Goal: Task Accomplishment & Management: Use online tool/utility

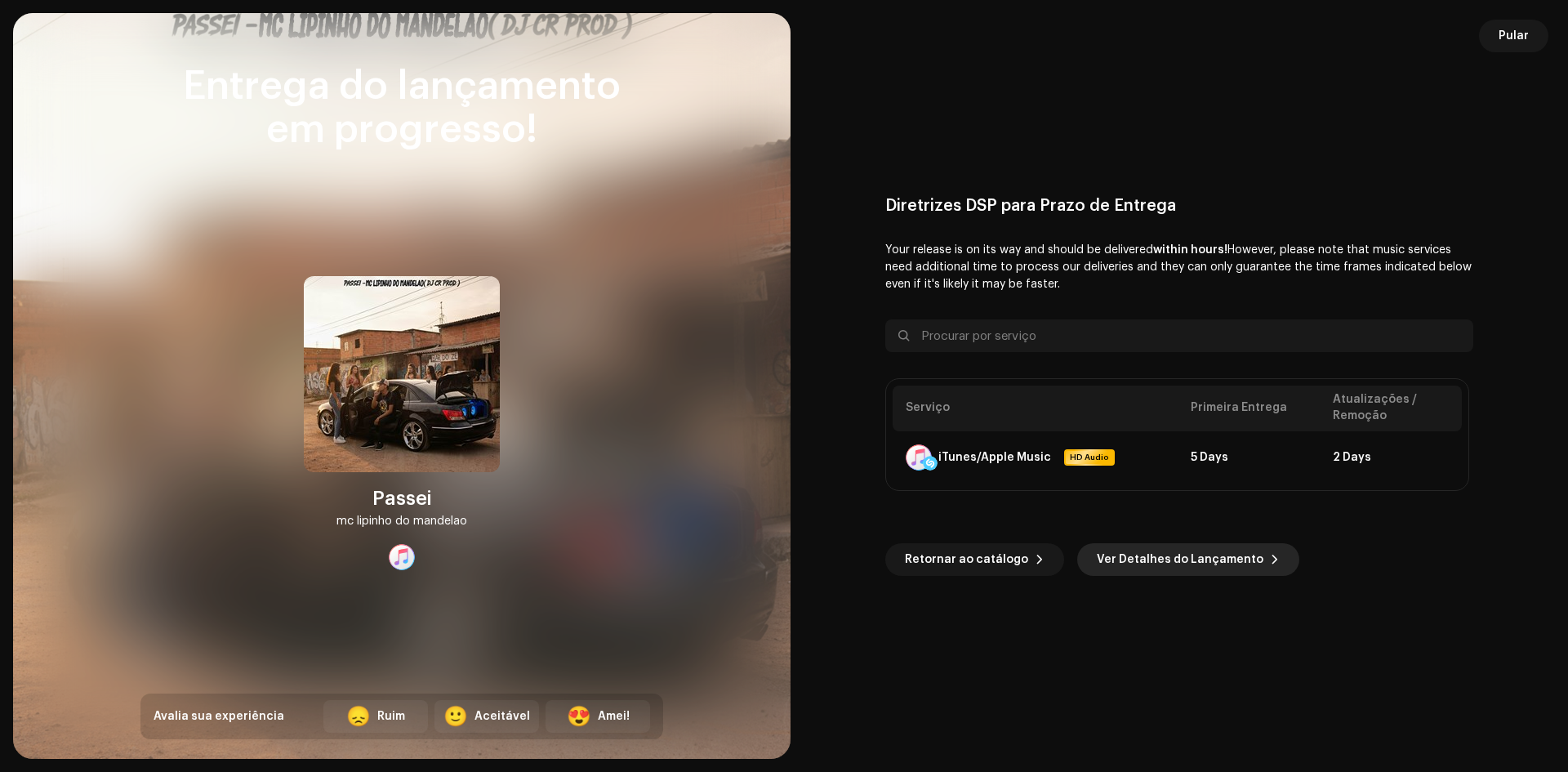
scroll to position [444, 0]
click at [1140, 560] on span "Ver Detalhes do Lançamento" at bounding box center [1180, 558] width 167 height 33
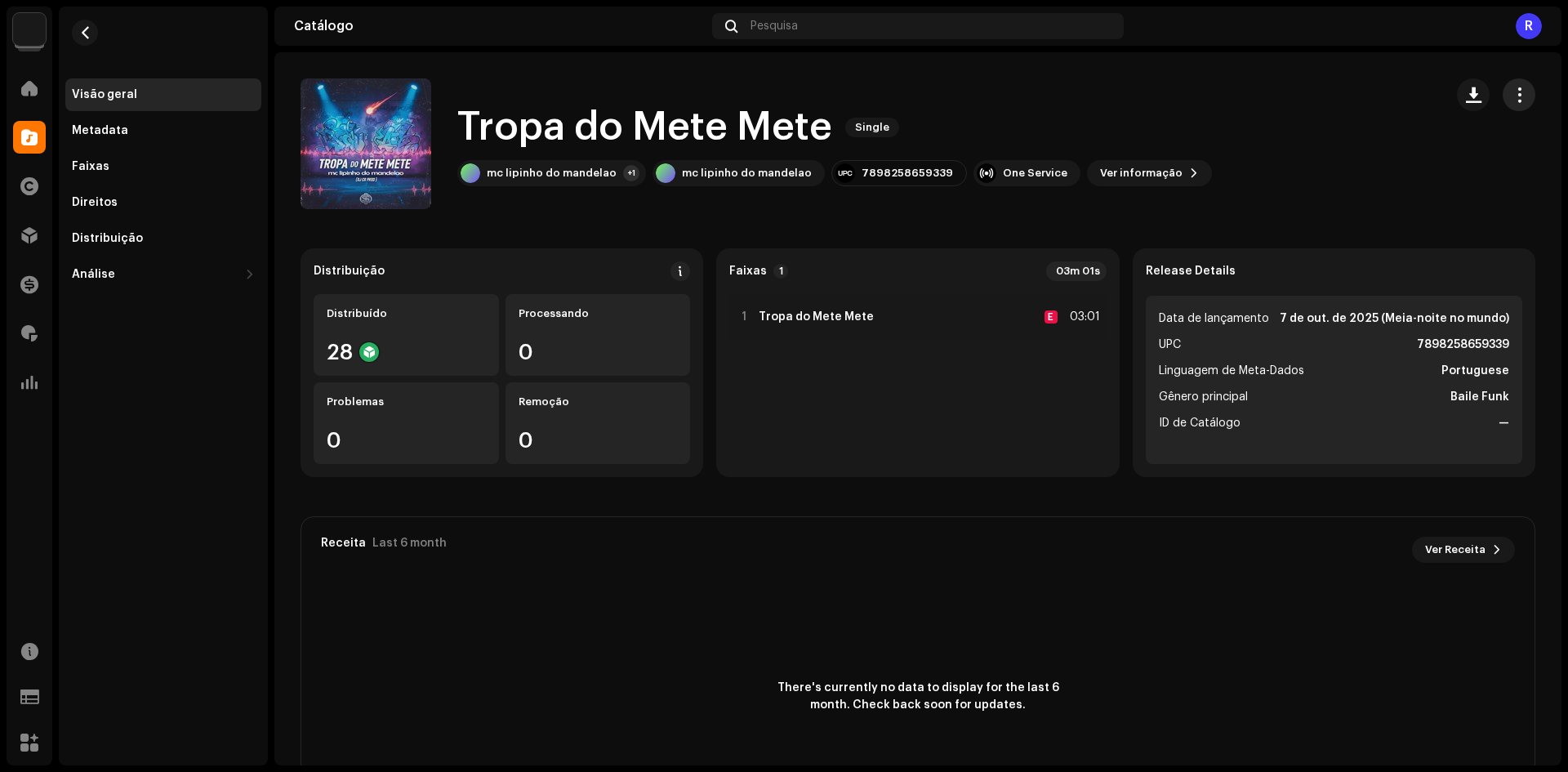
click at [1512, 98] on span "button" at bounding box center [1520, 94] width 16 height 13
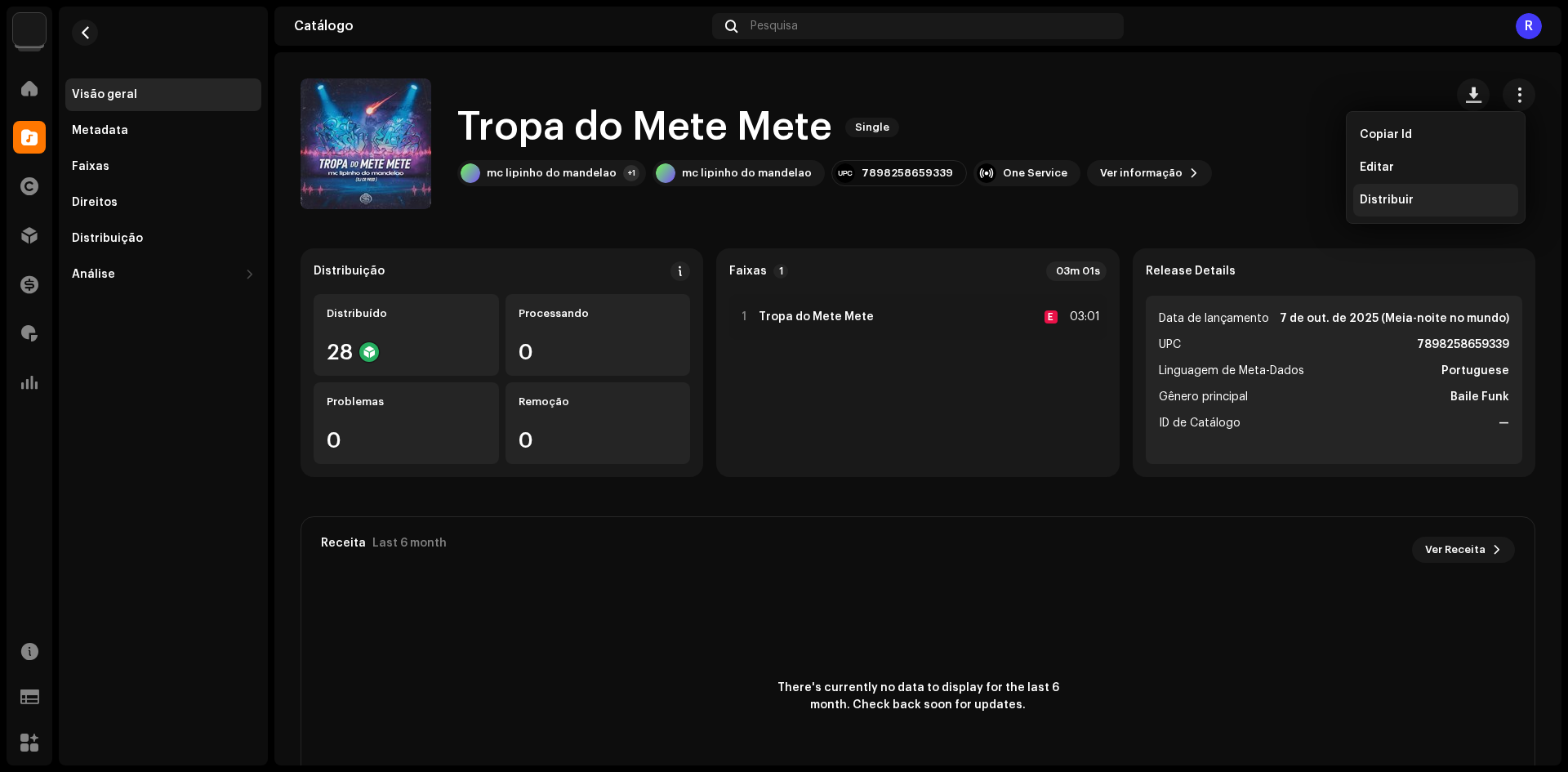
click at [1426, 203] on div "Distribuir" at bounding box center [1437, 200] width 152 height 13
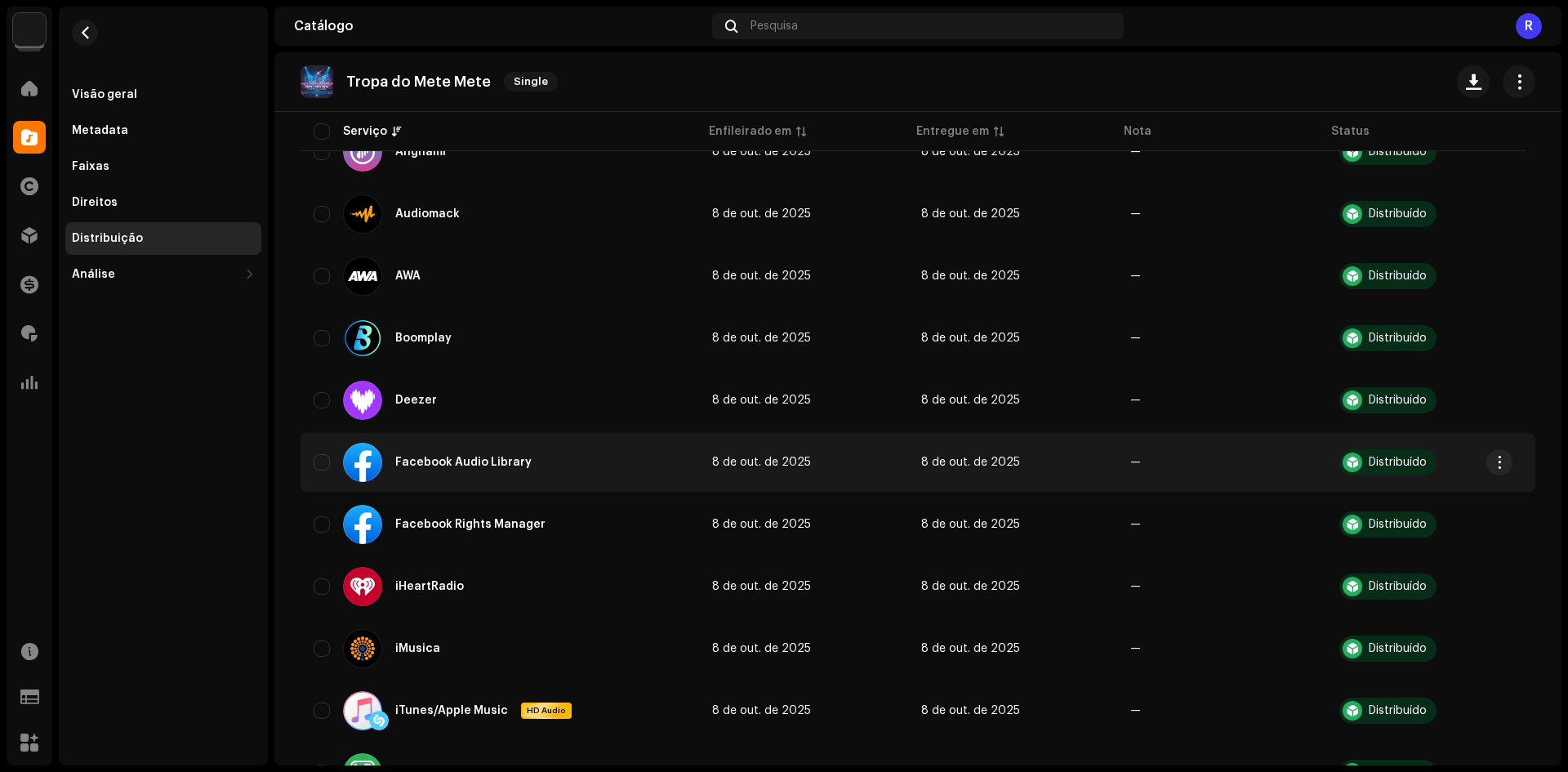
scroll to position [326, 0]
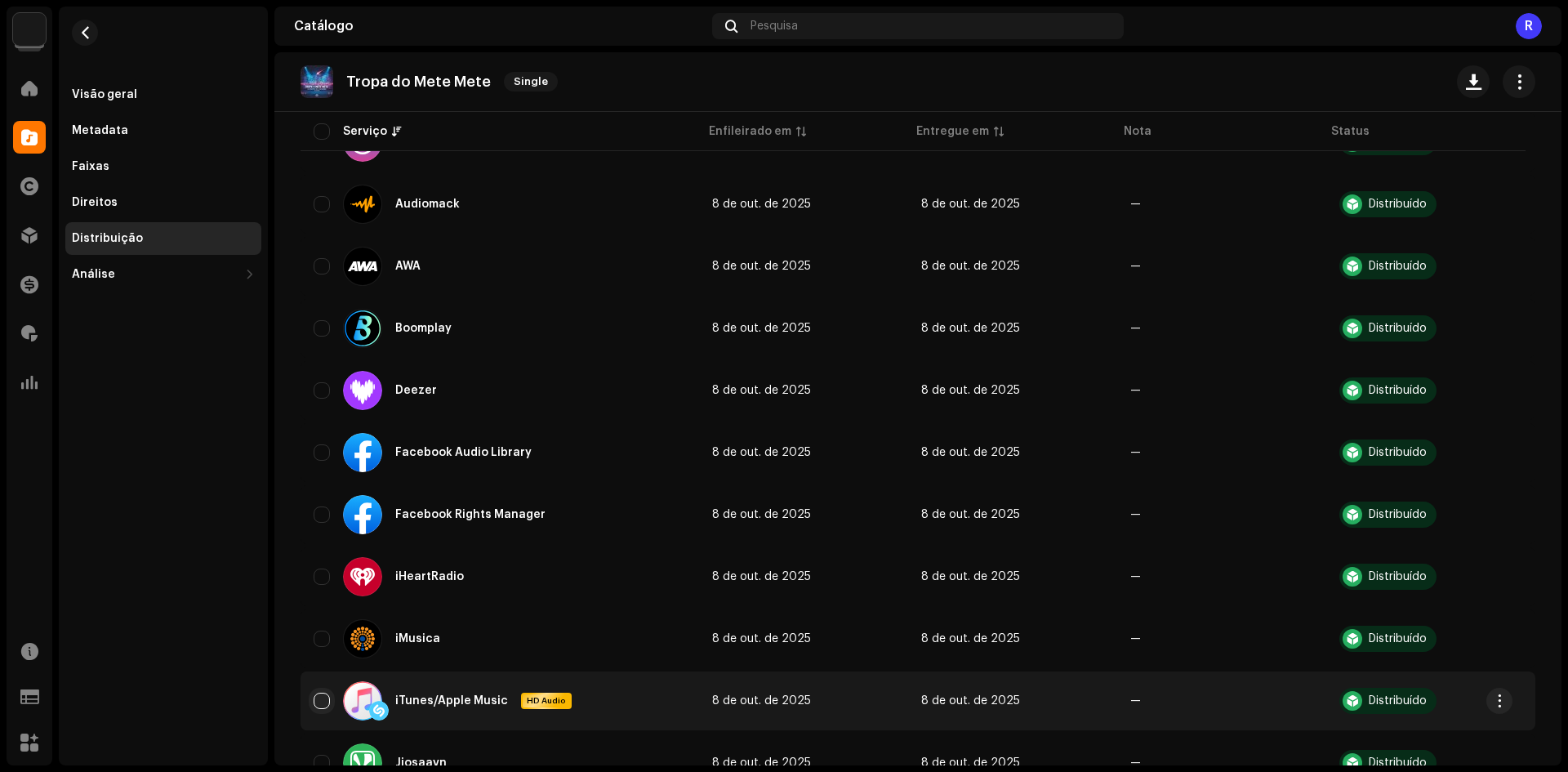
click at [320, 704] on input "checkbox" at bounding box center [321, 701] width 17 height 17
checkbox input "true"
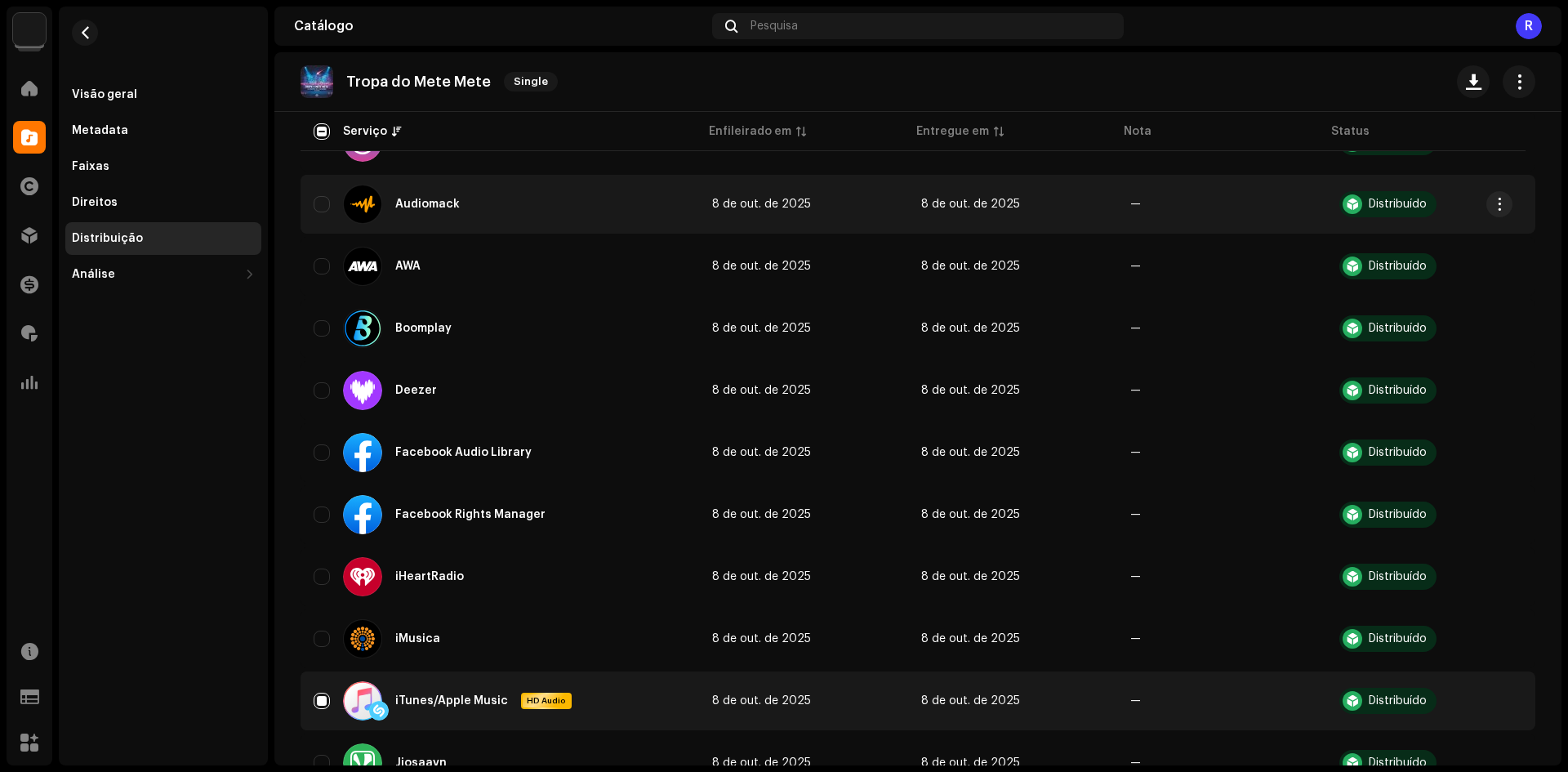
scroll to position [0, 0]
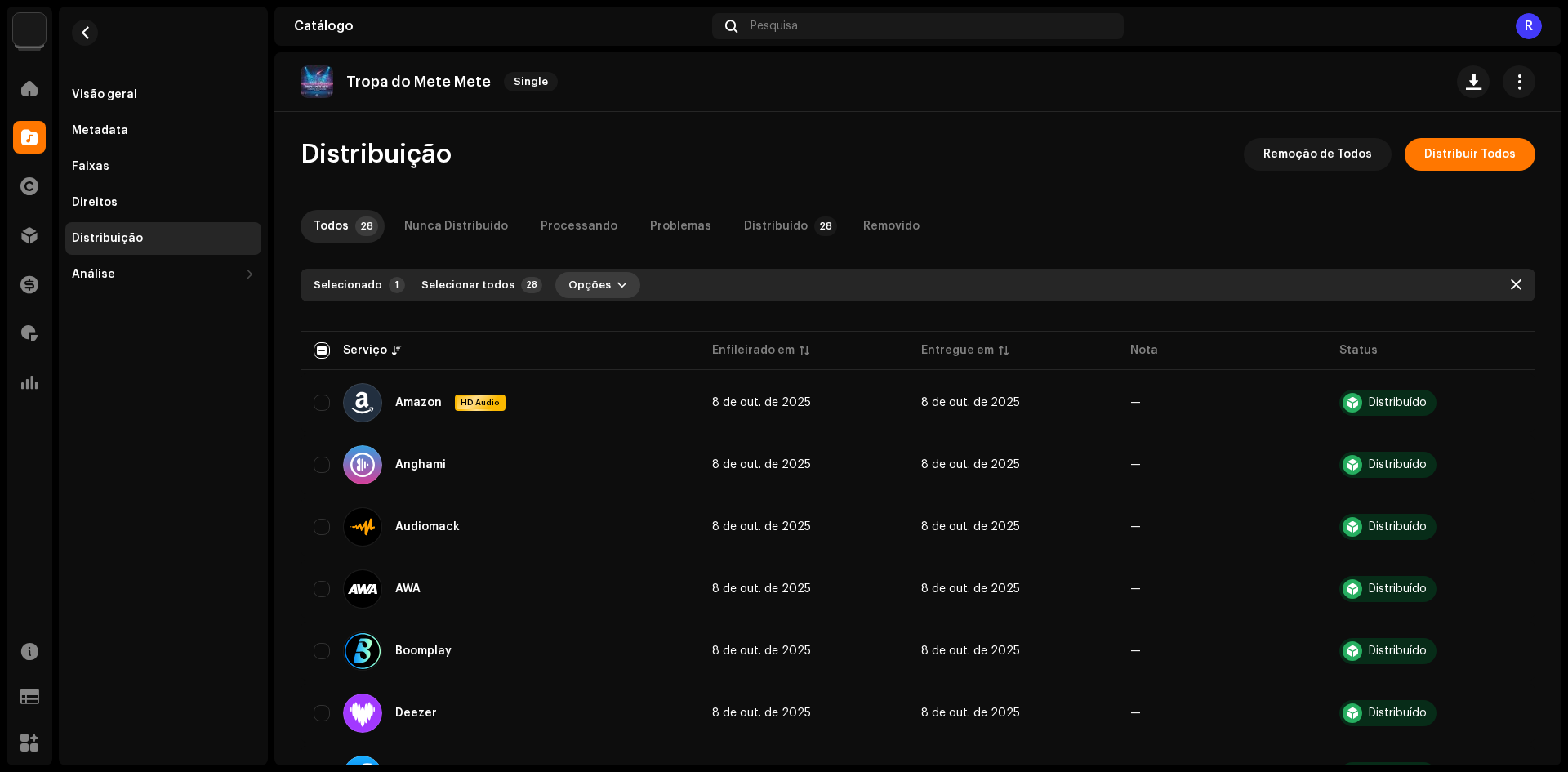
click at [568, 277] on span "Opções" at bounding box center [589, 285] width 43 height 33
click at [579, 313] on div "Distribuir" at bounding box center [631, 321] width 165 height 33
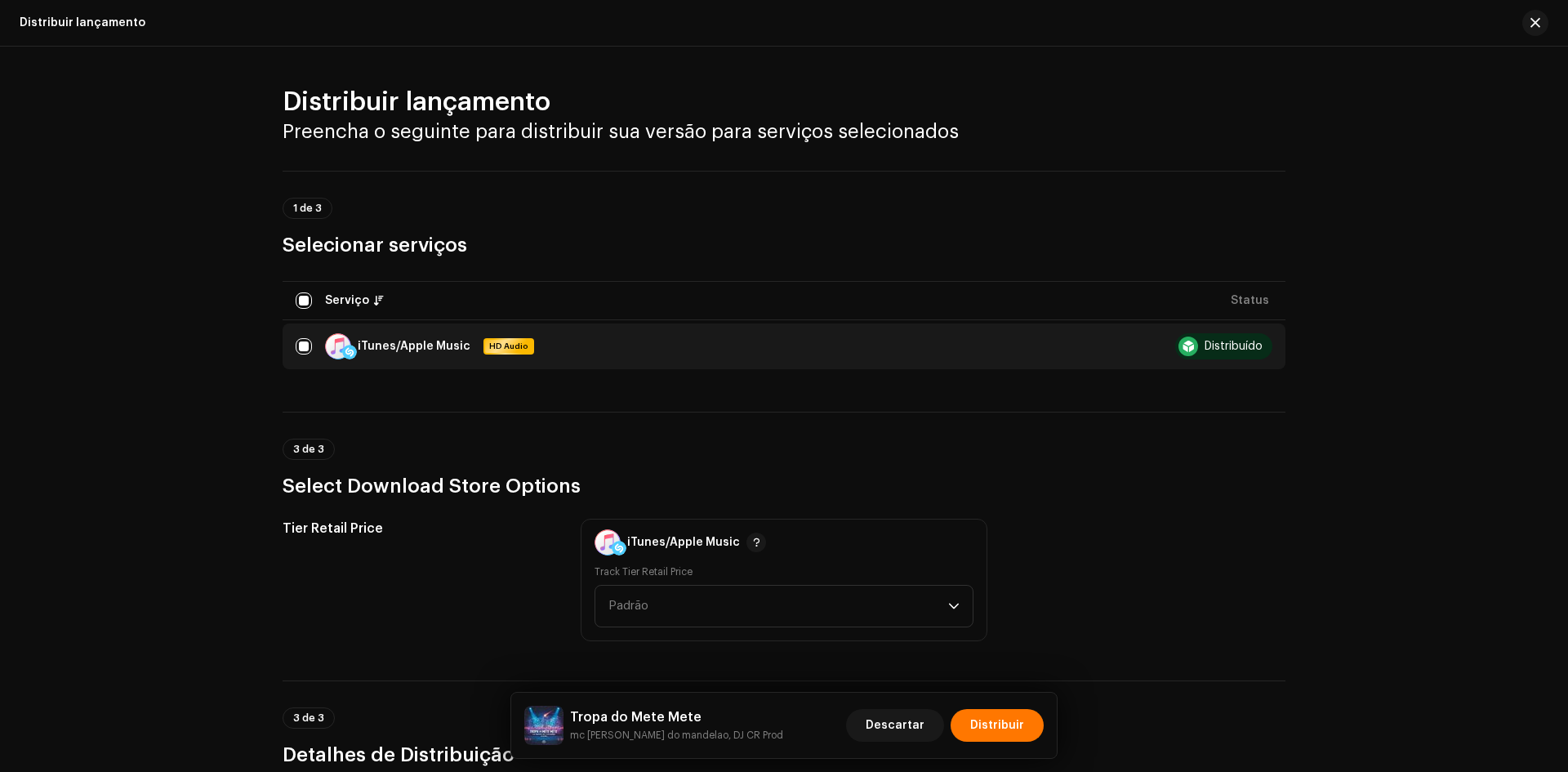
scroll to position [408, 0]
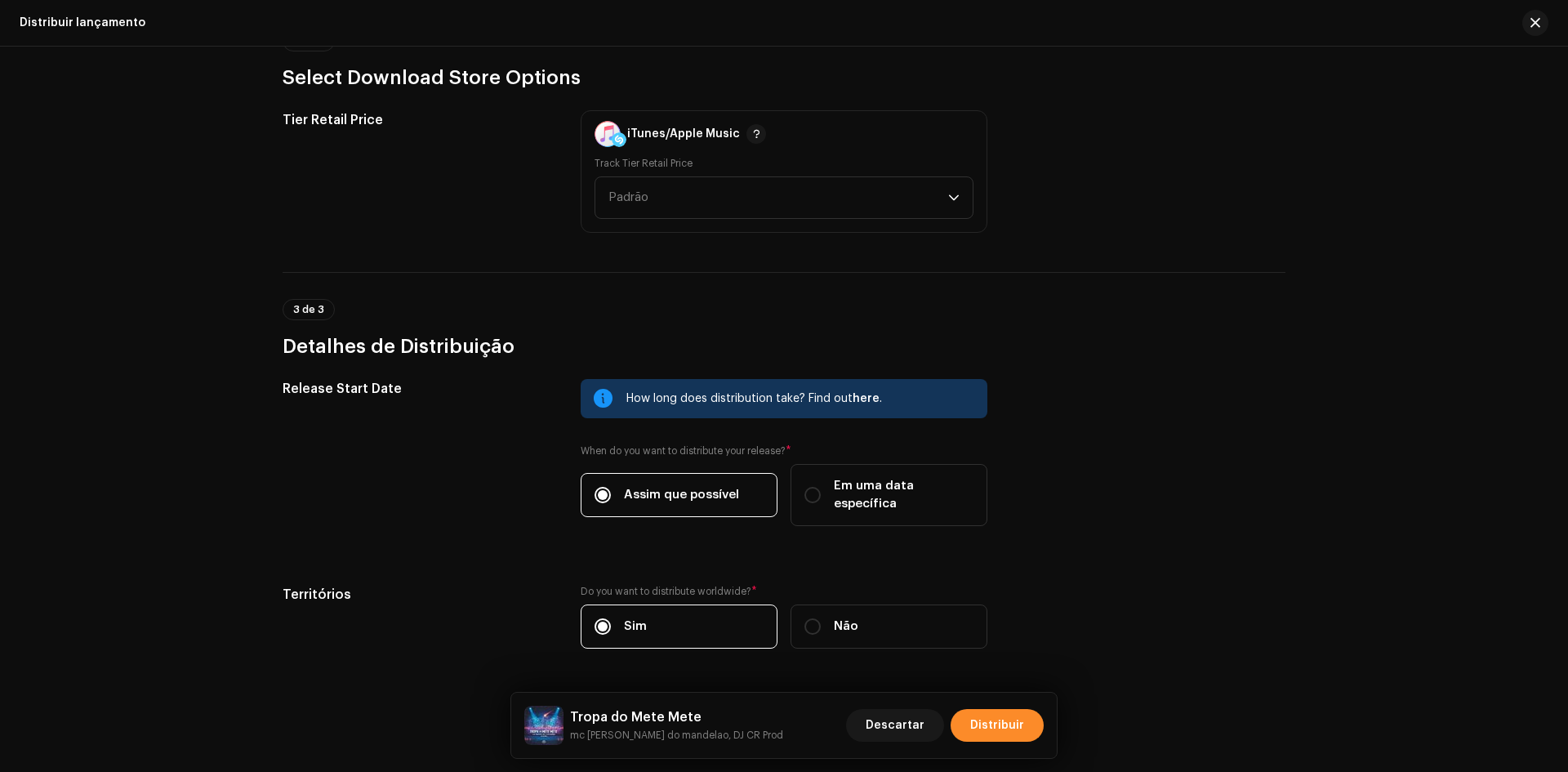
click at [985, 723] on span "Distribuir" at bounding box center [998, 725] width 54 height 33
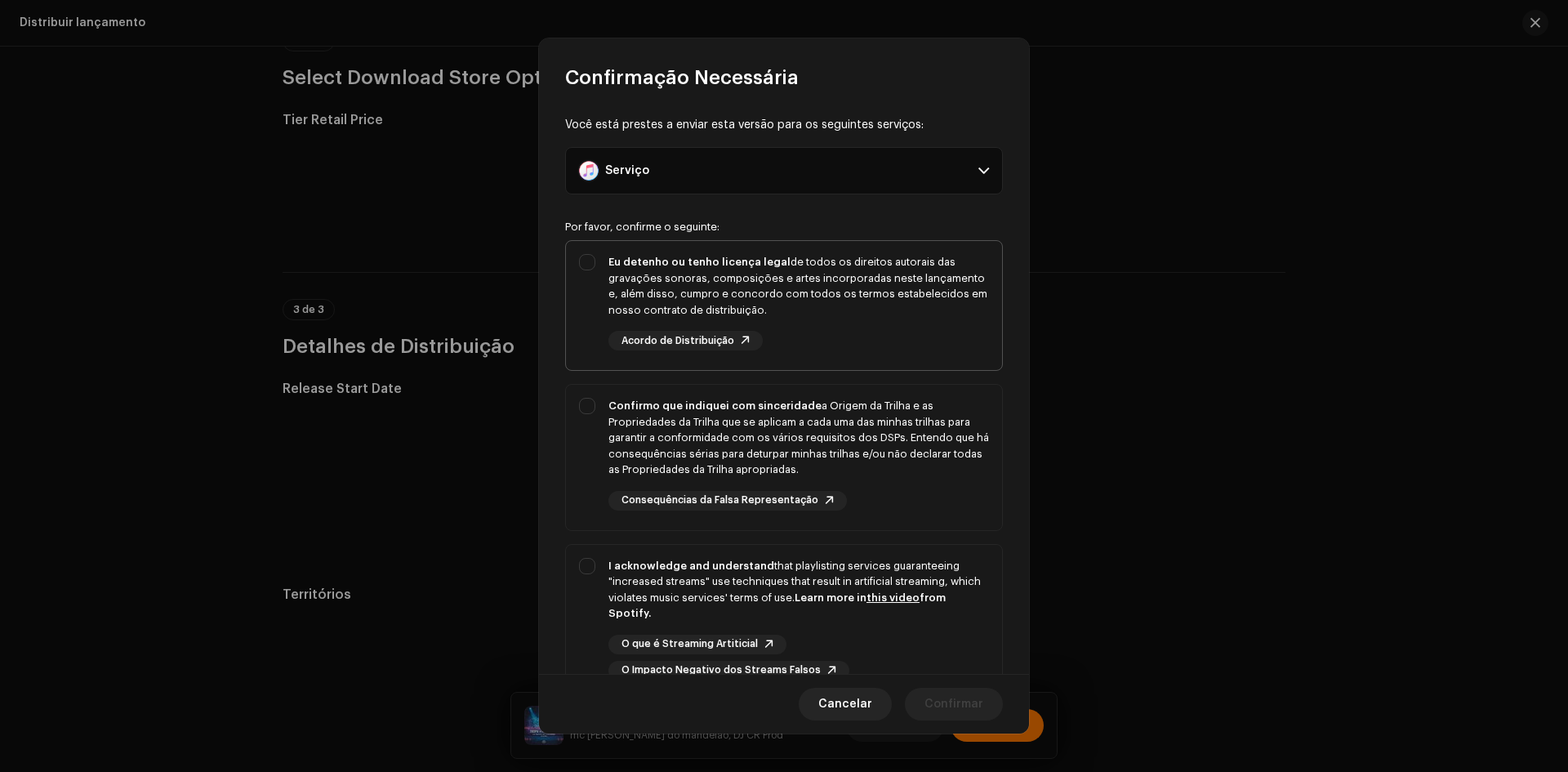
click at [587, 354] on div "Eu detenho ou tenho licença legal de todos os direitos autorais das gravações s…" at bounding box center [784, 302] width 436 height 123
checkbox input "true"
click at [591, 461] on div "Confirmo que indiquei com sinceridade a Origem da Trilha e as Propriedades da T…" at bounding box center [784, 454] width 436 height 138
checkbox input "true"
click at [581, 604] on div "I acknowledge and understand that playlisting services guaranteeing "increased …" at bounding box center [784, 619] width 436 height 148
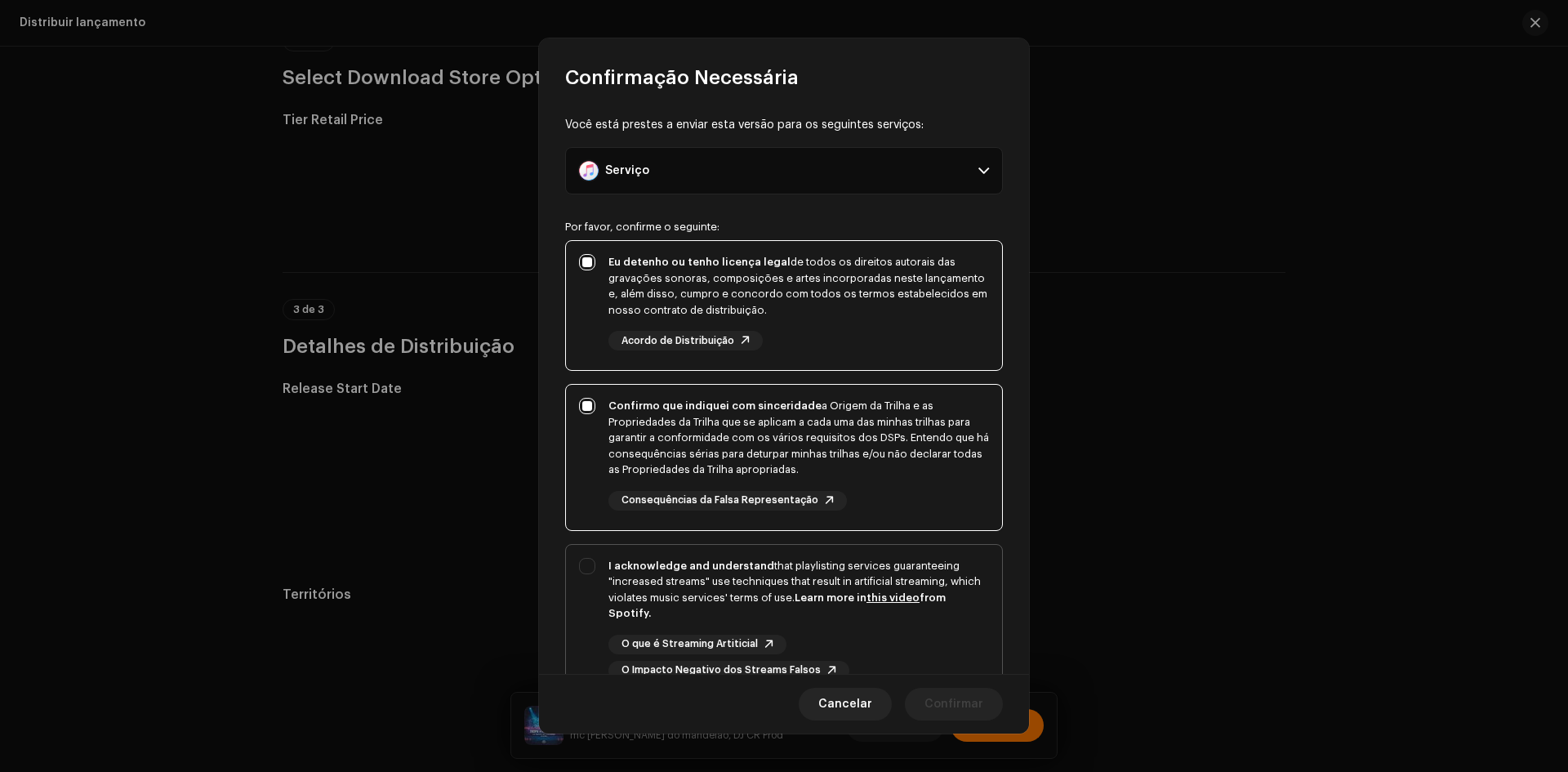
checkbox input "true"
click at [923, 711] on button "Confirmar" at bounding box center [953, 704] width 98 height 33
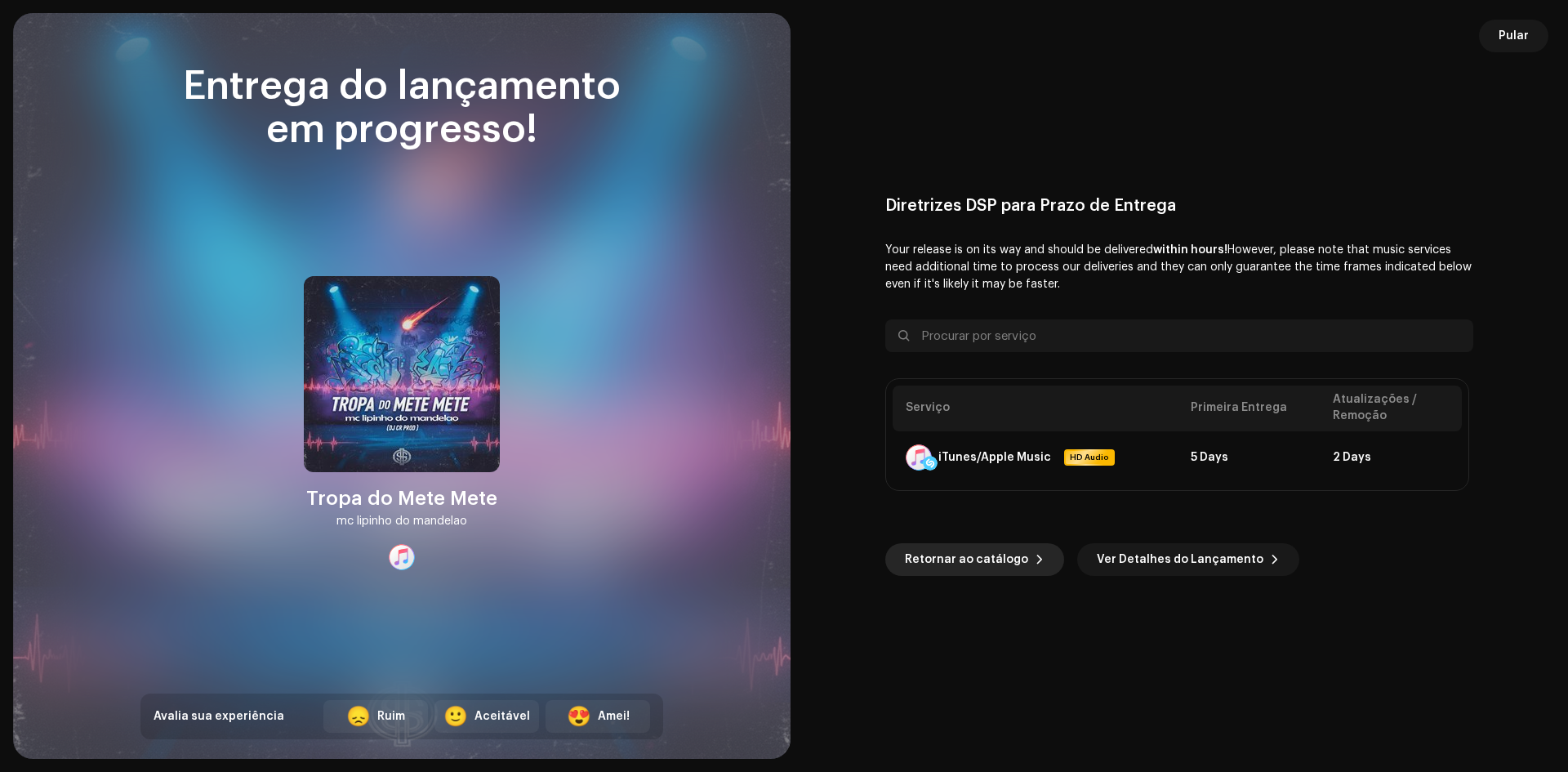
click at [948, 573] on span "Retornar ao catálogo" at bounding box center [966, 558] width 124 height 33
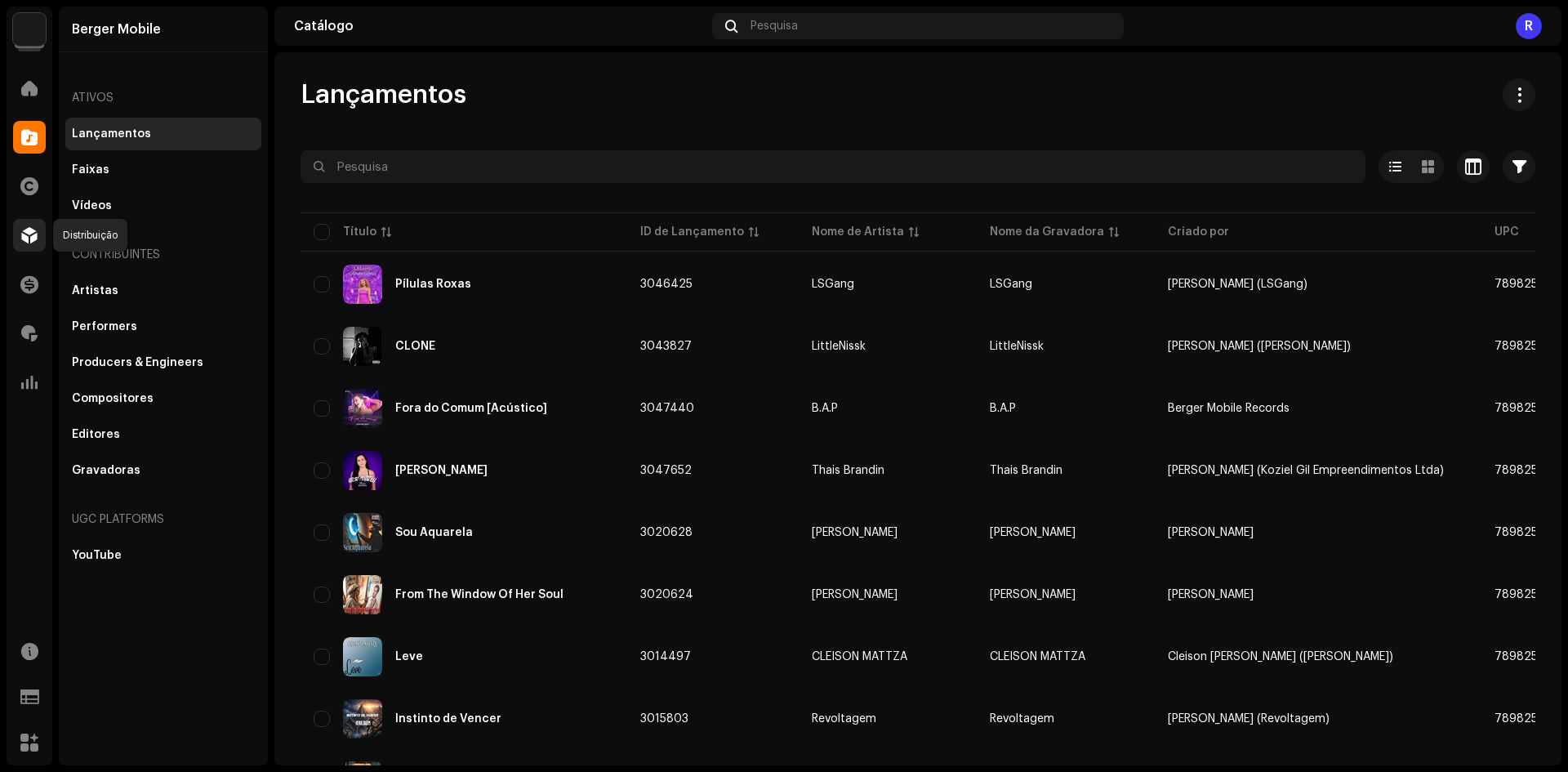
click at [23, 235] on span at bounding box center [29, 234] width 17 height 13
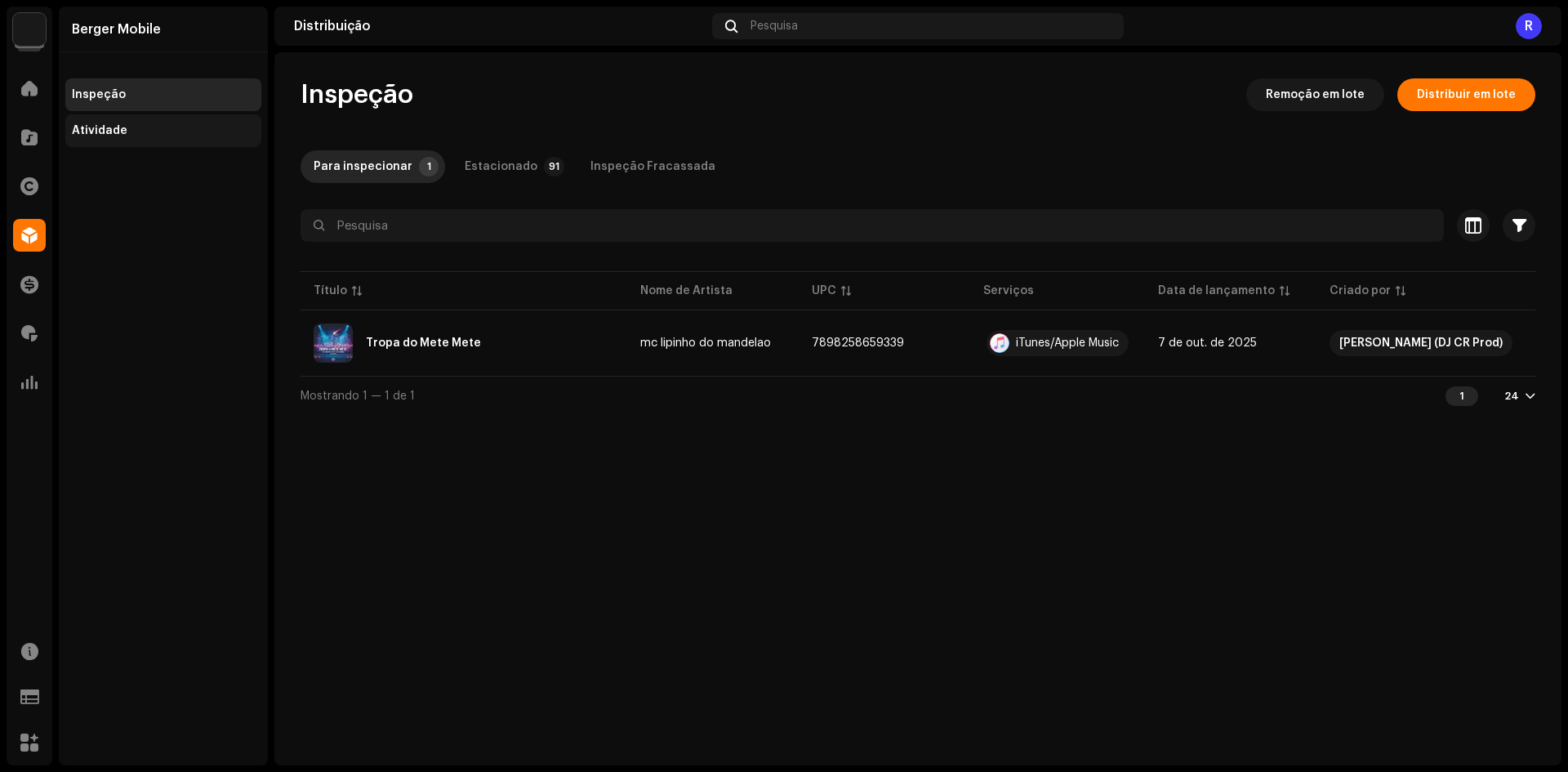
click at [144, 127] on div "Atividade" at bounding box center [163, 130] width 183 height 13
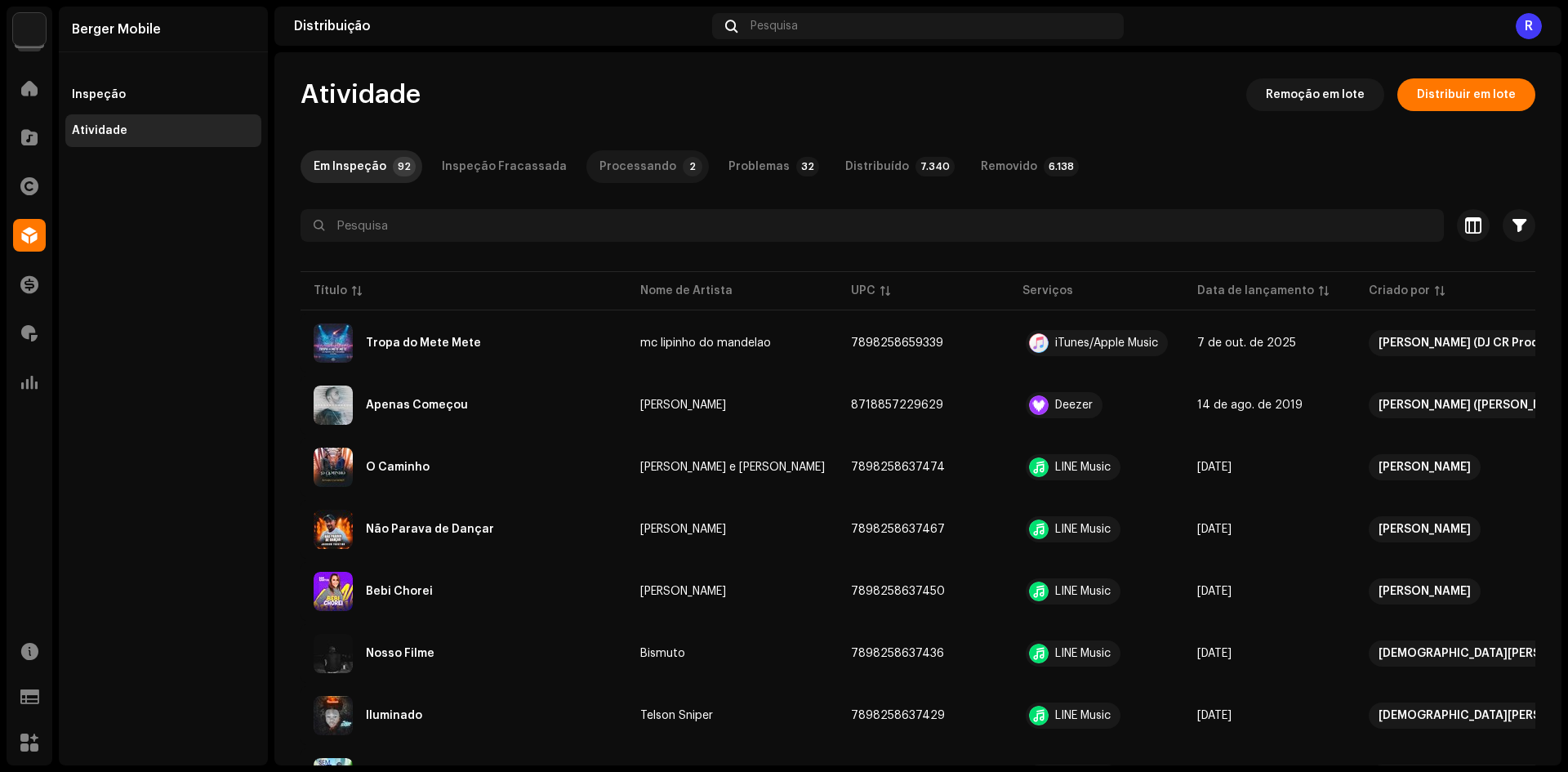
click at [651, 169] on div "Processando" at bounding box center [638, 166] width 77 height 33
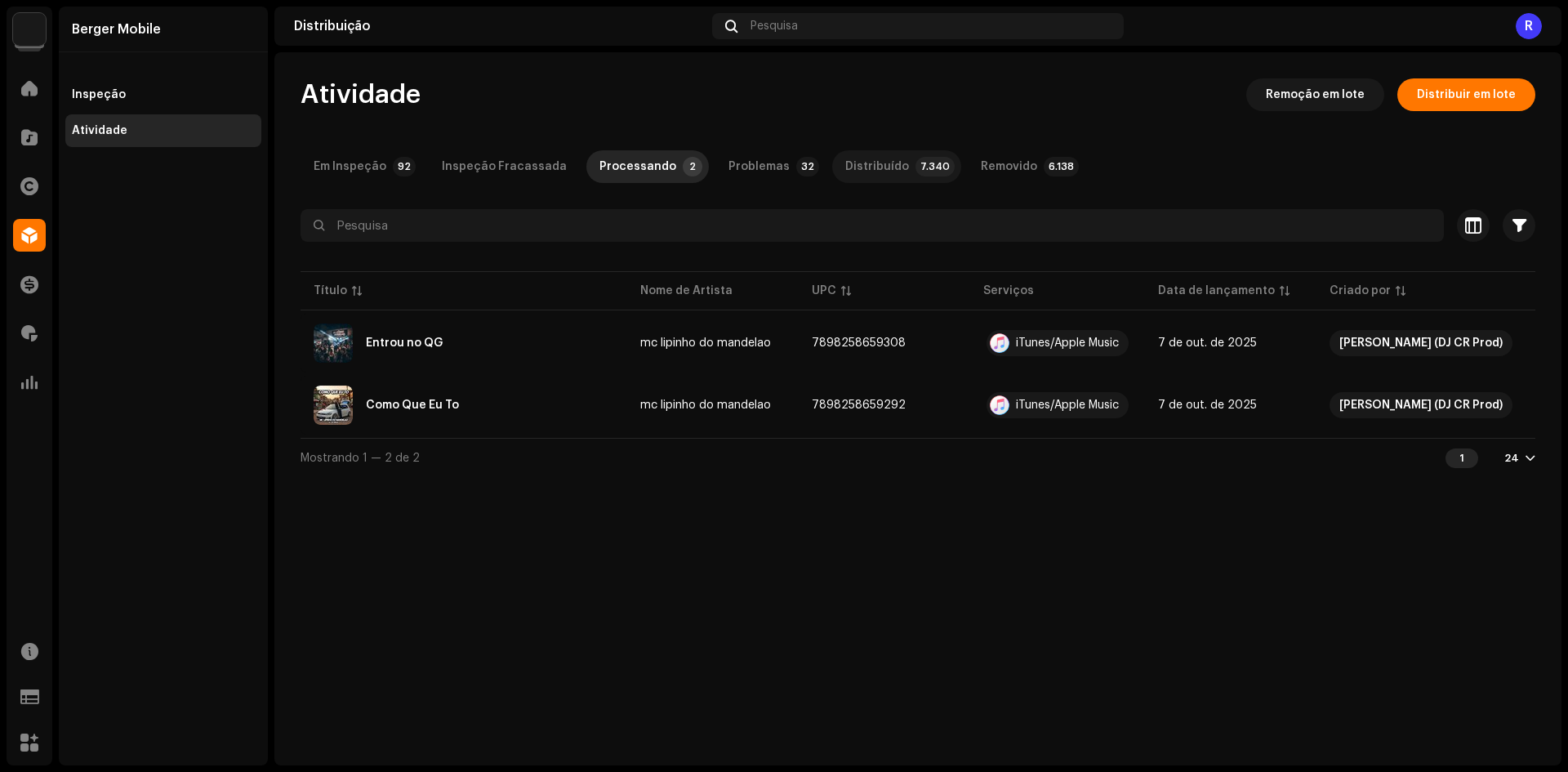
click at [845, 162] on div "Distribuído" at bounding box center [877, 166] width 63 height 33
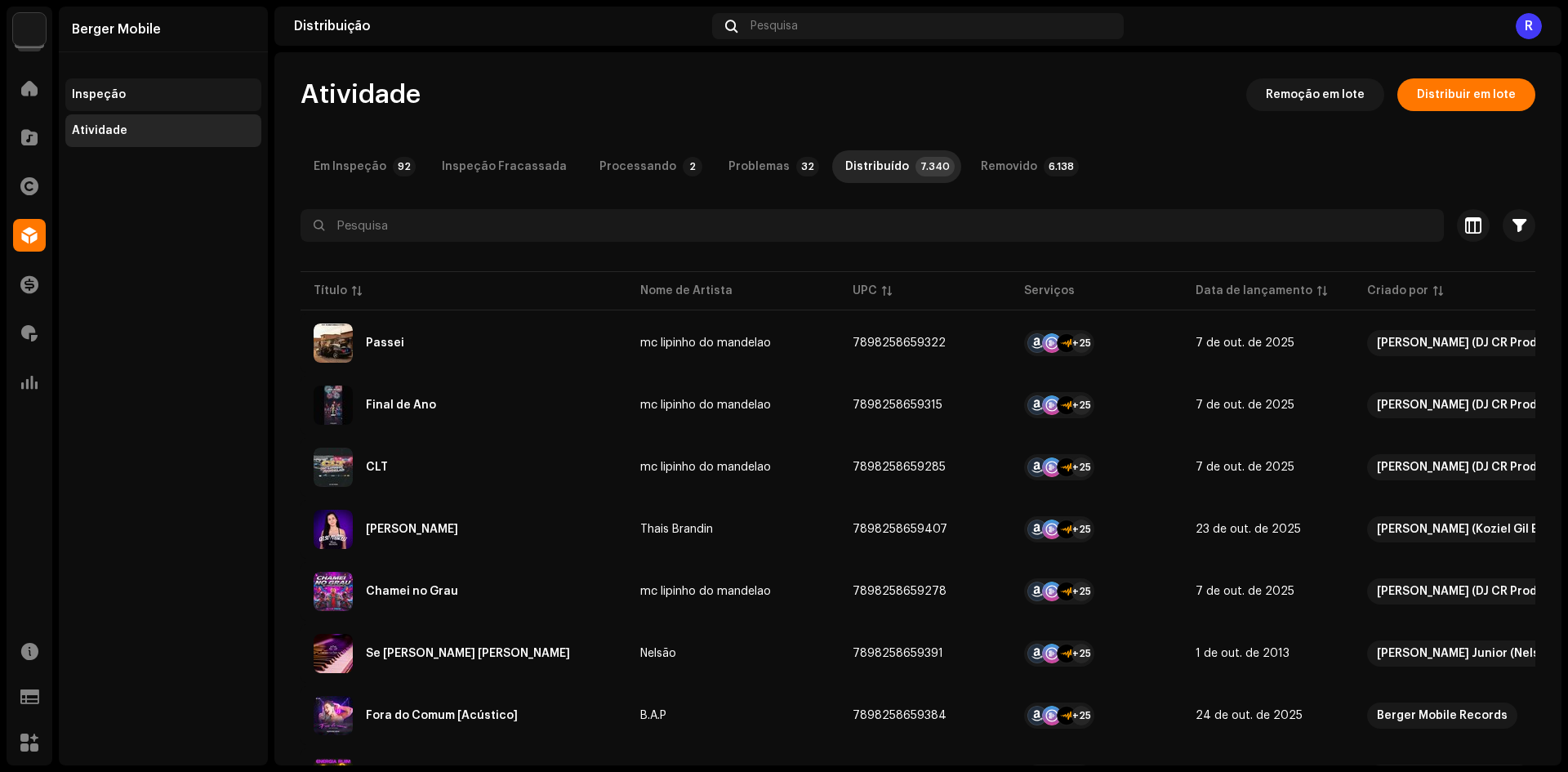
click at [143, 96] on div "Inspeção" at bounding box center [163, 94] width 183 height 13
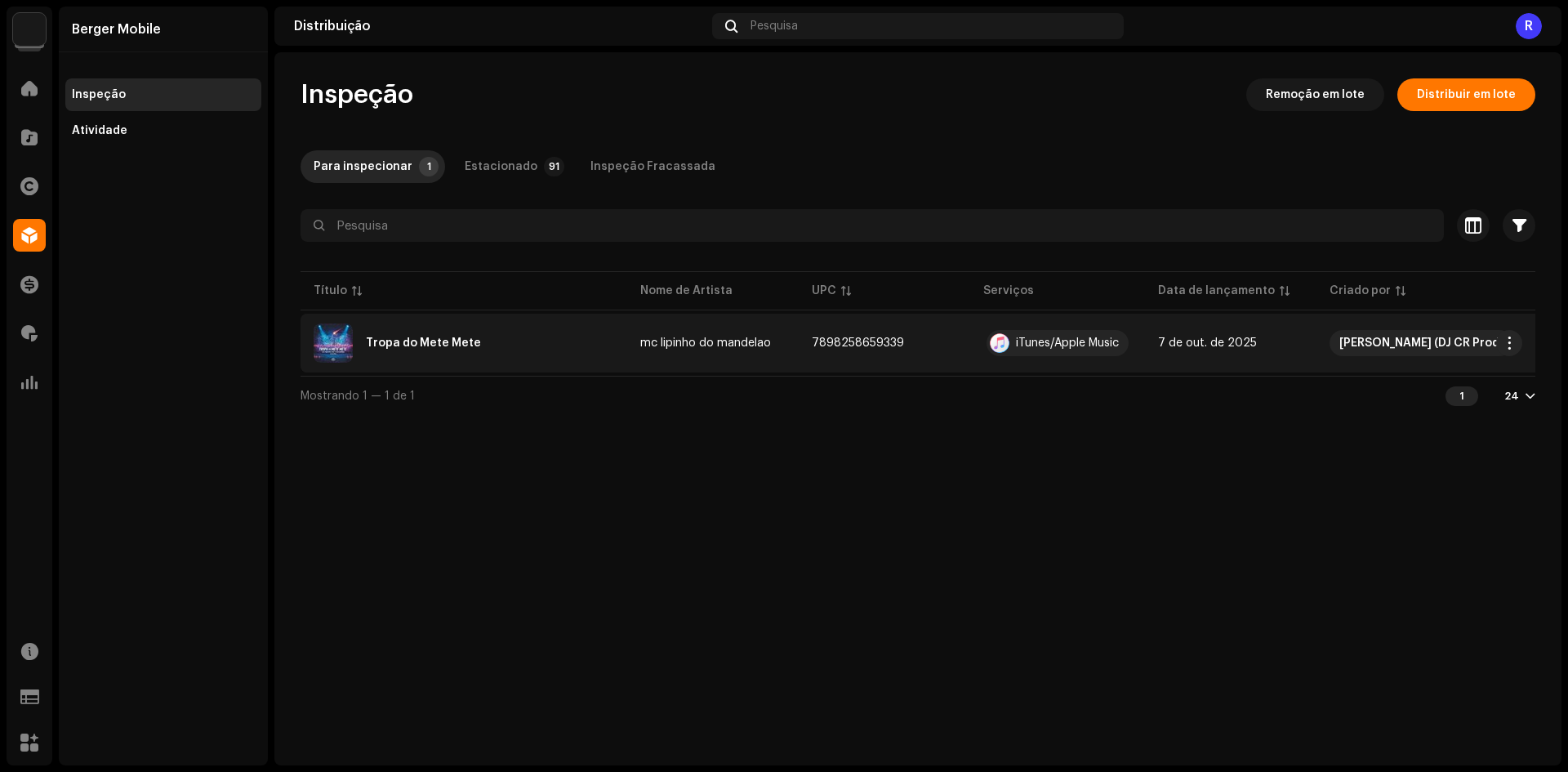
click at [406, 331] on div "Tropa do Mete Mete" at bounding box center [464, 343] width 301 height 40
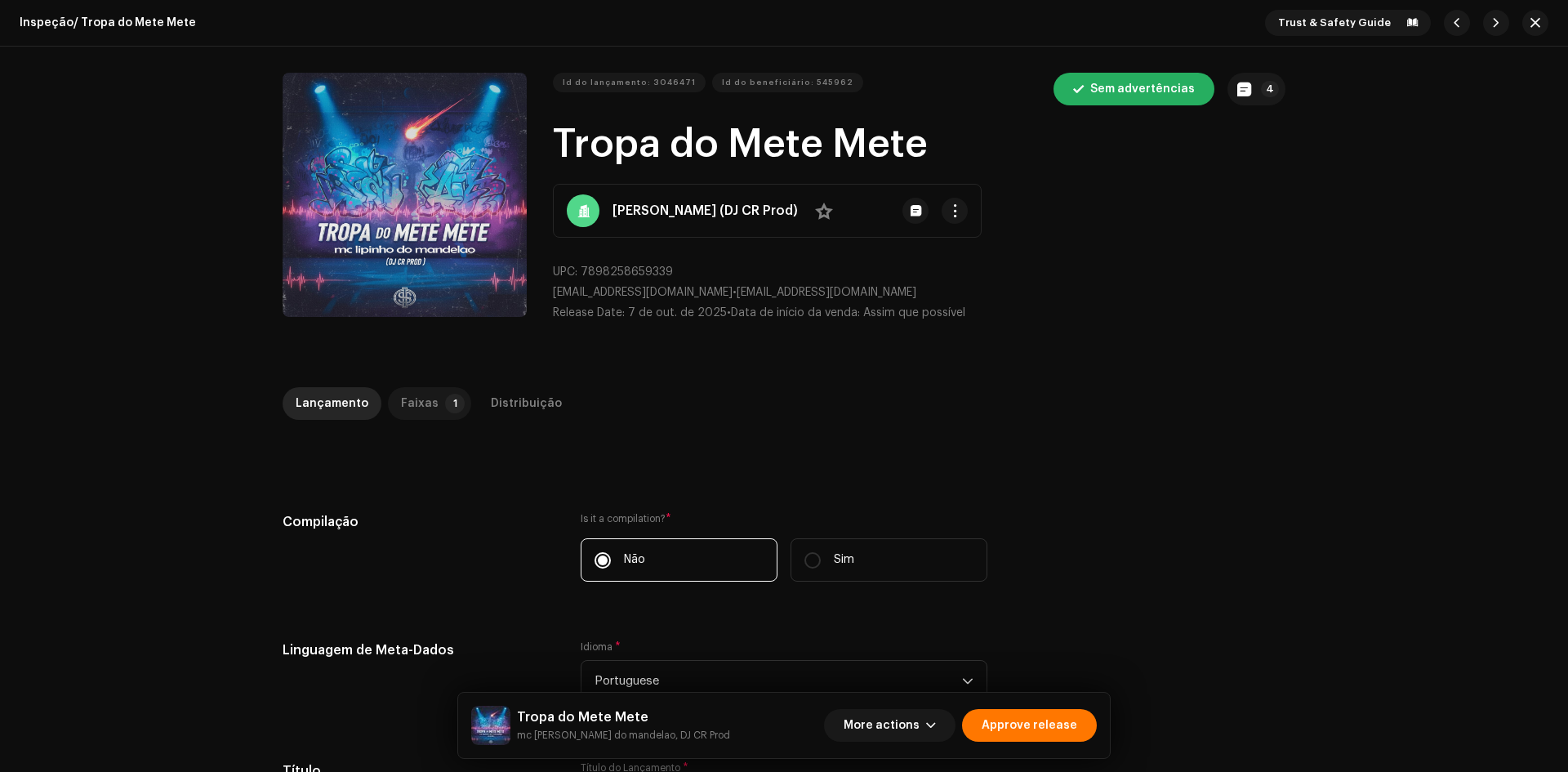
click at [416, 406] on div "Faixas" at bounding box center [420, 403] width 38 height 33
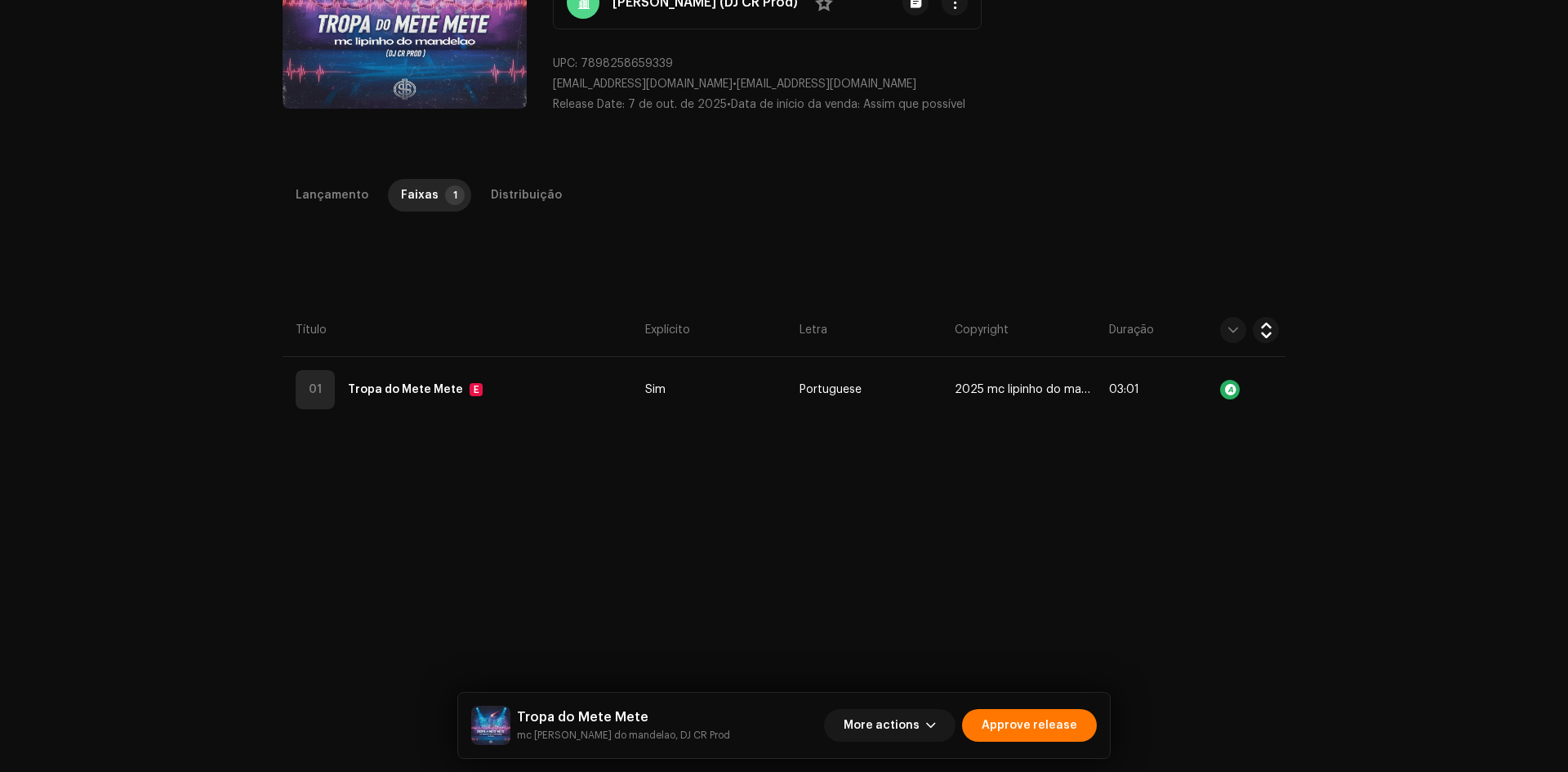
scroll to position [326, 0]
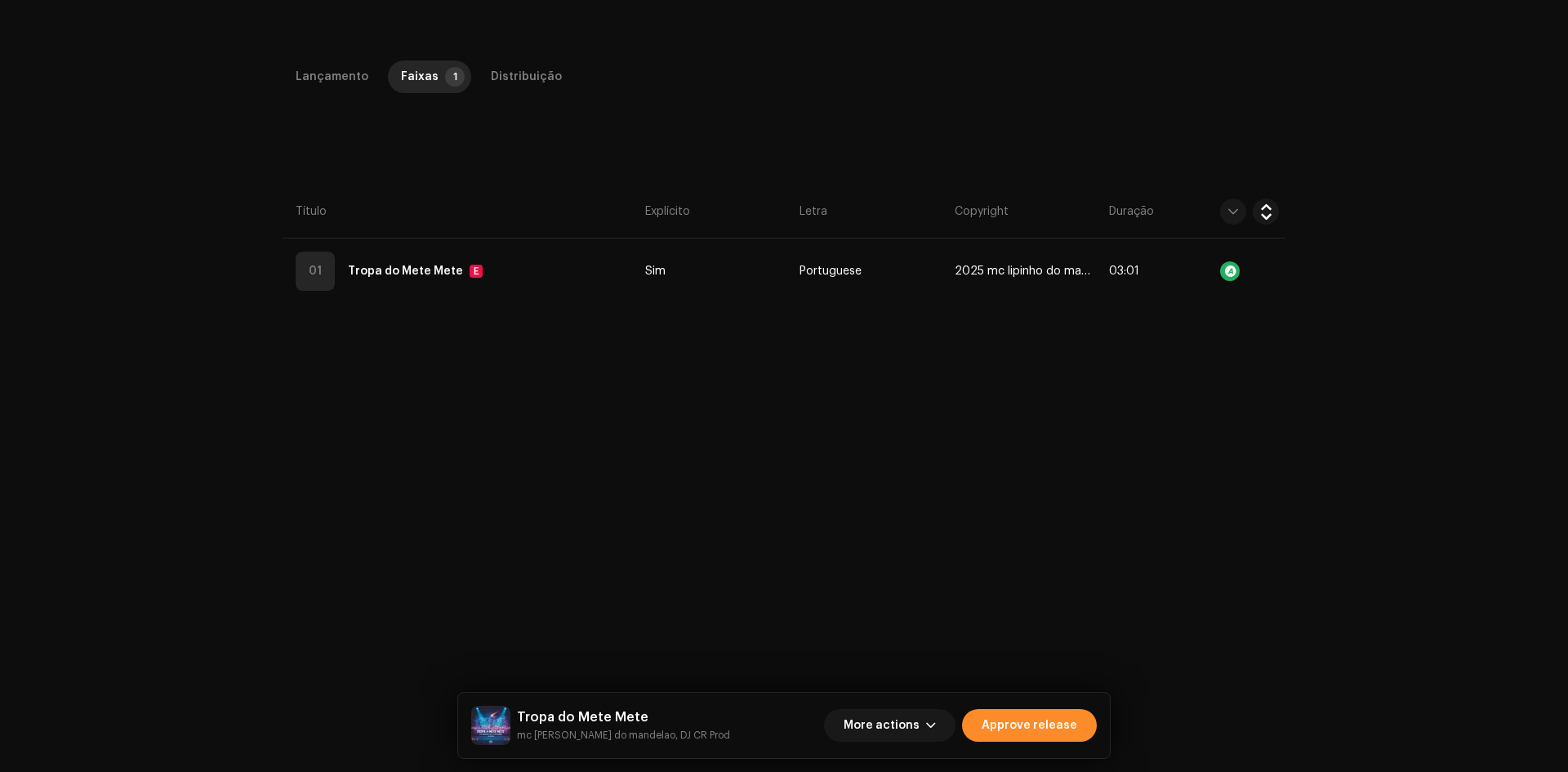
click at [1015, 719] on span "Approve release" at bounding box center [1029, 725] width 96 height 33
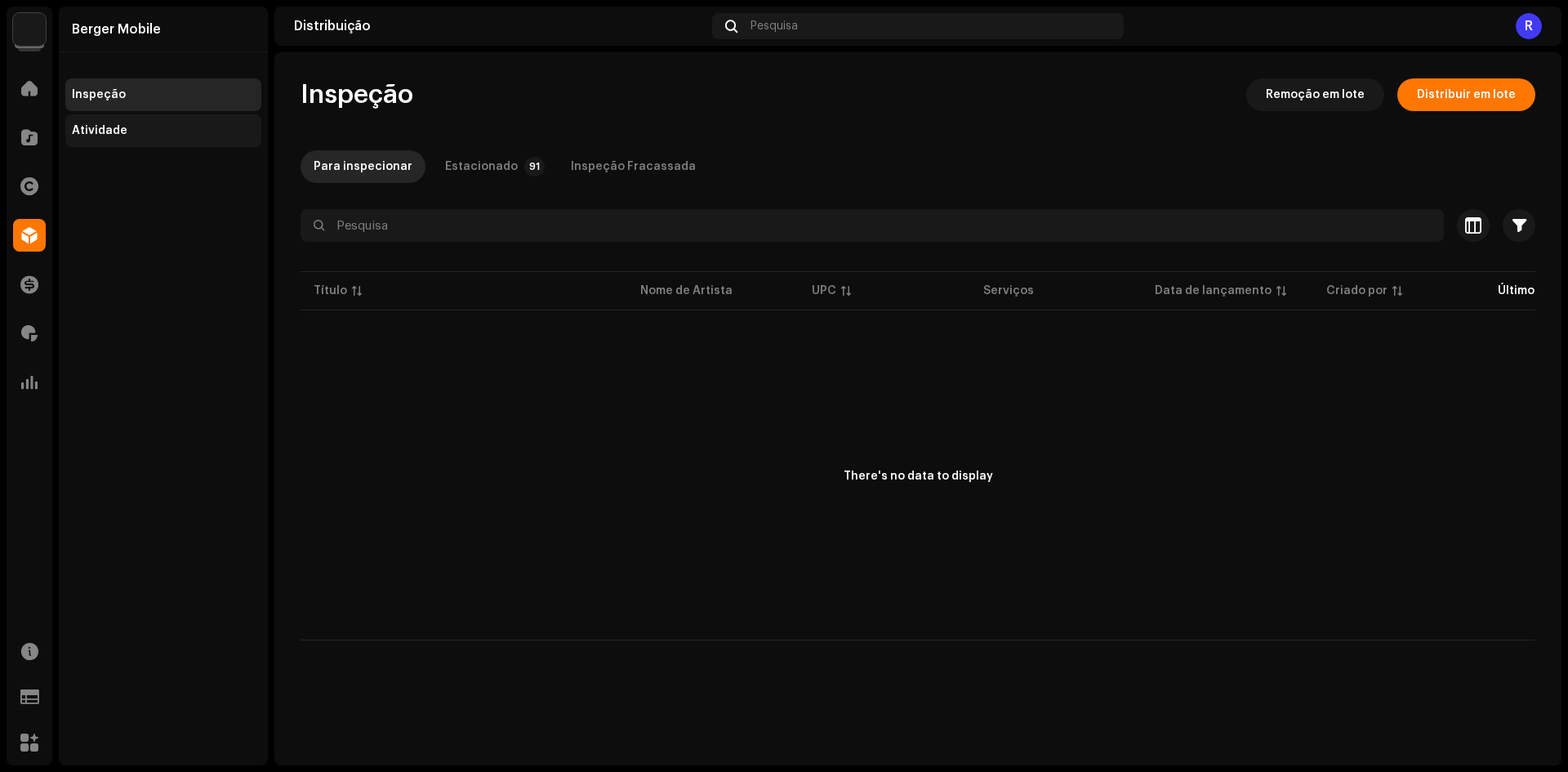
click at [152, 138] on div "Atividade" at bounding box center [163, 130] width 196 height 33
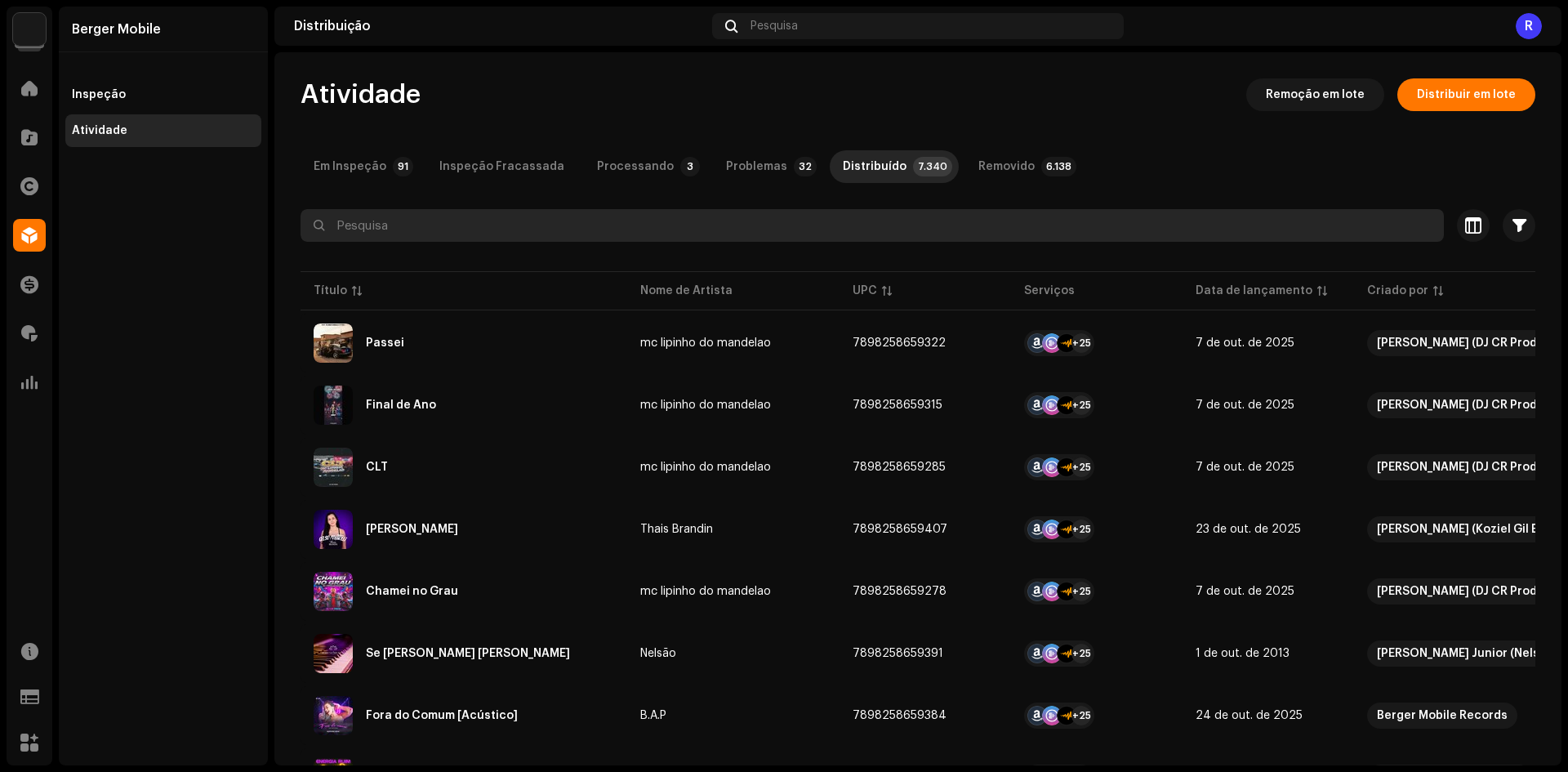
click at [806, 223] on input "text" at bounding box center [872, 225] width 1144 height 33
type input "Você Bem Sabia"
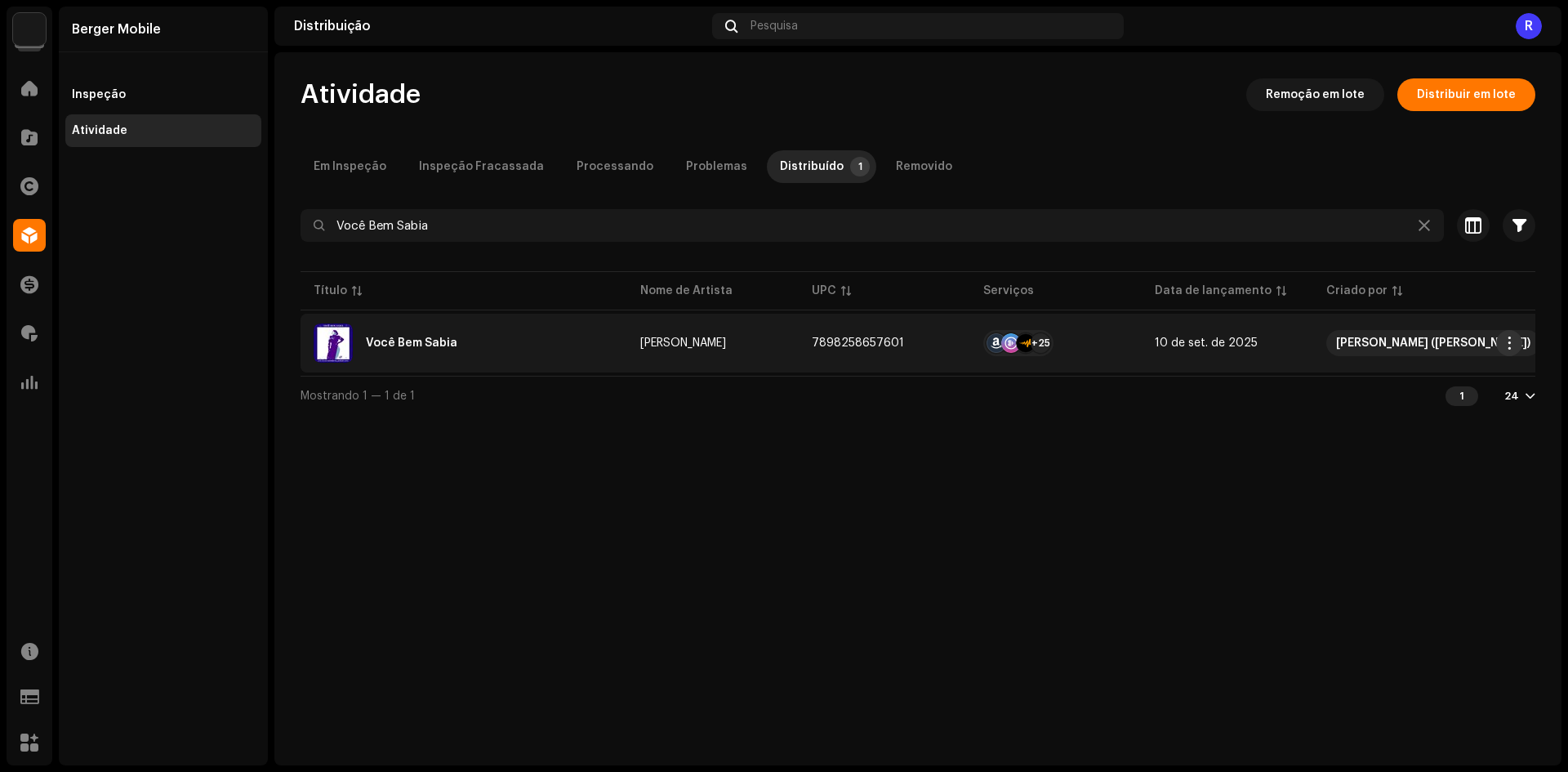
click at [1510, 345] on span "button" at bounding box center [1510, 342] width 12 height 13
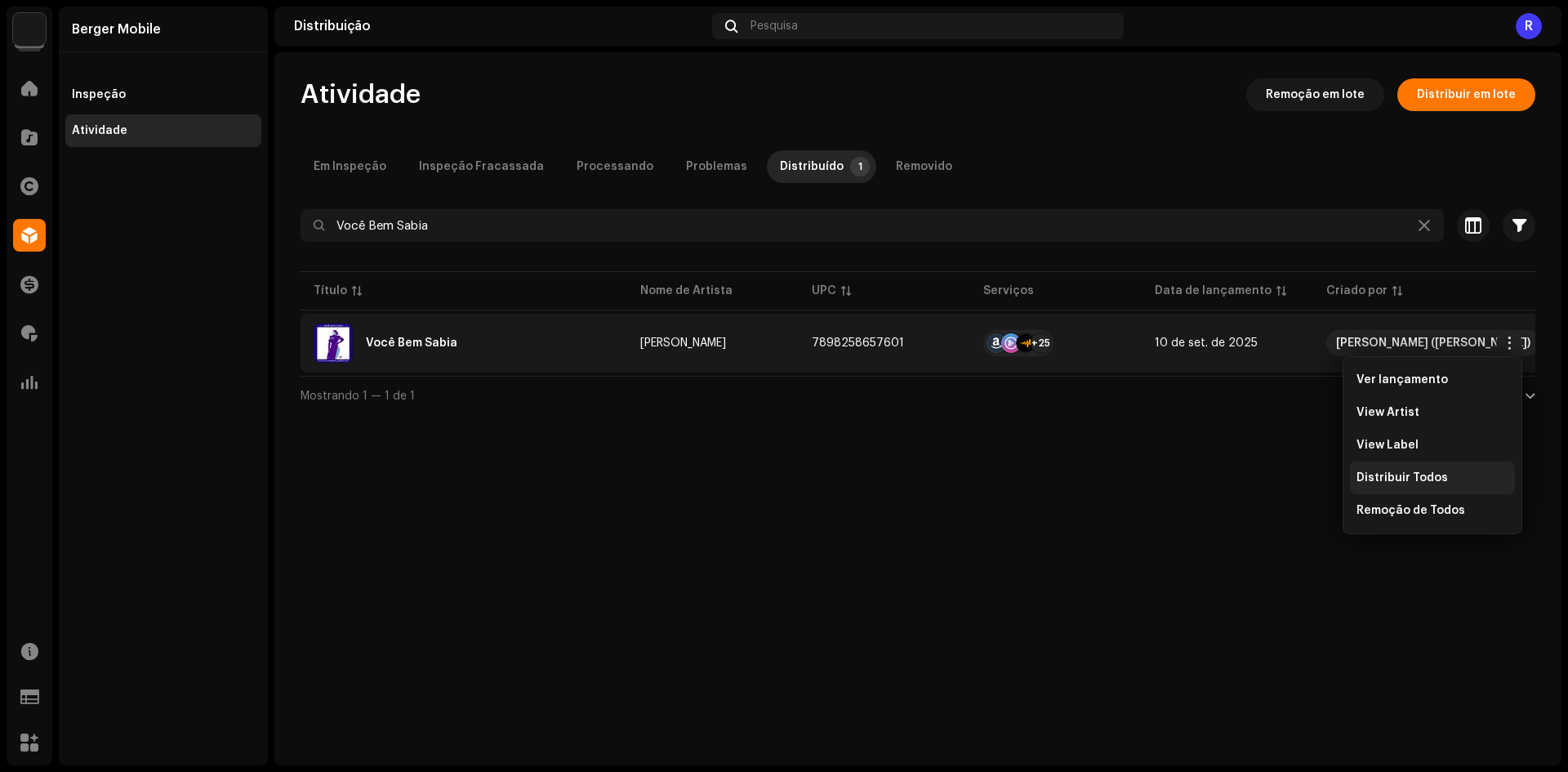
click at [1369, 472] on span "Distribuir Todos" at bounding box center [1402, 477] width 92 height 13
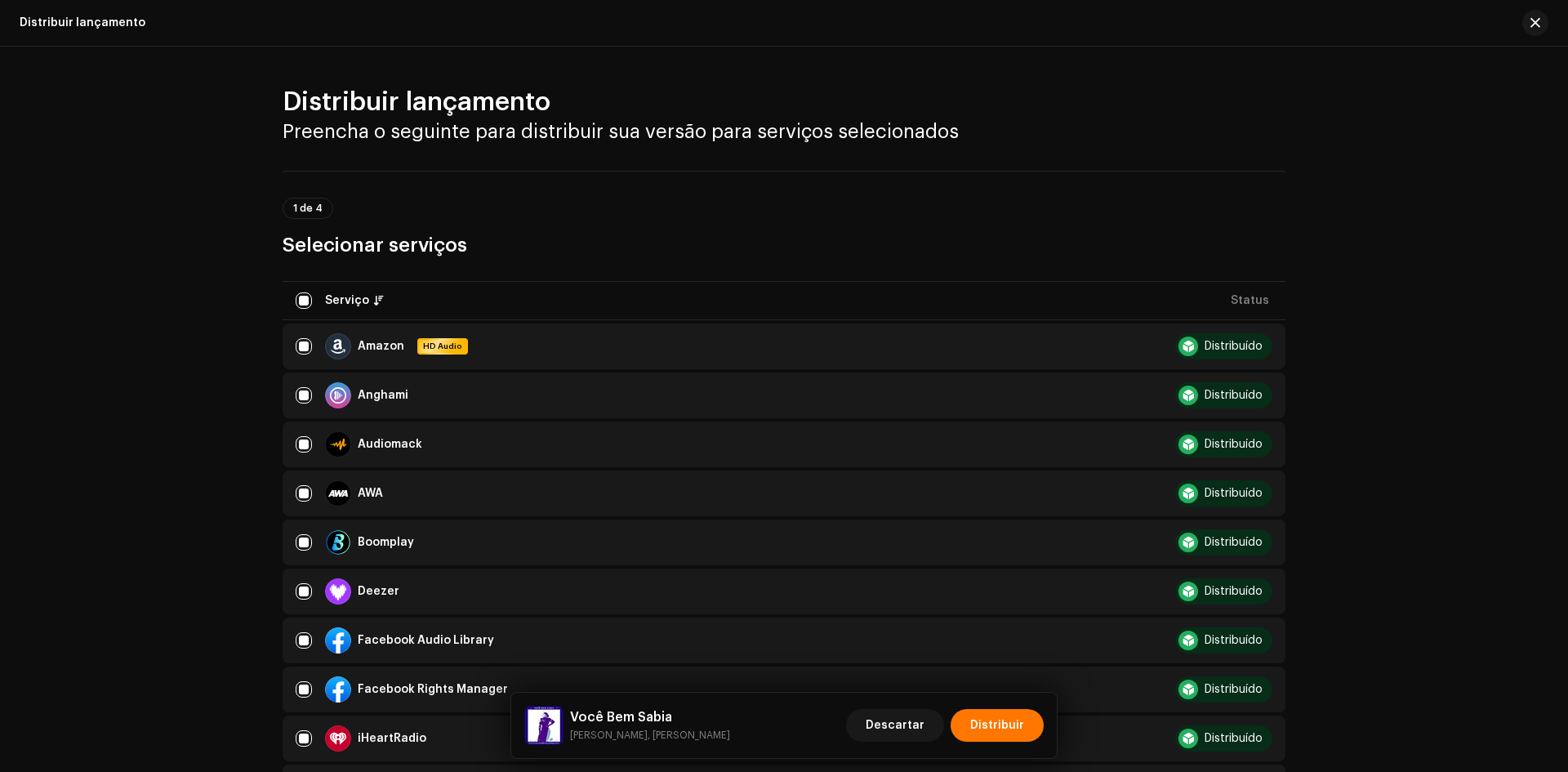
click at [305, 300] on input "checkbox" at bounding box center [304, 300] width 17 height 17
checkbox input "false"
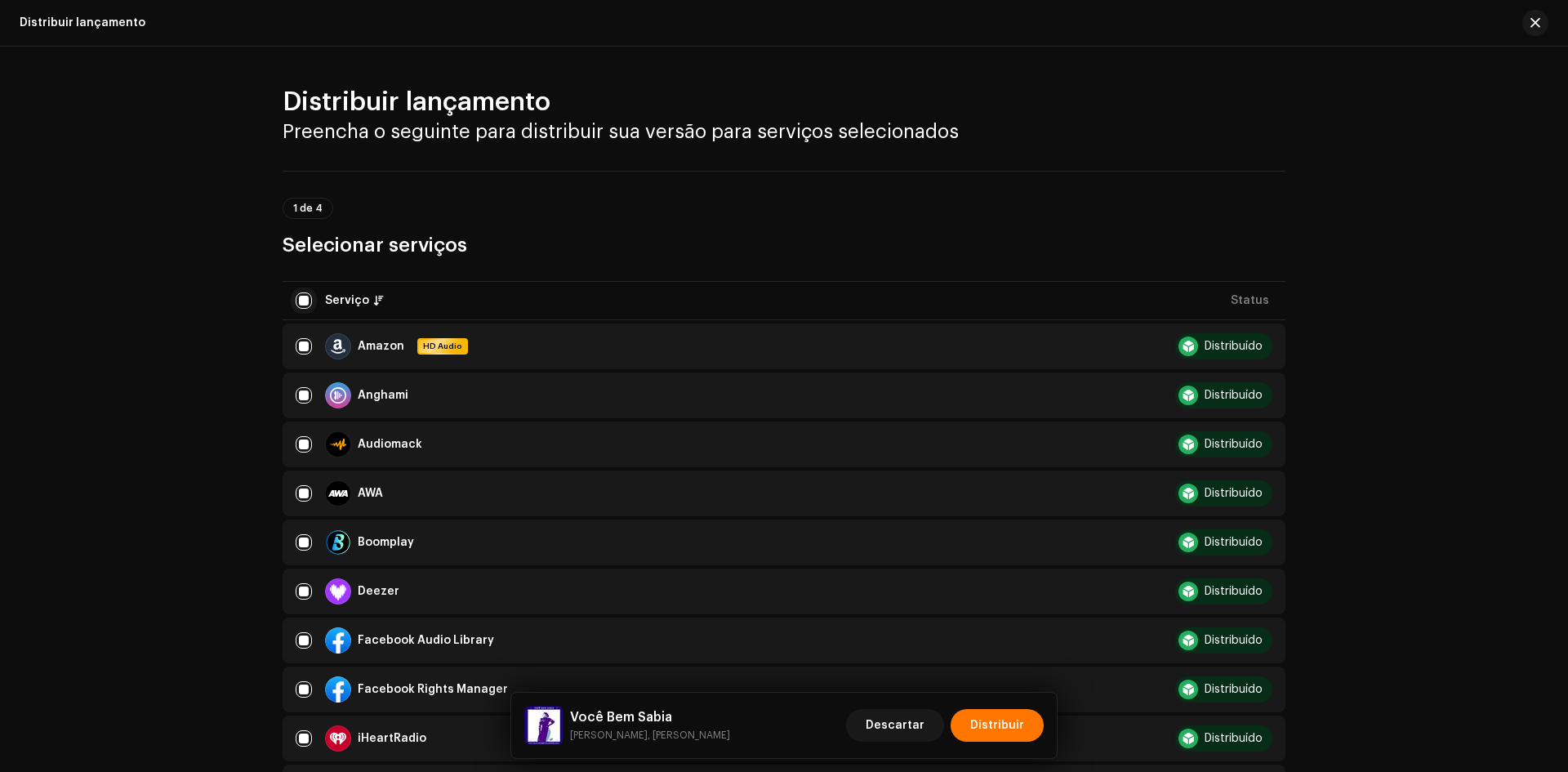
checkbox input "false"
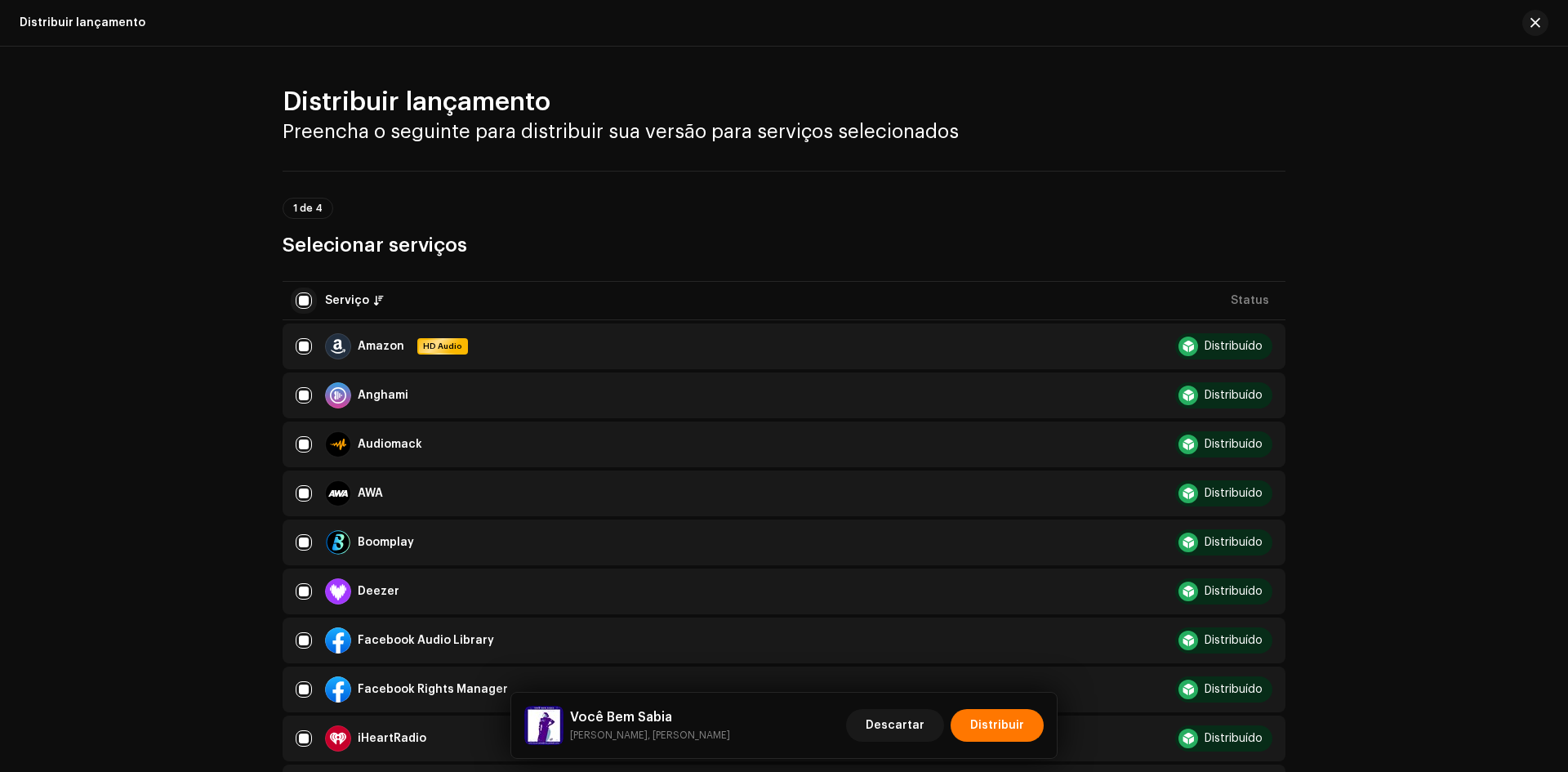
checkbox input "false"
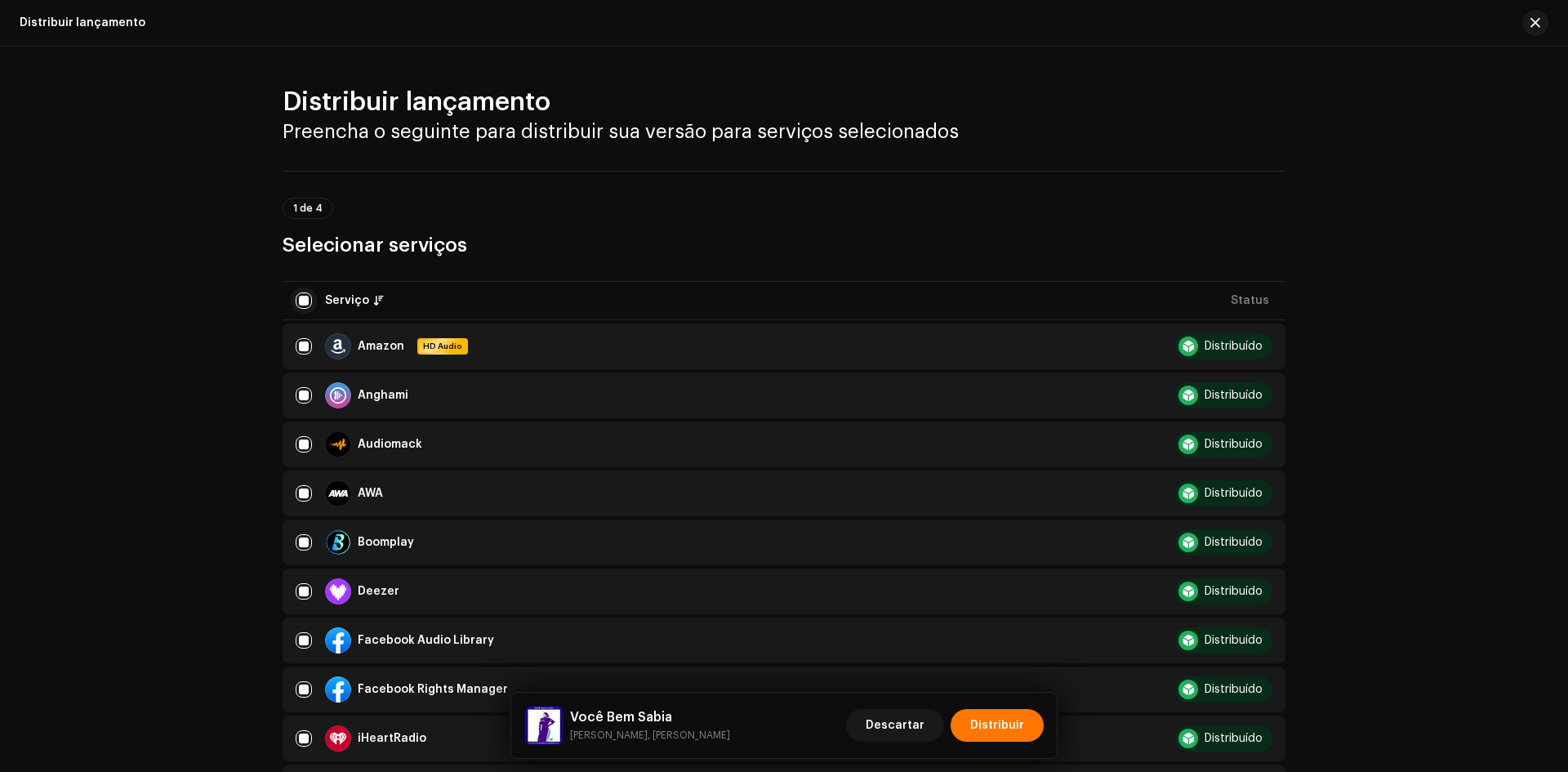
checkbox input "false"
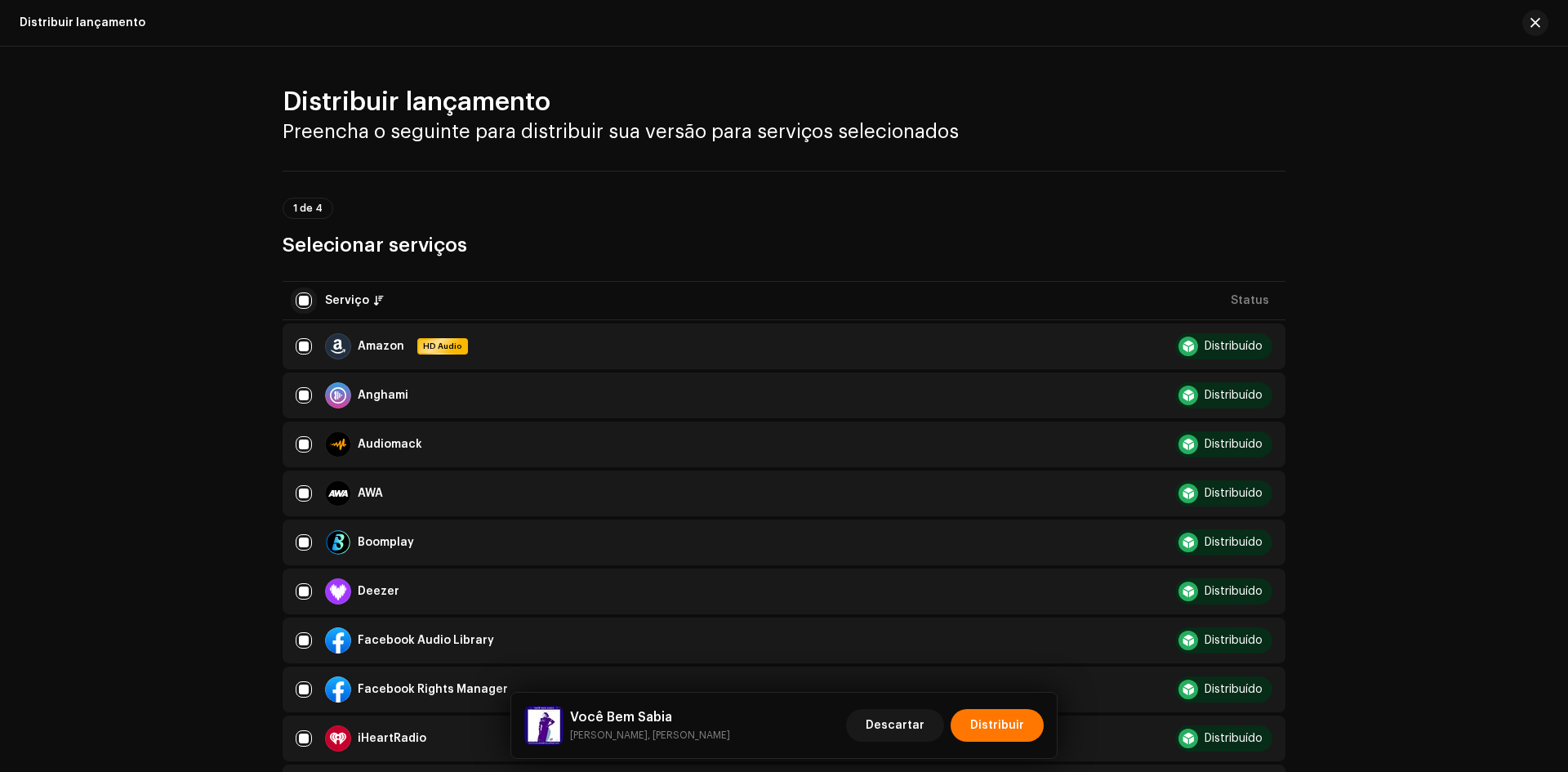
checkbox input "false"
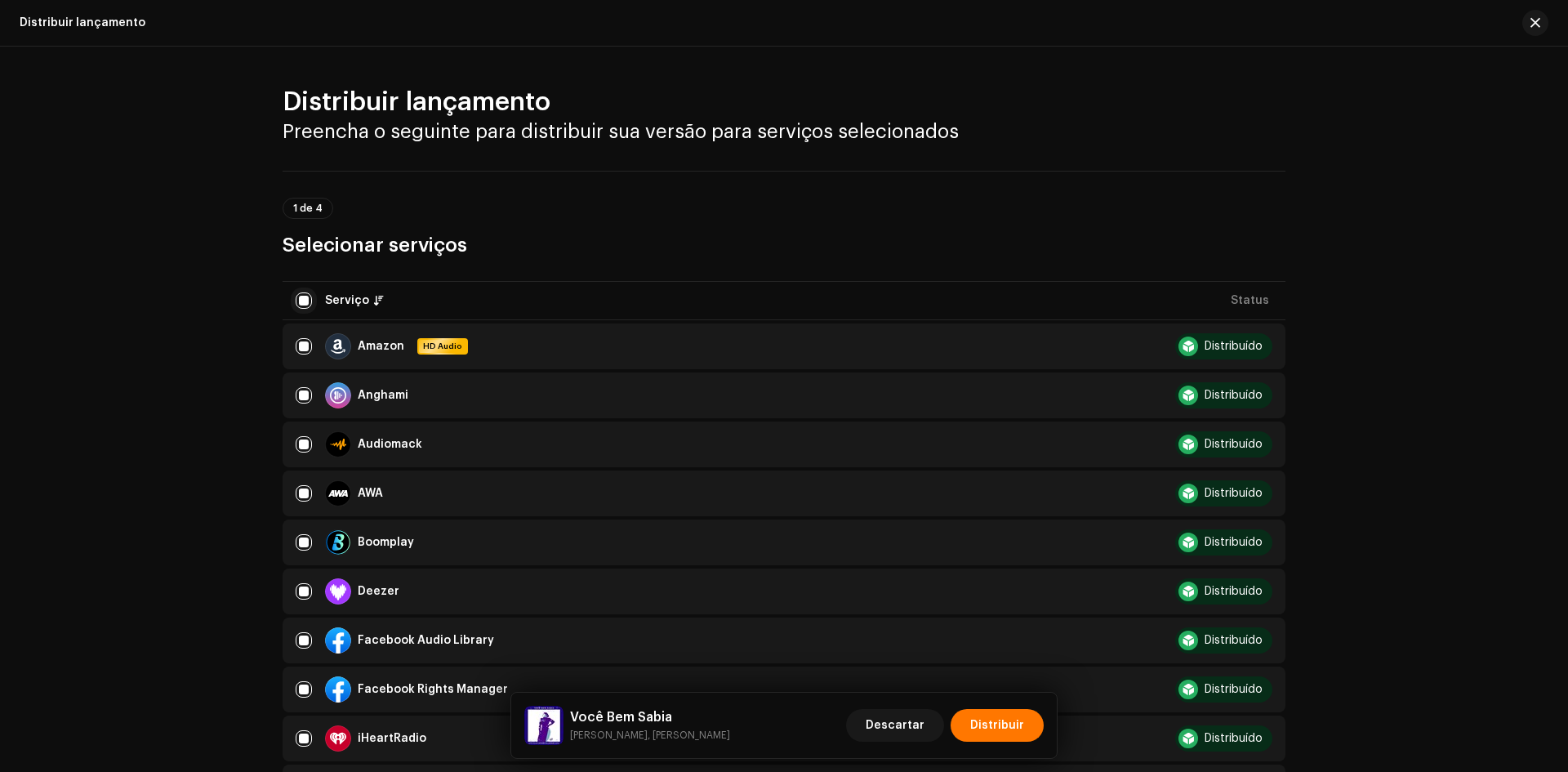
checkbox input "false"
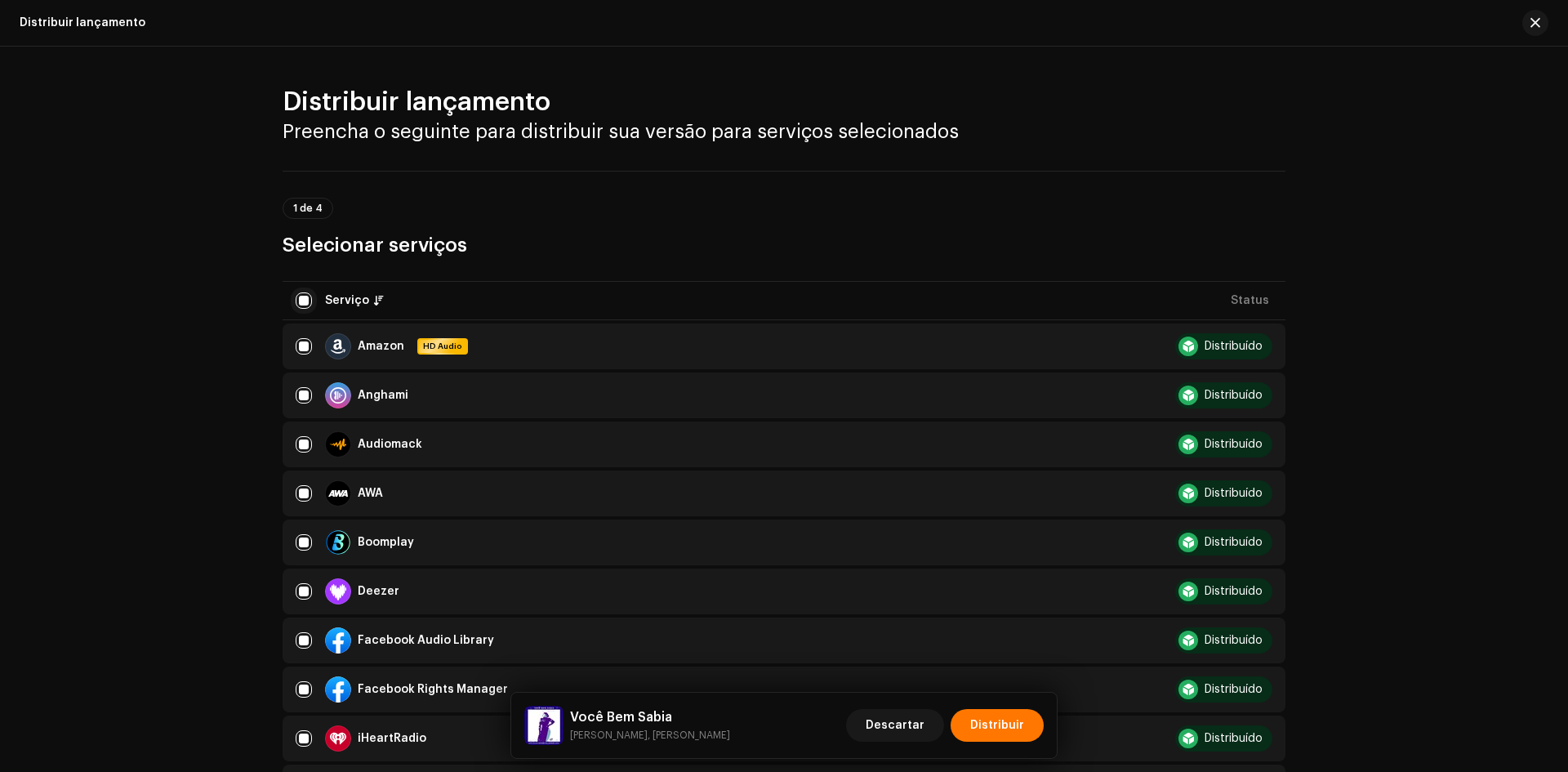
checkbox input "false"
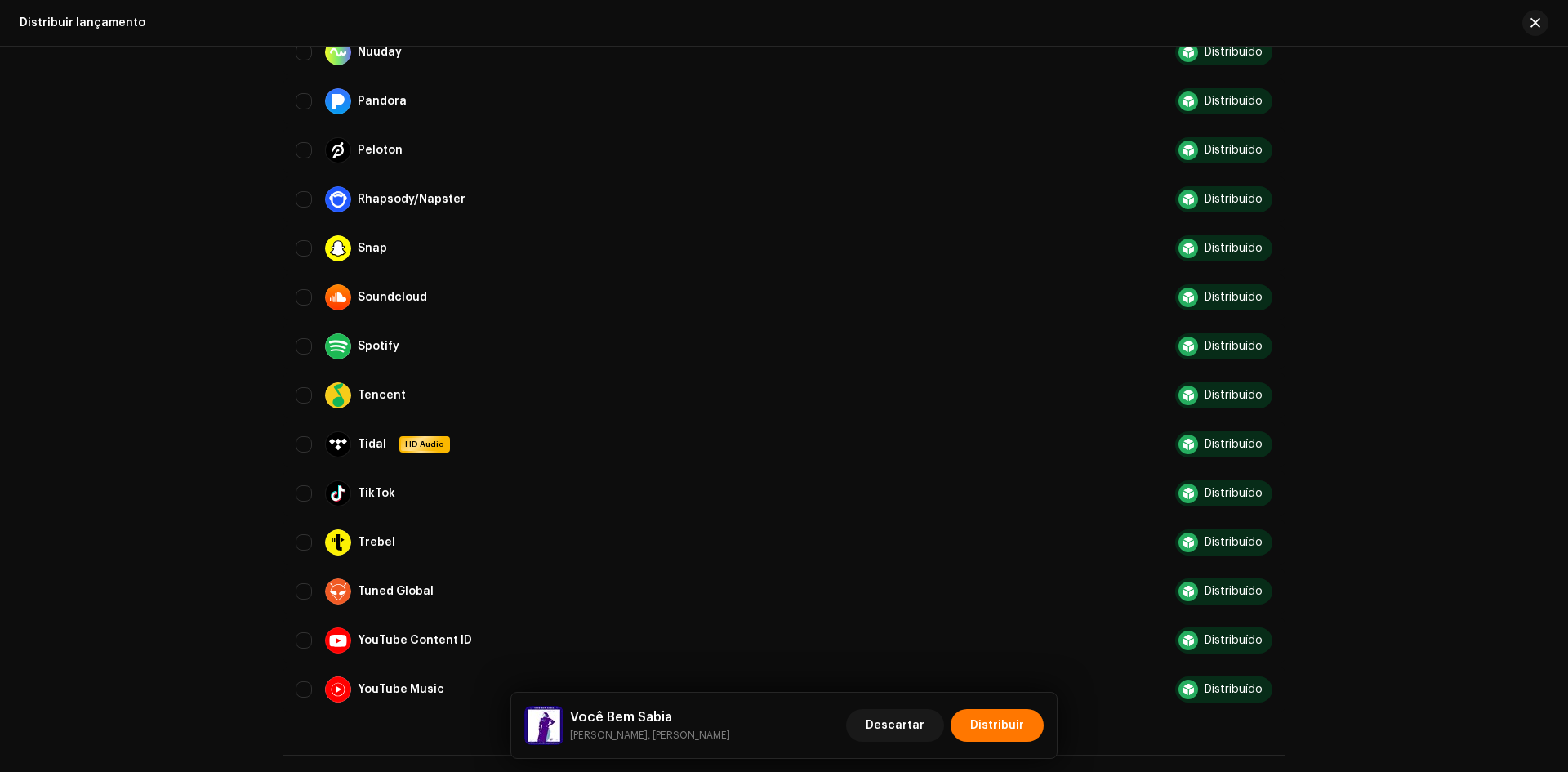
scroll to position [1389, 0]
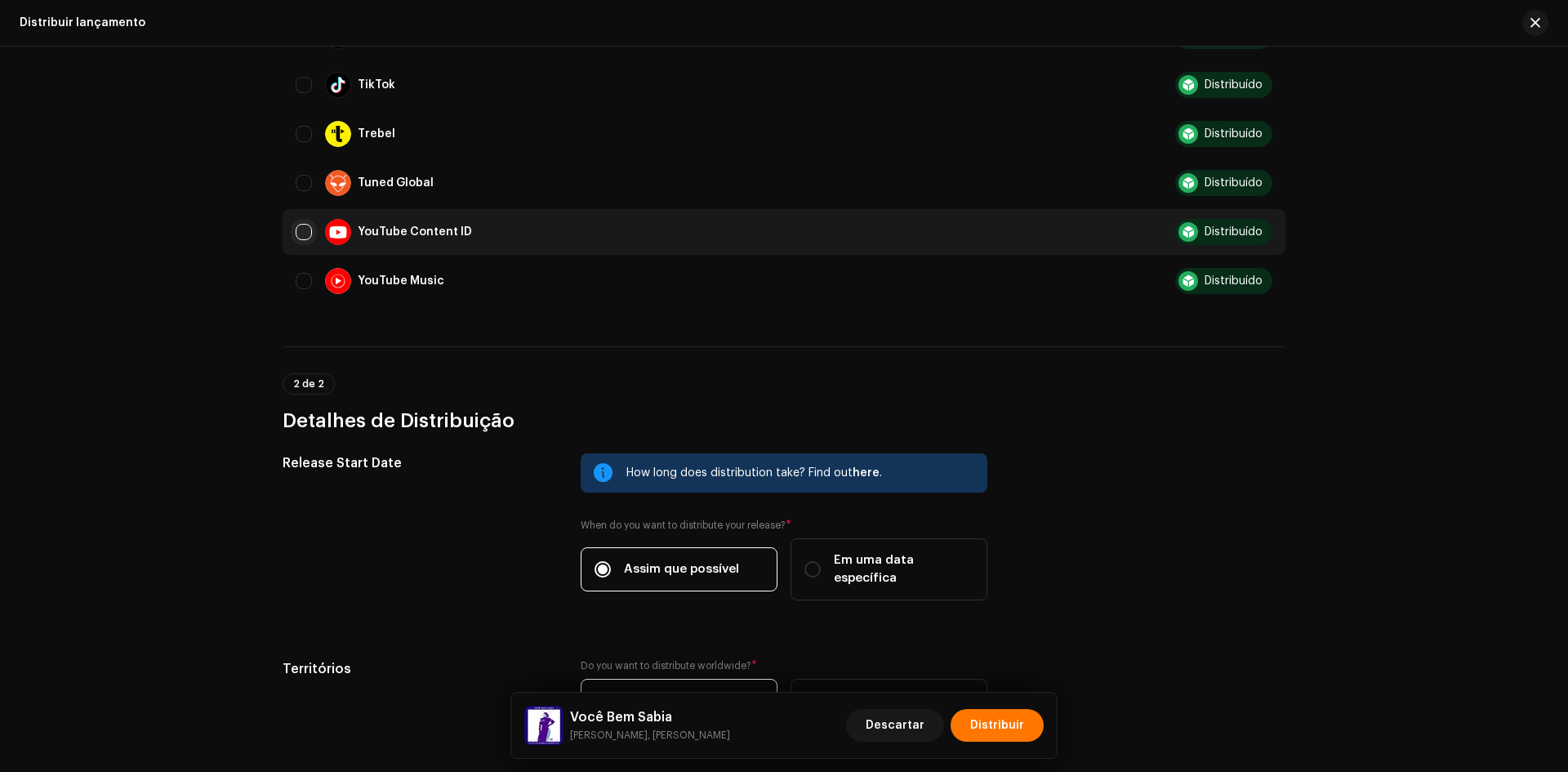
click at [303, 234] on input "Row Unselected" at bounding box center [304, 231] width 17 height 17
checkbox input "true"
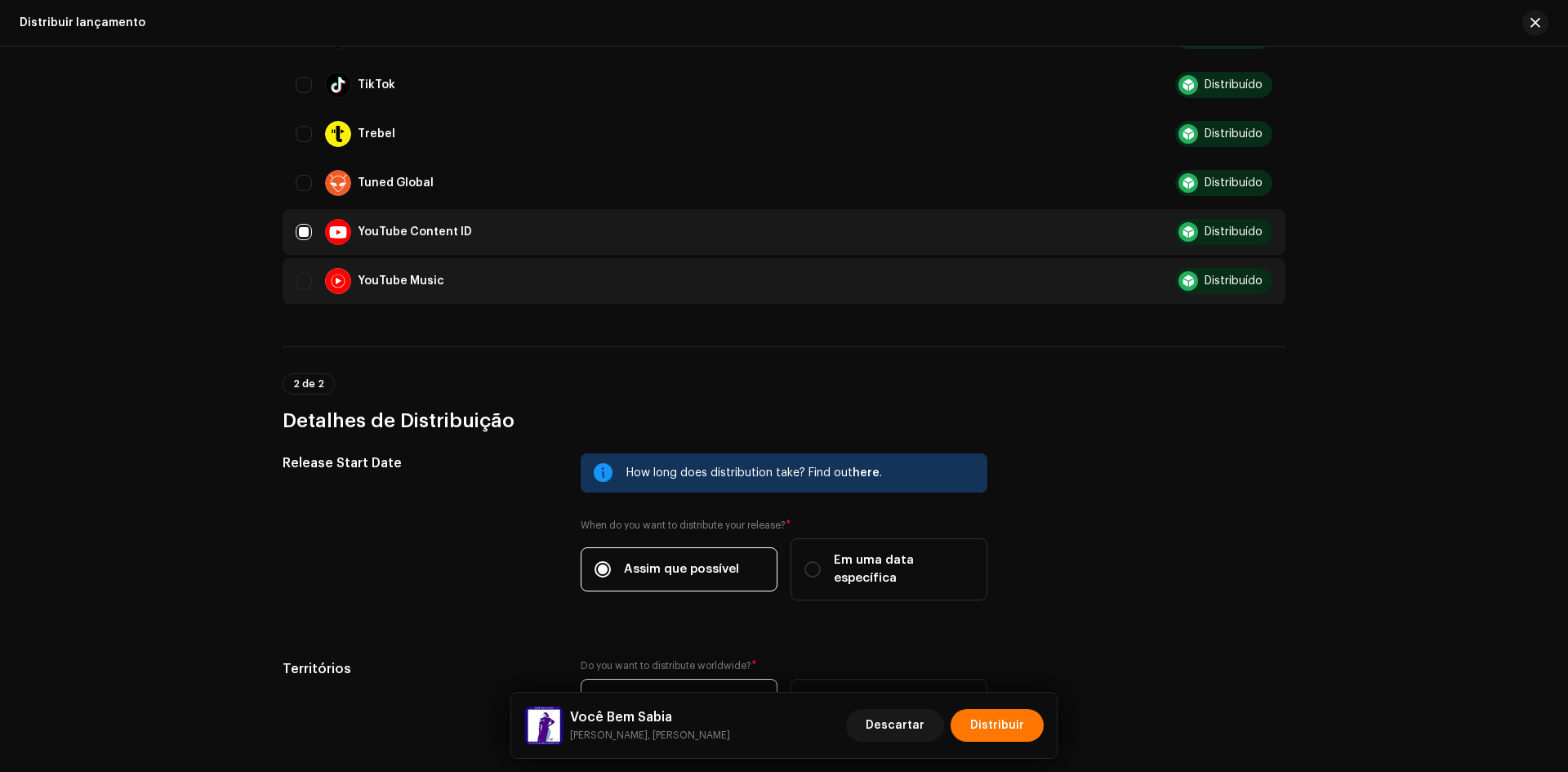
checkbox input "true"
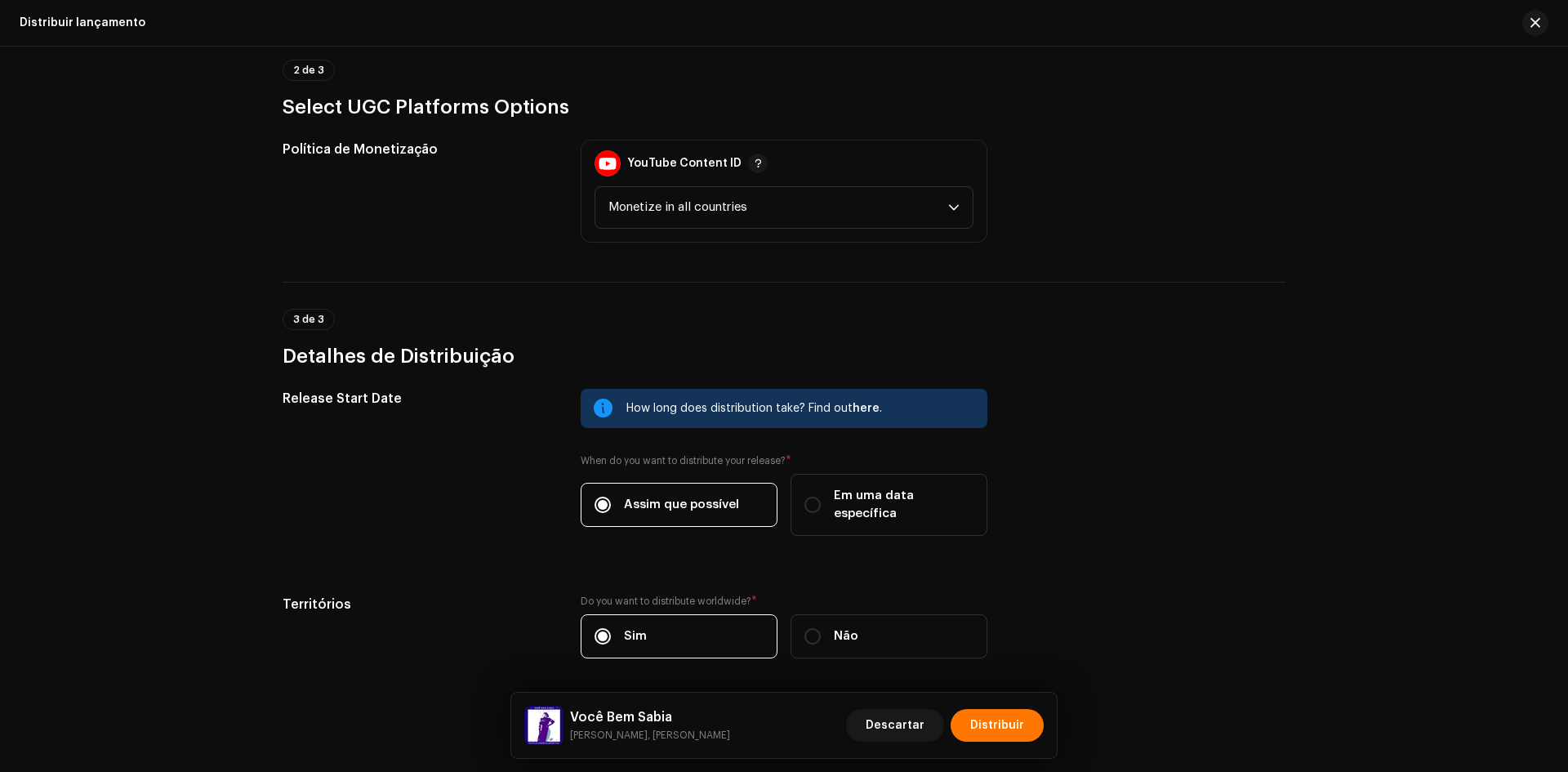
scroll to position [1747, 0]
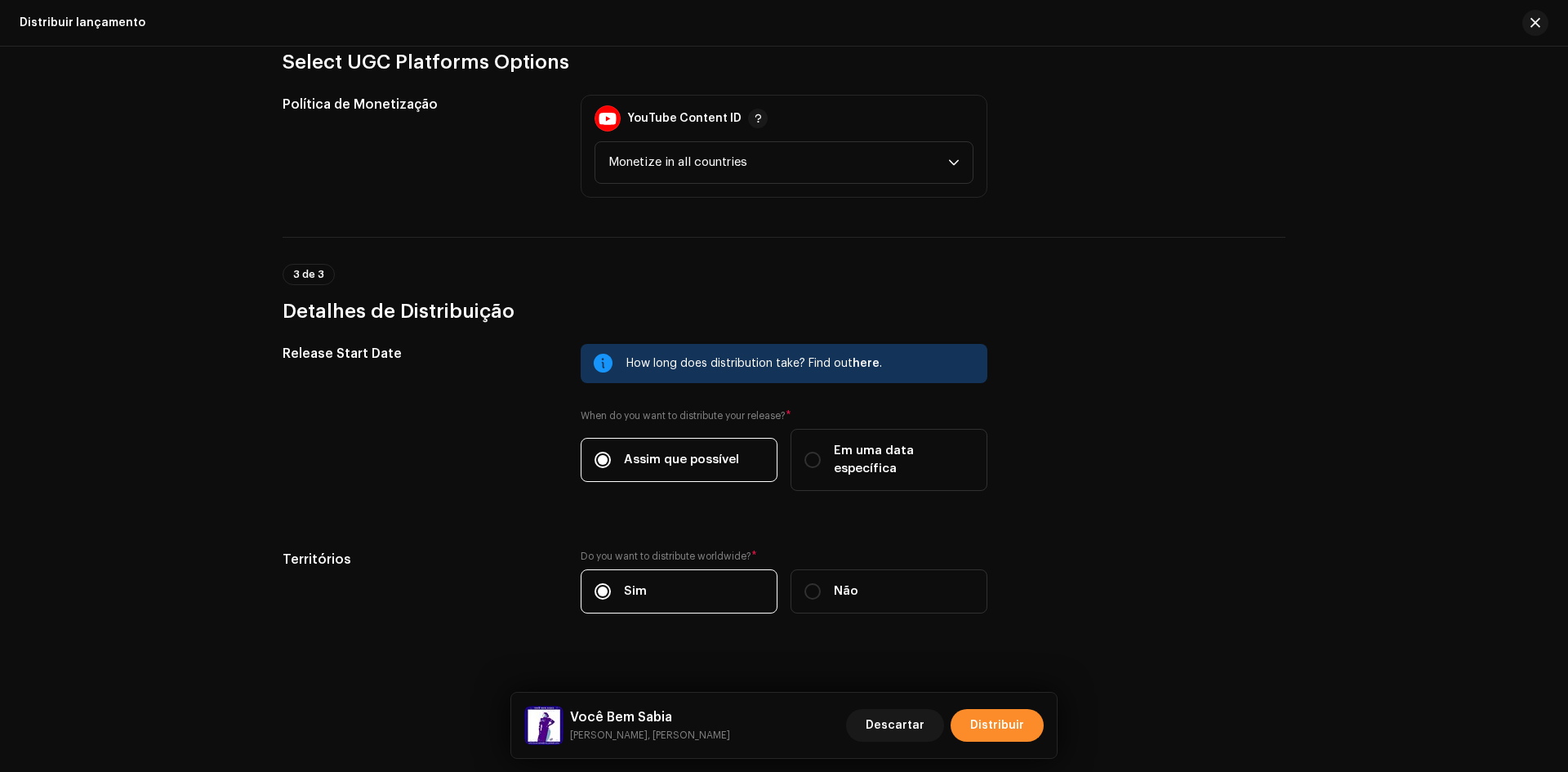
click at [1003, 739] on span "Distribuir" at bounding box center [998, 725] width 54 height 33
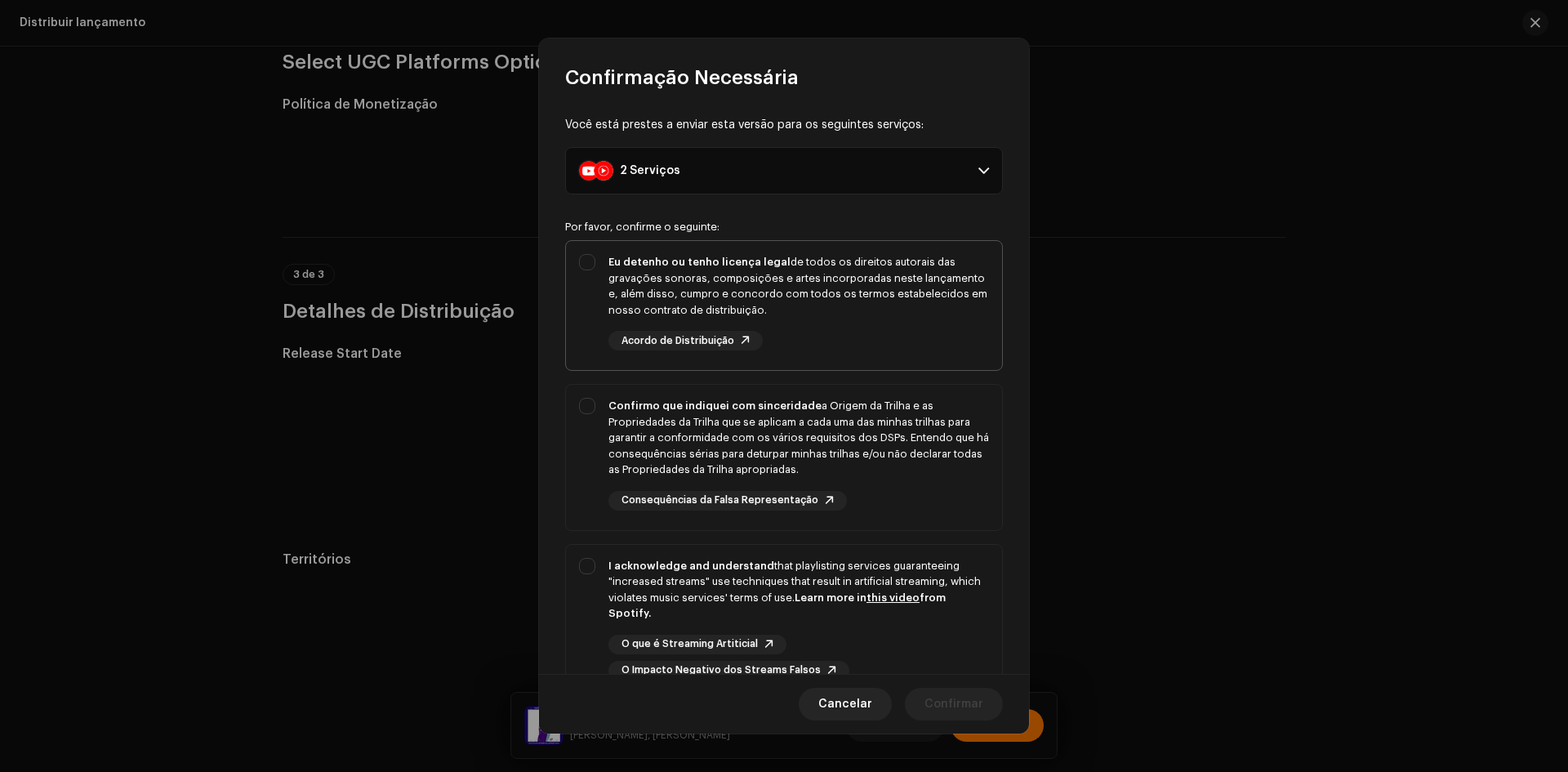
click at [621, 276] on div "Eu detenho ou tenho licença legal de todos os direitos autorais das gravações s…" at bounding box center [799, 286] width 381 height 63
checkbox input "true"
click at [590, 446] on div "Confirmo que indiquei com sinceridade a Origem da Trilha e as Propriedades da T…" at bounding box center [784, 454] width 436 height 138
checkbox input "true"
click at [604, 558] on div "I acknowledge and understand that playlisting services guaranteeing "increased …" at bounding box center [784, 619] width 436 height 148
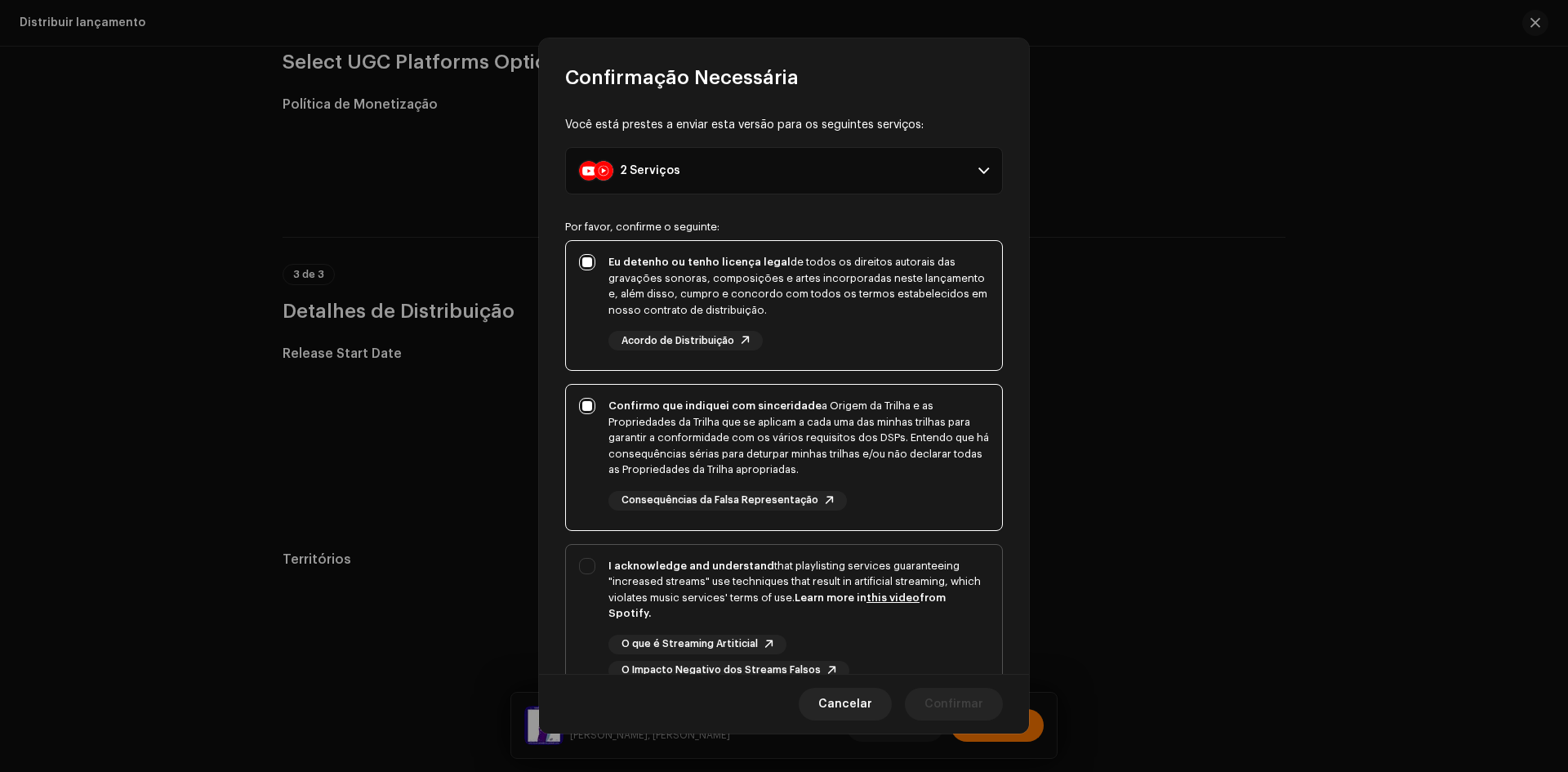
checkbox input "true"
click at [965, 704] on span "Confirmar" at bounding box center [953, 704] width 58 height 33
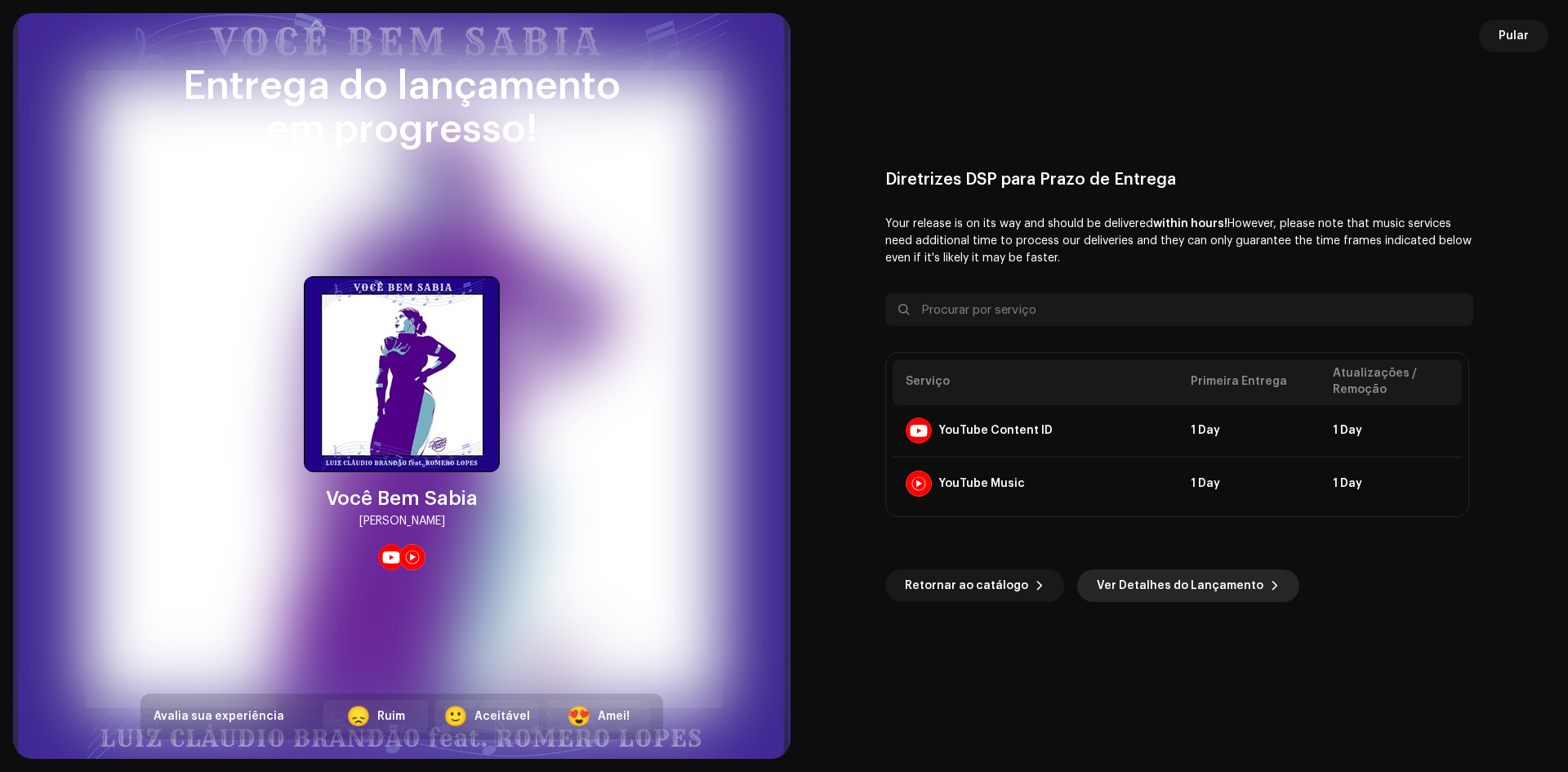
click at [1122, 600] on span "Ver Detalhes do Lançamento" at bounding box center [1180, 585] width 167 height 33
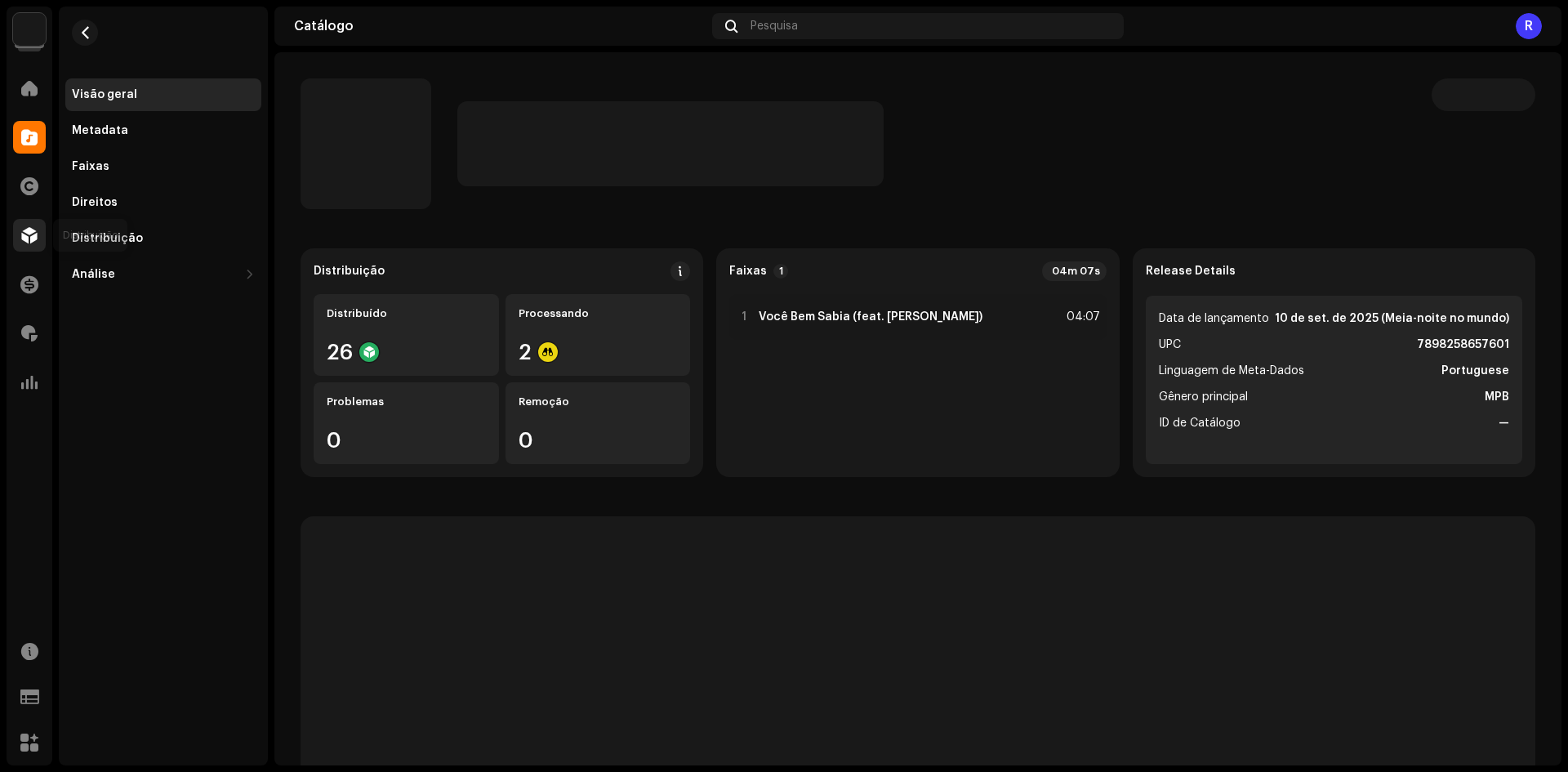
click at [21, 231] on div at bounding box center [29, 234] width 33 height 33
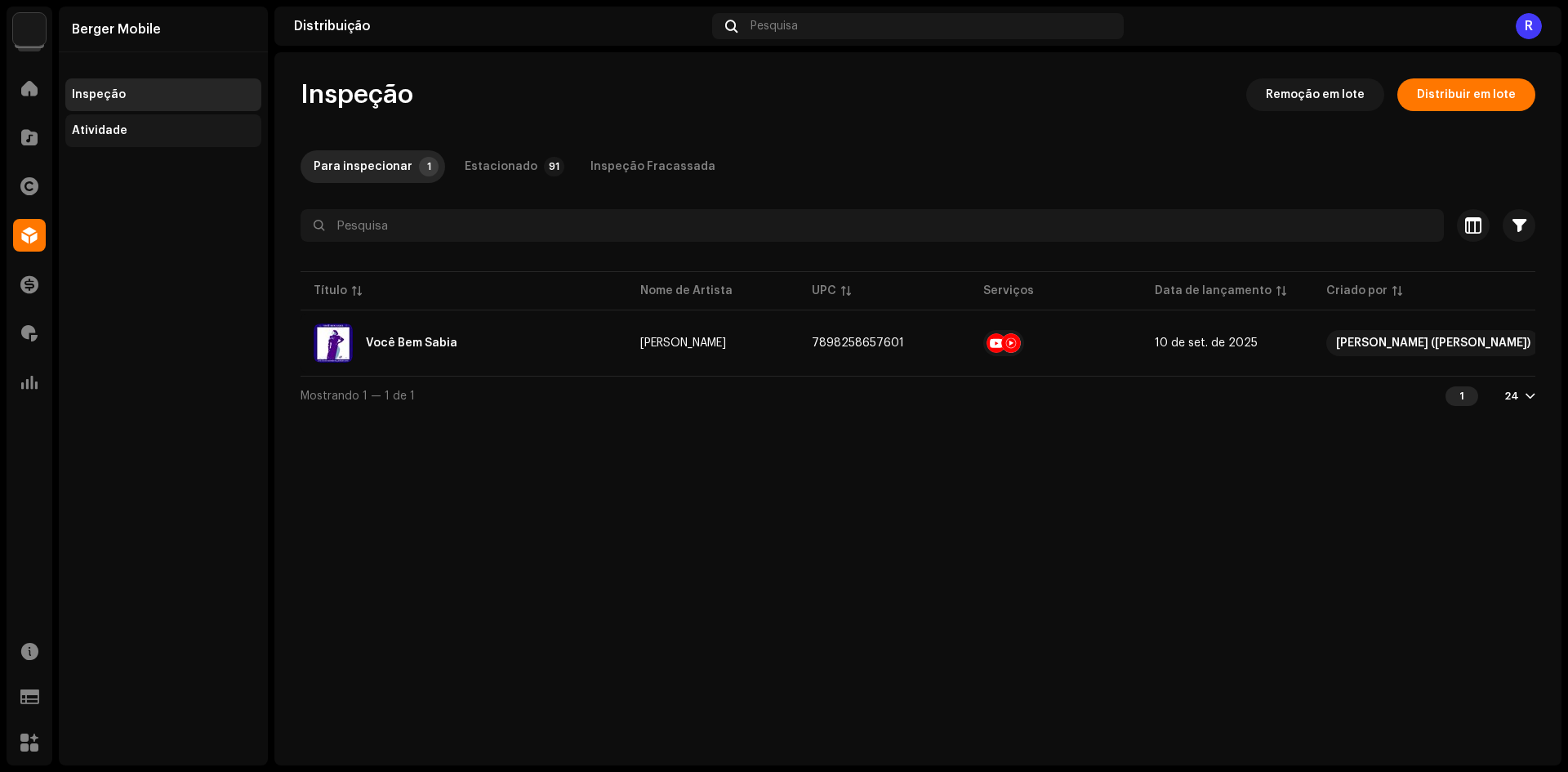
click at [190, 124] on div "Atividade" at bounding box center [163, 130] width 196 height 33
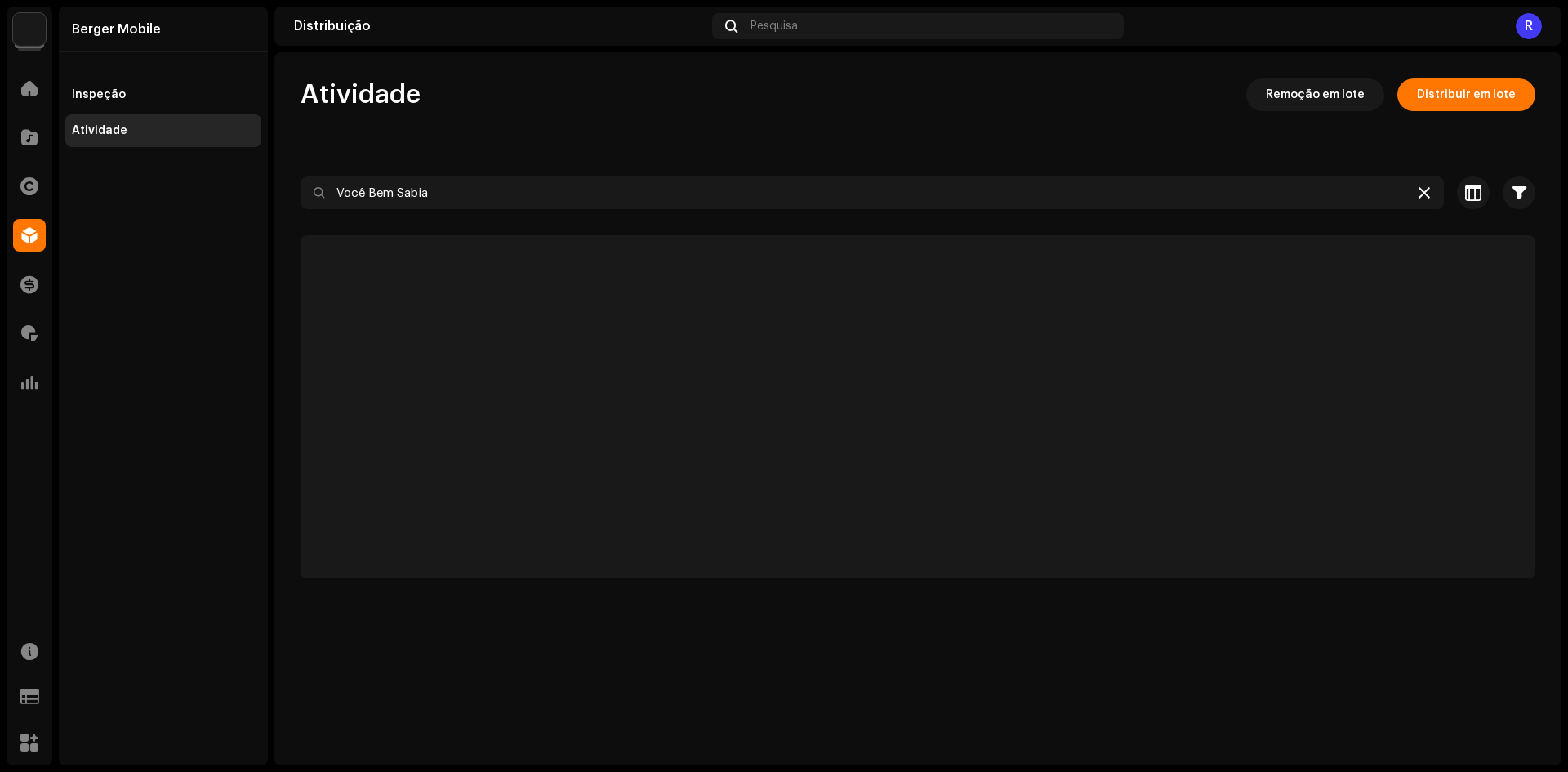
click at [1422, 192] on icon at bounding box center [1425, 192] width 12 height 13
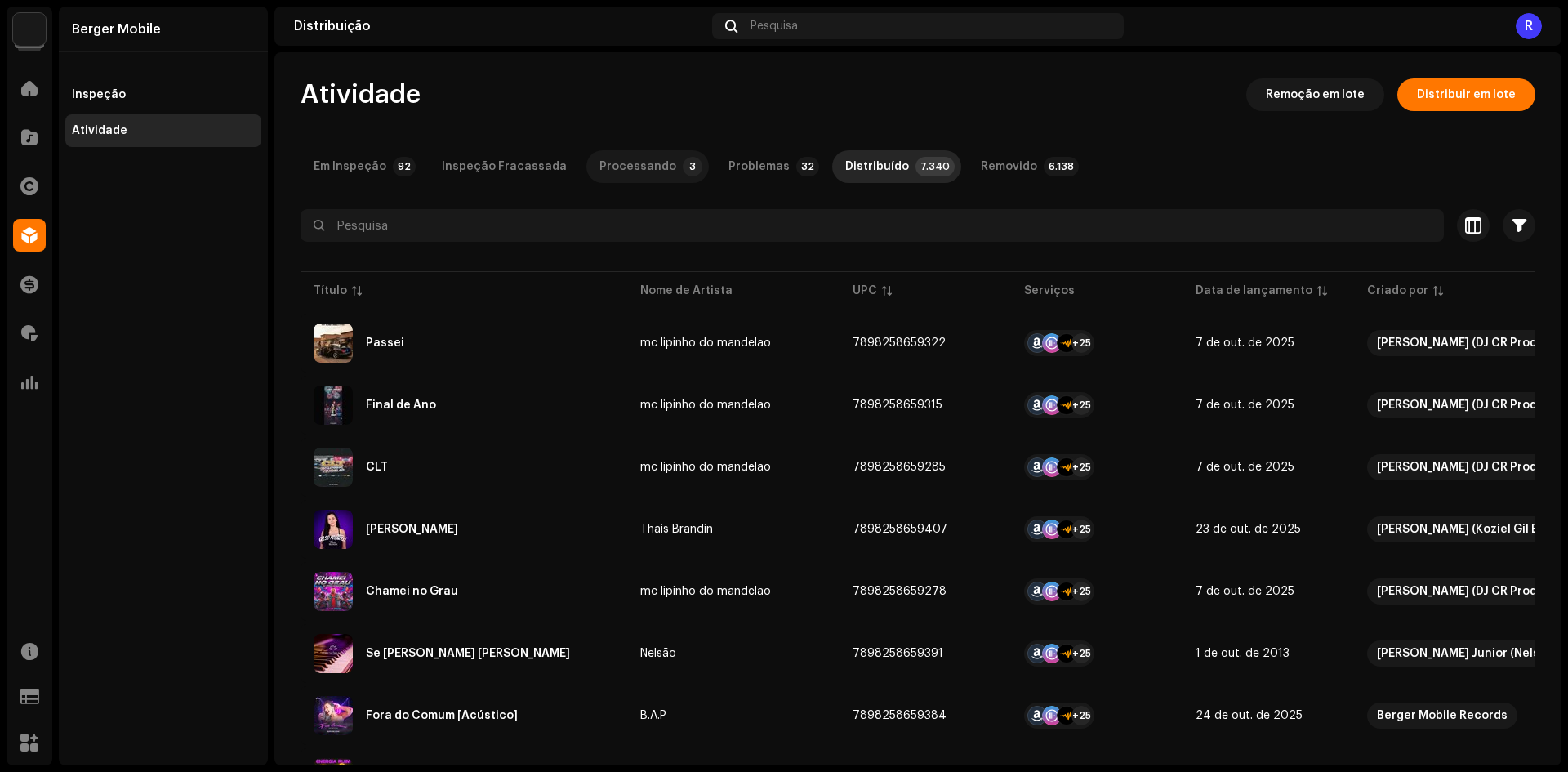
click at [599, 163] on div "Processando" at bounding box center [638, 166] width 77 height 33
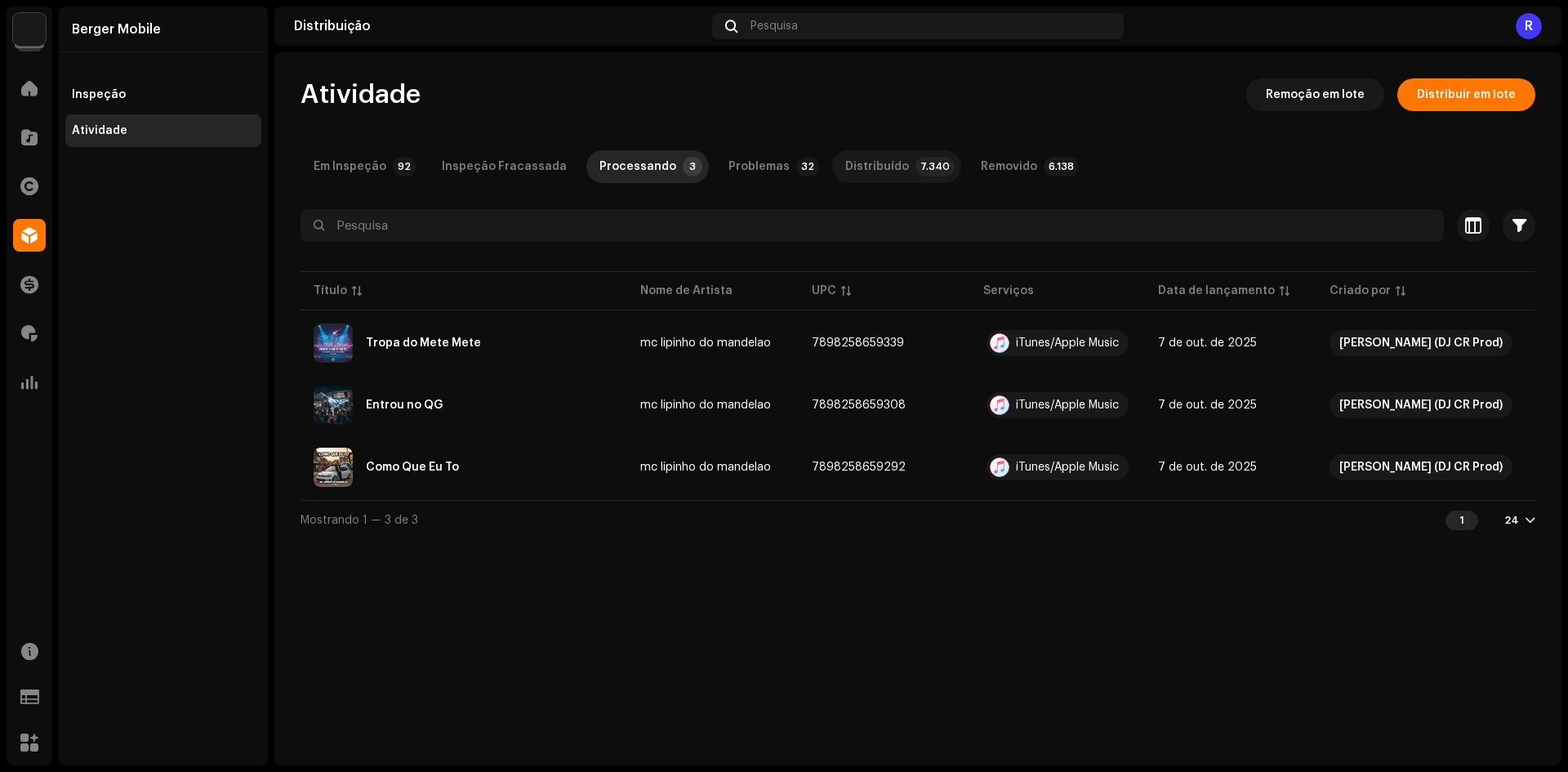
click at [876, 169] on div "Distribuído" at bounding box center [877, 166] width 63 height 33
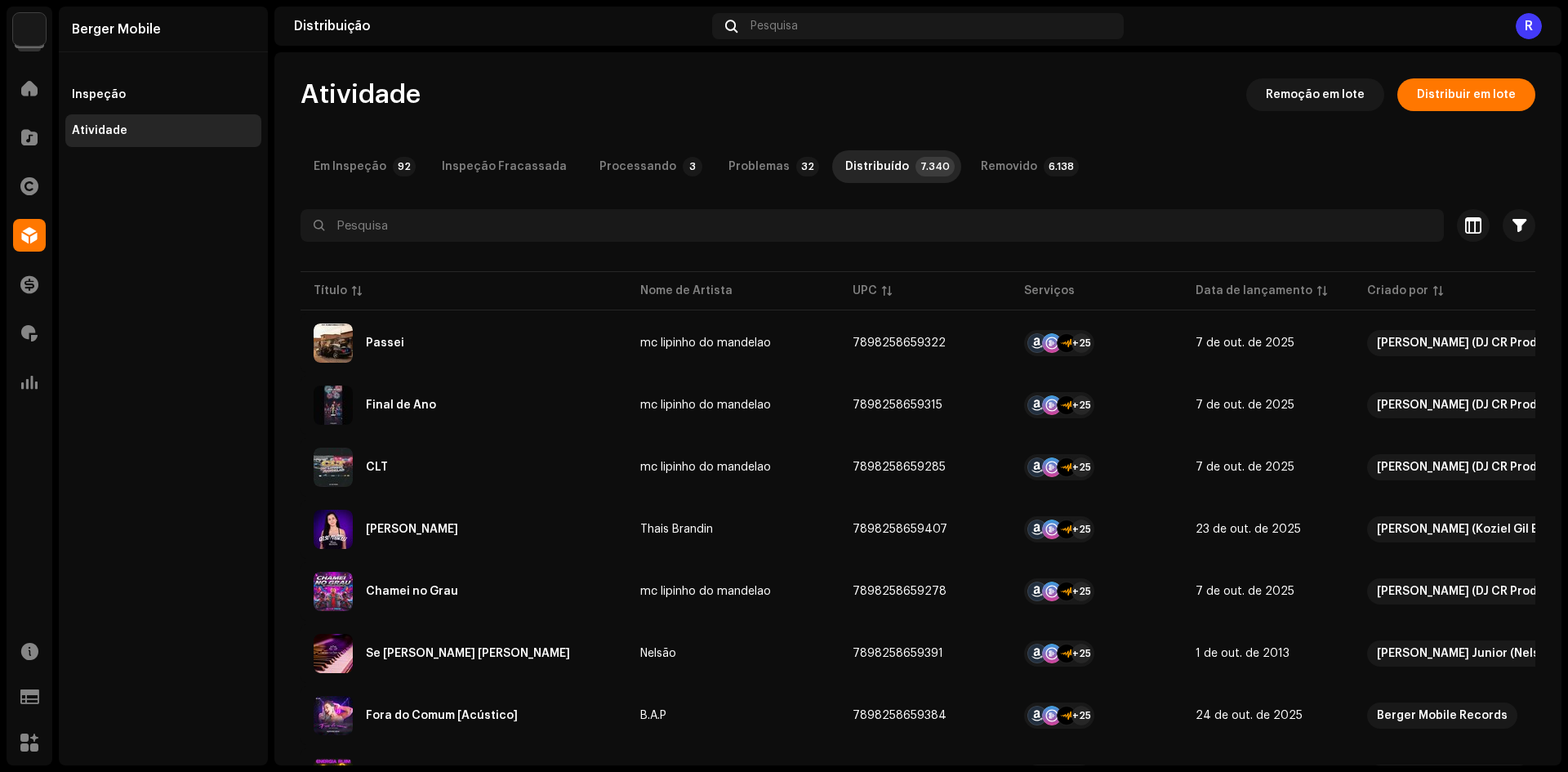
click at [629, 167] on div "Processando" at bounding box center [638, 166] width 77 height 33
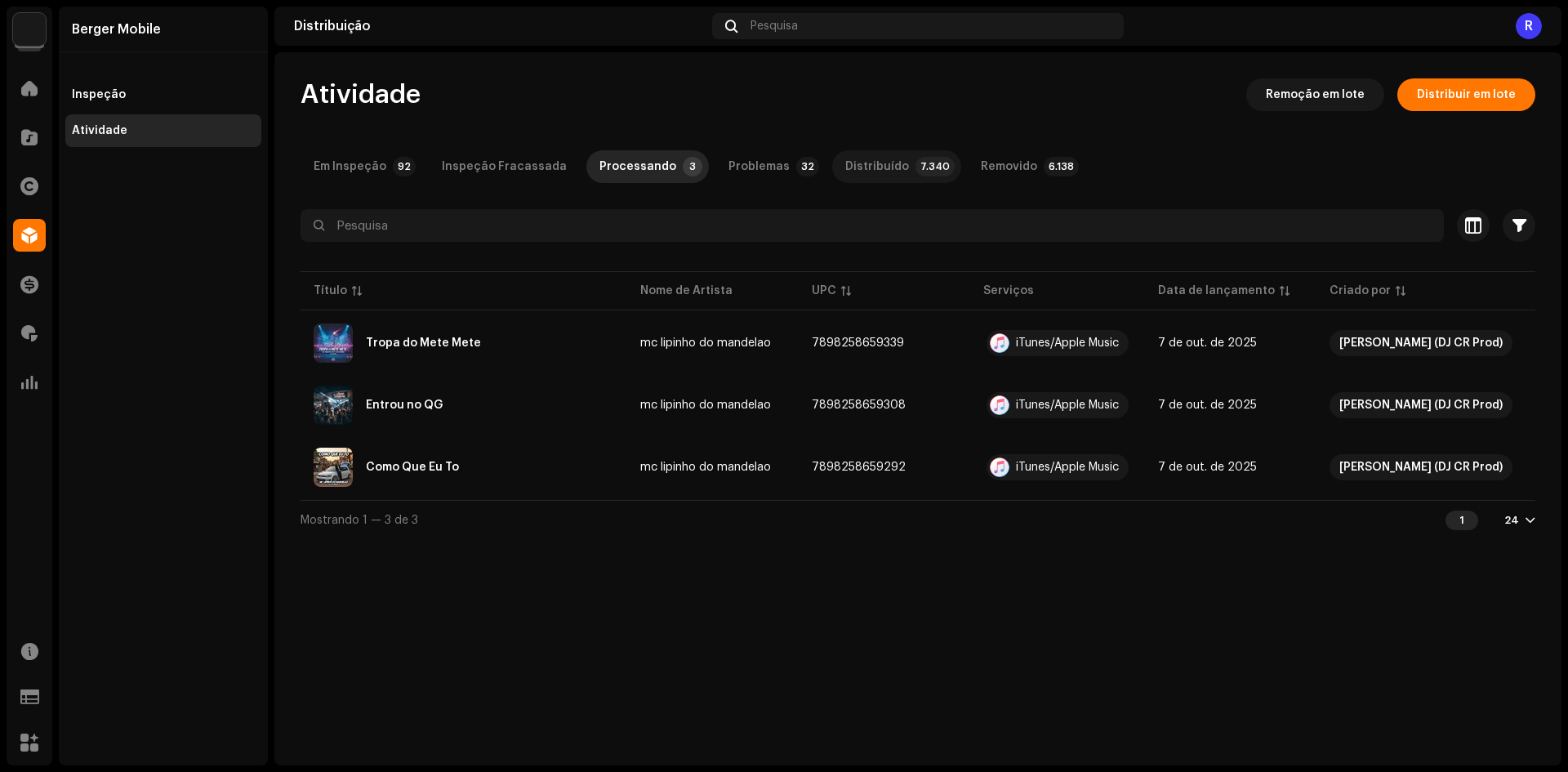
click at [845, 173] on div "Distribuído" at bounding box center [877, 166] width 63 height 33
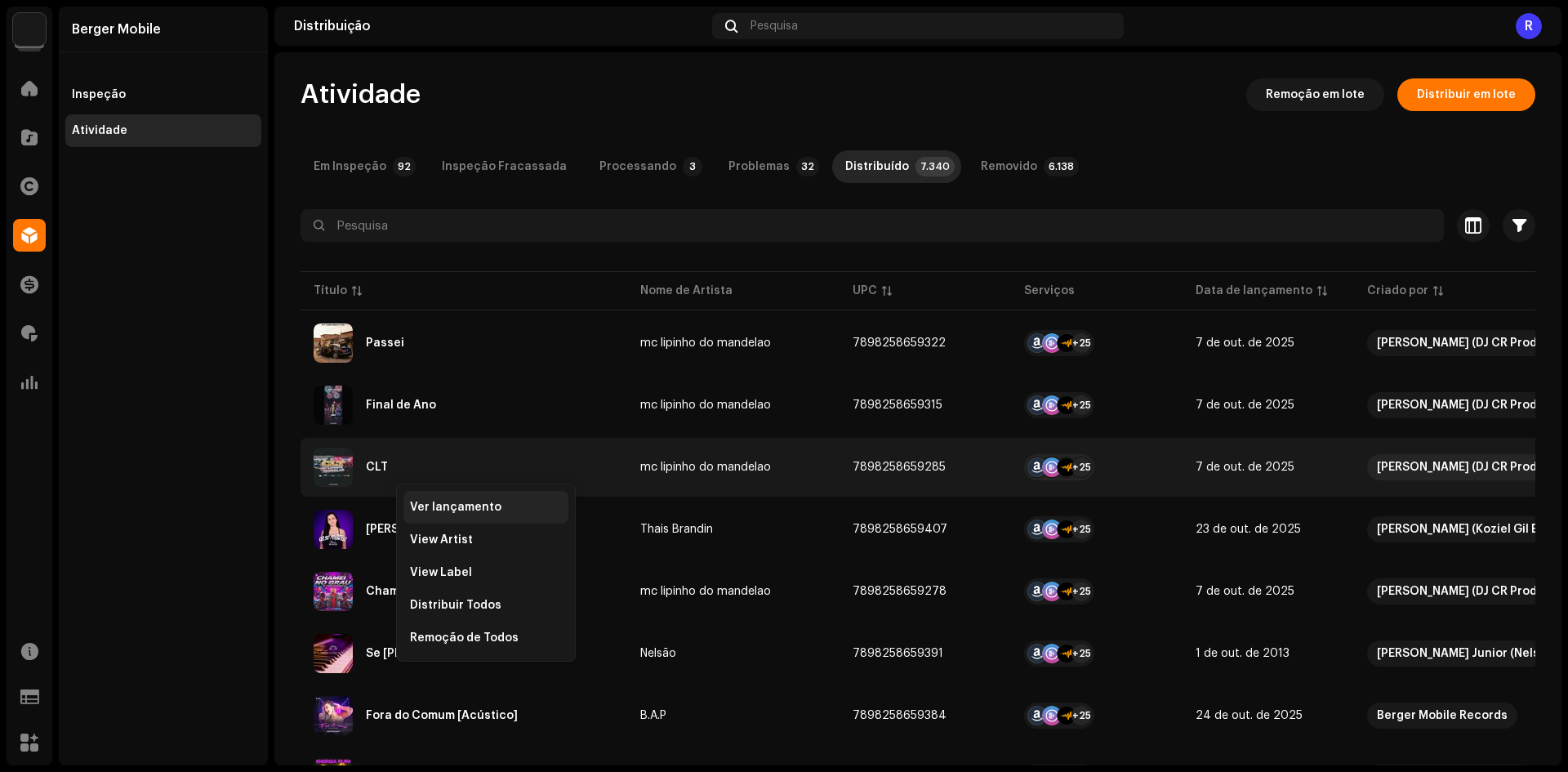
click at [421, 501] on span "Ver lançamento" at bounding box center [456, 506] width 92 height 13
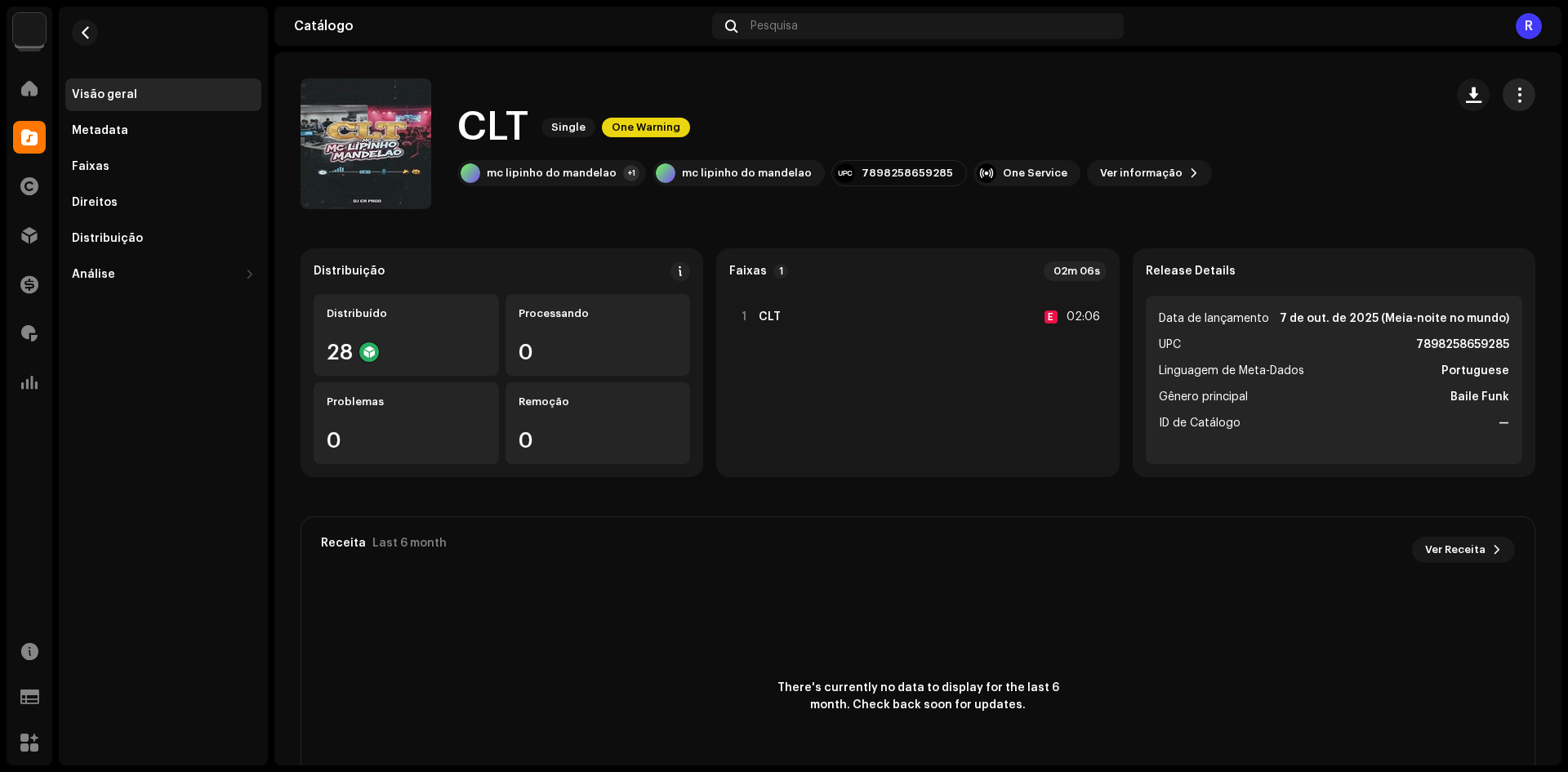
click at [1512, 89] on span "button" at bounding box center [1520, 94] width 16 height 13
click at [1397, 181] on div "Editar" at bounding box center [1436, 167] width 165 height 33
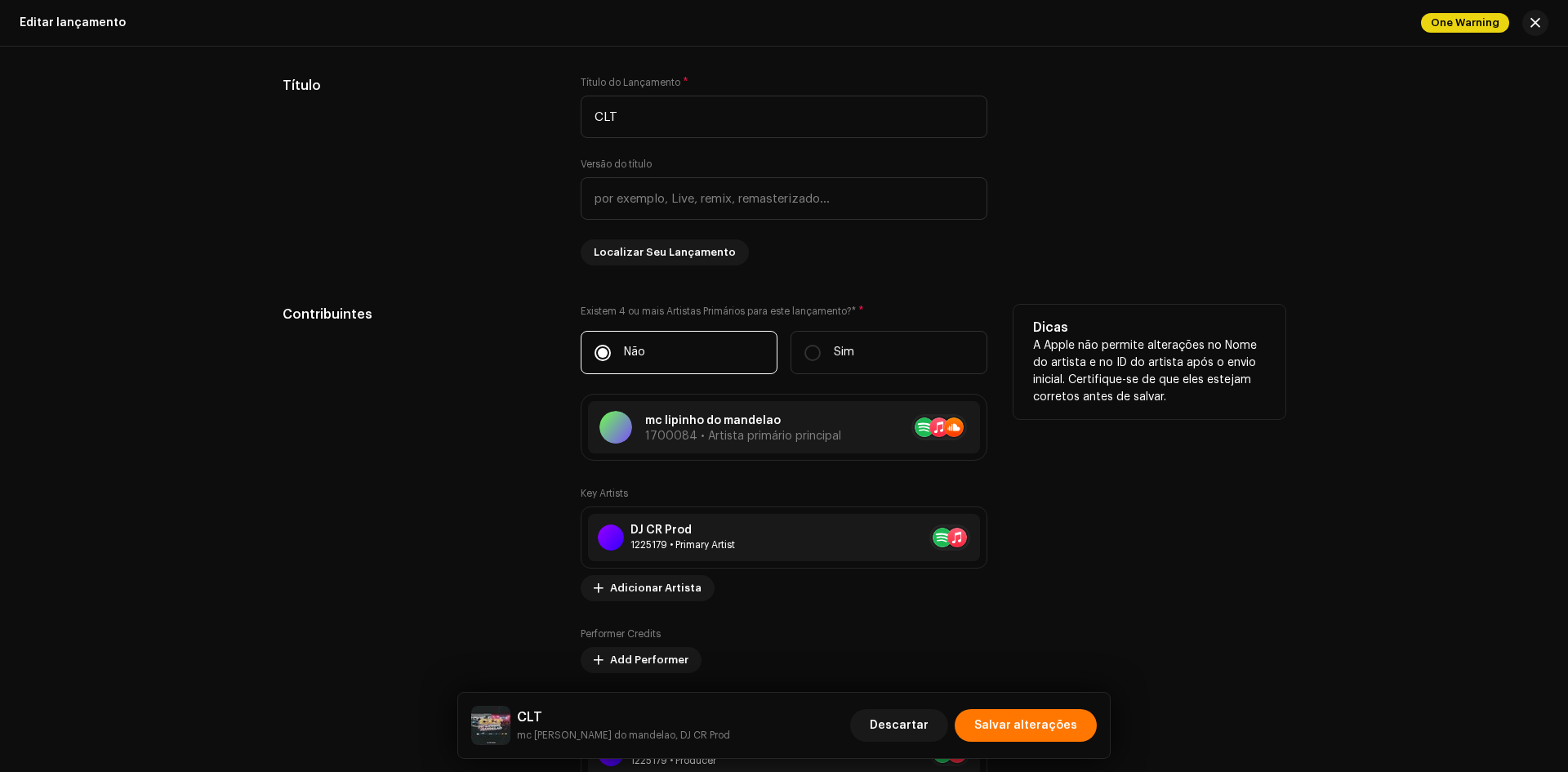
scroll to position [1389, 0]
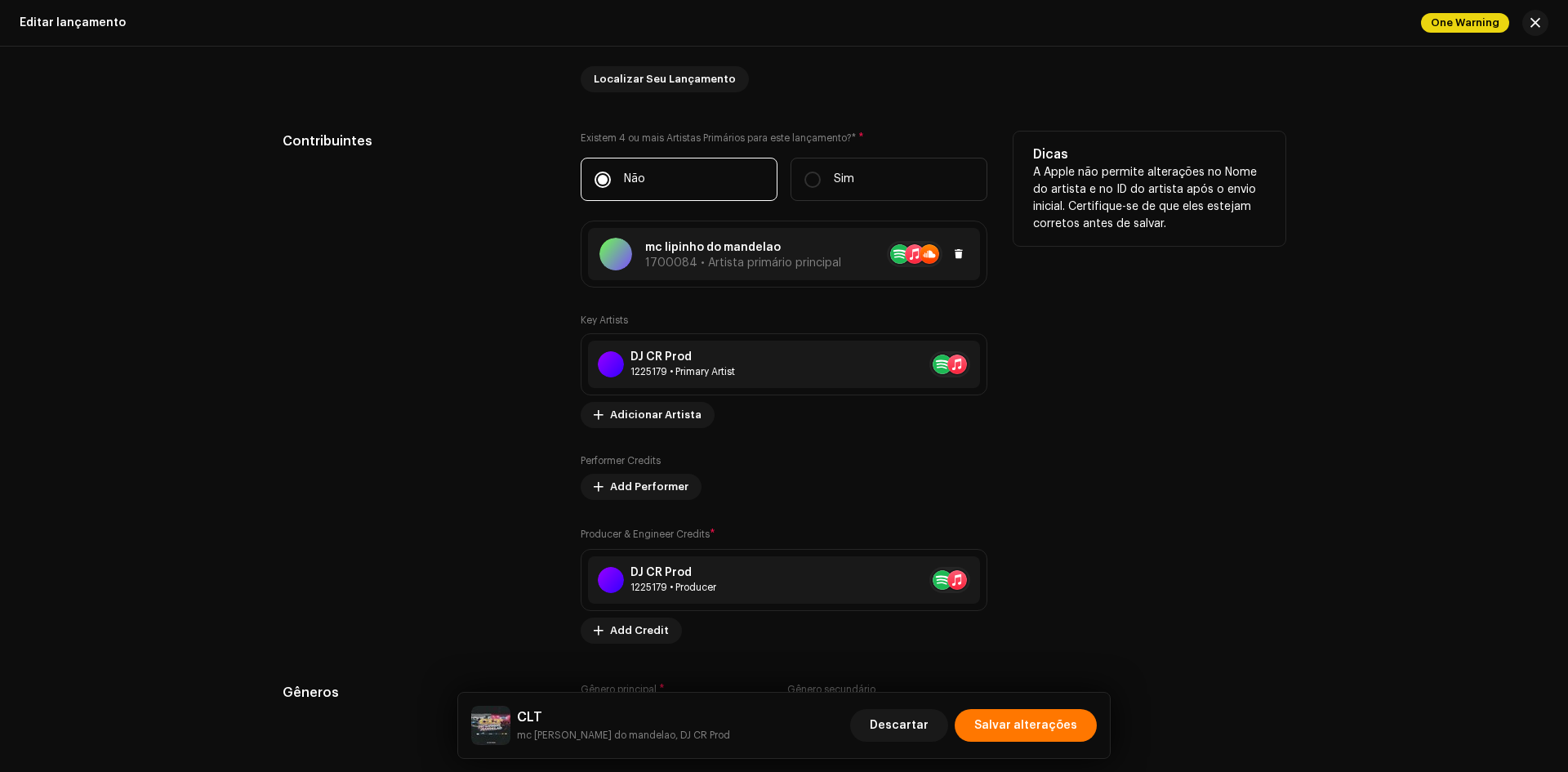
click at [802, 251] on p "mc lipinho do mandelao" at bounding box center [743, 247] width 196 height 17
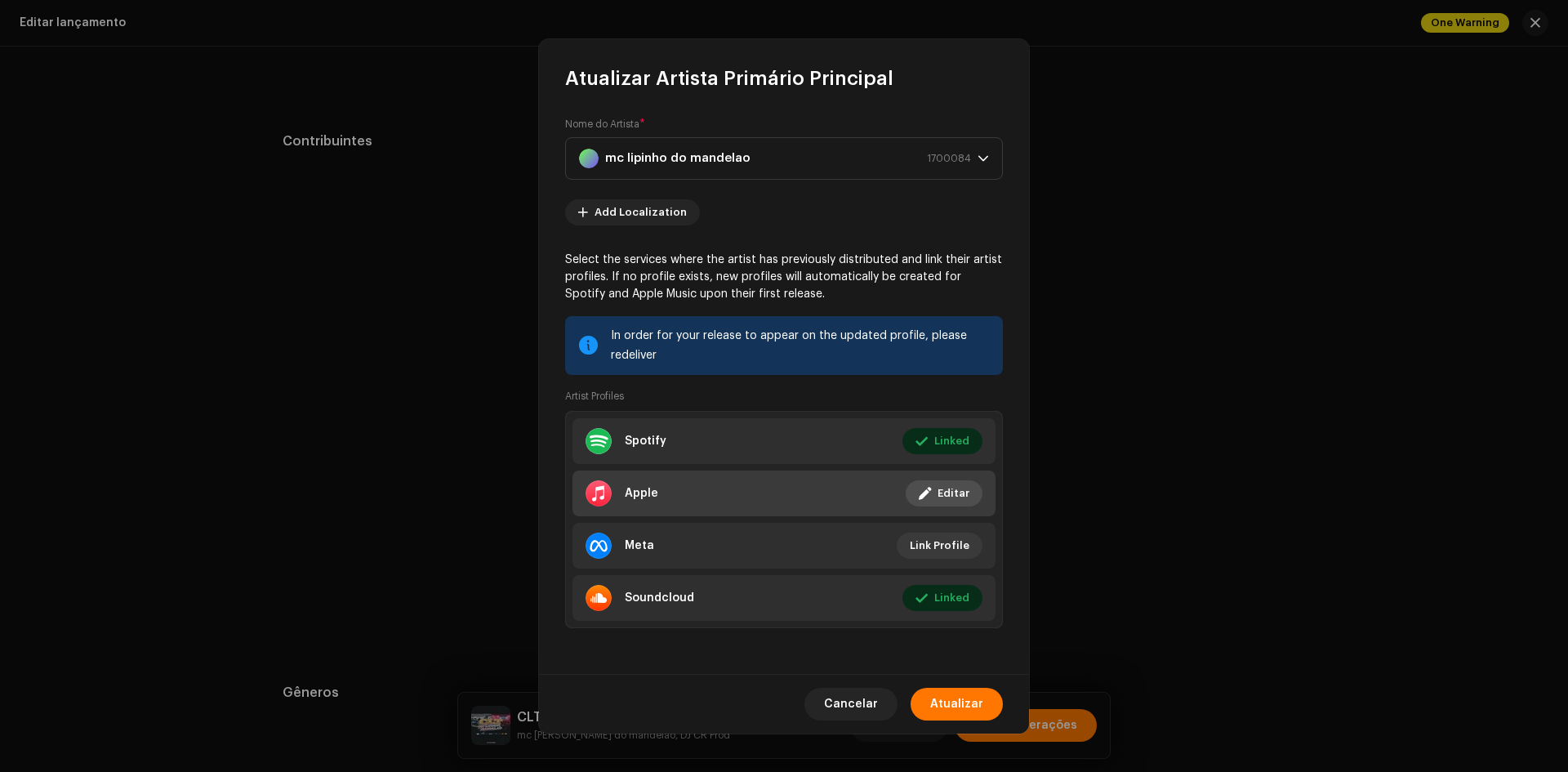
click at [723, 496] on li "Apple Linked Editar" at bounding box center [784, 493] width 423 height 45
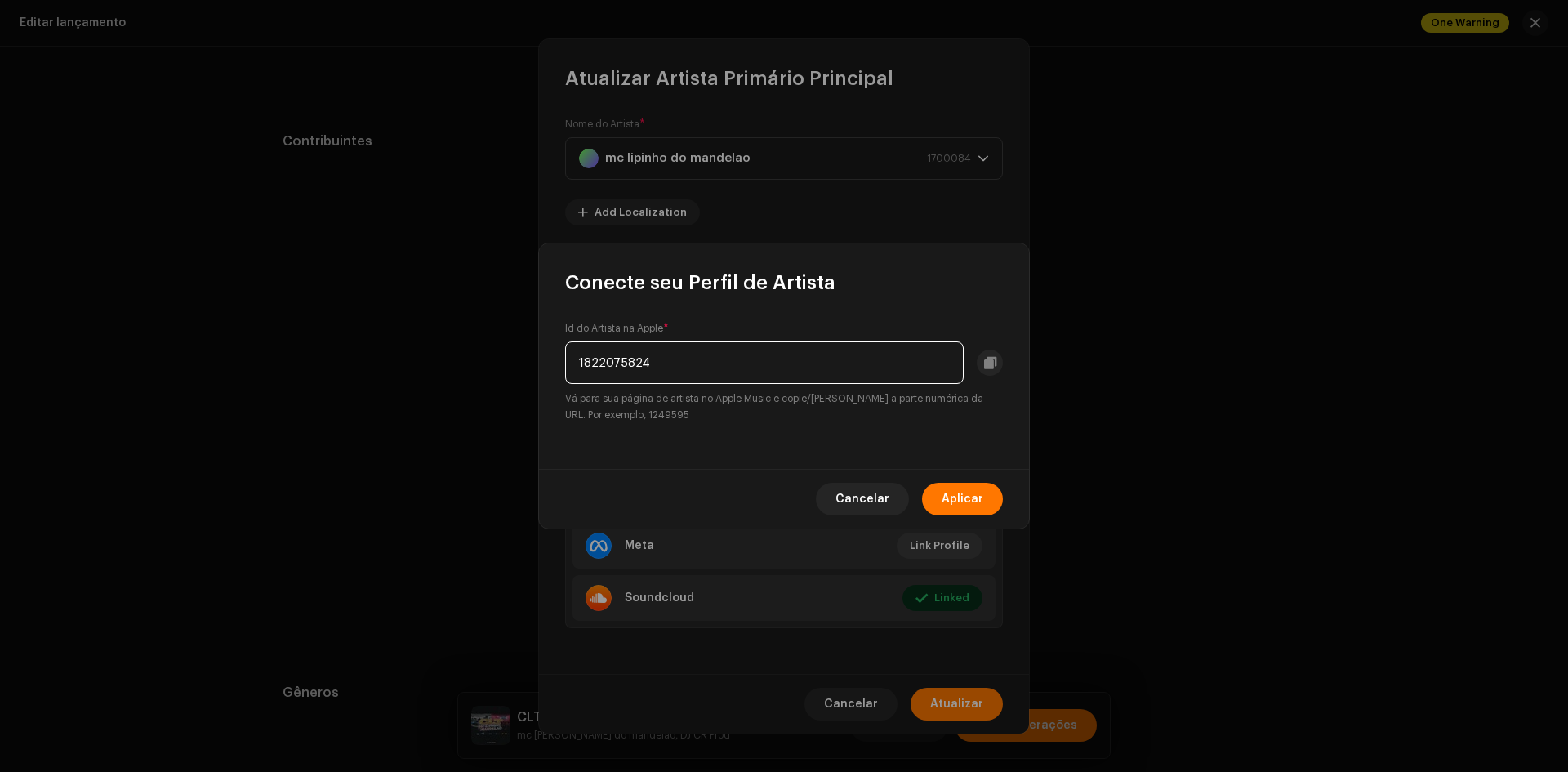
click at [677, 376] on input "1822075824" at bounding box center [764, 362] width 398 height 43
paste input "https://music.apple.com/us/artist/mc-lipinho-do-mandelao/"
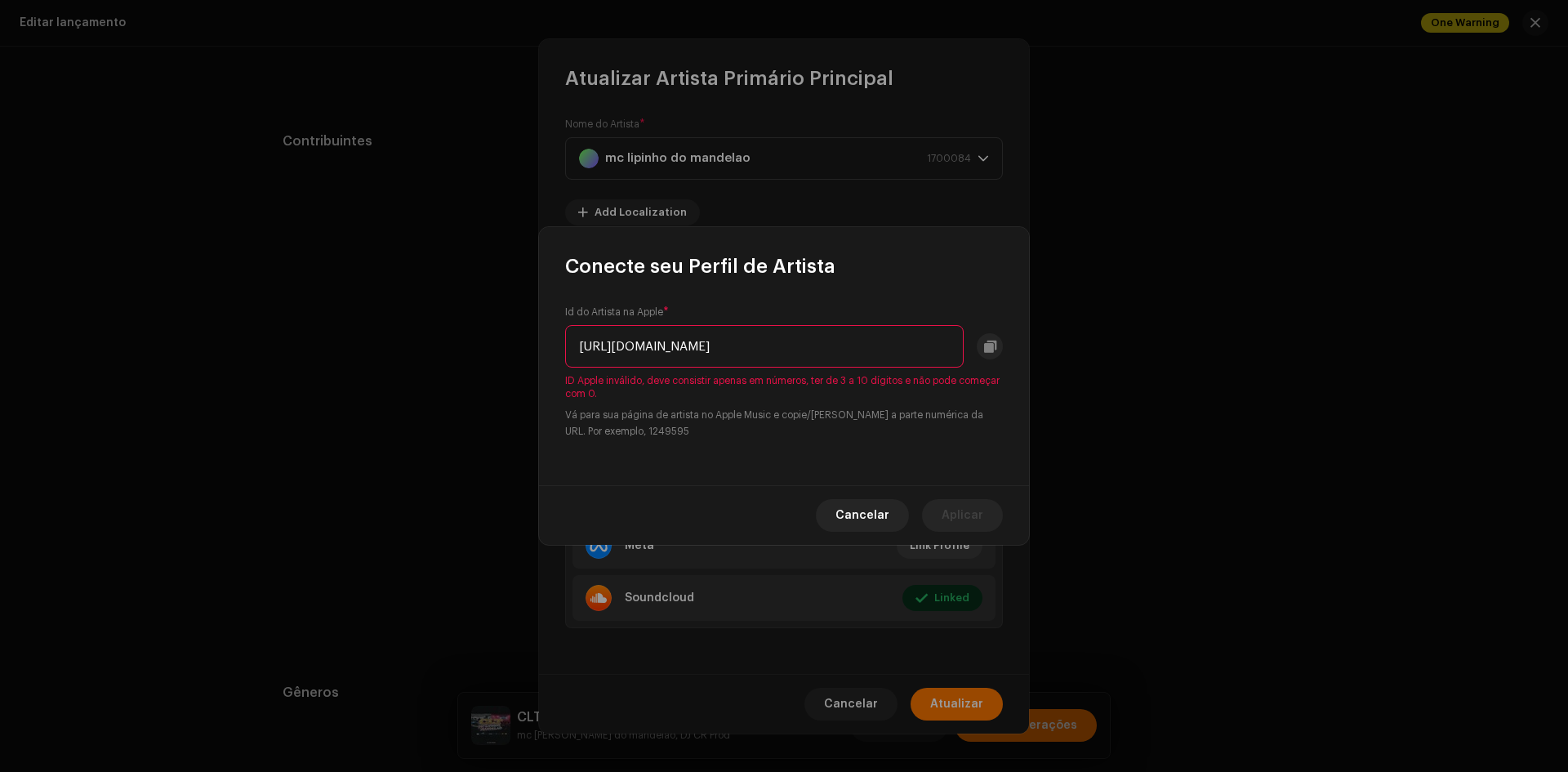
scroll to position [0, 0]
drag, startPoint x: 882, startPoint y: 350, endPoint x: 484, endPoint y: 341, distance: 398.1
click at [484, 341] on div "Conecte seu Perfil de Artista Id do Artista na Apple * https://music.apple.com/…" at bounding box center [784, 386] width 1568 height 772
type input "1822075824"
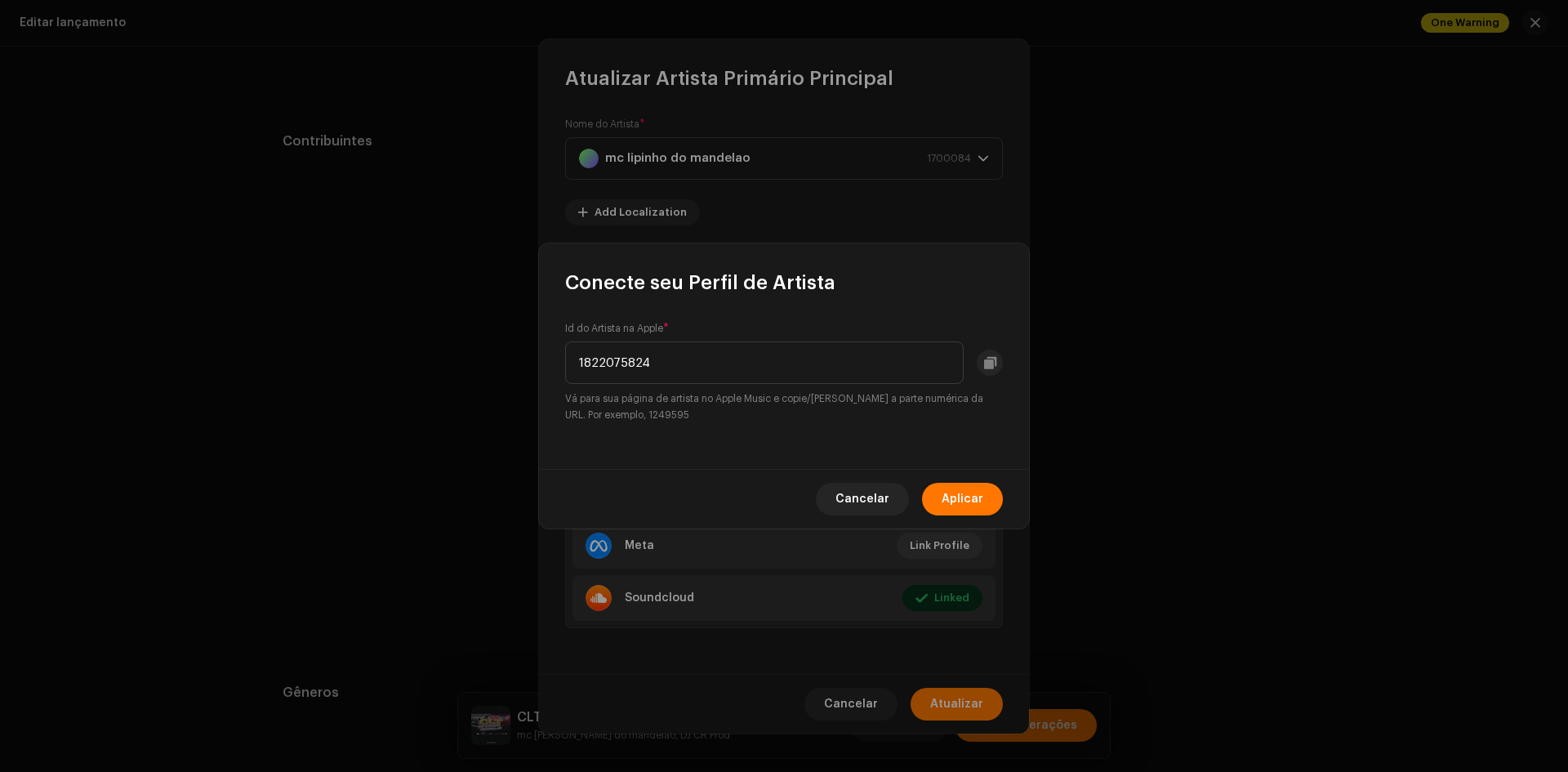
click at [979, 481] on div "Cancelar Aplicar" at bounding box center [784, 498] width 490 height 59
click at [977, 490] on span "Aplicar" at bounding box center [963, 498] width 42 height 33
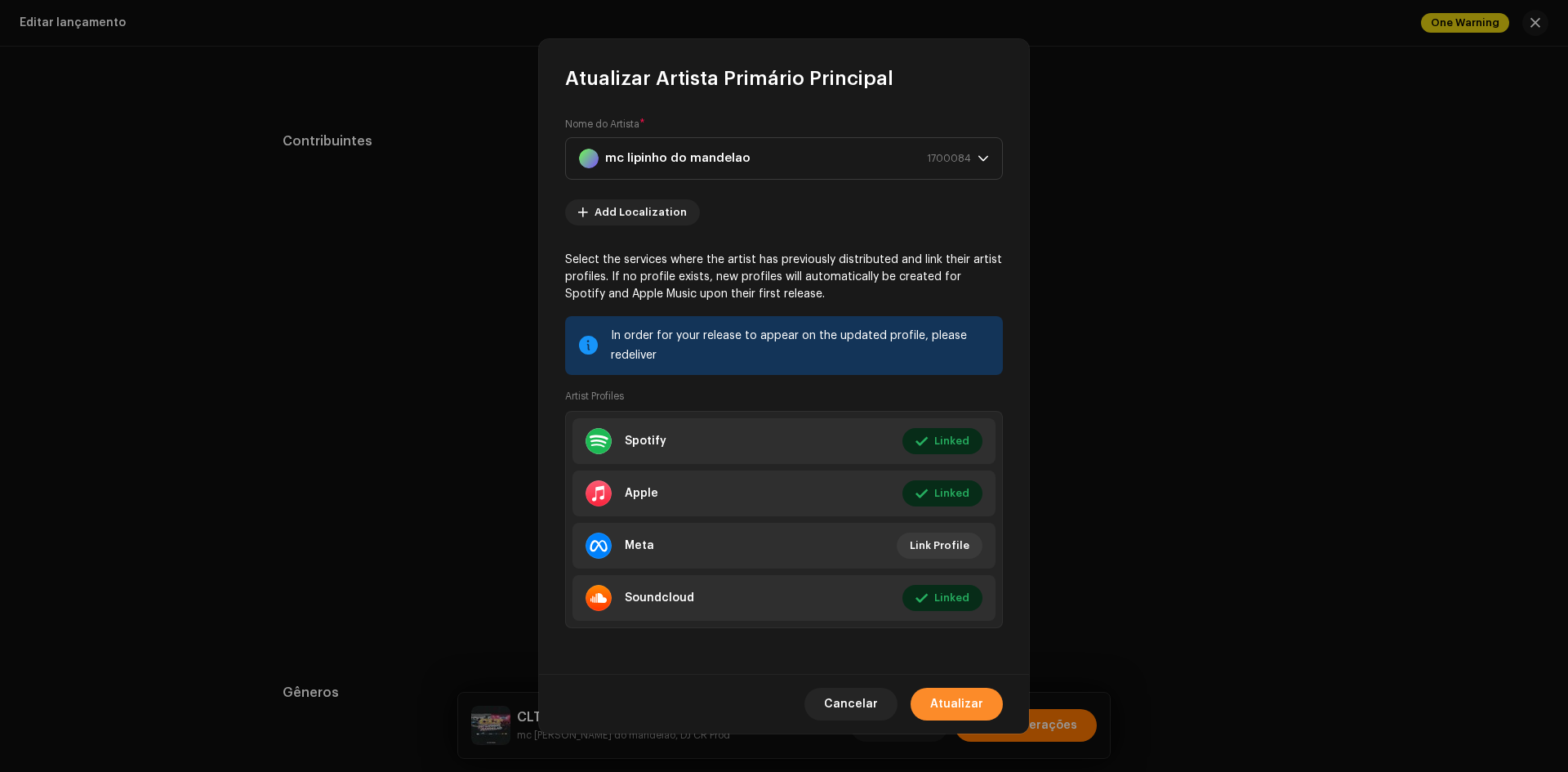
click at [966, 705] on span "Atualizar" at bounding box center [957, 704] width 53 height 33
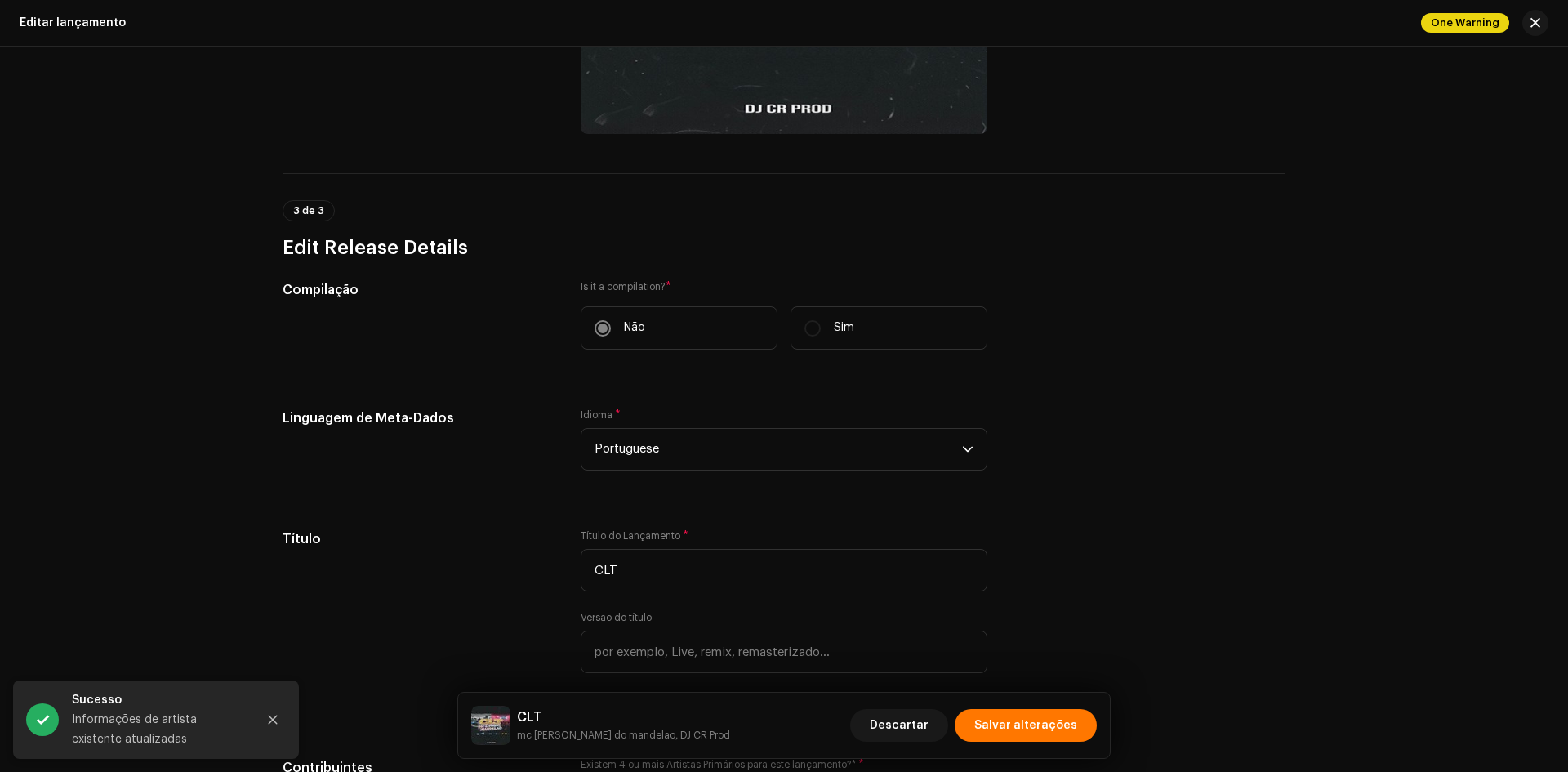
scroll to position [27, 0]
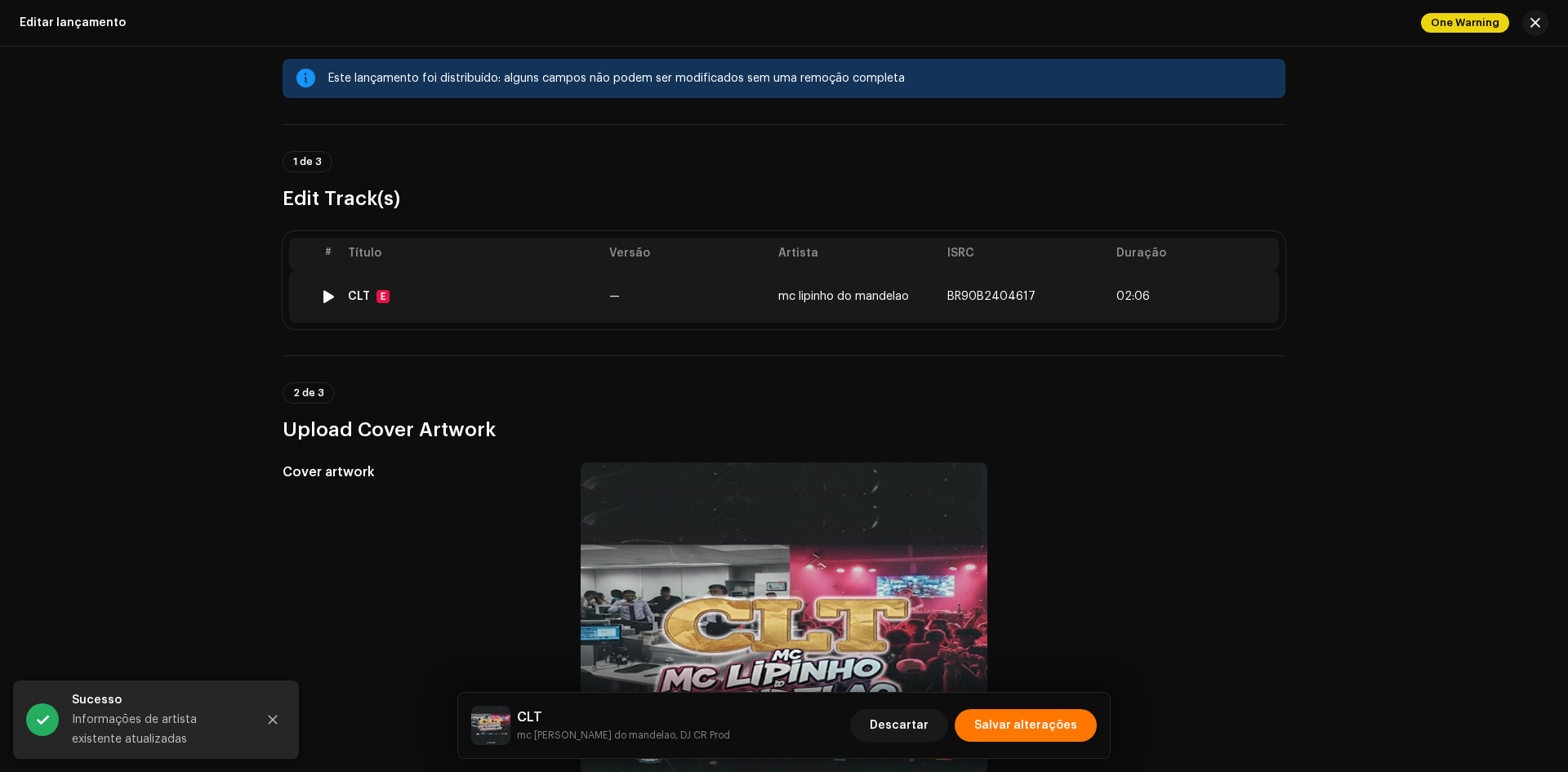
click at [461, 280] on td "CLT E" at bounding box center [472, 296] width 261 height 52
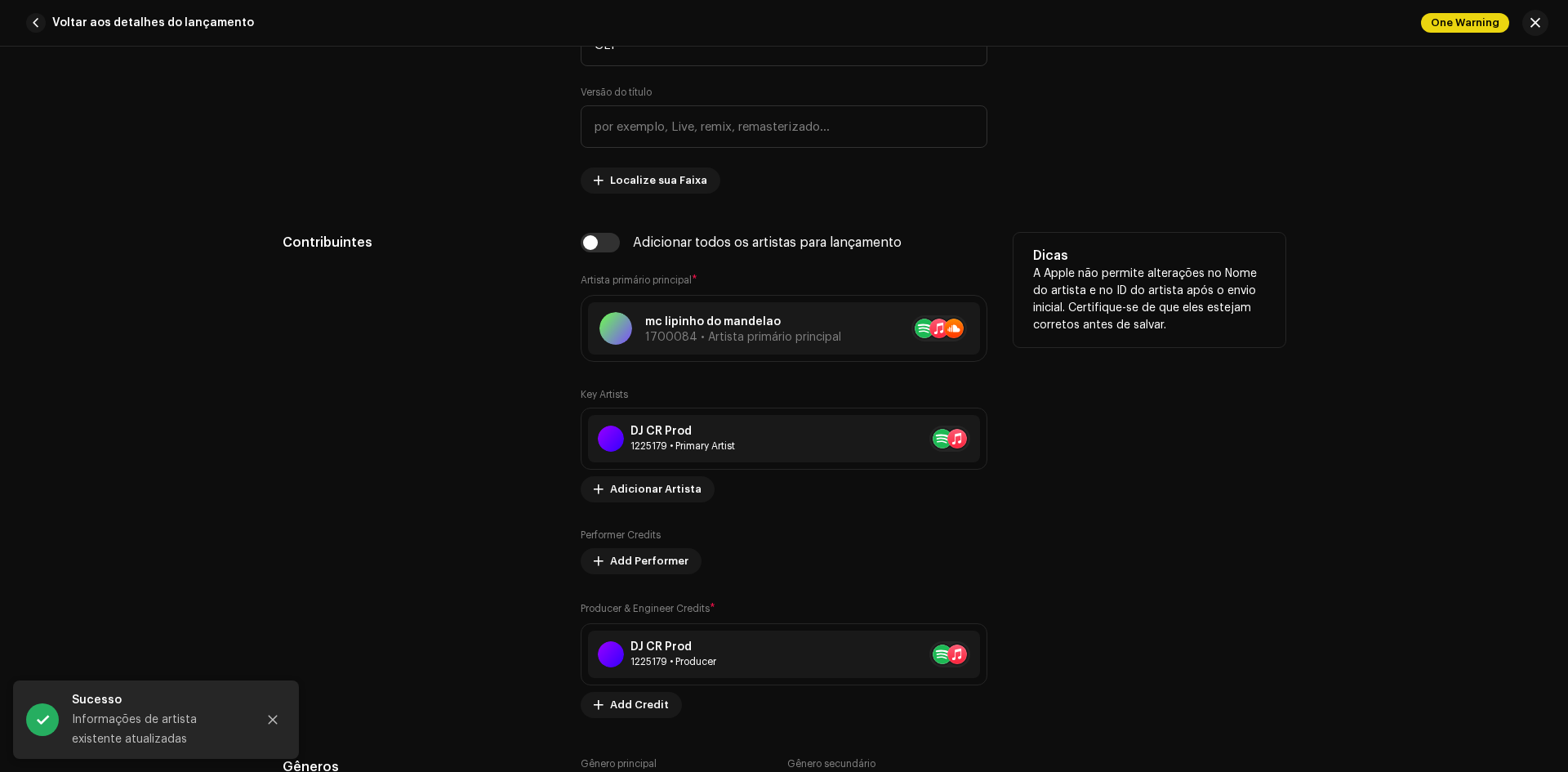
scroll to position [899, 0]
click at [954, 323] on span at bounding box center [959, 325] width 10 height 13
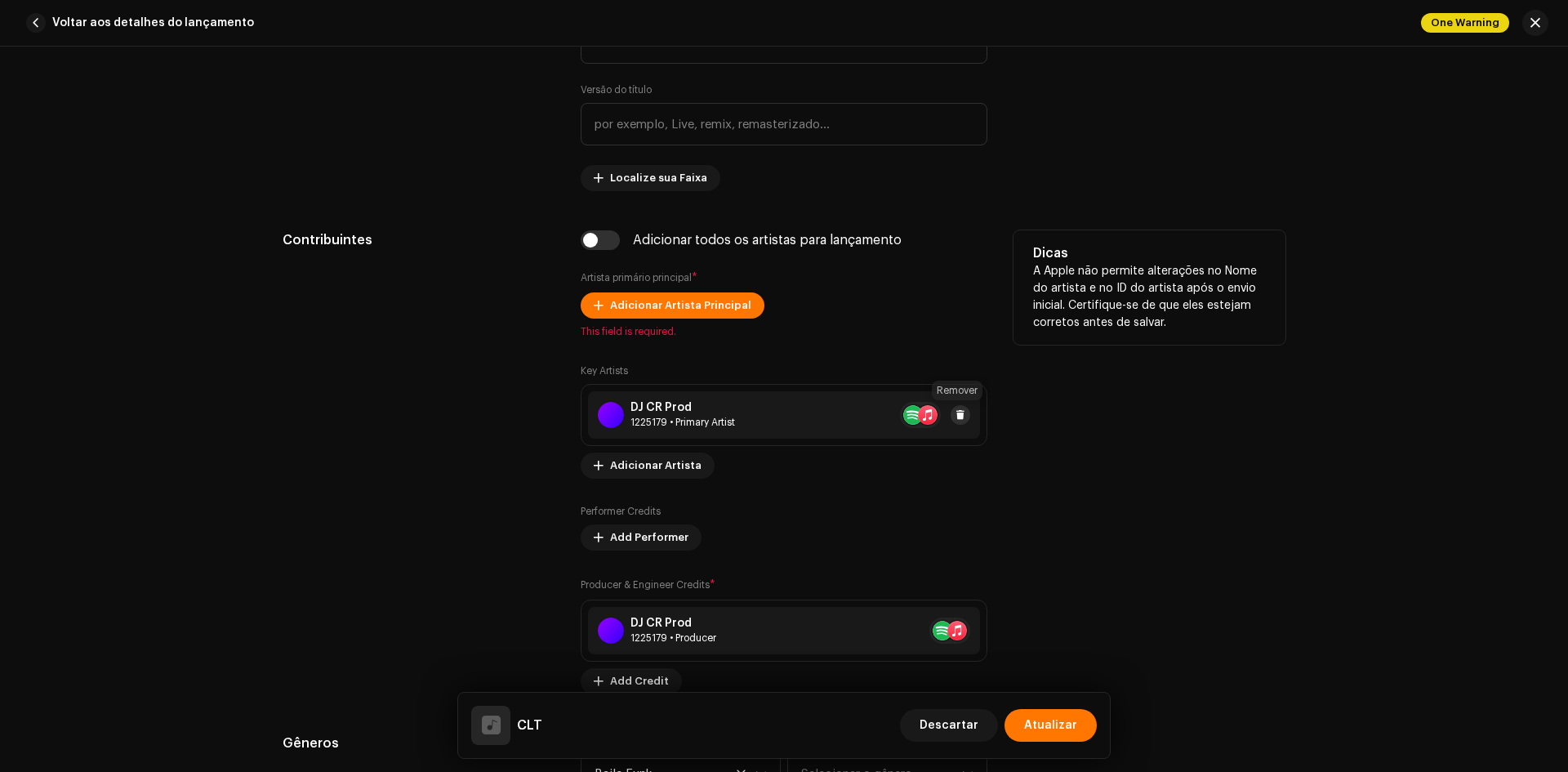
click at [959, 415] on span at bounding box center [961, 414] width 10 height 13
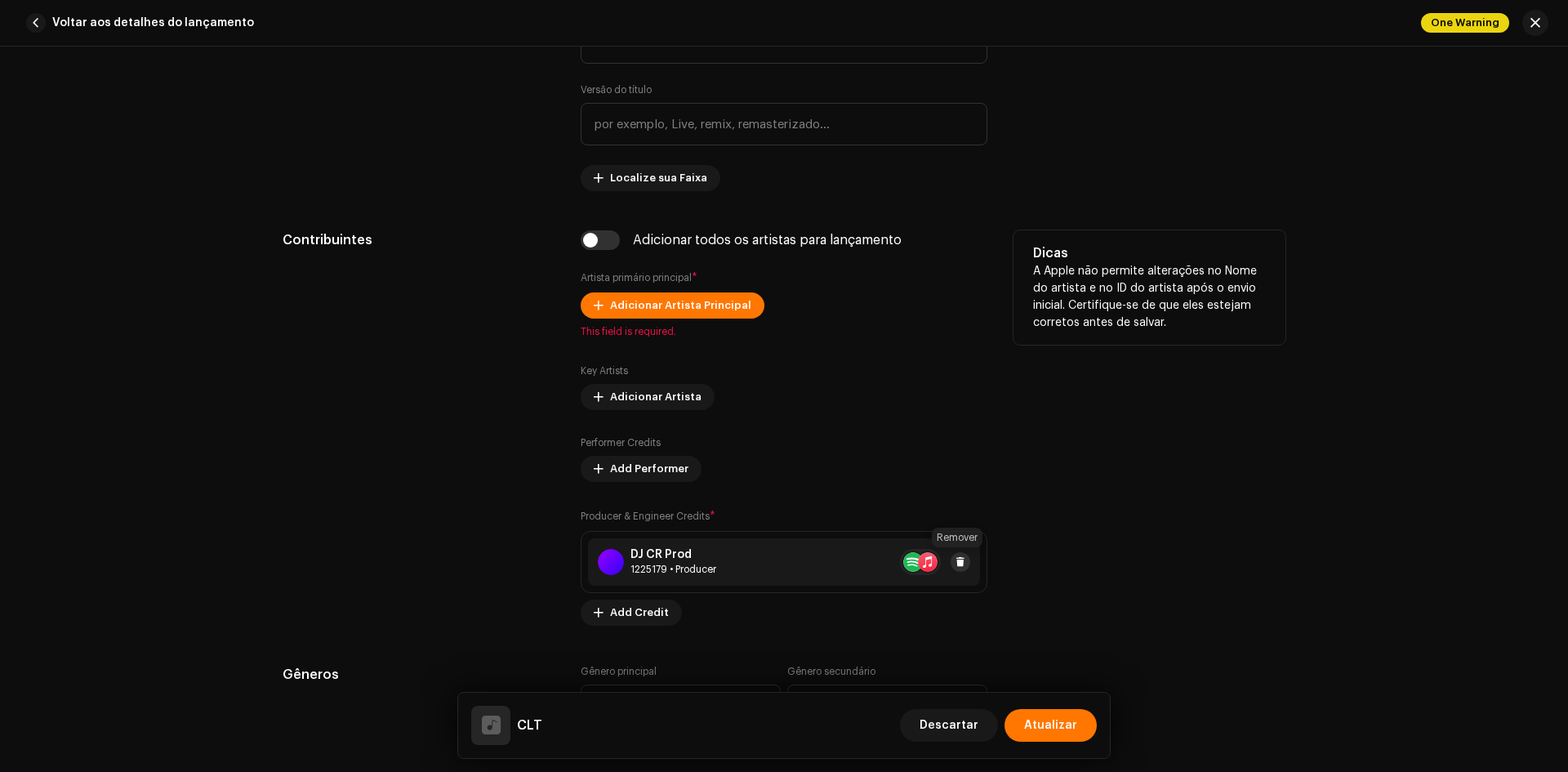
click at [961, 564] on span at bounding box center [961, 561] width 10 height 13
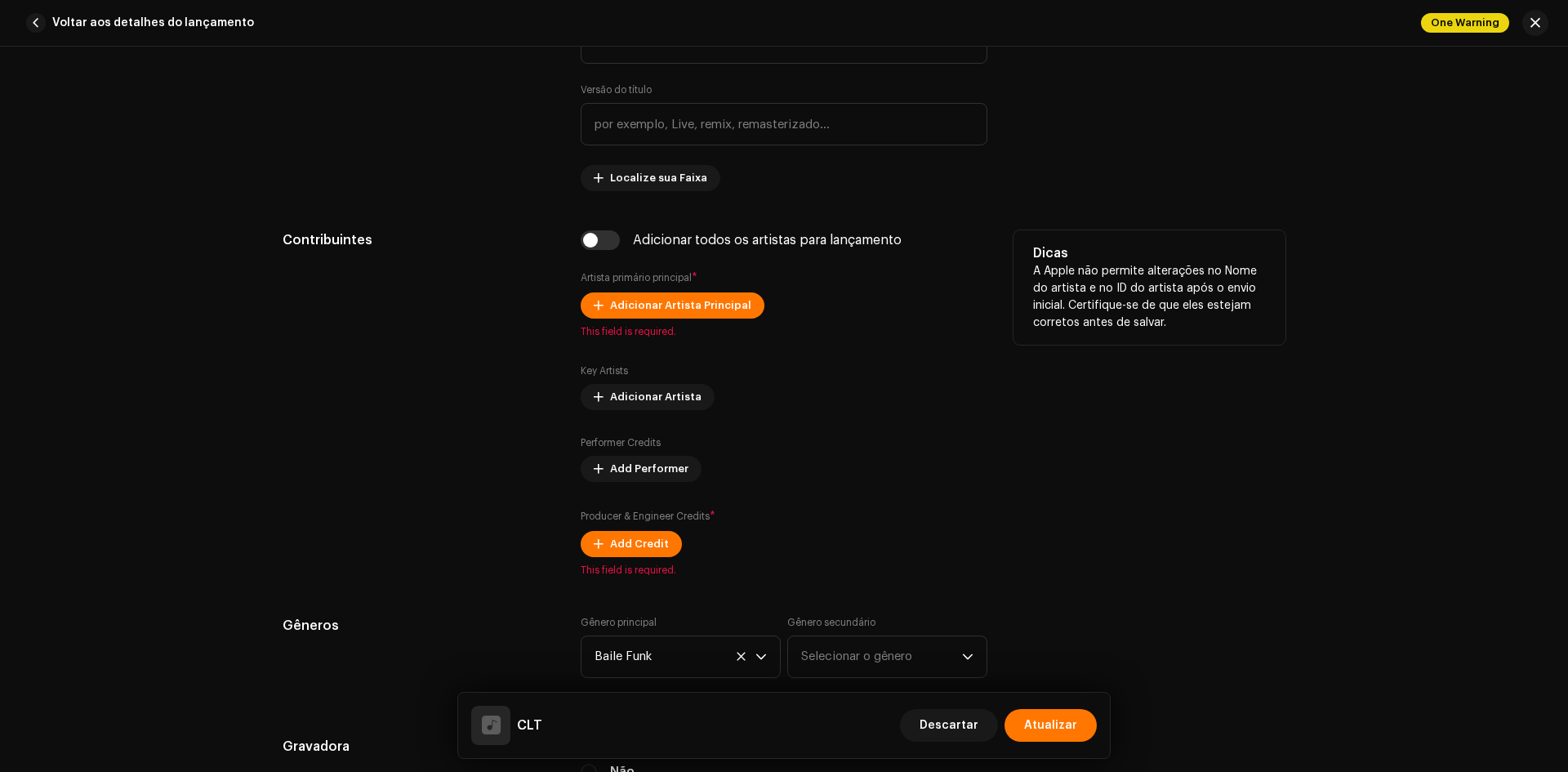
click at [669, 289] on div "Adicionar todos os artistas para lançamento Artista primário principal * Adicio…" at bounding box center [783, 403] width 406 height 346
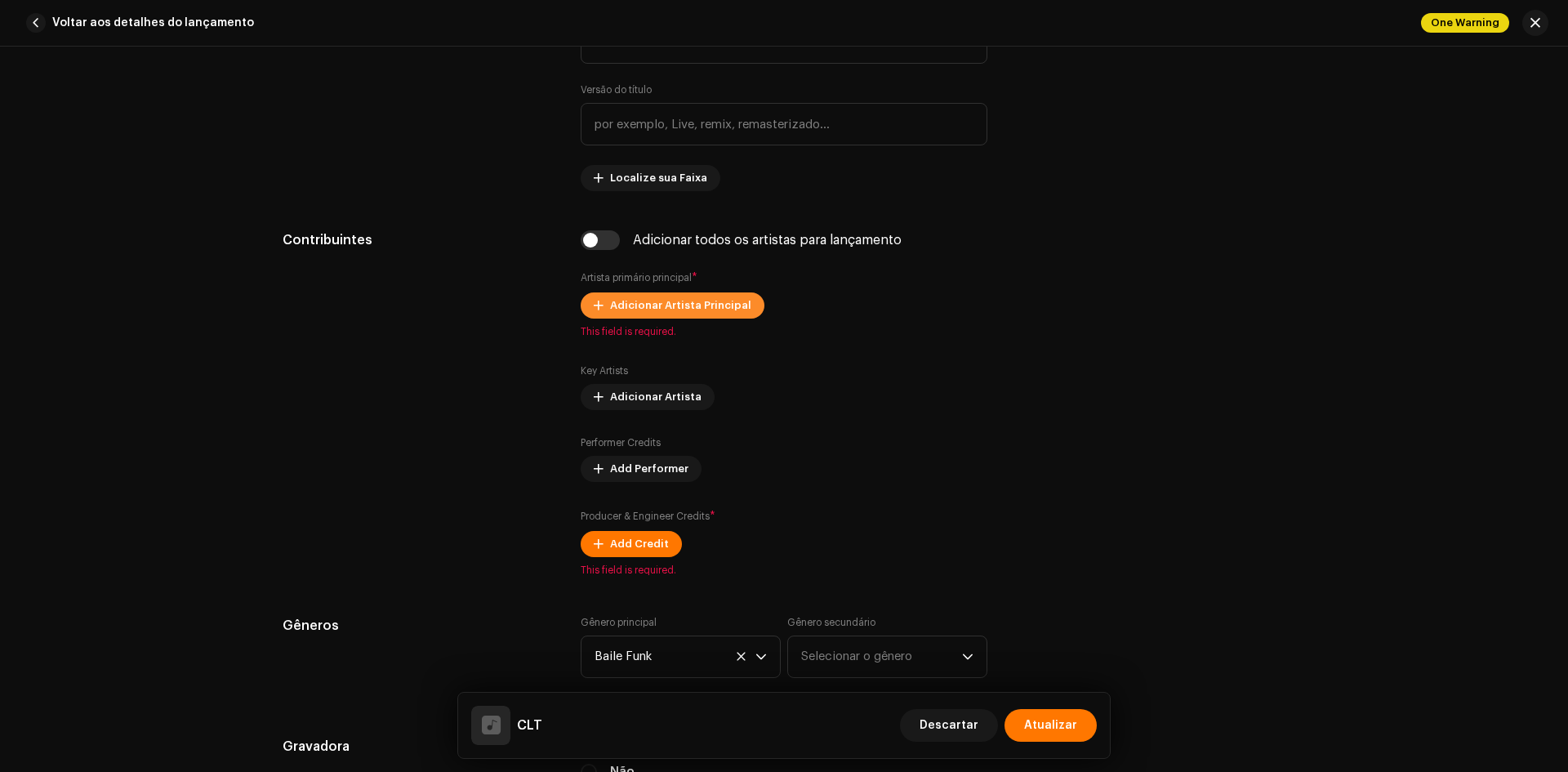
click at [669, 311] on span "Adicionar Artista Principal" at bounding box center [680, 304] width 141 height 33
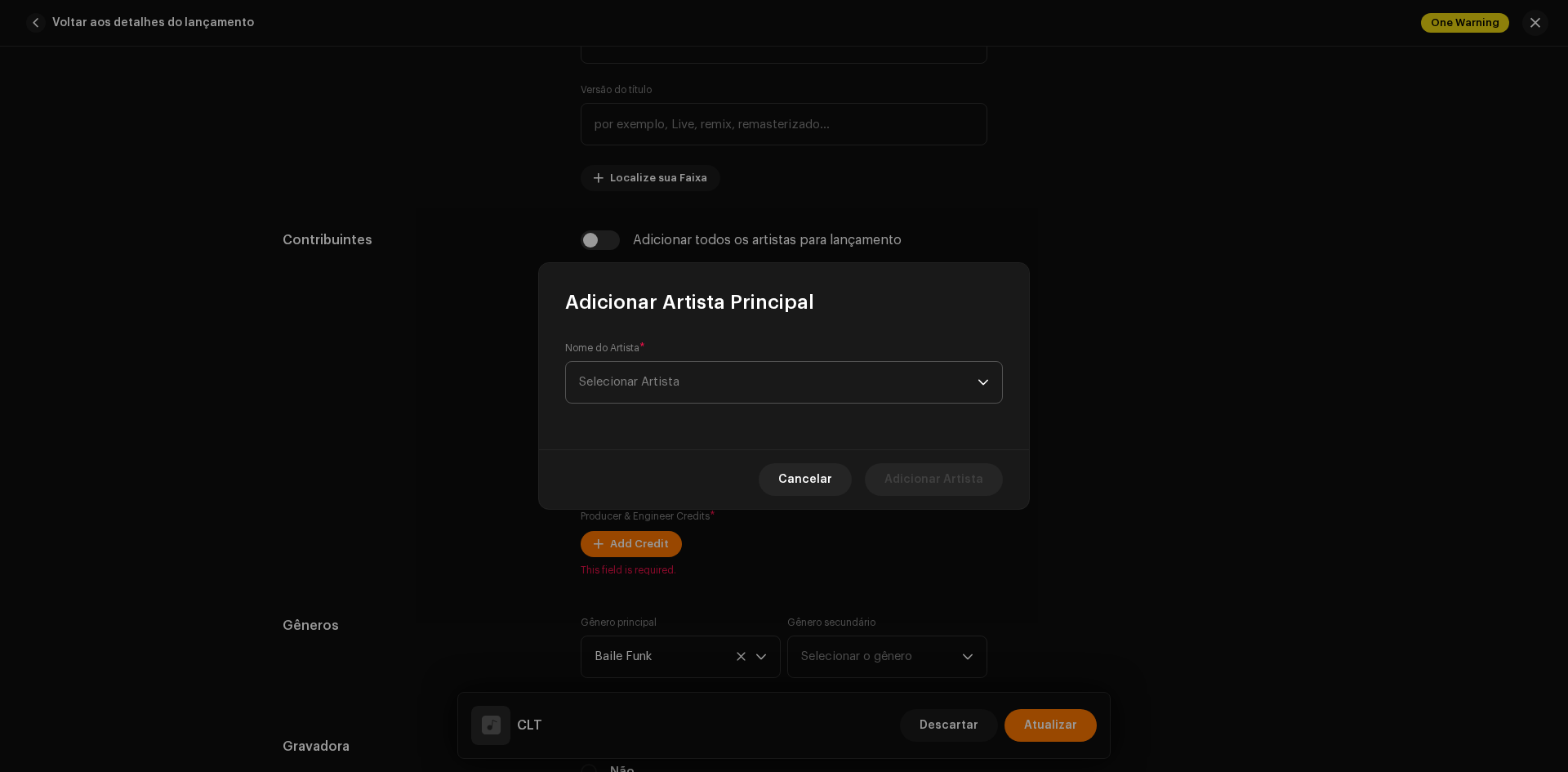
click at [669, 398] on span "Selecionar Artista" at bounding box center [778, 382] width 398 height 41
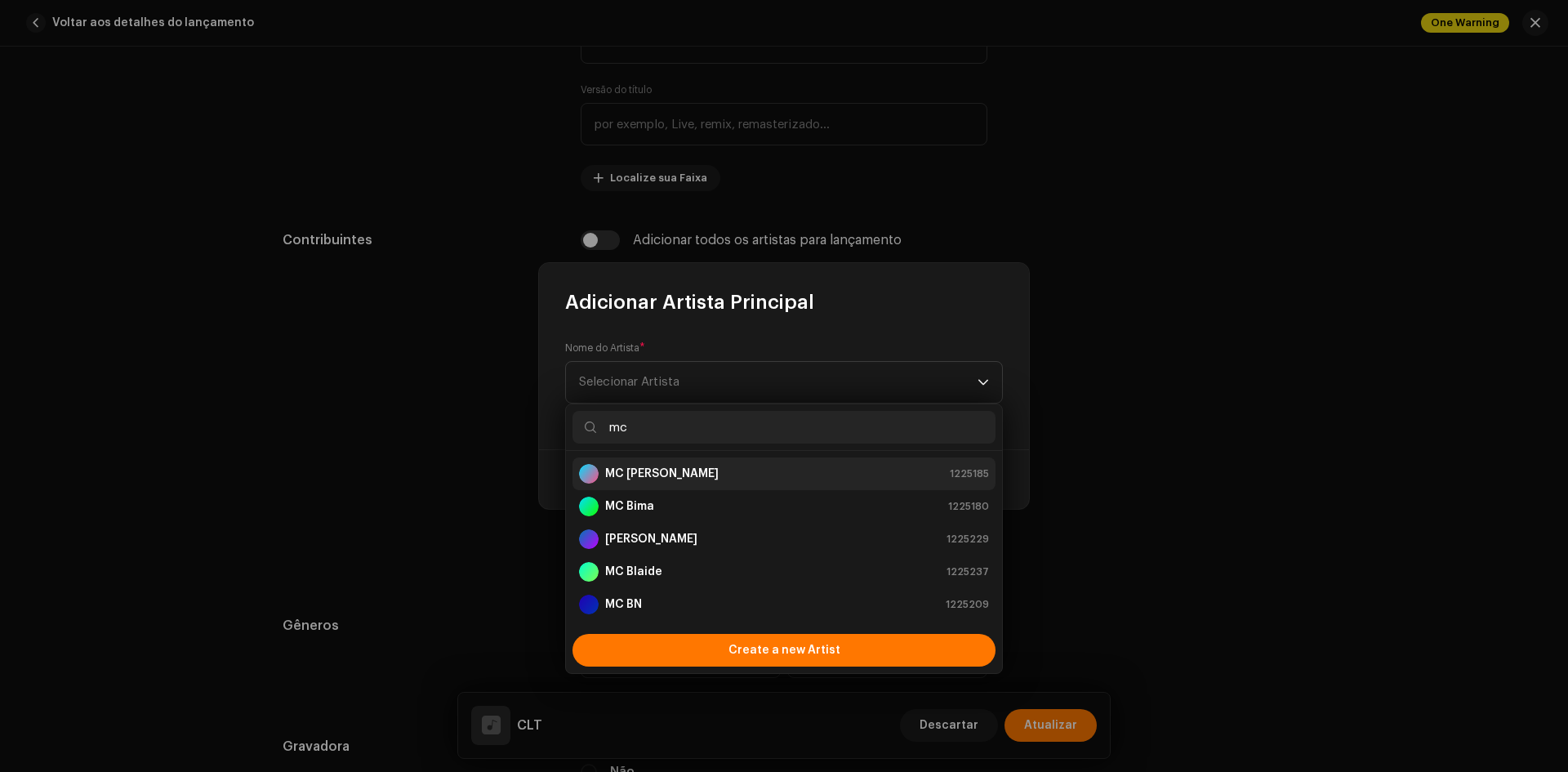
type input "mc"
click at [803, 467] on div "MC Anny 1225185" at bounding box center [784, 473] width 410 height 20
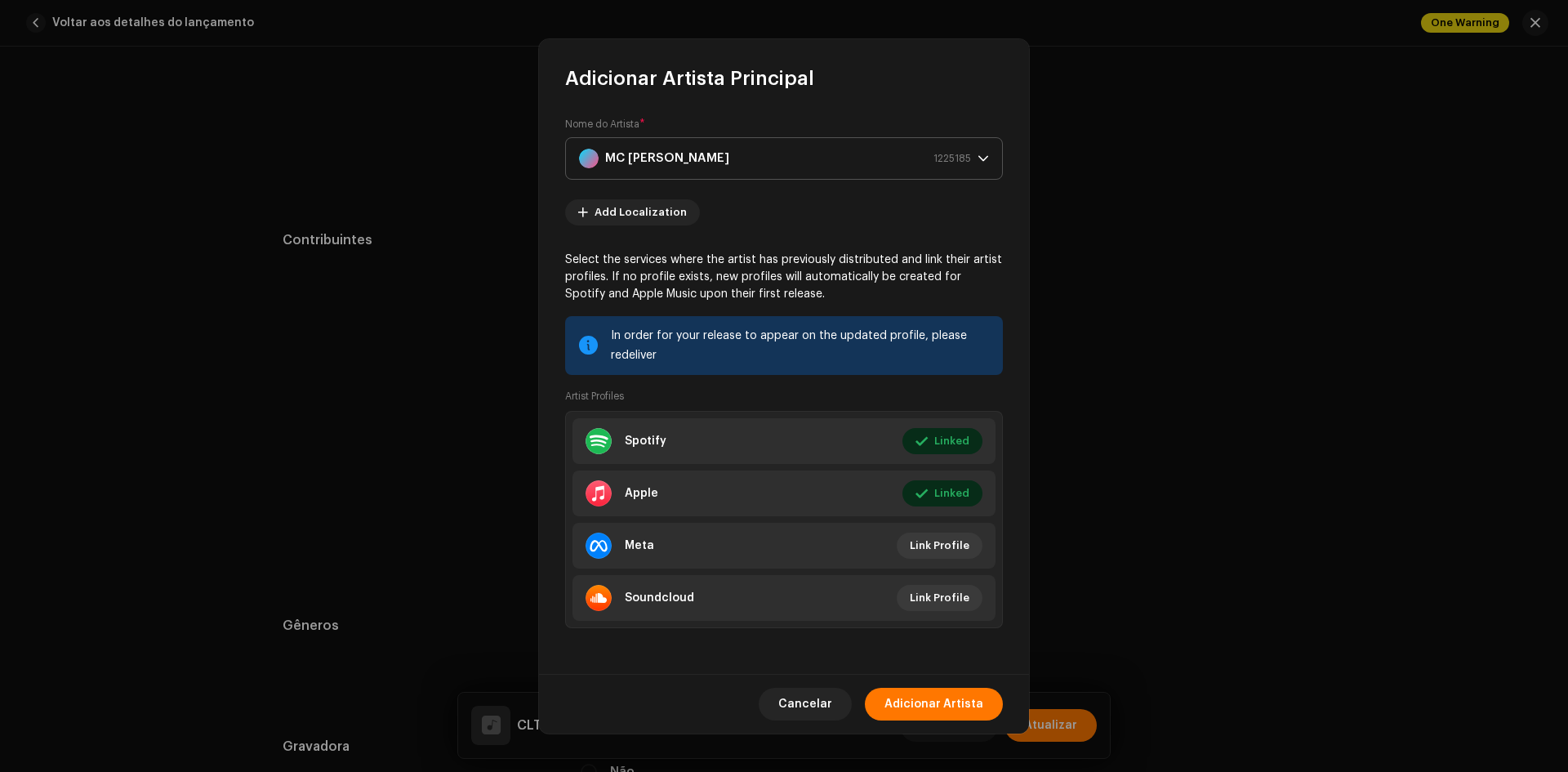
click at [665, 173] on div "MC Anny 1225185" at bounding box center [775, 158] width 392 height 41
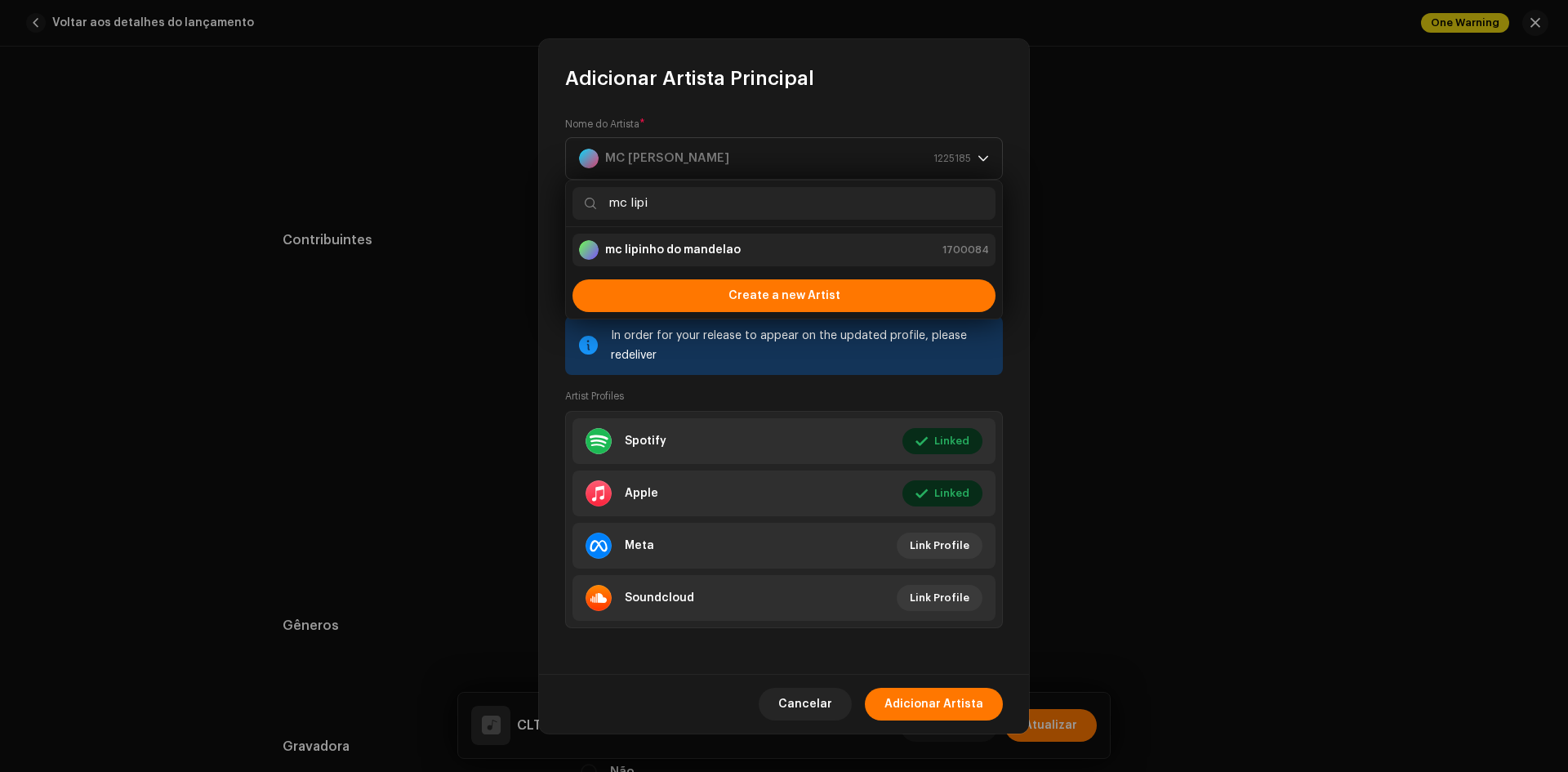
type input "mc lipi"
click at [662, 236] on li "mc lipinho do mandelao 1700084" at bounding box center [784, 249] width 423 height 33
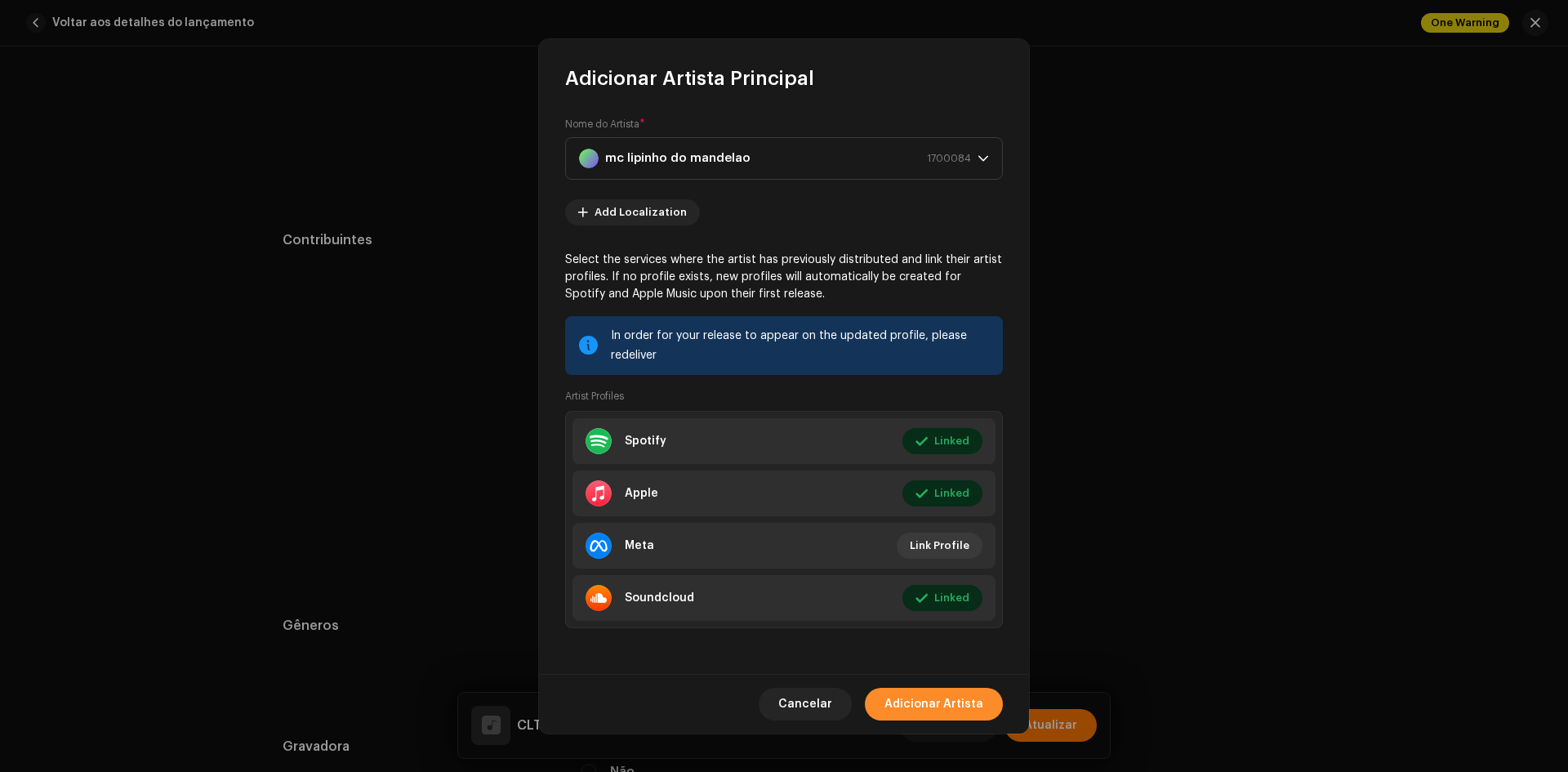
click at [915, 688] on span "Adicionar Artista" at bounding box center [934, 704] width 99 height 33
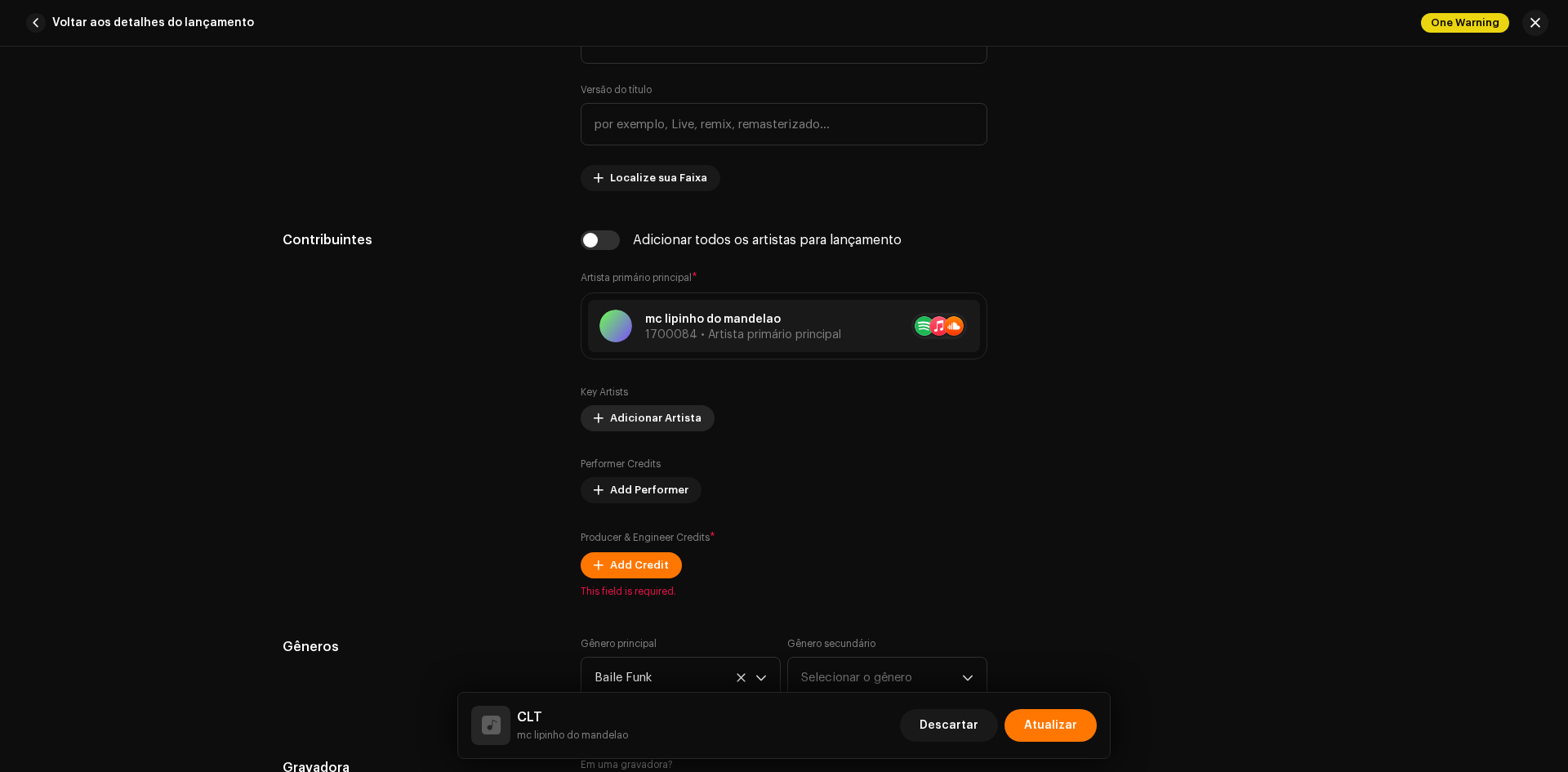
click at [625, 419] on span "Adicionar Artista" at bounding box center [655, 417] width 92 height 33
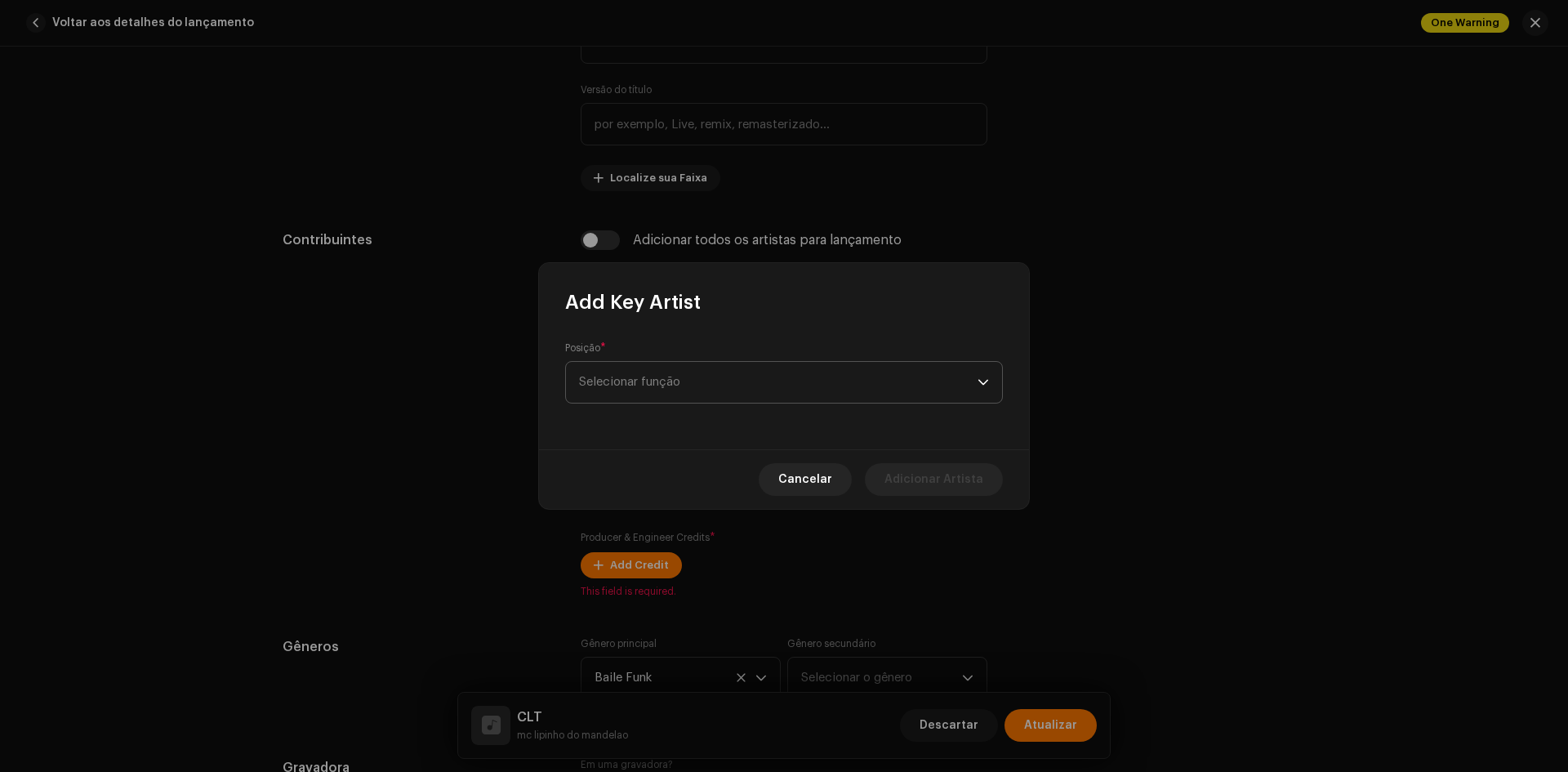
click at [640, 371] on span "Selecionar função" at bounding box center [778, 382] width 398 height 41
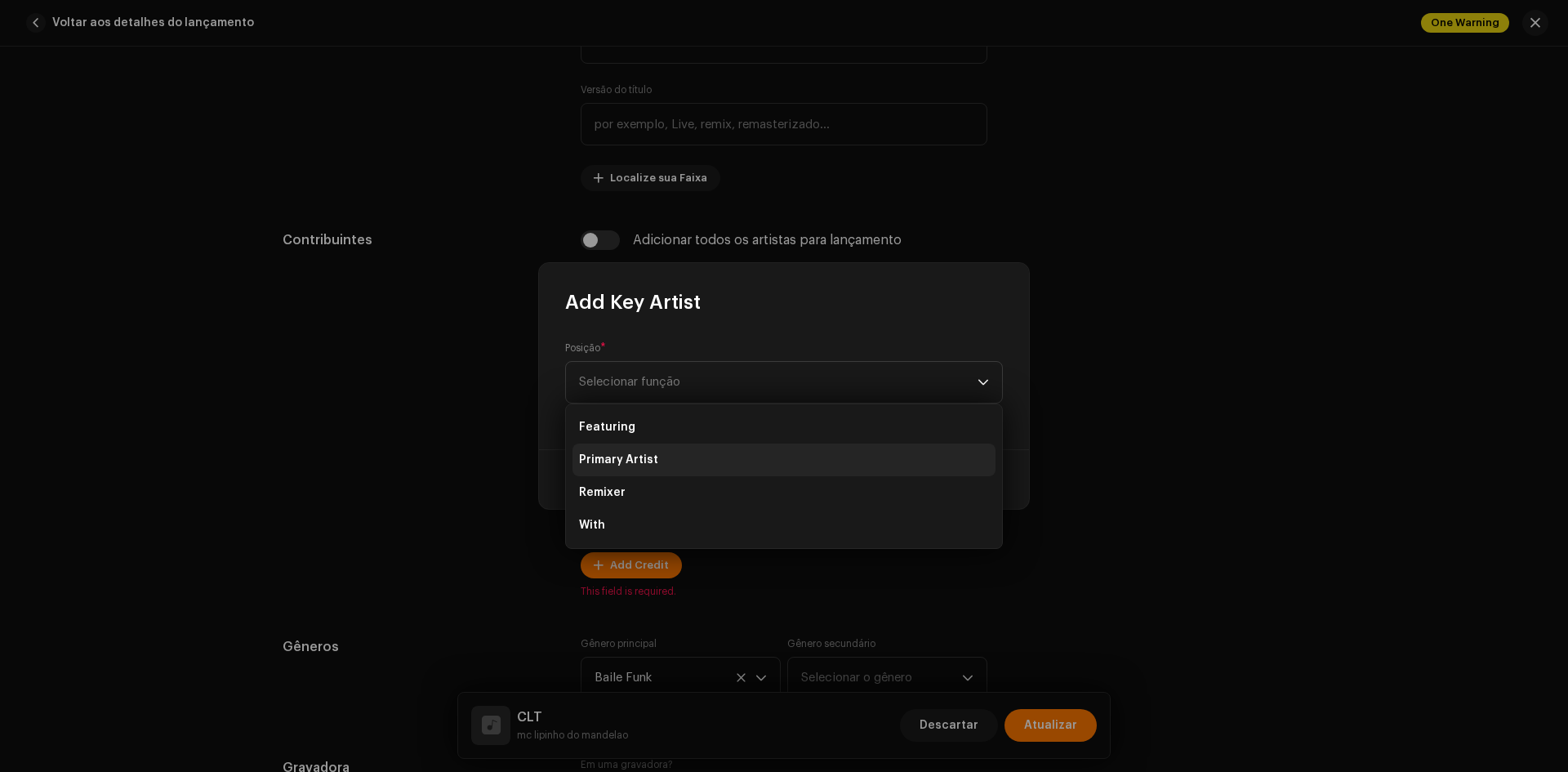
click at [630, 453] on span "Primary Artist" at bounding box center [619, 460] width 79 height 17
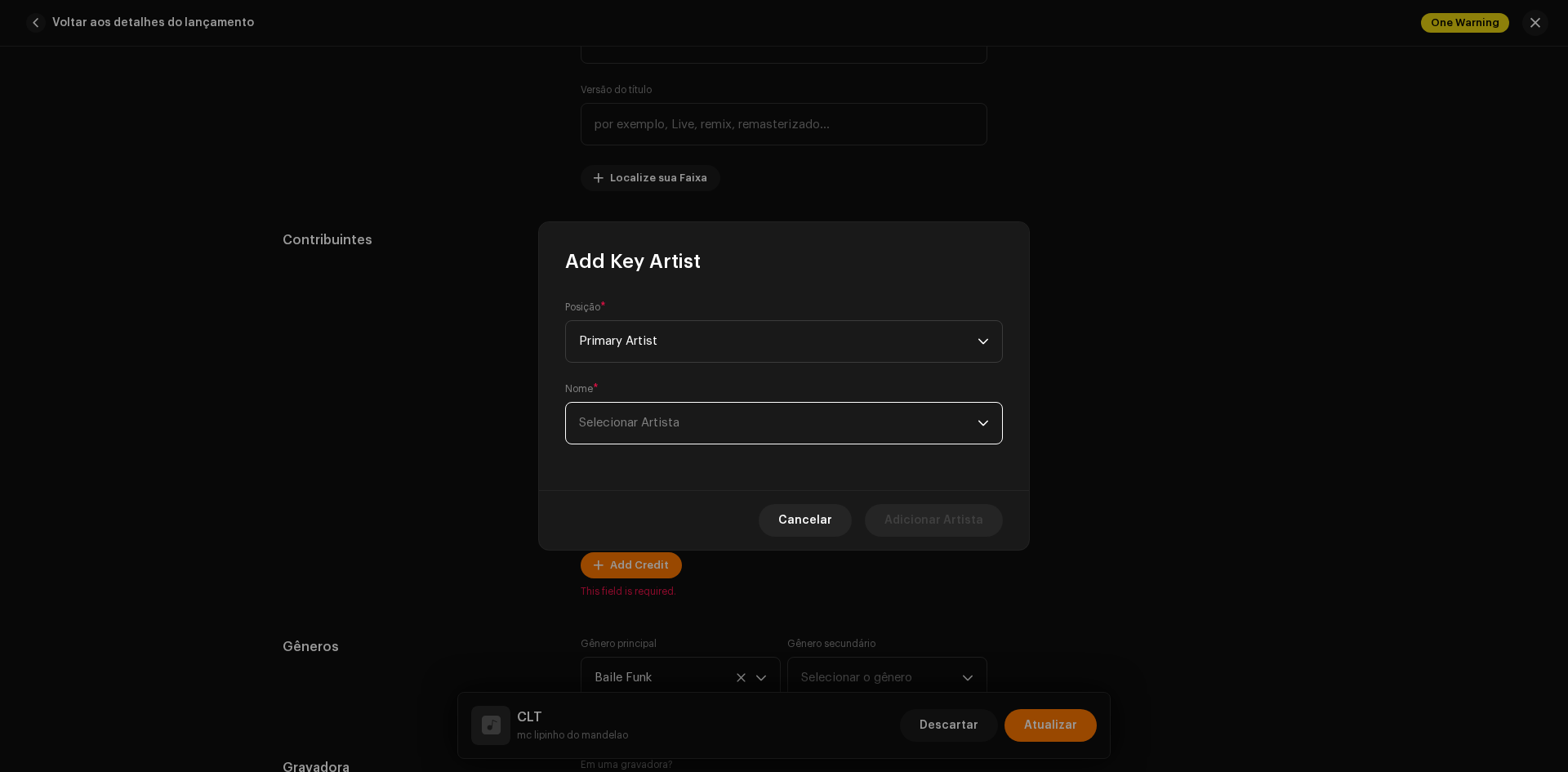
click at [645, 417] on span "Selecionar Artista" at bounding box center [630, 422] width 101 height 12
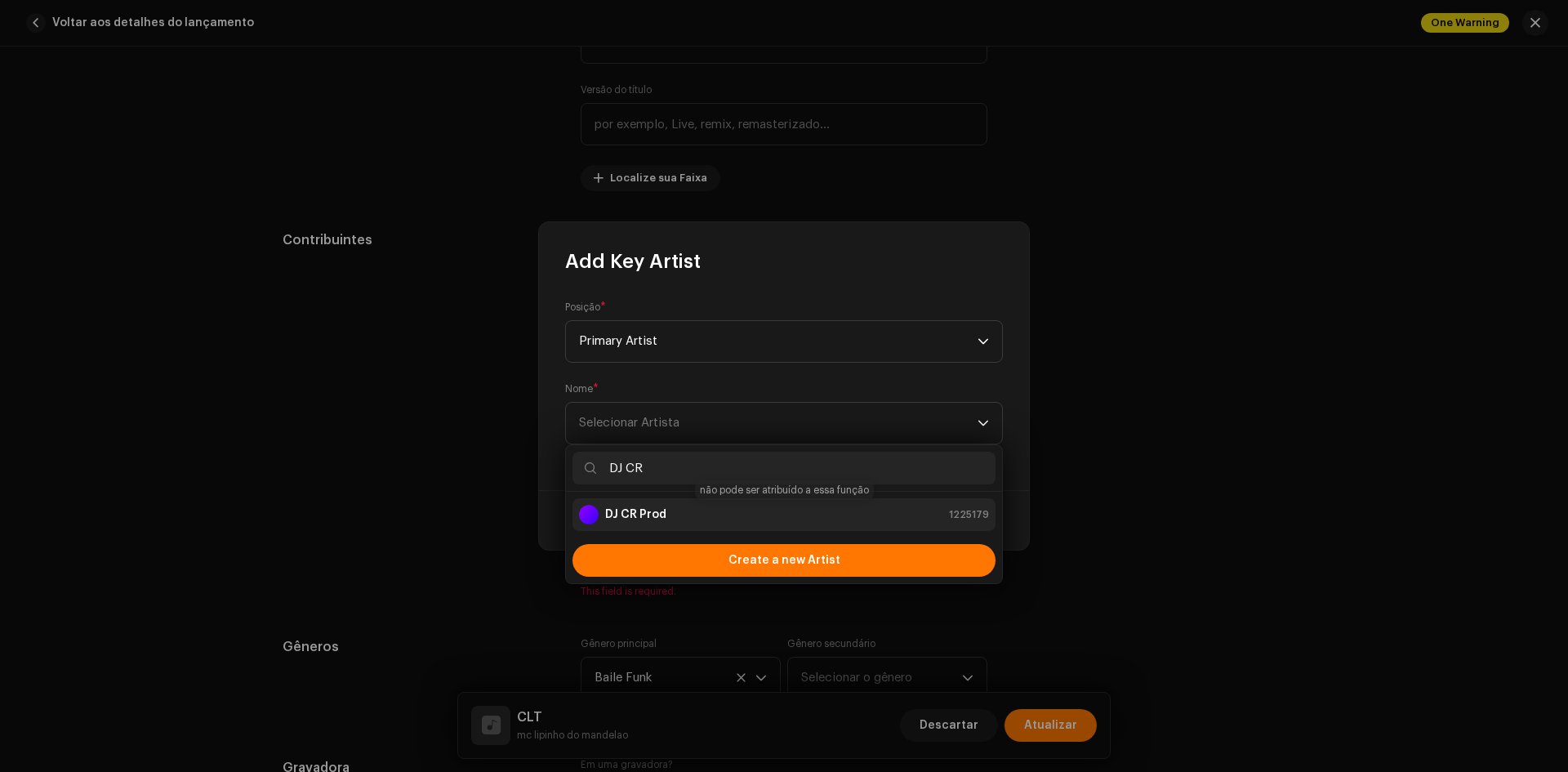
type input "DJ CR"
click at [647, 518] on strong "DJ CR Prod" at bounding box center [636, 514] width 61 height 17
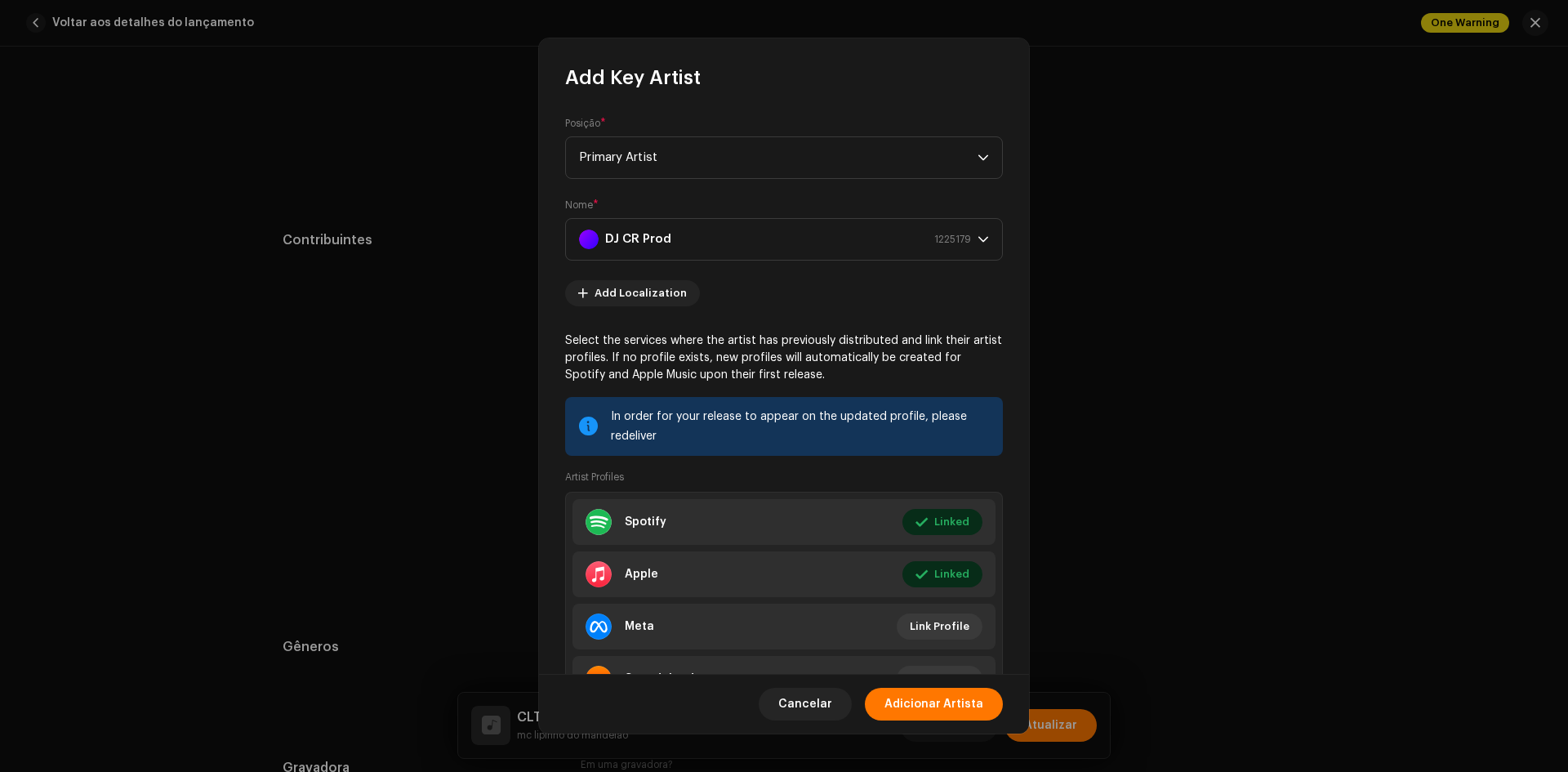
click at [927, 703] on span "Adicionar Artista" at bounding box center [934, 704] width 99 height 33
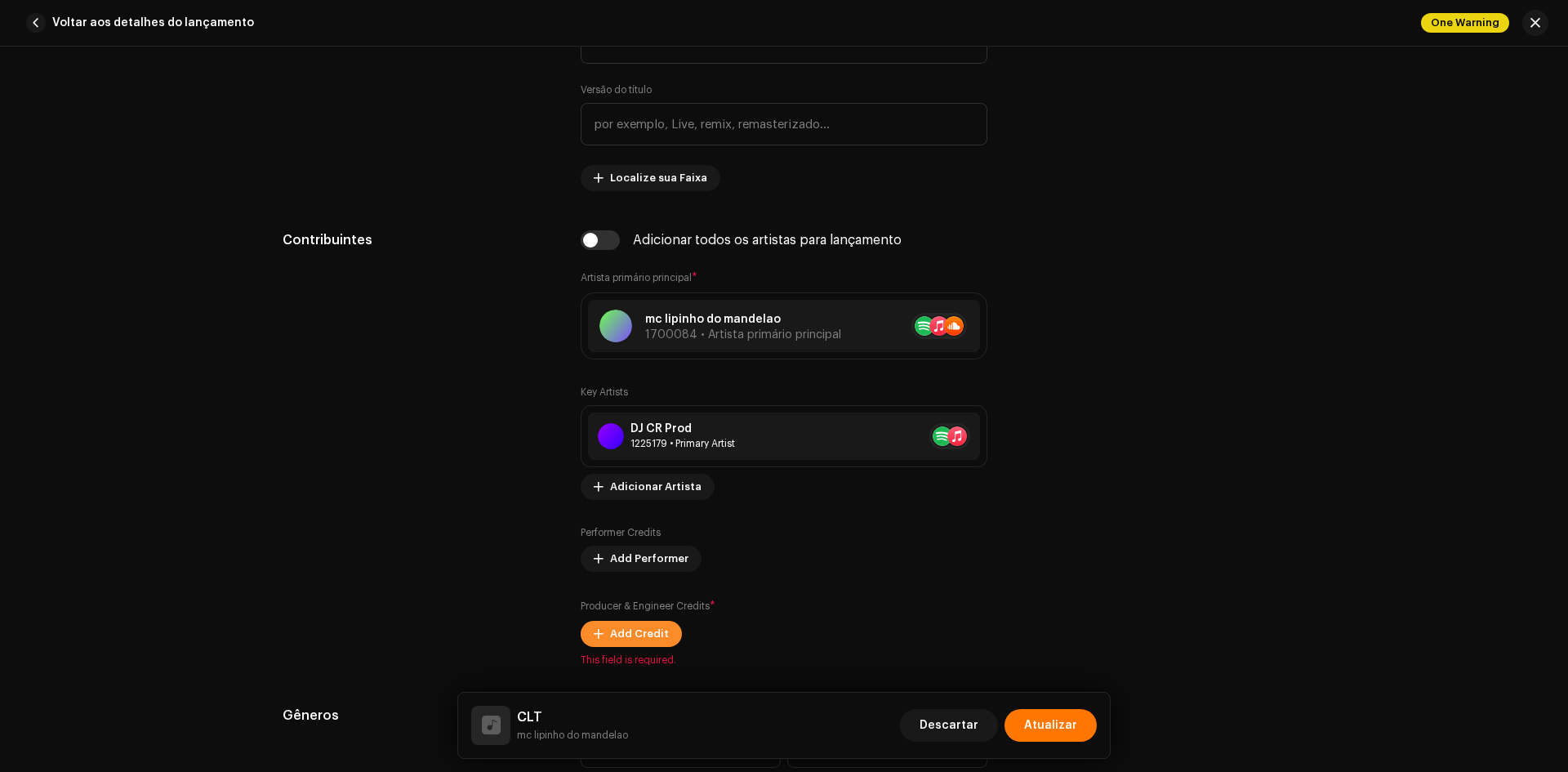
click at [632, 636] on span "Add Credit" at bounding box center [639, 634] width 58 height 33
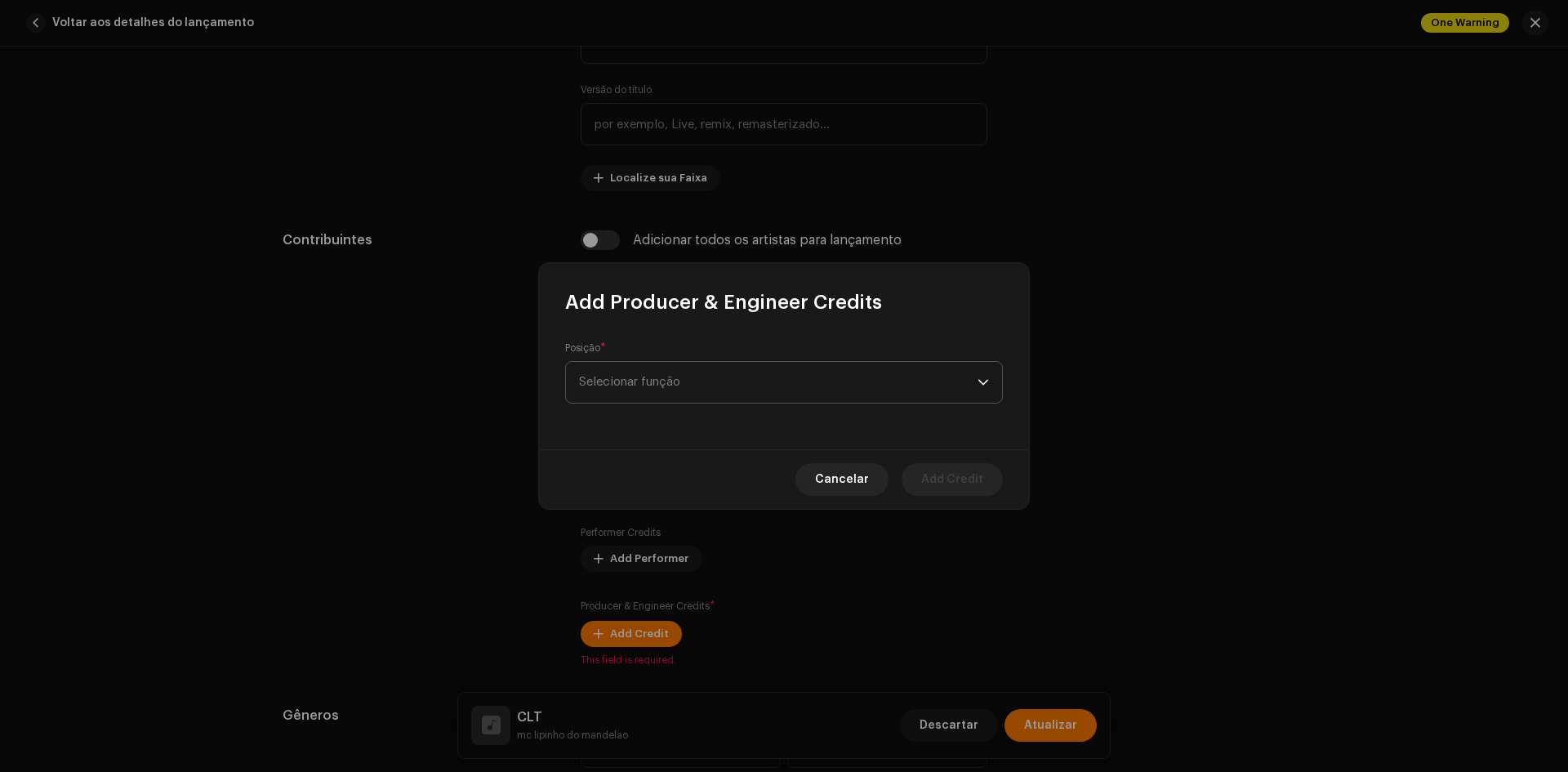
click at [669, 383] on span "Selecionar função" at bounding box center [778, 382] width 398 height 41
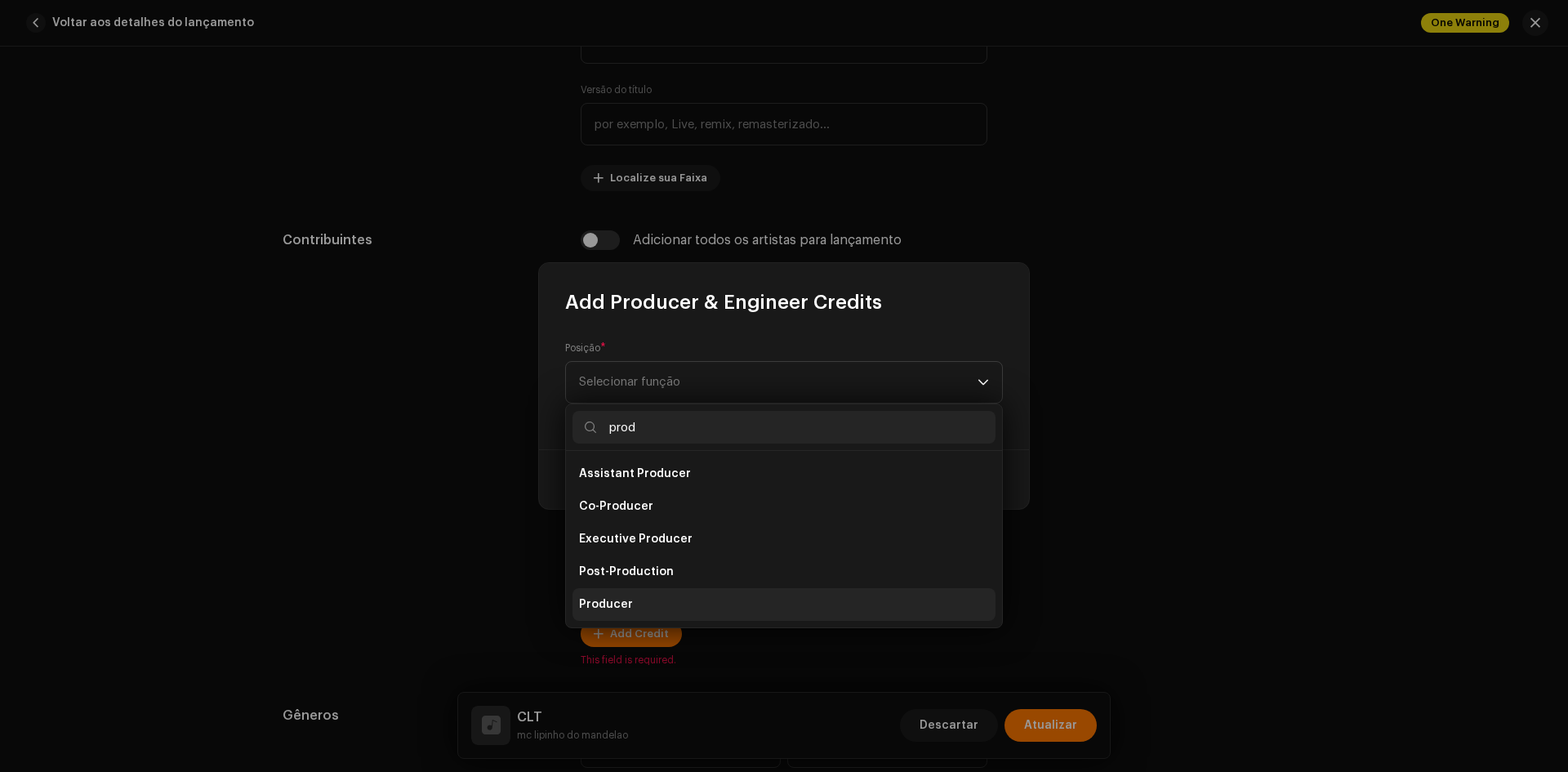
type input "prod"
click at [603, 605] on span "Producer" at bounding box center [606, 604] width 54 height 17
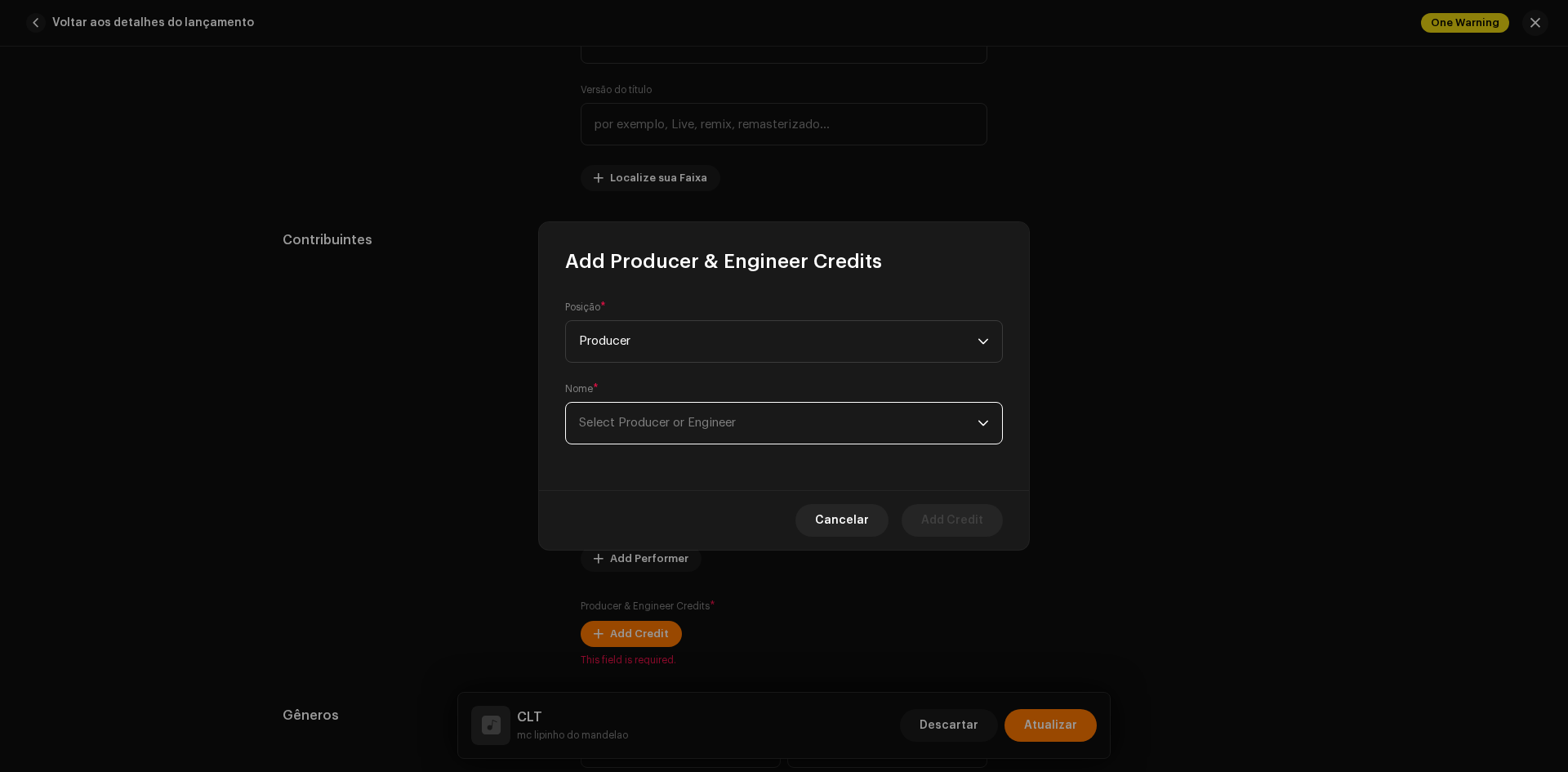
click at [630, 419] on span "Select Producer or Engineer" at bounding box center [657, 422] width 157 height 12
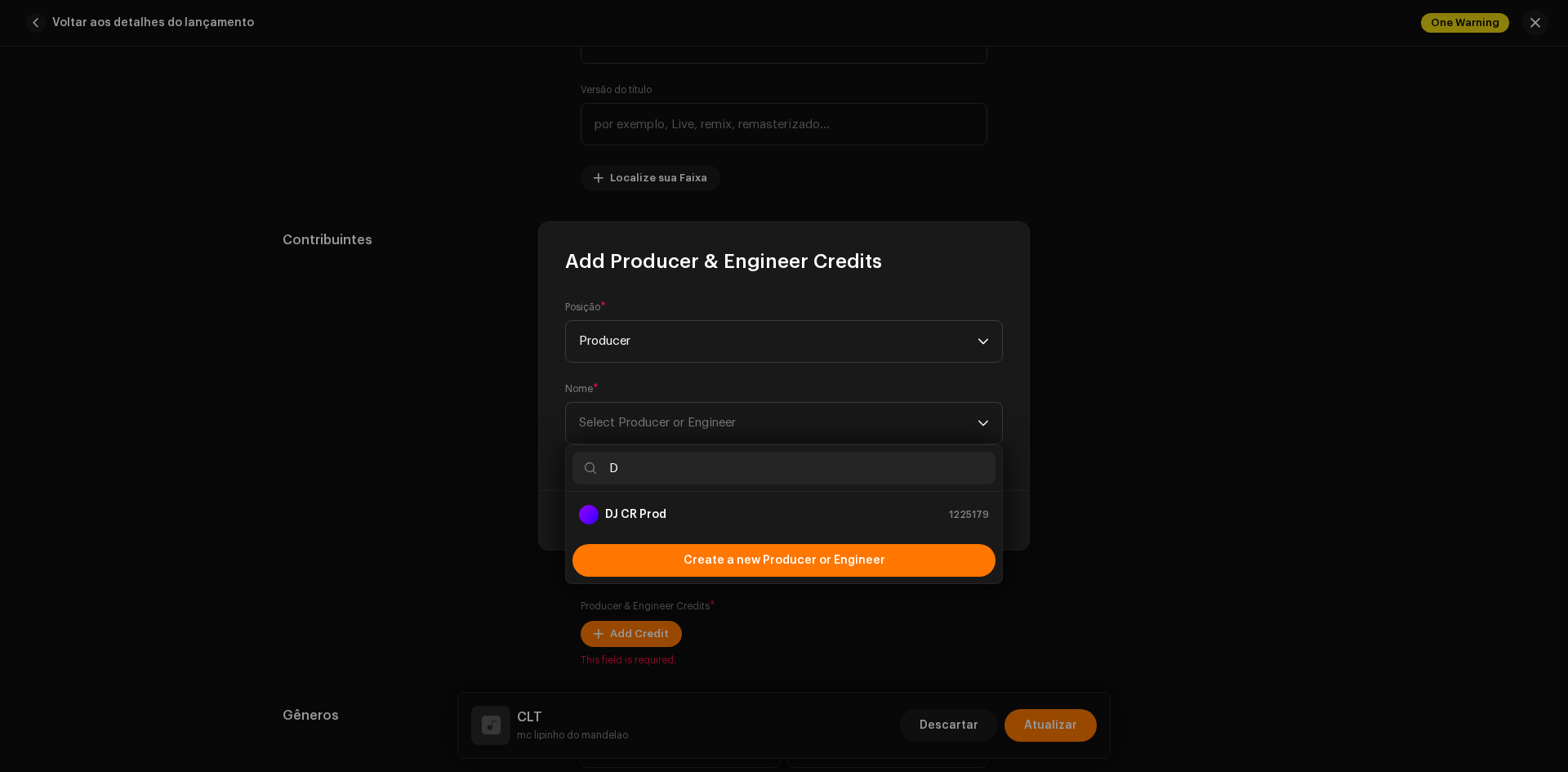
type input "D"
drag, startPoint x: 640, startPoint y: 484, endPoint x: 642, endPoint y: 492, distance: 8.2
click at [641, 487] on div "D" at bounding box center [784, 468] width 436 height 46
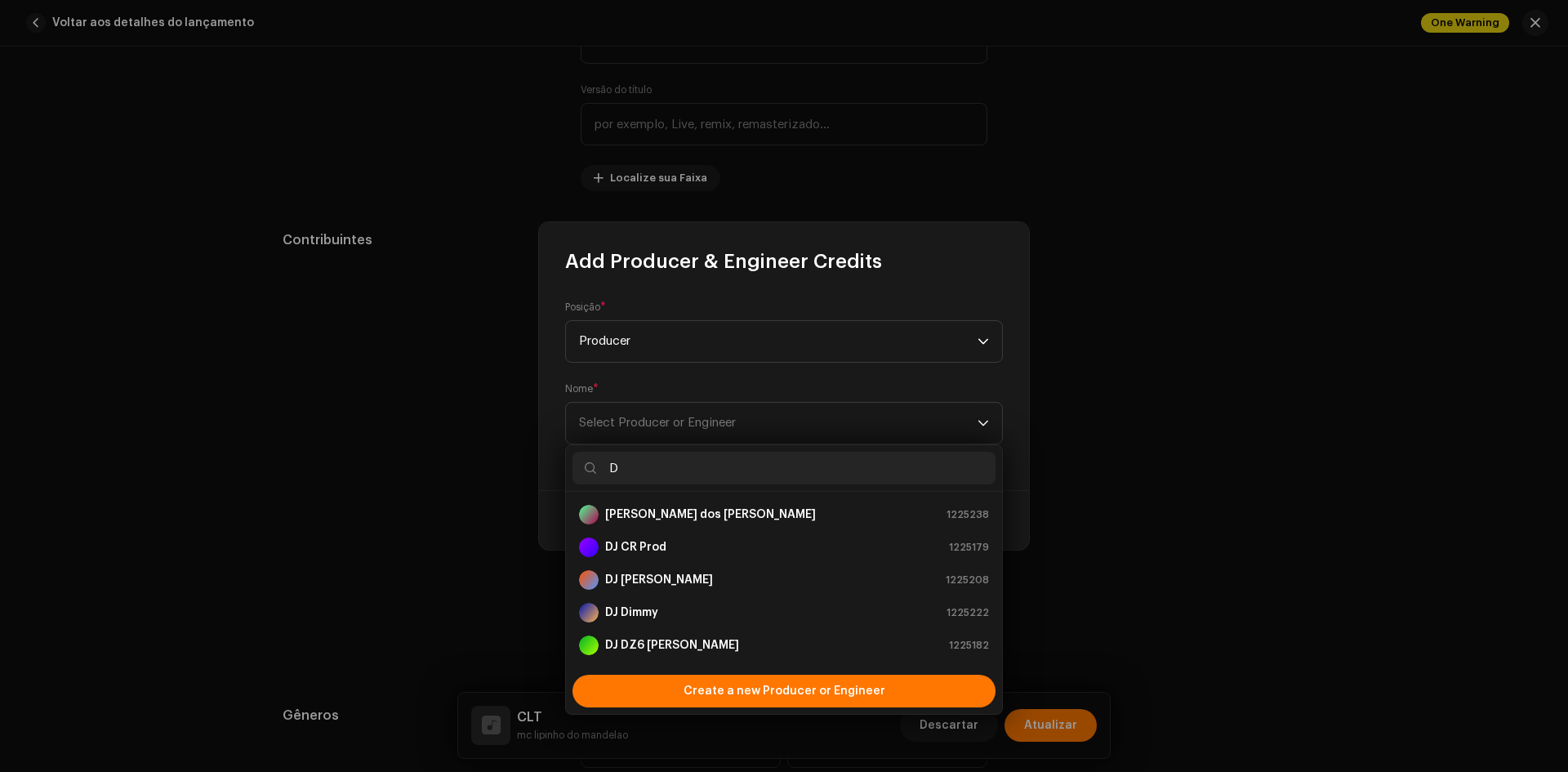
click at [642, 508] on strong "Carlos Roberto dos Santos" at bounding box center [710, 514] width 211 height 17
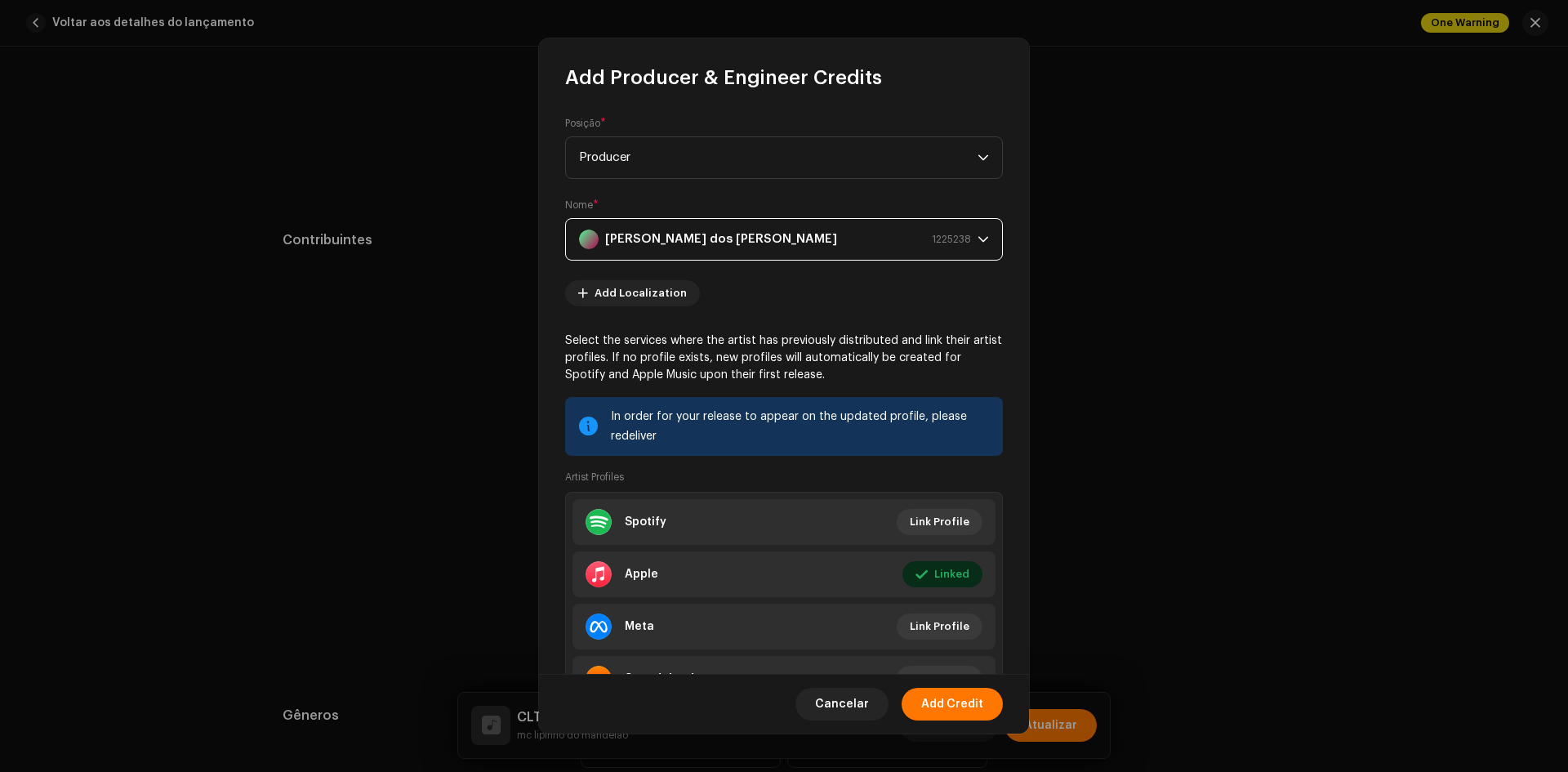
click at [711, 249] on strong "Carlos Roberto dos Santos" at bounding box center [721, 238] width 232 height 41
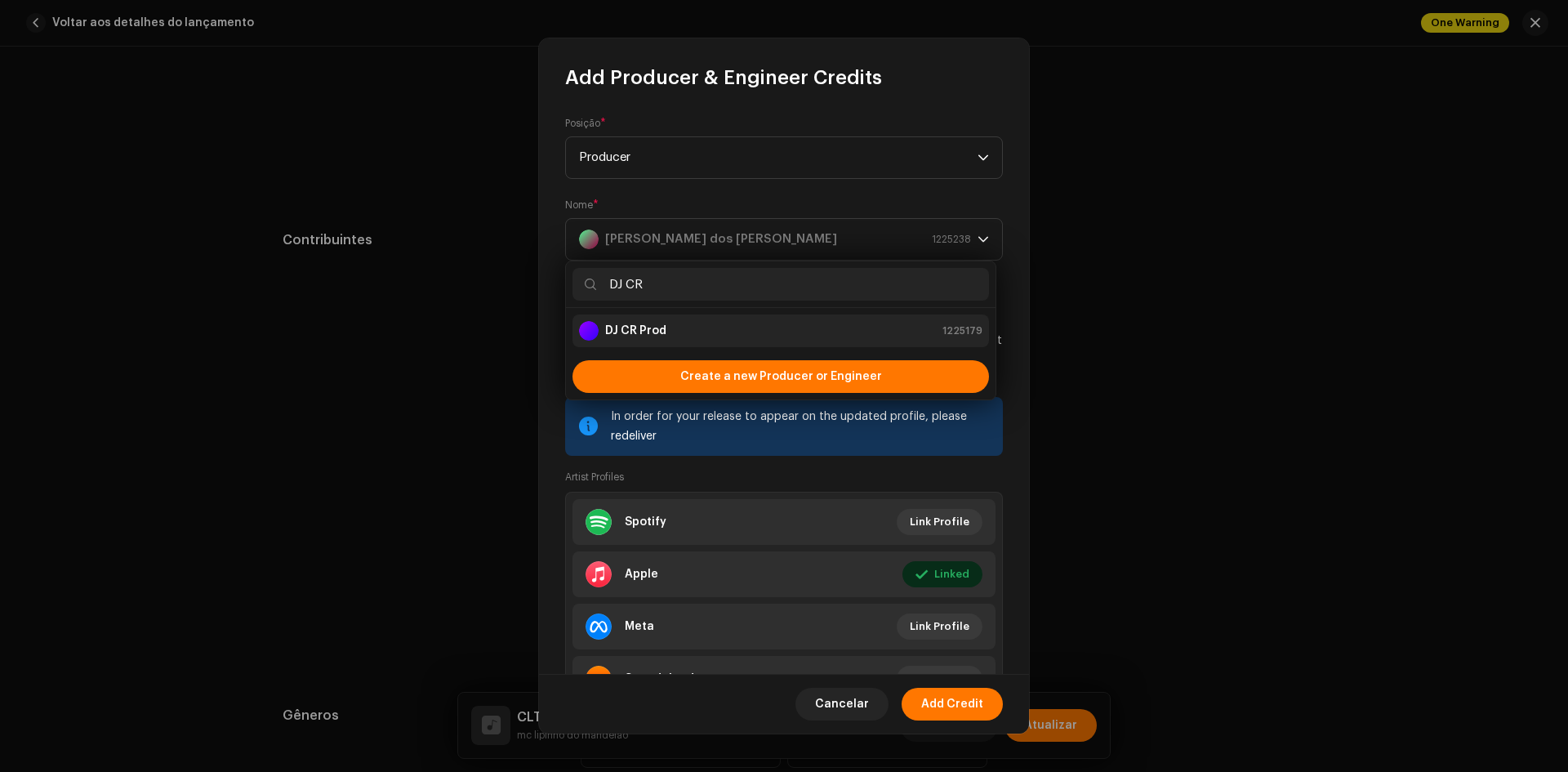
type input "DJ CR"
click at [666, 330] on div "DJ CR Prod 1225179" at bounding box center [781, 331] width 403 height 20
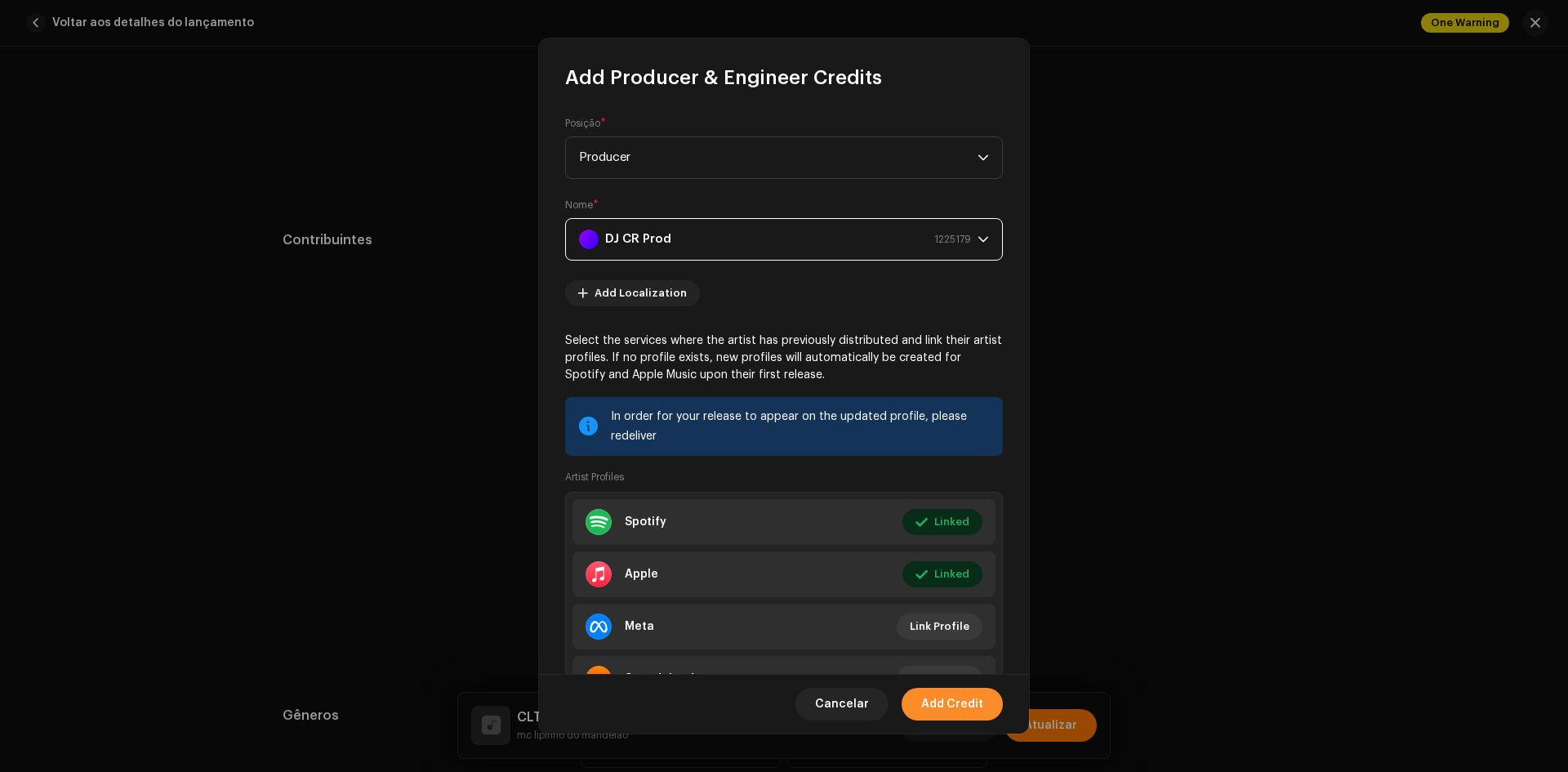
click at [960, 703] on span "Add Credit" at bounding box center [952, 704] width 62 height 33
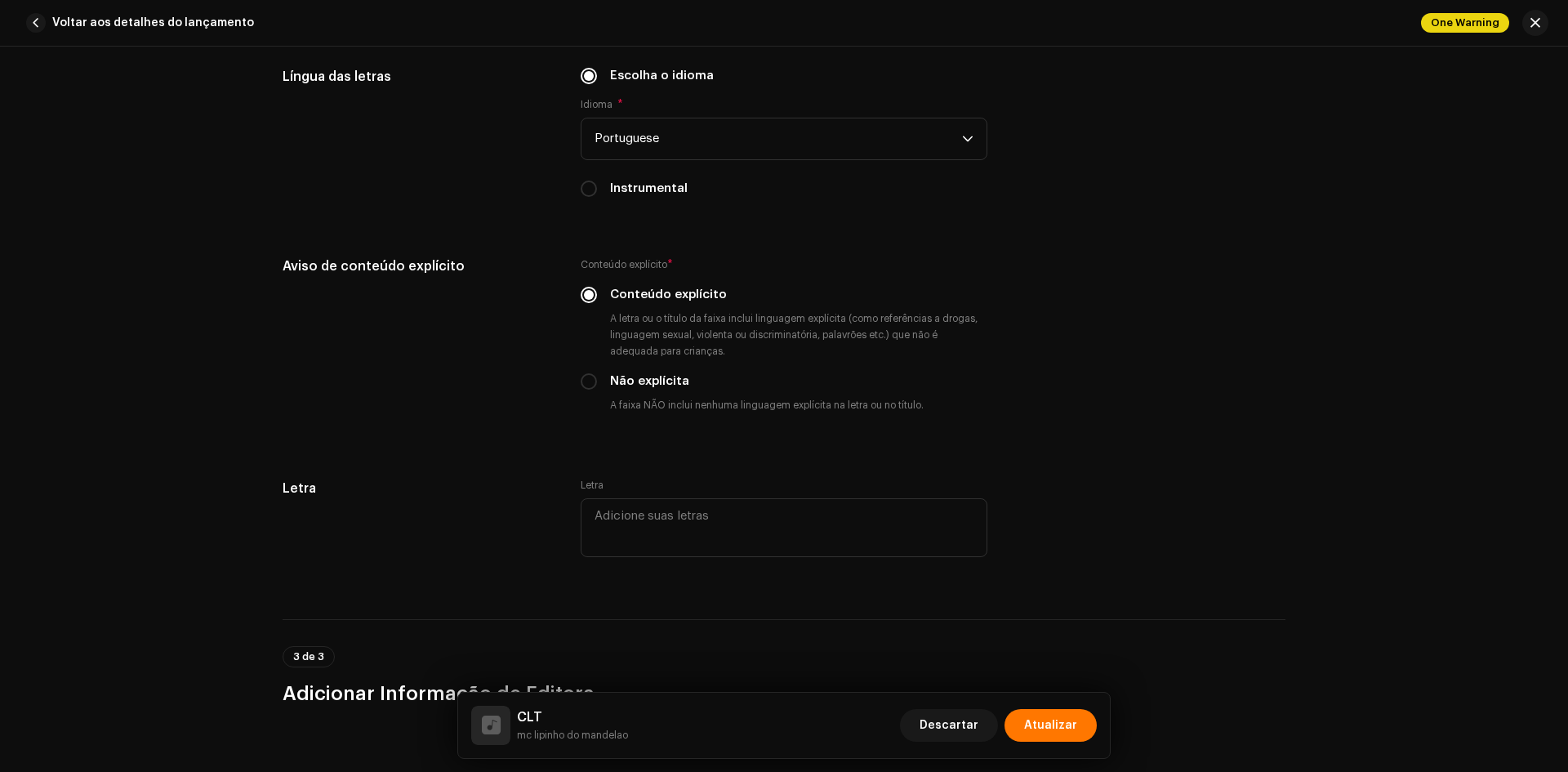
scroll to position [3337, 0]
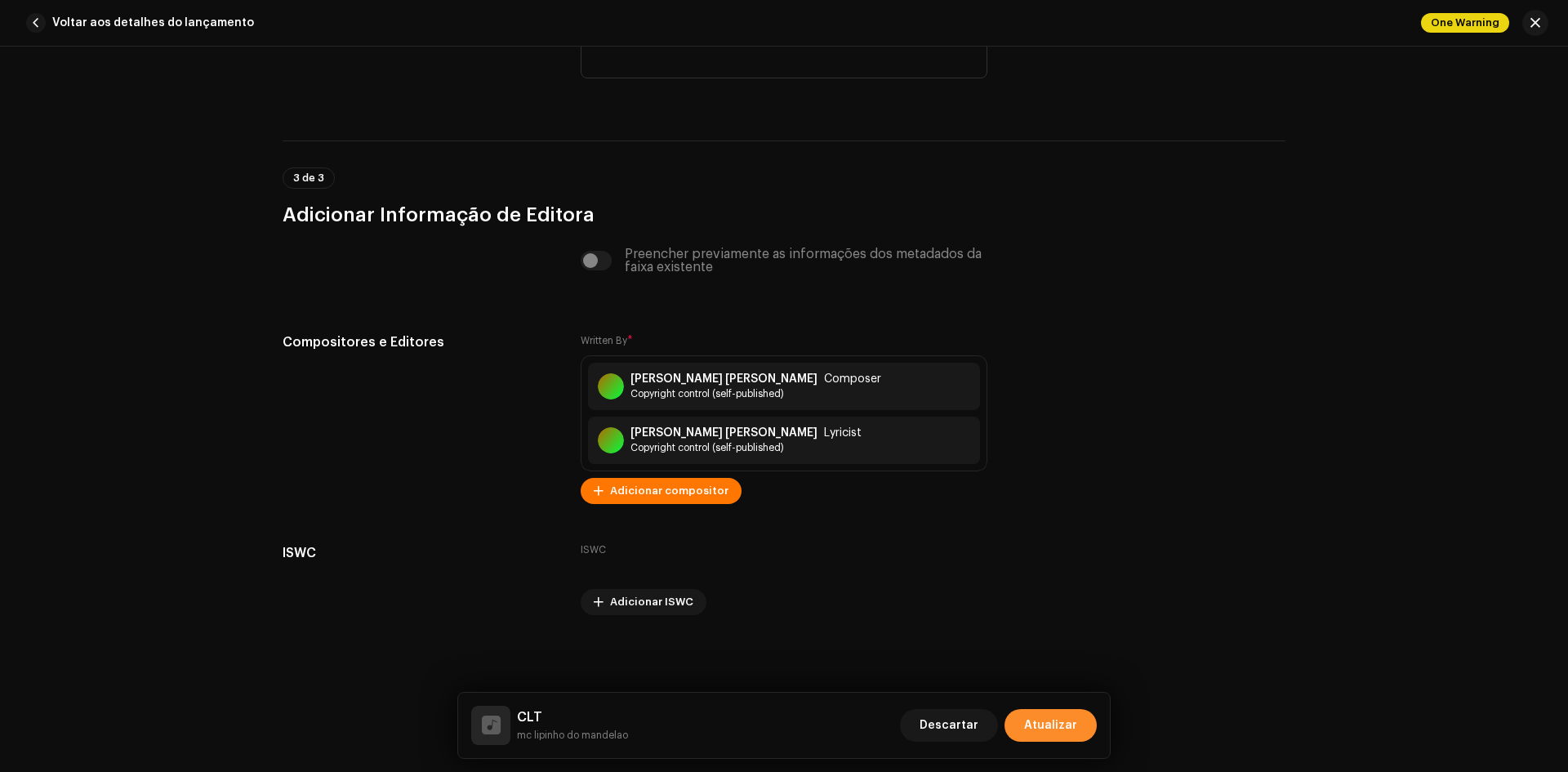
click at [1057, 728] on span "Atualizar" at bounding box center [1051, 725] width 53 height 33
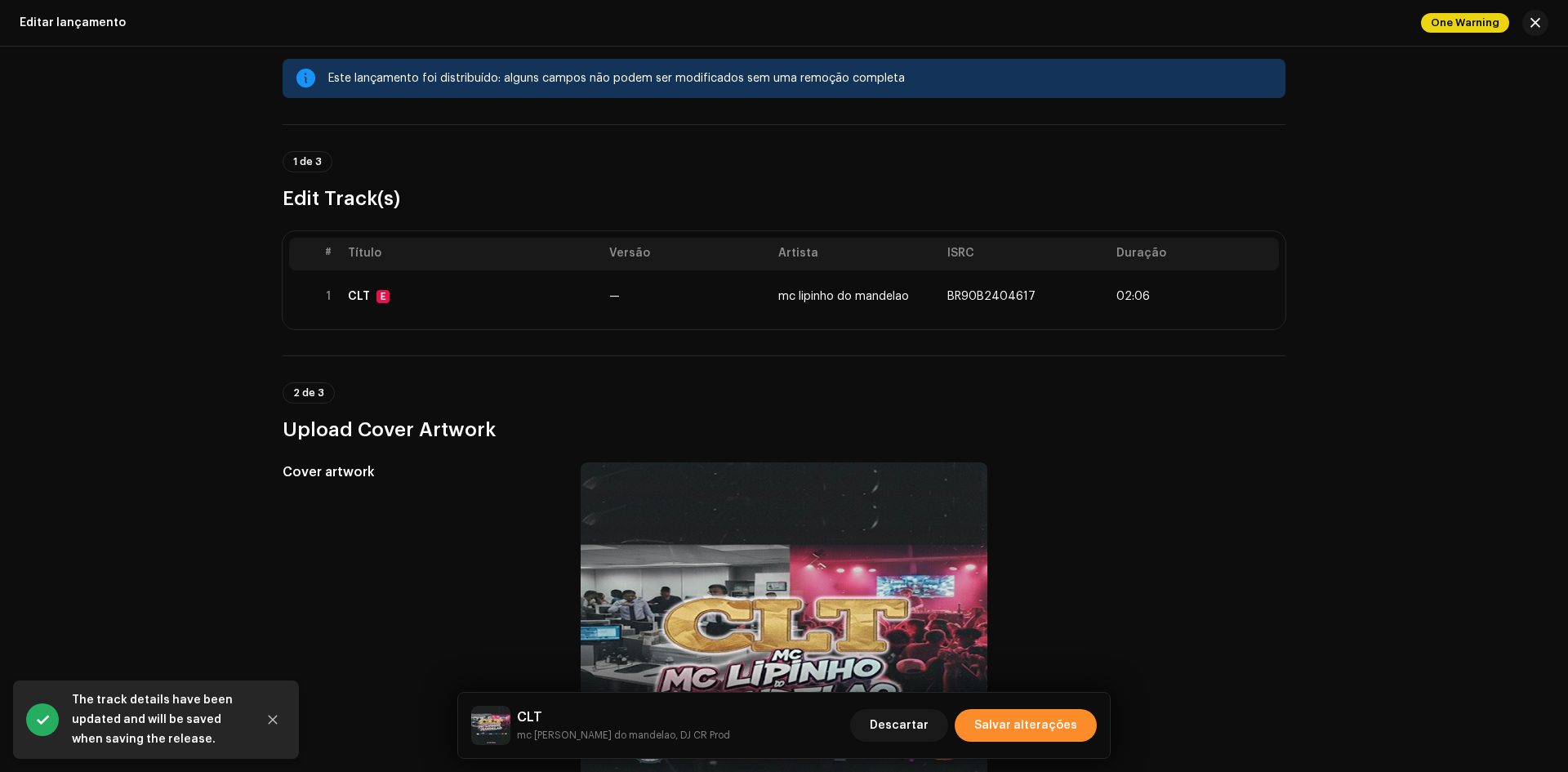
click at [1055, 728] on span "Salvar alterações" at bounding box center [1026, 725] width 103 height 33
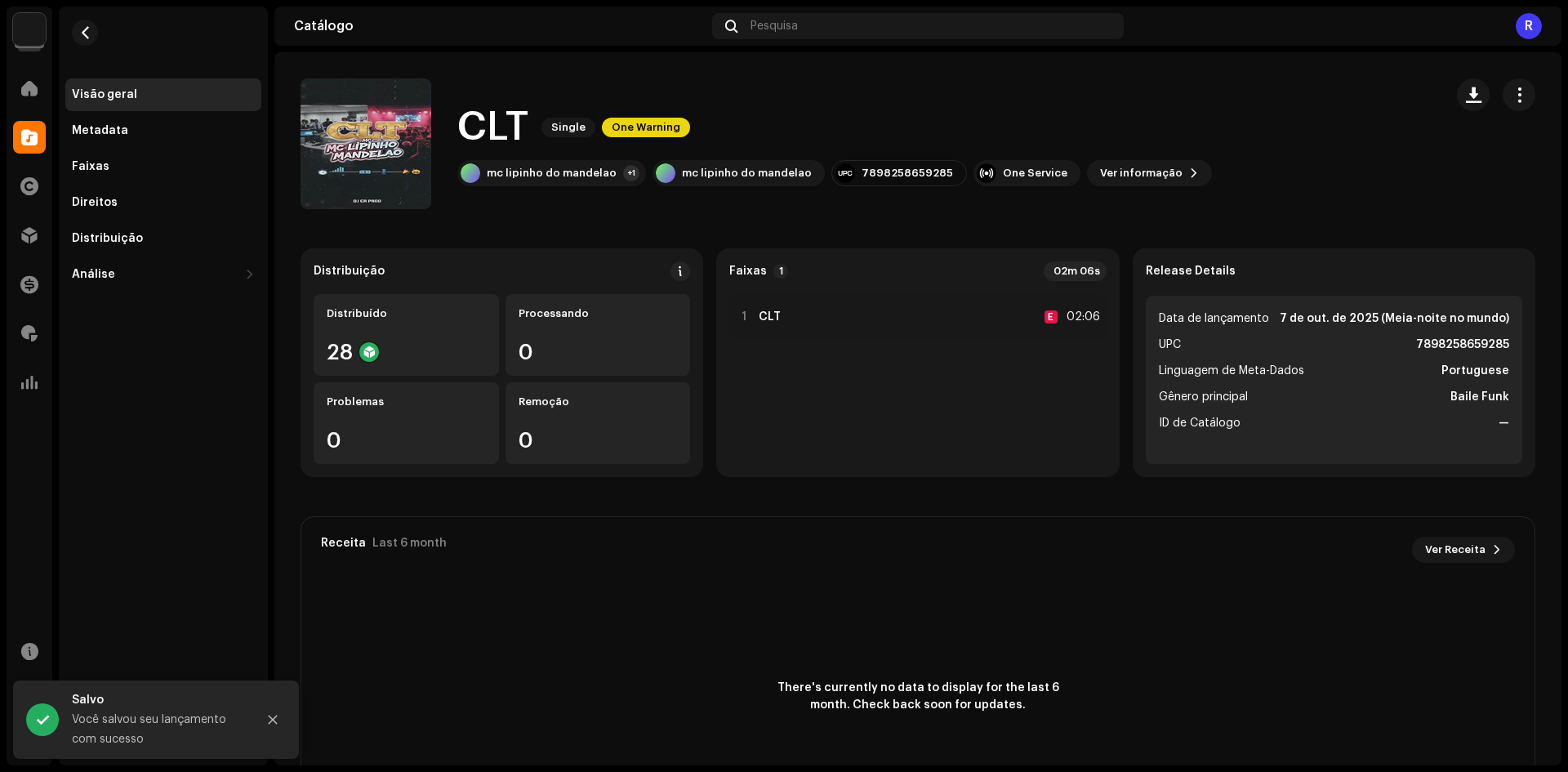
click at [1527, 96] on div "CLT Single One Warning mc lipinho do mandelao +1 mc lipinho do mandelao 7898258…" at bounding box center [918, 143] width 1287 height 130
click at [1509, 107] on button "button" at bounding box center [1519, 94] width 33 height 33
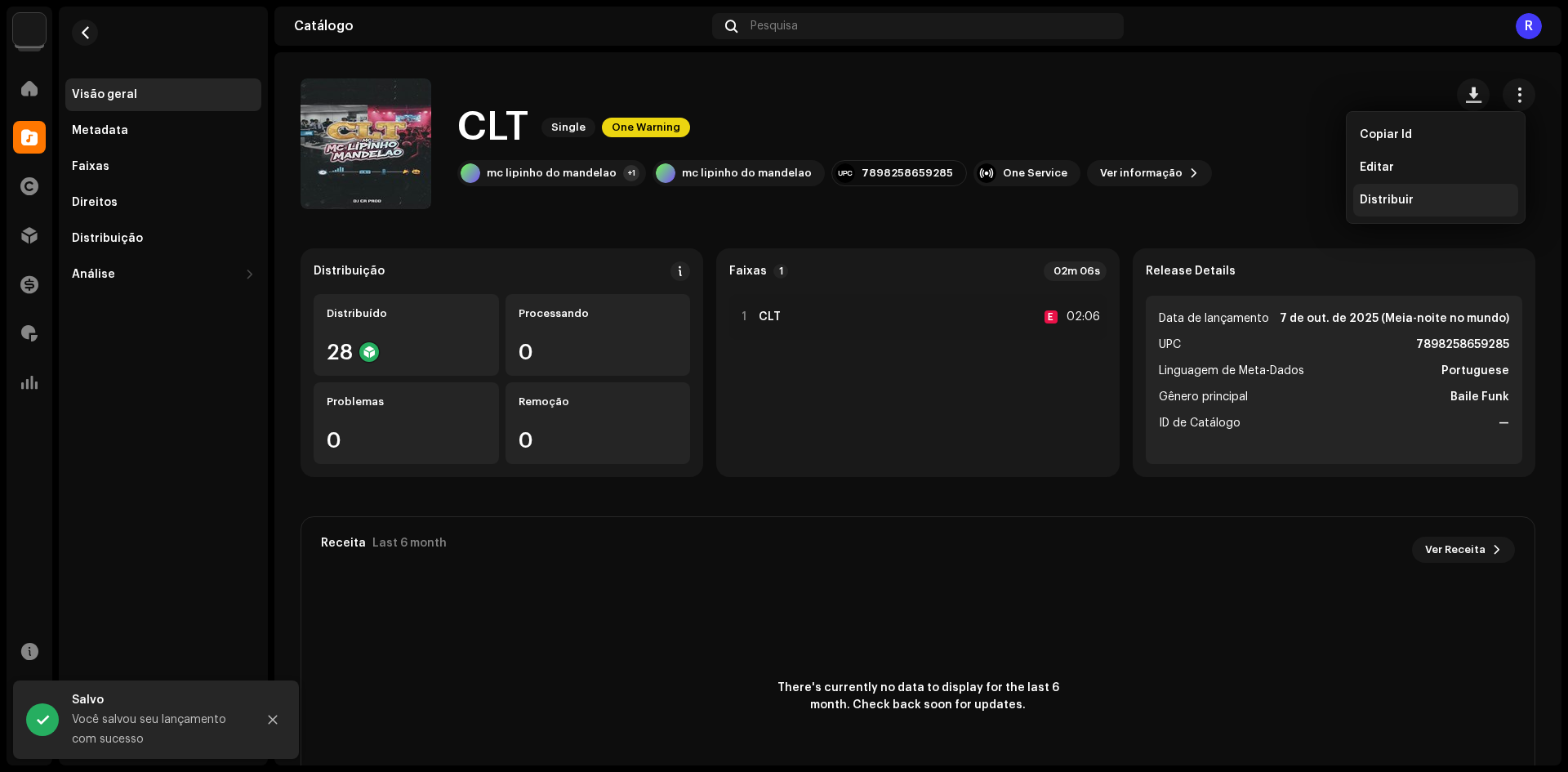
click at [1449, 214] on div "Distribuir" at bounding box center [1436, 200] width 165 height 33
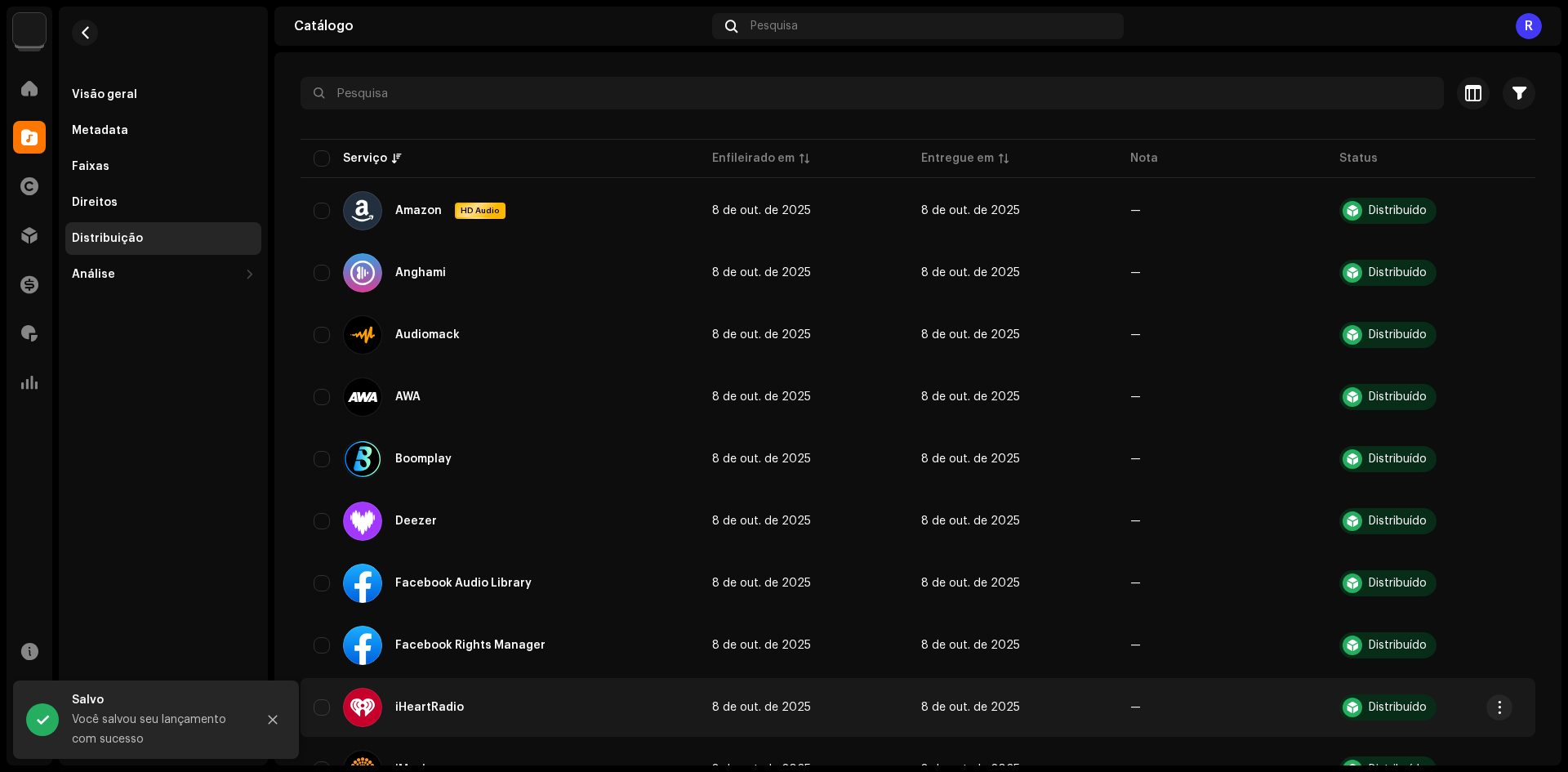
scroll to position [408, 0]
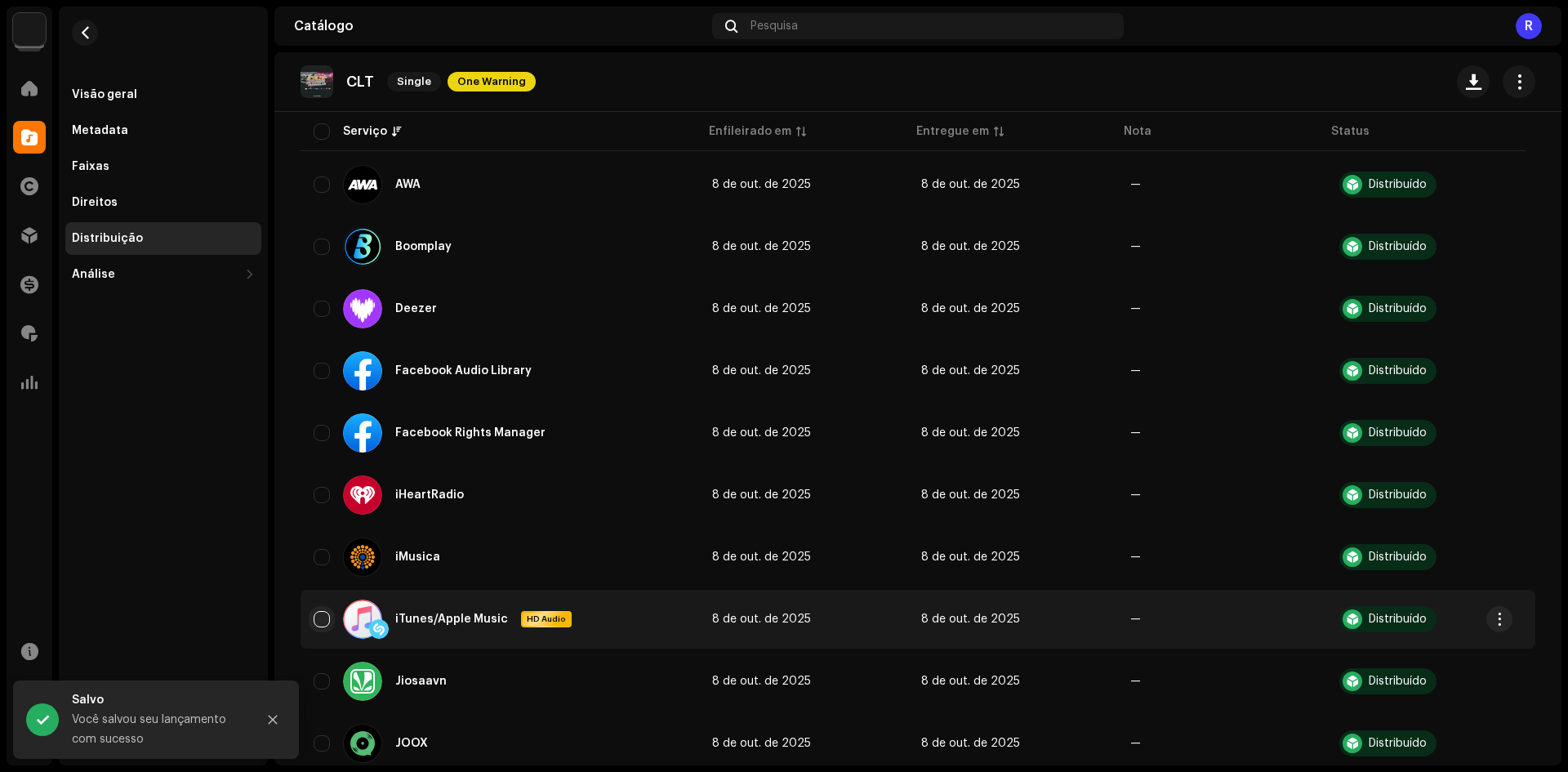
click at [321, 620] on input "checkbox" at bounding box center [321, 619] width 17 height 17
checkbox input "true"
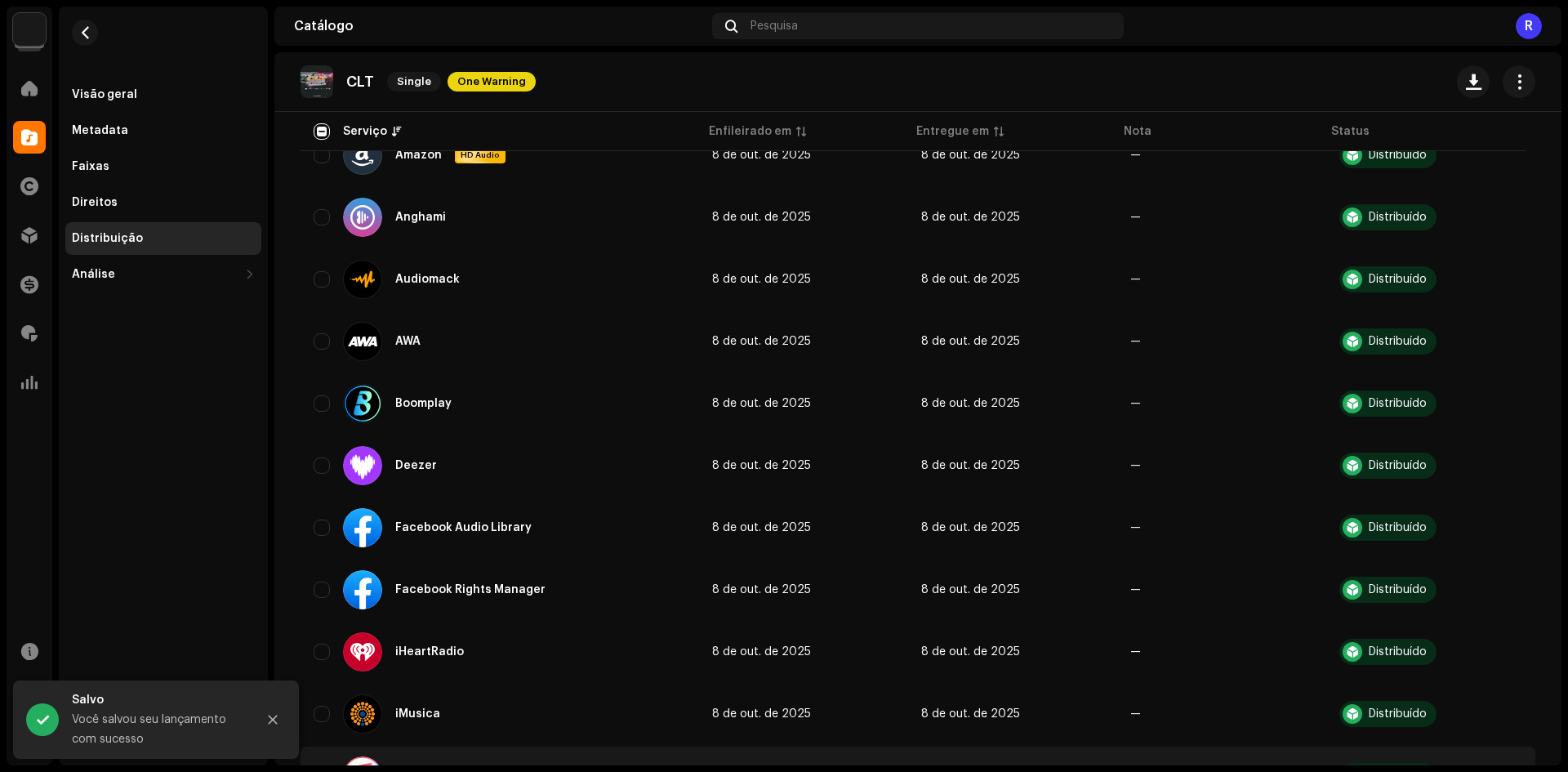
scroll to position [0, 0]
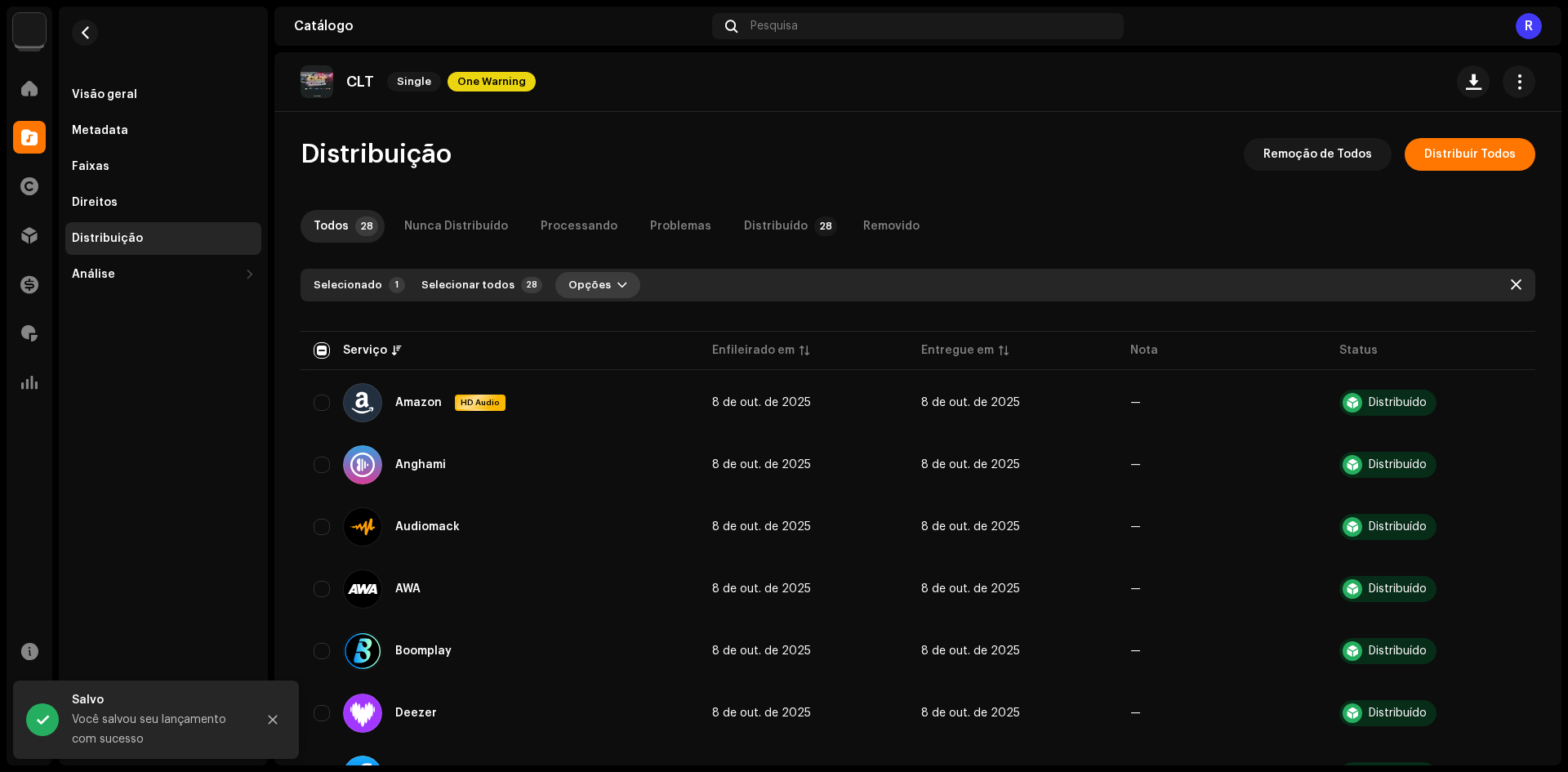
click at [576, 285] on span "Opções" at bounding box center [589, 285] width 43 height 33
click at [586, 319] on span "Distribuir" at bounding box center [582, 321] width 54 height 13
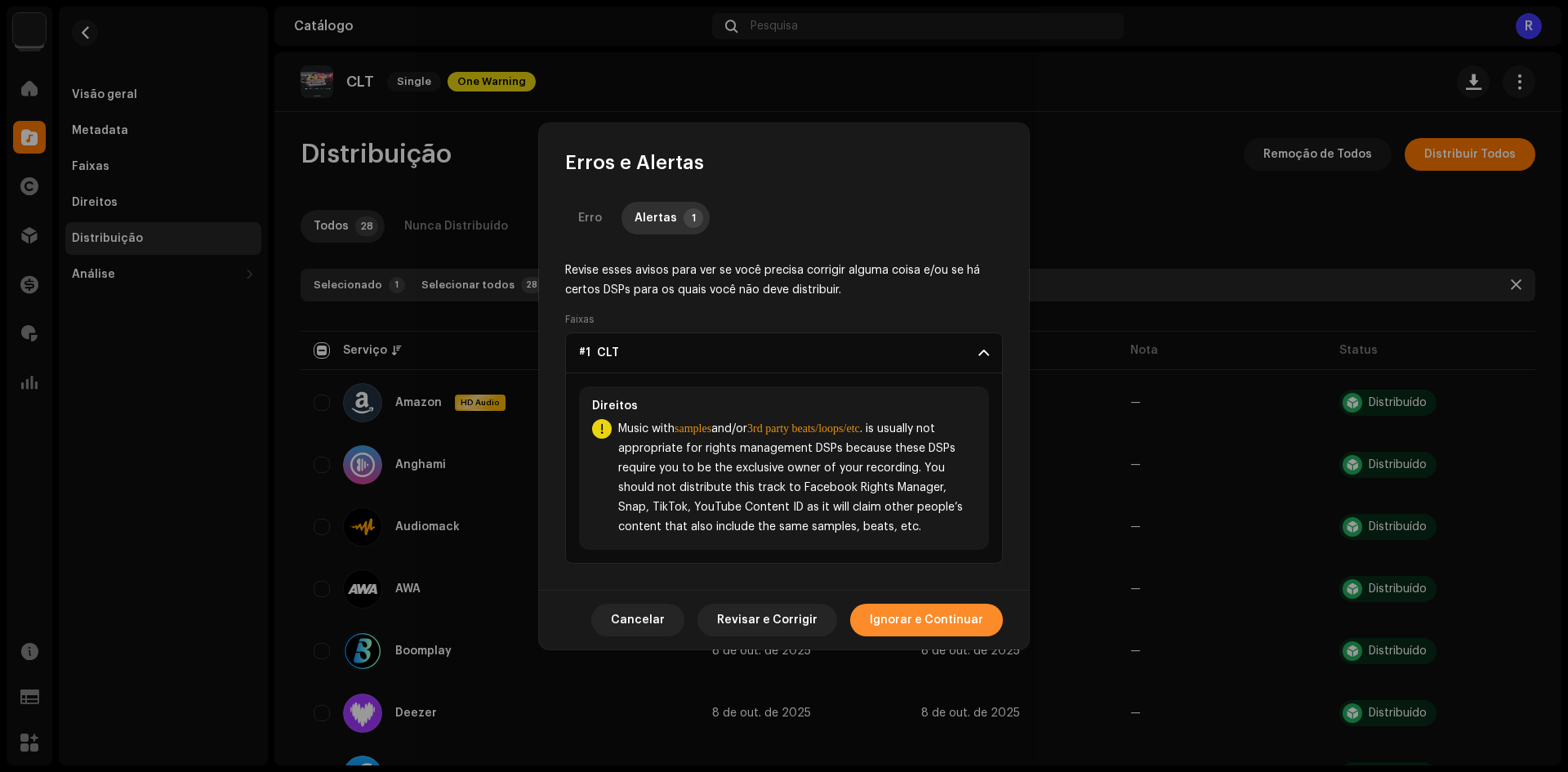
click at [926, 618] on span "Ignorar e Continuar" at bounding box center [926, 620] width 114 height 33
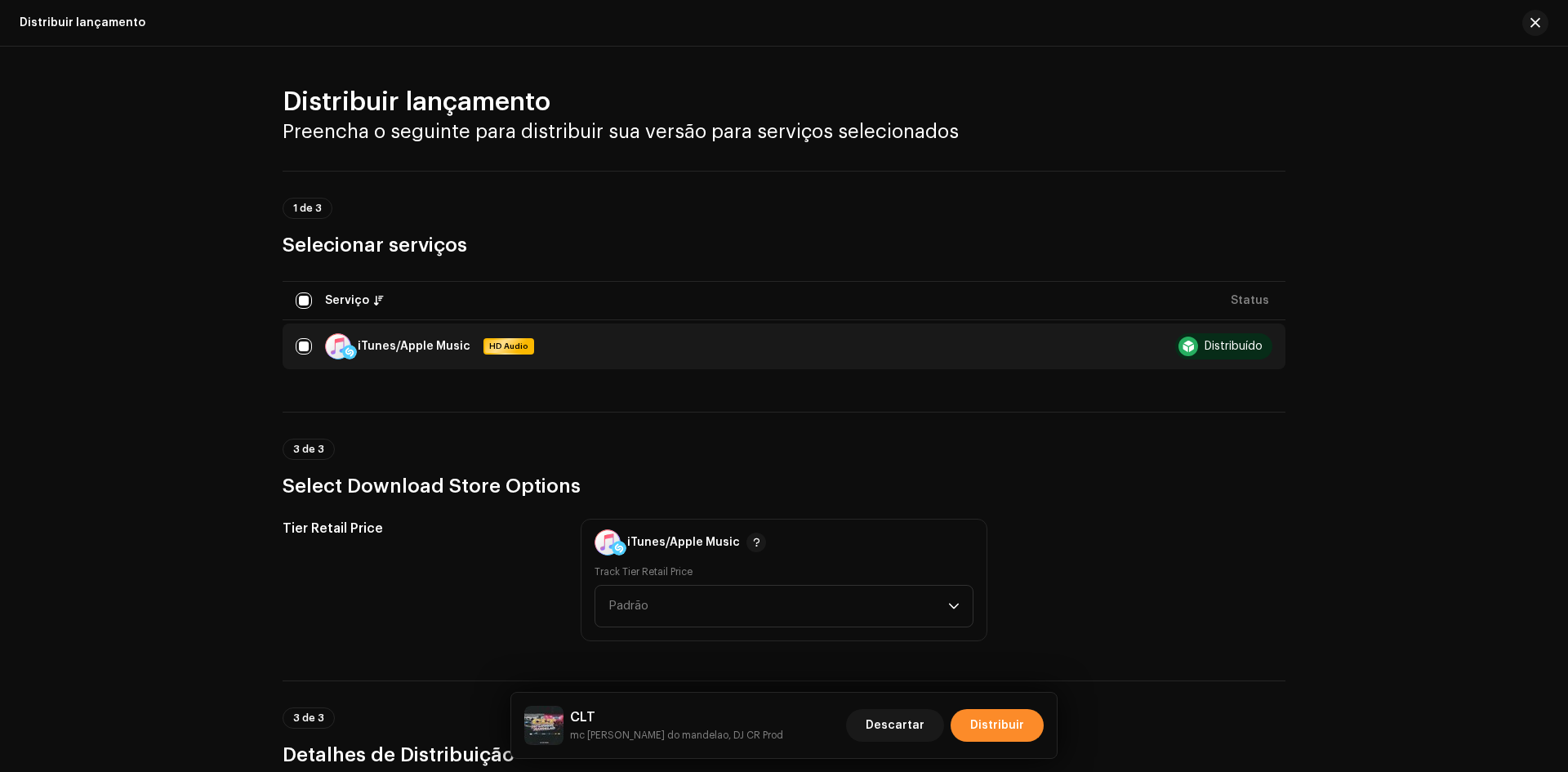
click at [1015, 728] on span "Distribuir" at bounding box center [998, 725] width 54 height 33
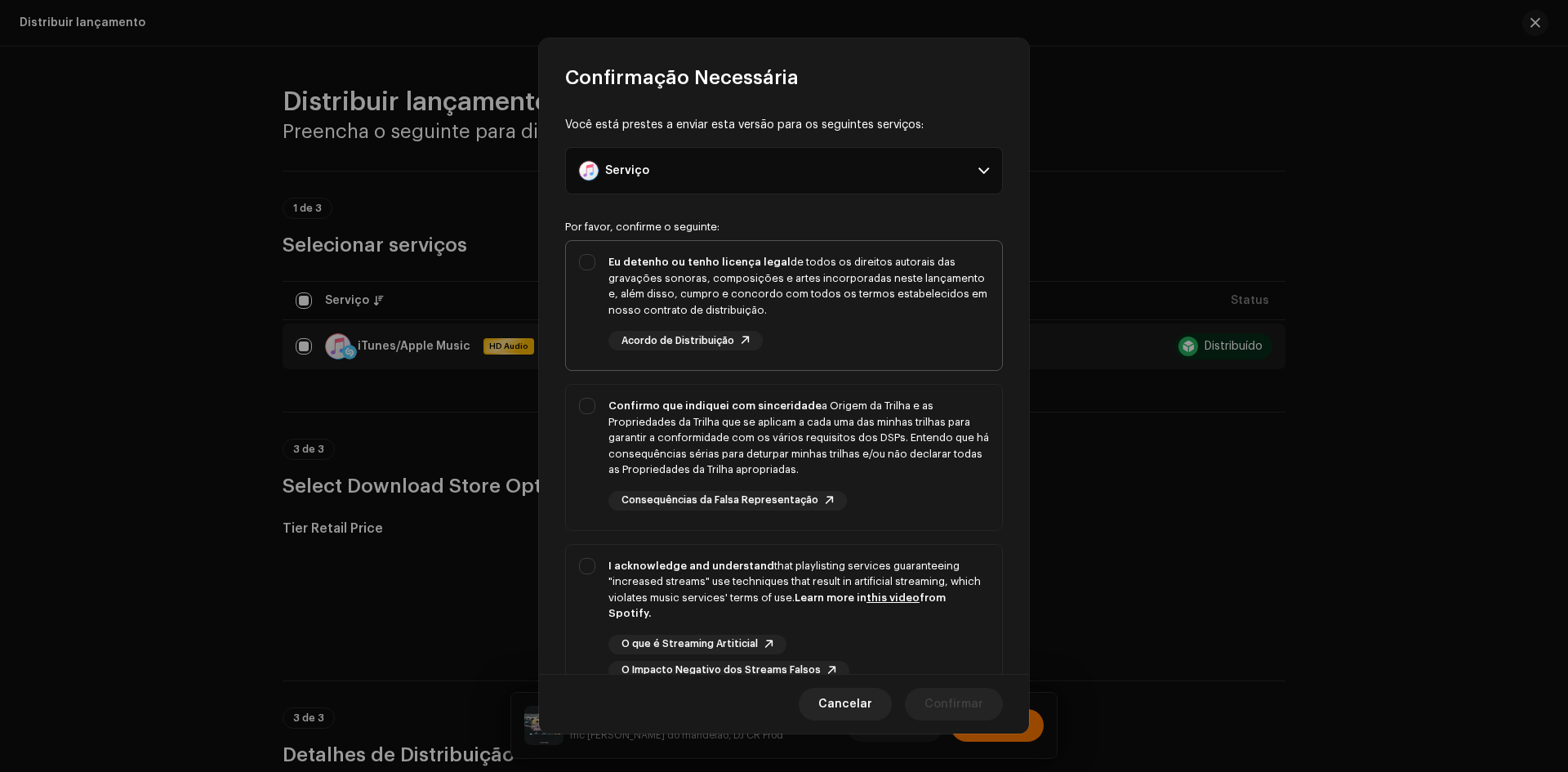
click at [608, 259] on div "Eu detenho ou tenho licença legal de todos os direitos autorais das gravações s…" at bounding box center [784, 302] width 436 height 123
checkbox input "true"
click at [584, 435] on div "Confirmo que indiquei com sinceridade a Origem da Trilha e as Propriedades da T…" at bounding box center [784, 454] width 436 height 138
checkbox input "true"
click at [591, 625] on div "I acknowledge and understand that playlisting services guaranteeing "increased …" at bounding box center [784, 619] width 436 height 148
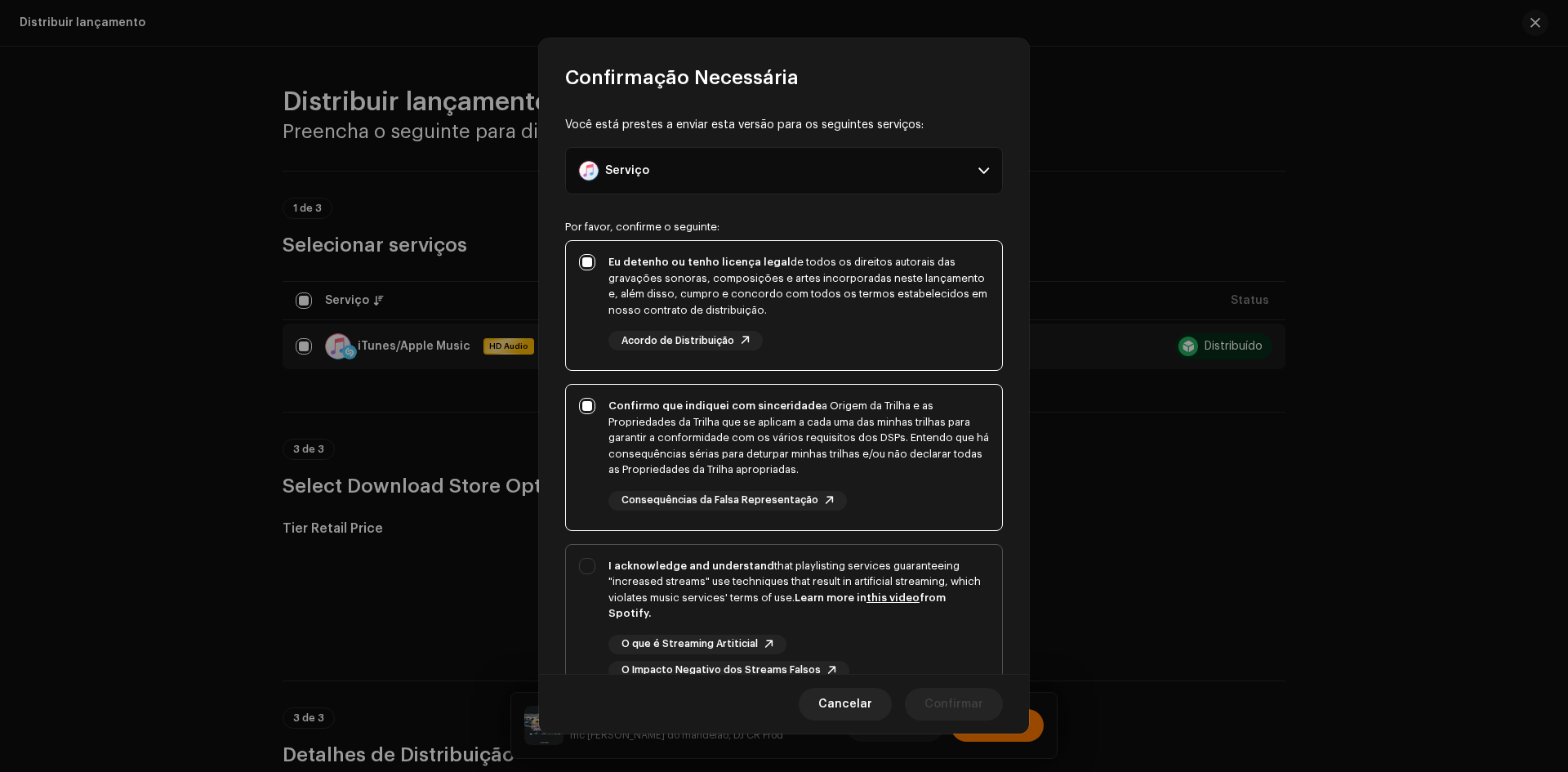
checkbox input "true"
click at [971, 716] on span "Confirmar" at bounding box center [953, 704] width 58 height 33
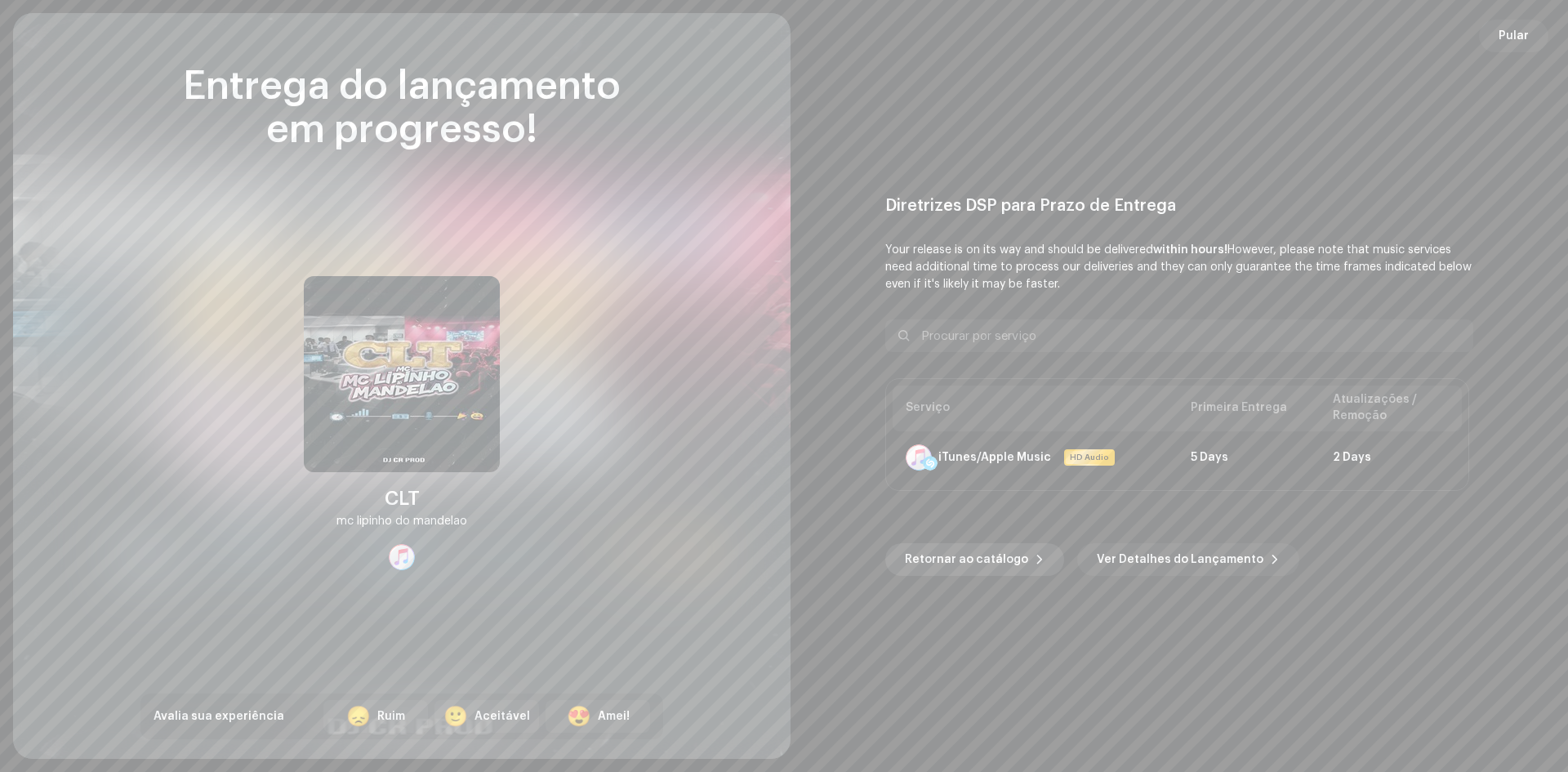
click at [960, 569] on span "Retornar ao catálogo" at bounding box center [966, 558] width 124 height 33
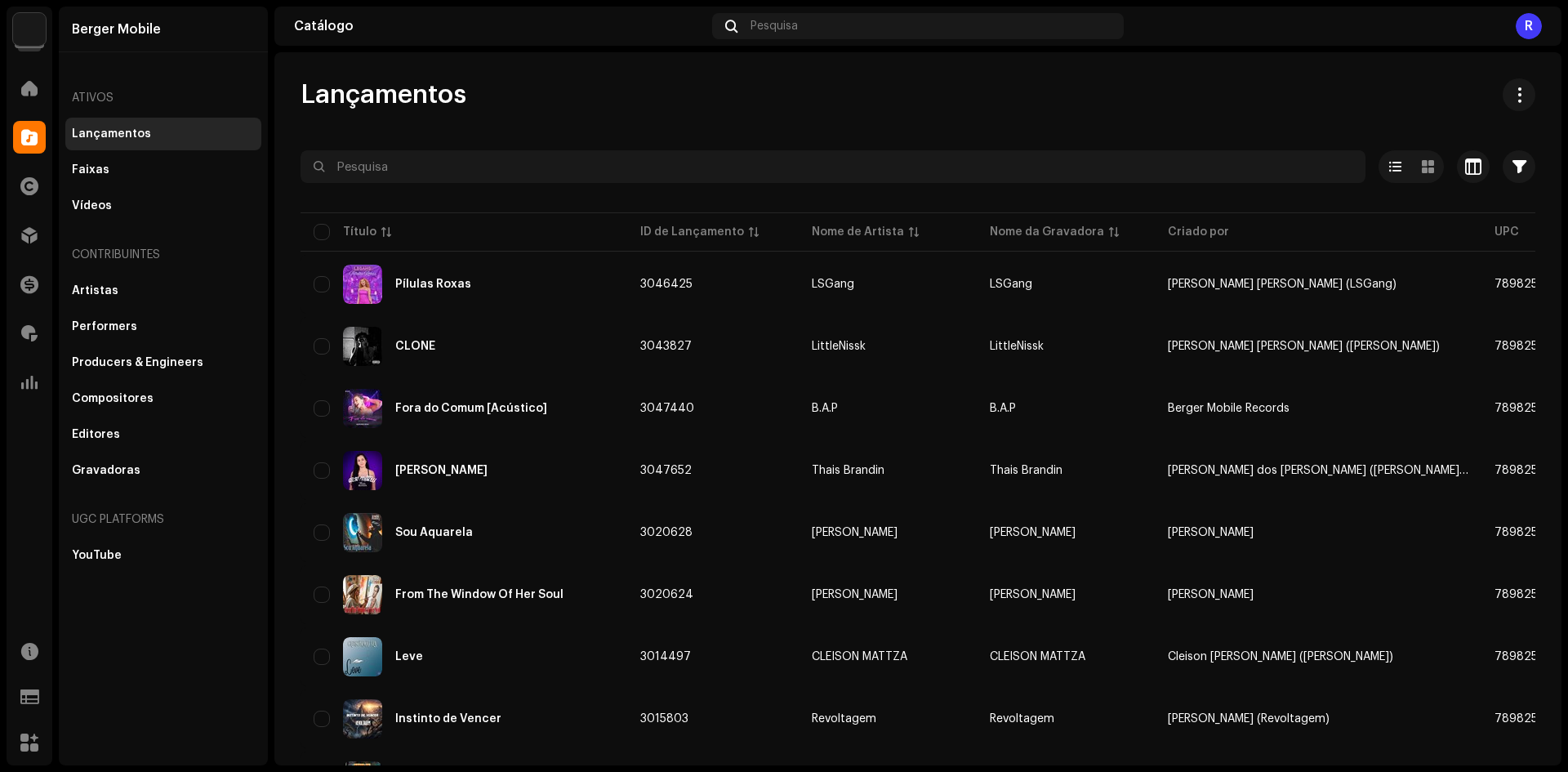
click at [16, 256] on div "Distribuição" at bounding box center [30, 235] width 45 height 45
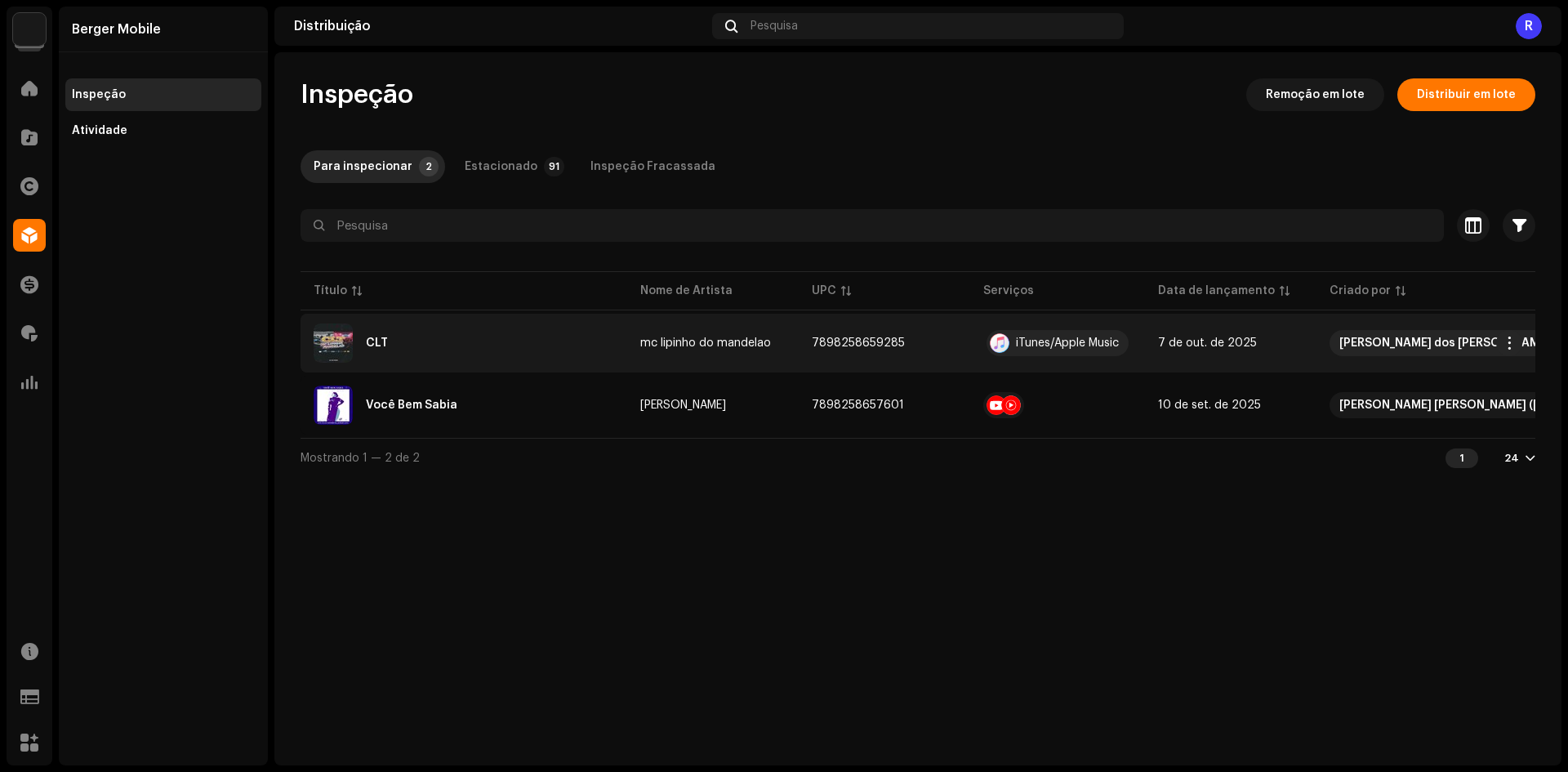
click at [387, 343] on div "CLT" at bounding box center [377, 343] width 22 height 12
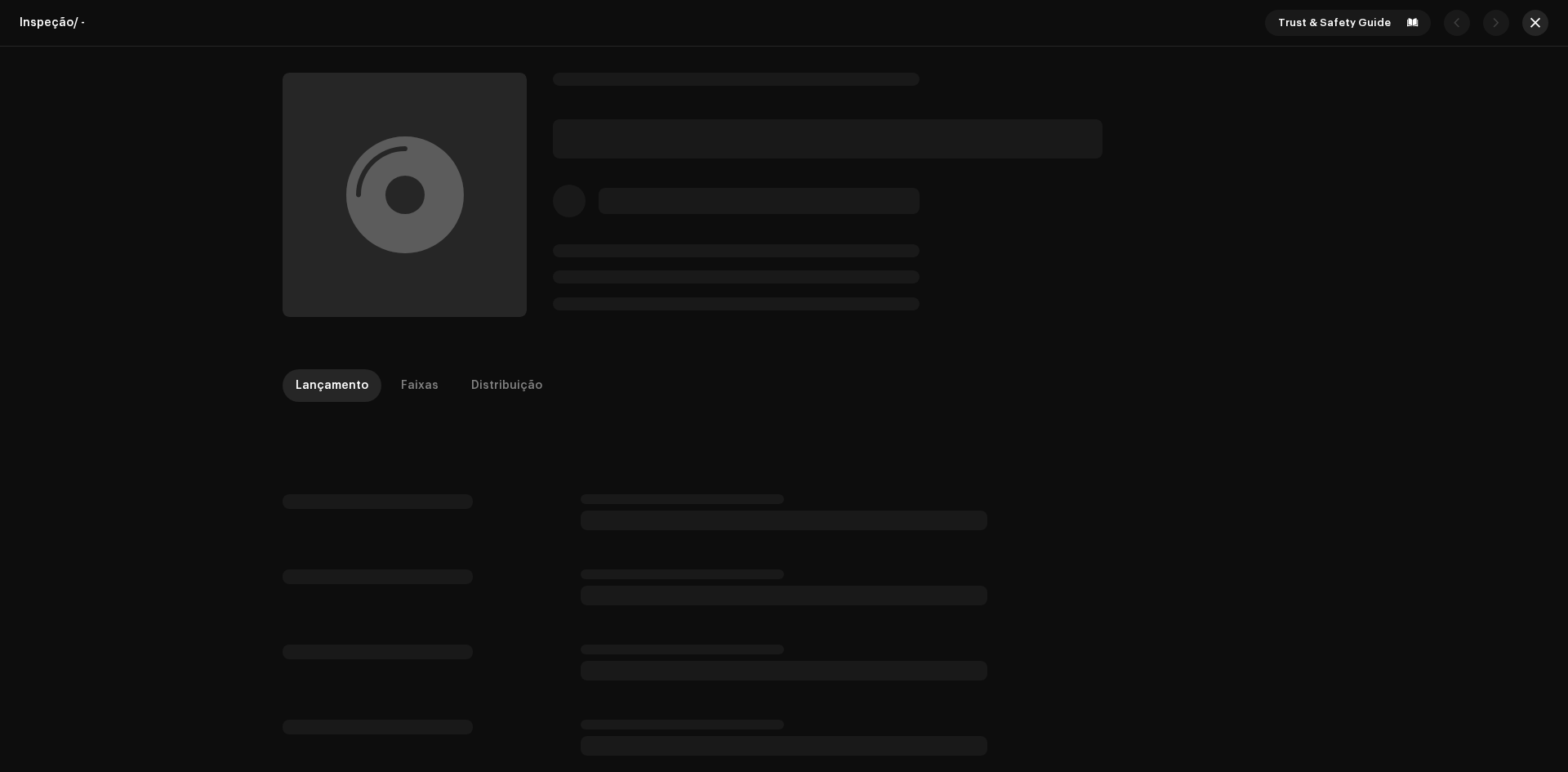
click at [1530, 19] on span "button" at bounding box center [1535, 23] width 10 height 13
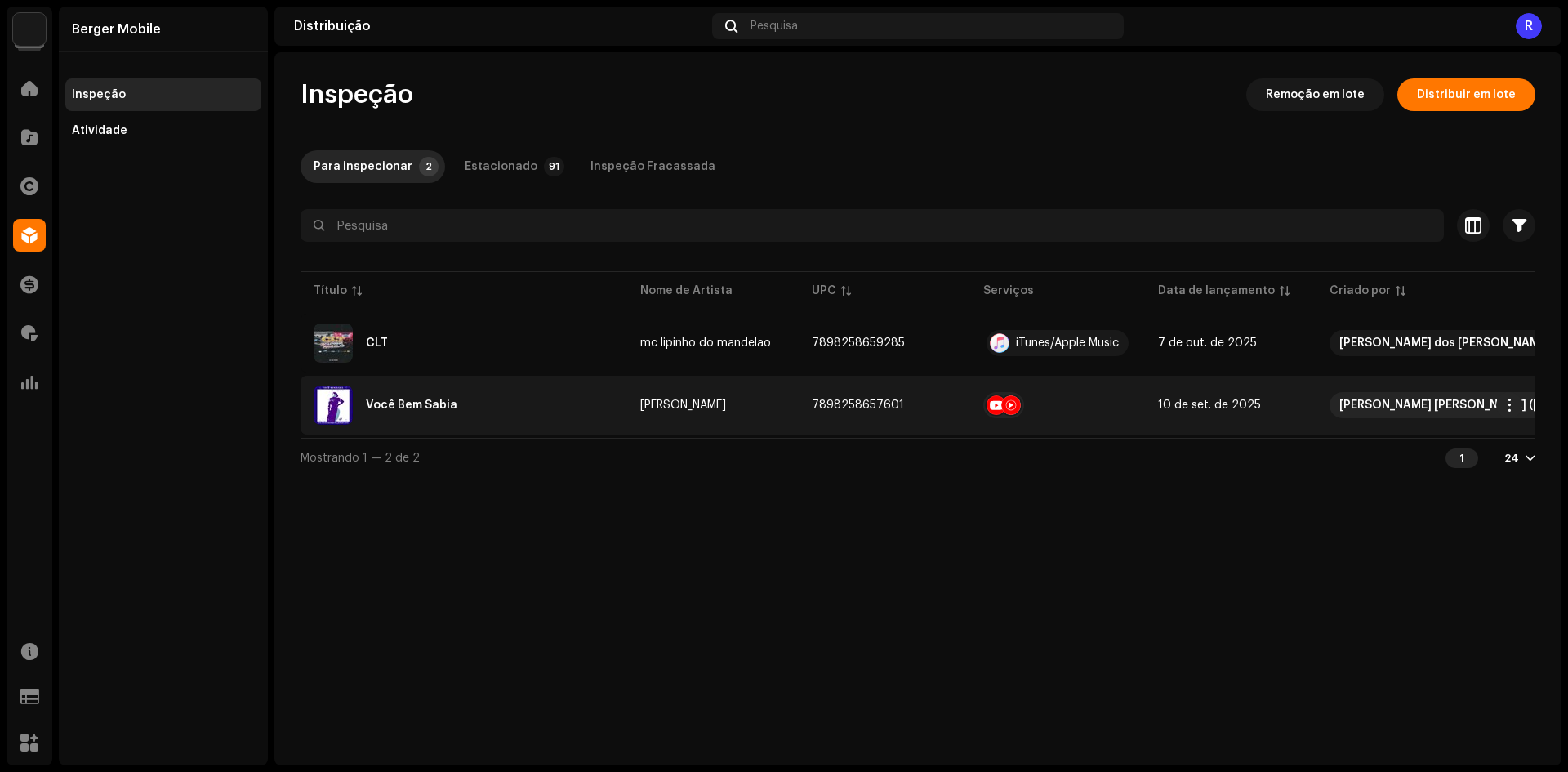
click at [401, 408] on div "Você Bem Sabia" at bounding box center [411, 405] width 92 height 12
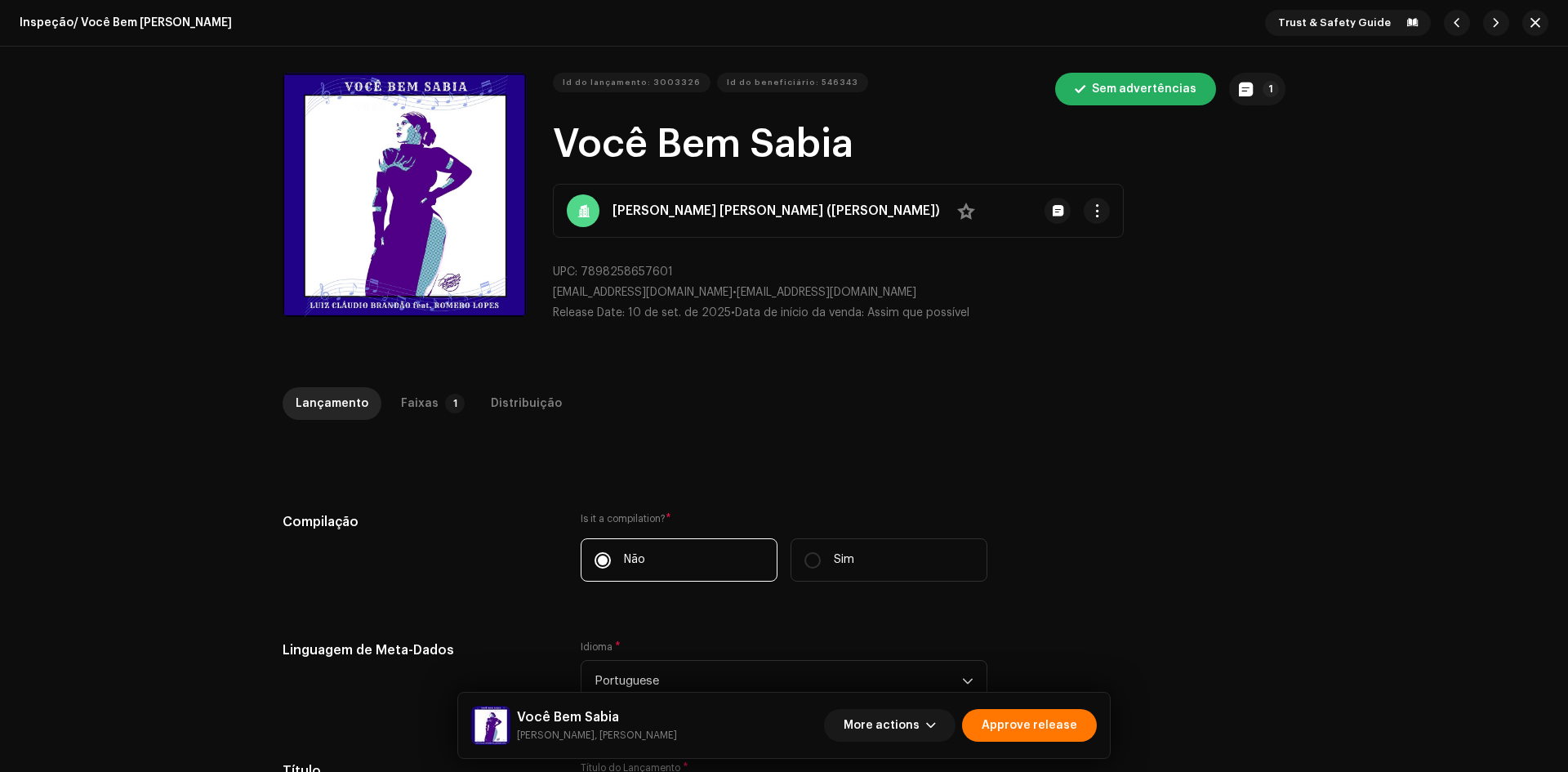
click at [404, 394] on div "Faixas" at bounding box center [420, 403] width 38 height 33
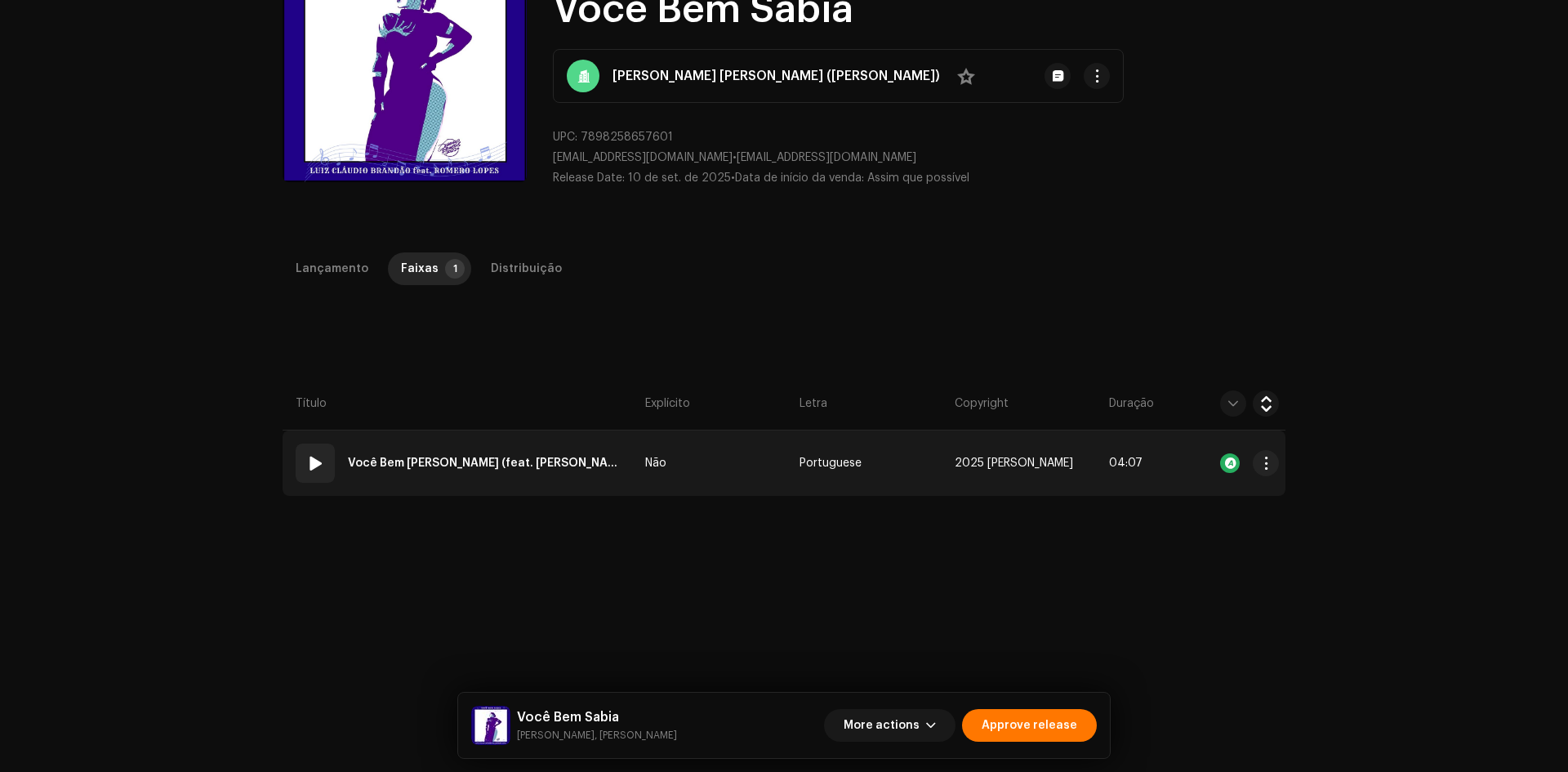
scroll to position [245, 0]
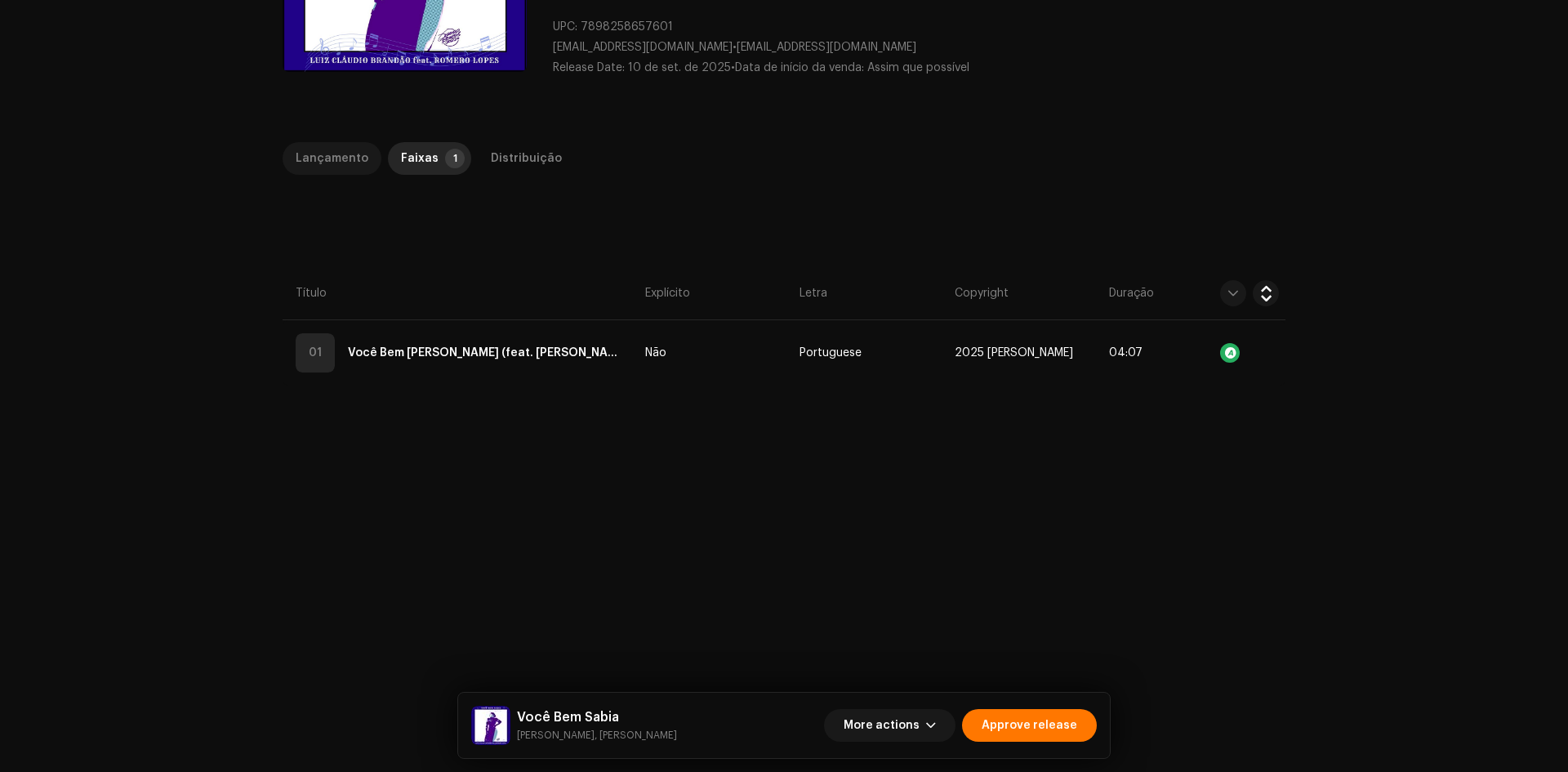
click at [334, 164] on div "Lançamento" at bounding box center [332, 158] width 73 height 33
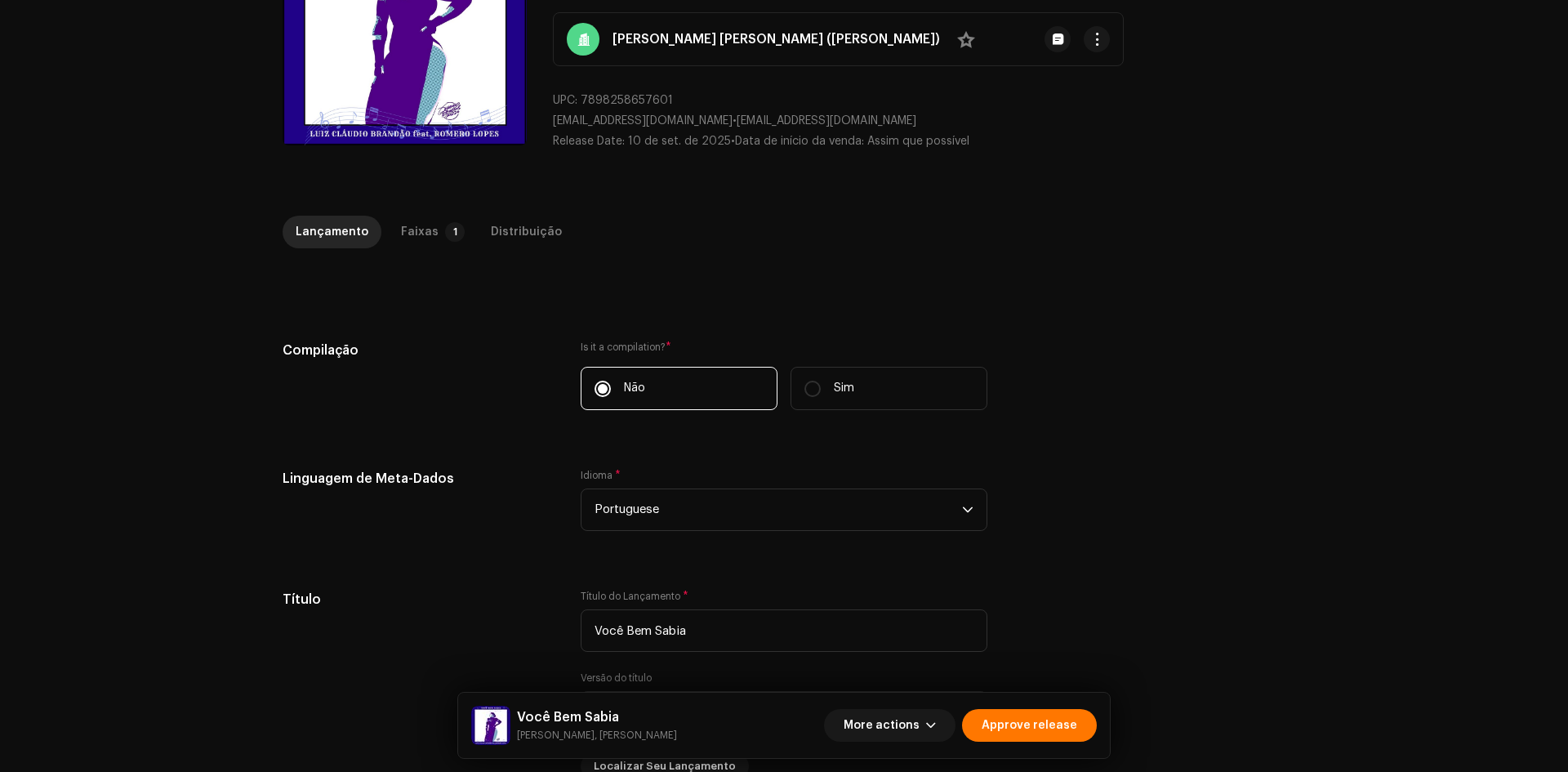
scroll to position [0, 0]
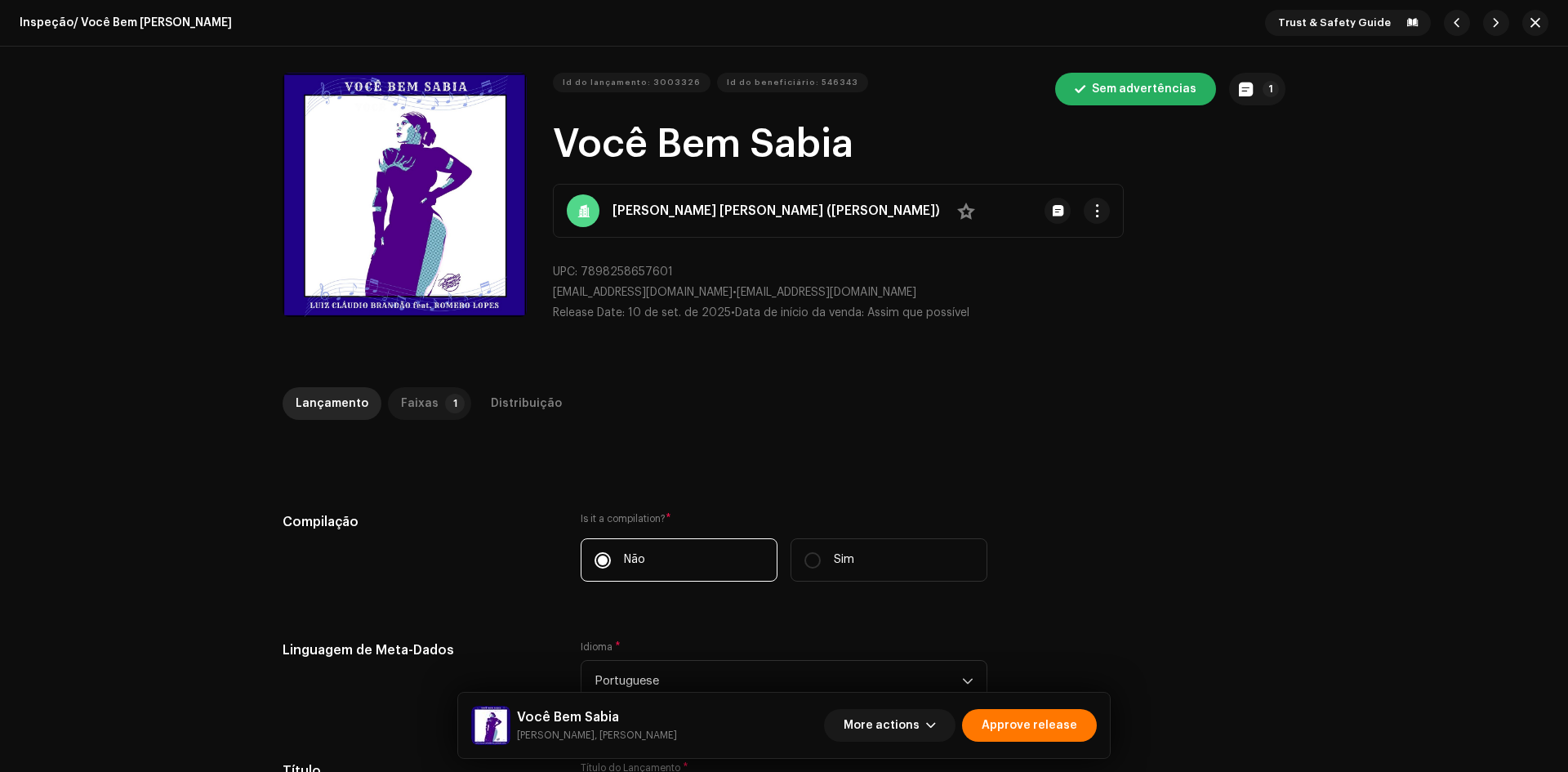
click at [445, 408] on p-badge "1" at bounding box center [455, 403] width 20 height 20
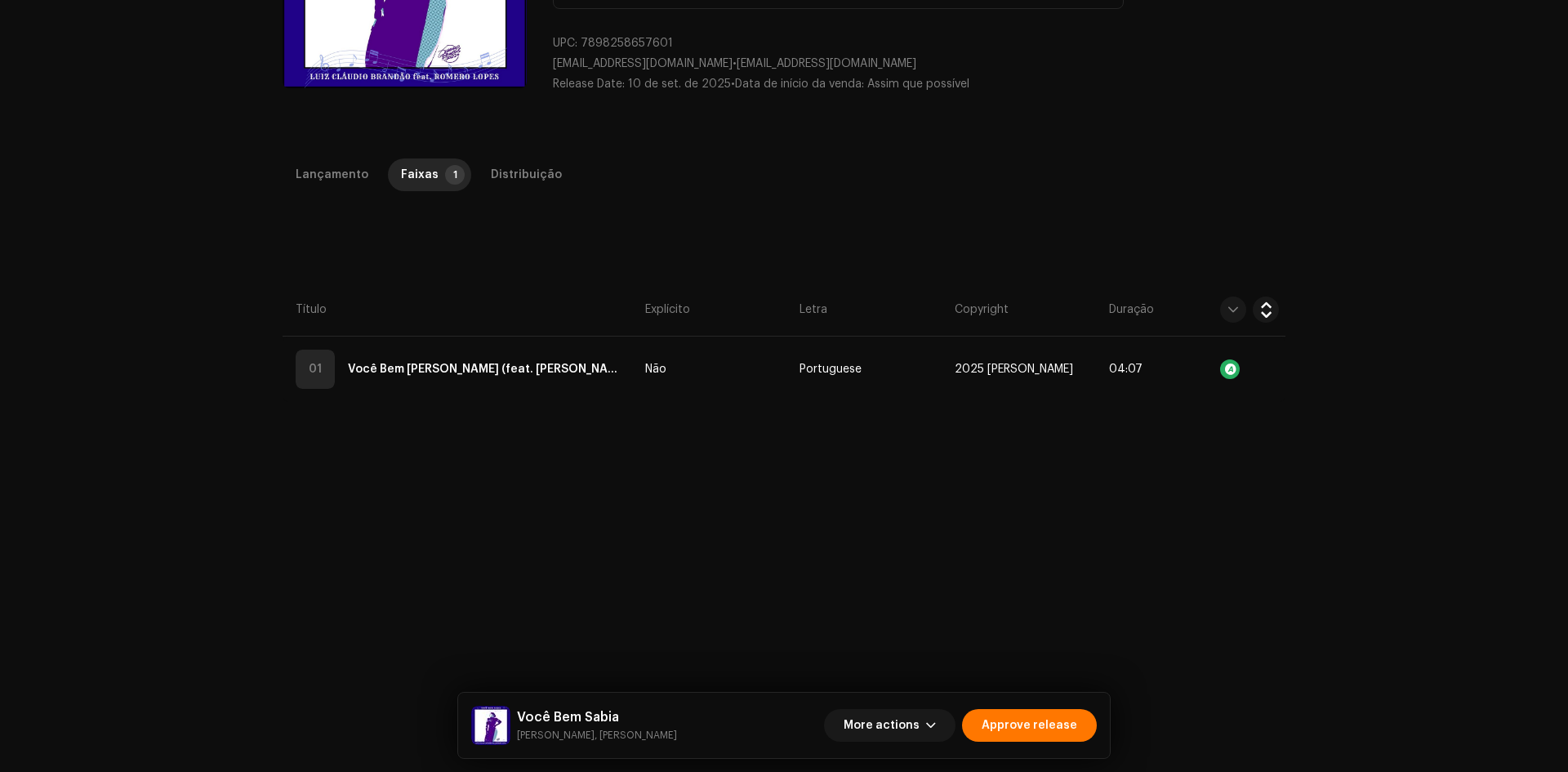
scroll to position [245, 0]
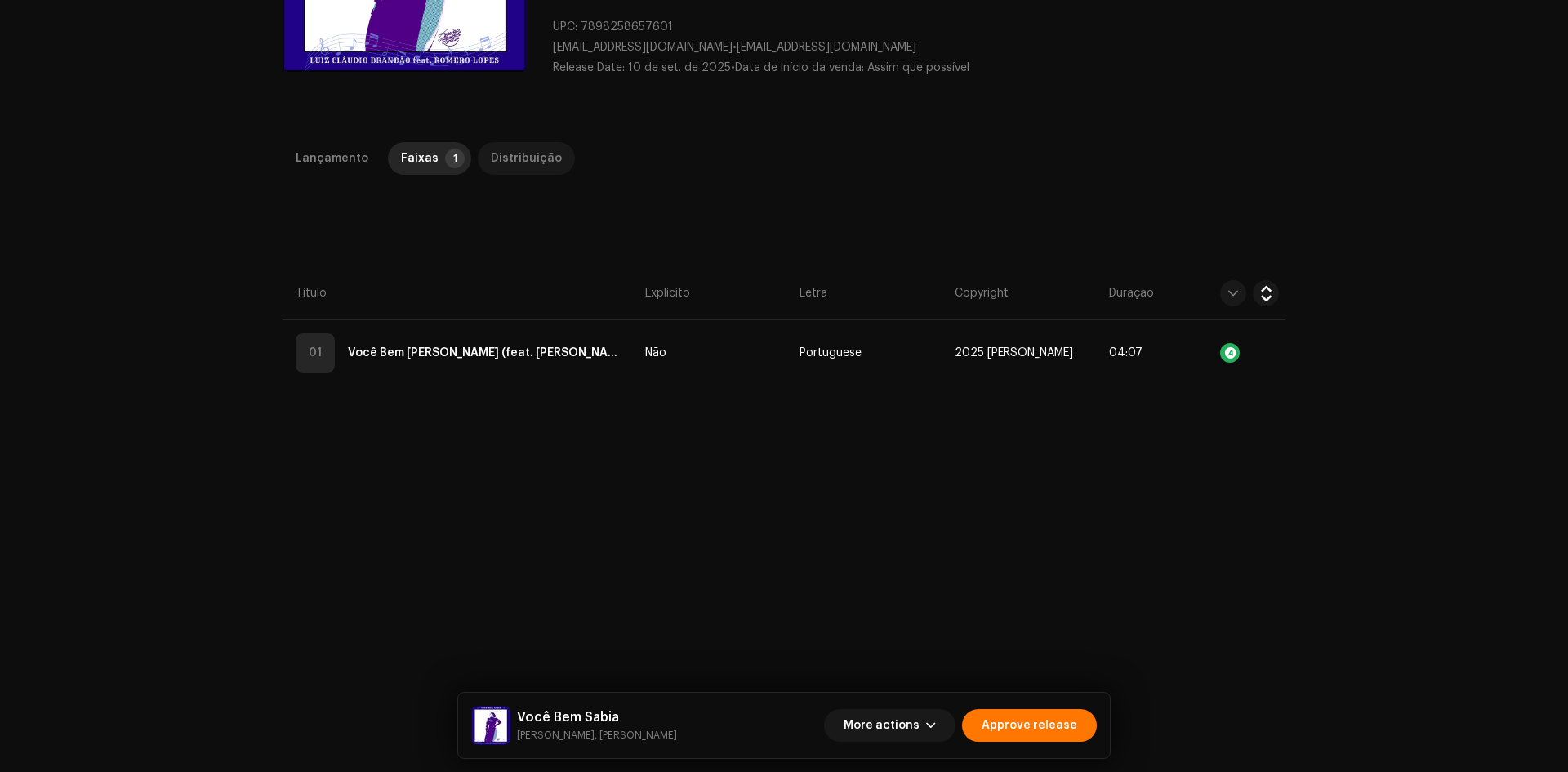
drag, startPoint x: 520, startPoint y: 186, endPoint x: 518, endPoint y: 170, distance: 16.1
click at [520, 183] on div "Lançamento Faixas 1 Distribuição" at bounding box center [784, 165] width 1003 height 46
click at [518, 170] on div "Distribuição" at bounding box center [527, 158] width 71 height 33
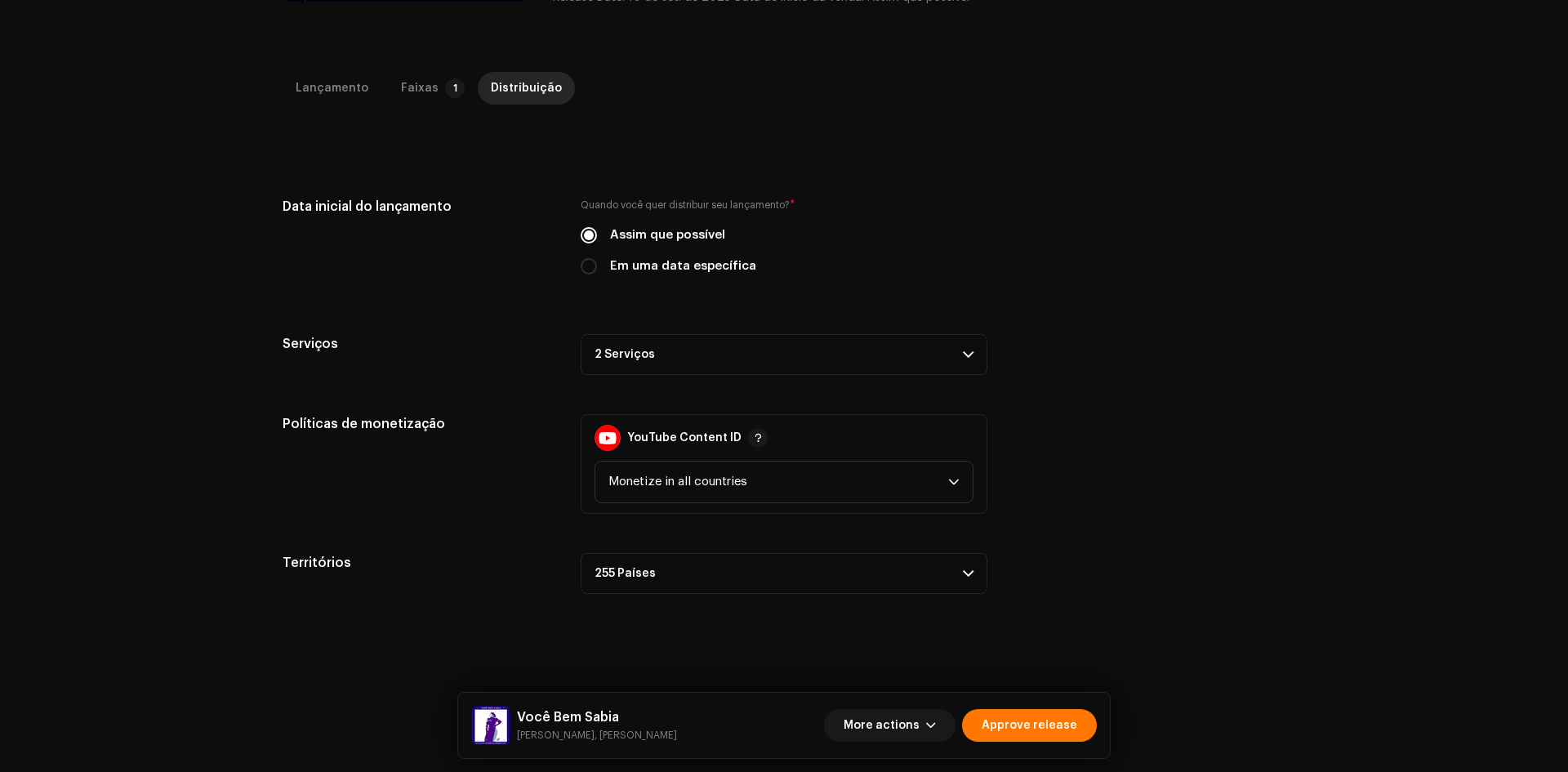
scroll to position [387, 0]
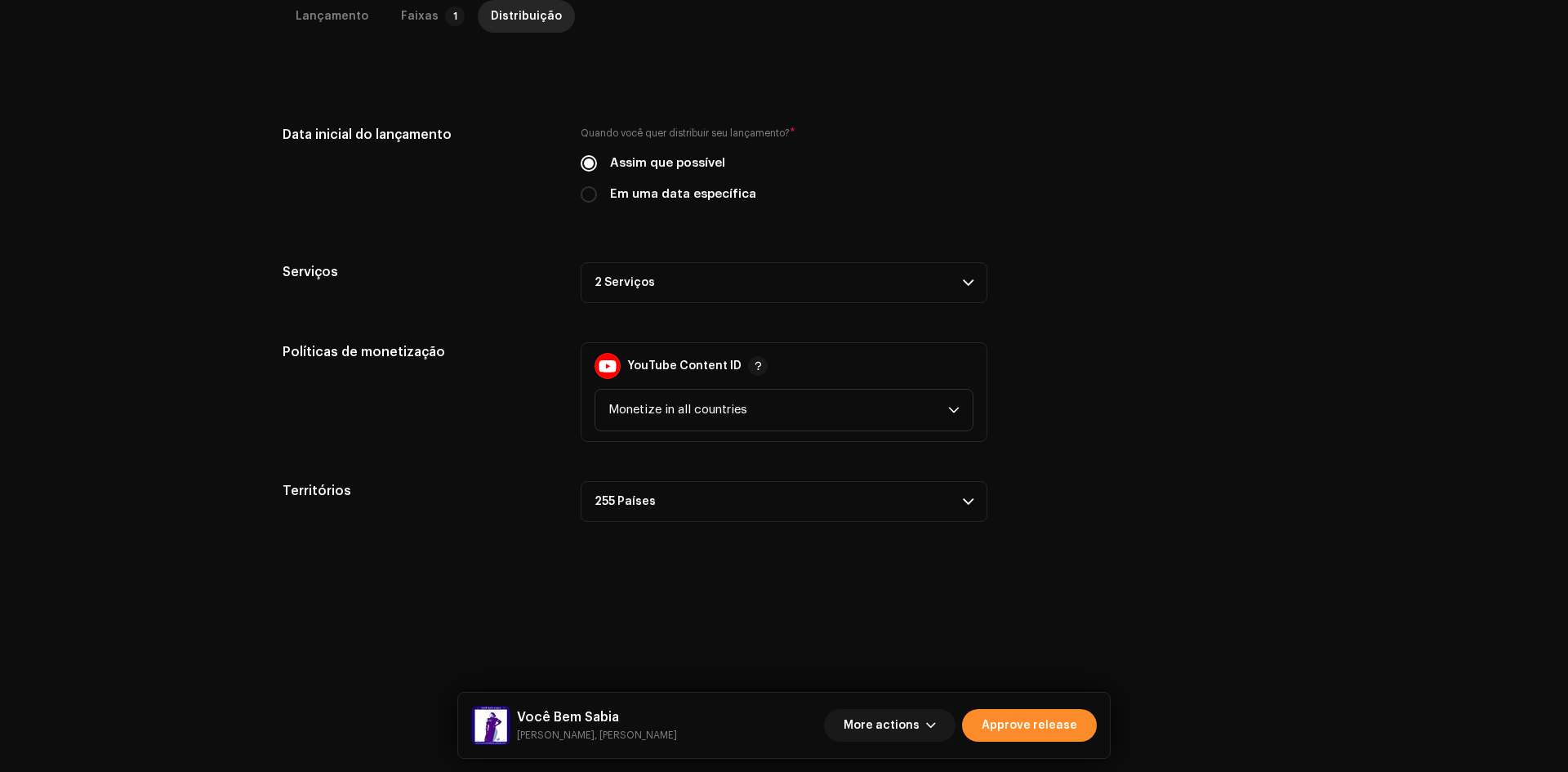
click at [1008, 734] on span "Approve release" at bounding box center [1029, 725] width 96 height 33
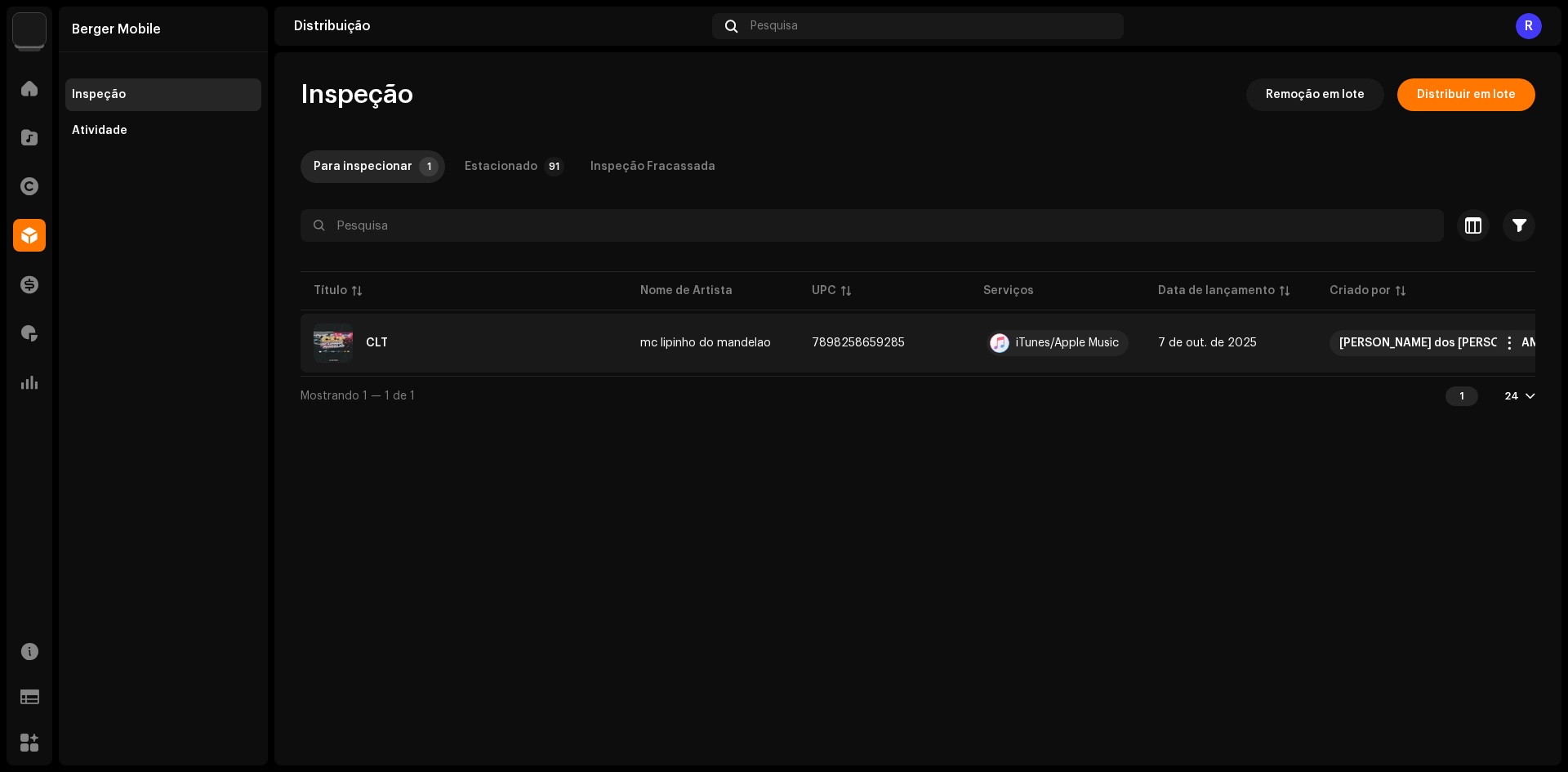
click at [379, 337] on div "CLT" at bounding box center [377, 343] width 22 height 12
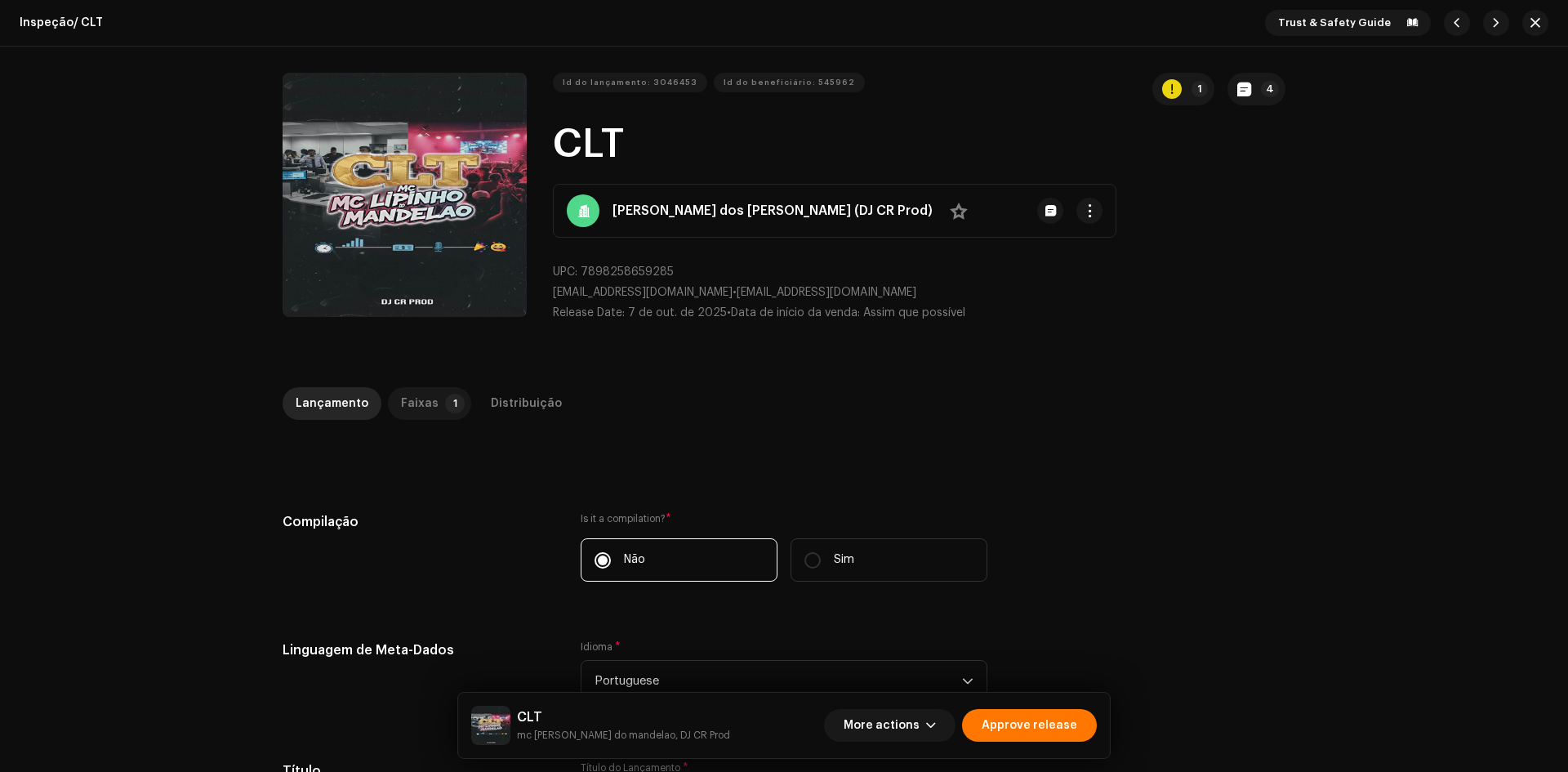
click at [401, 402] on div "Faixas" at bounding box center [420, 403] width 38 height 33
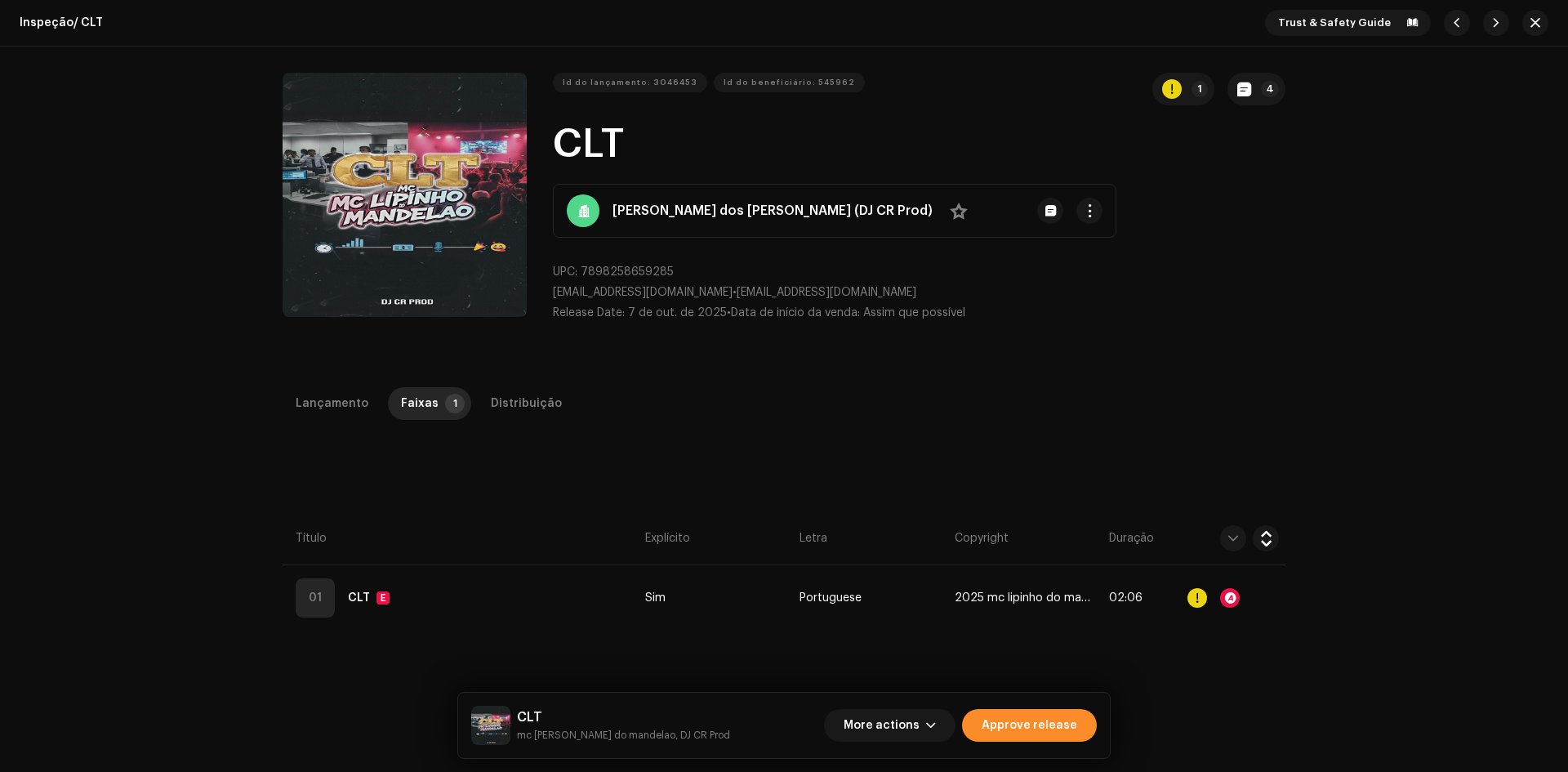
click at [1033, 731] on span "Approve release" at bounding box center [1029, 725] width 96 height 33
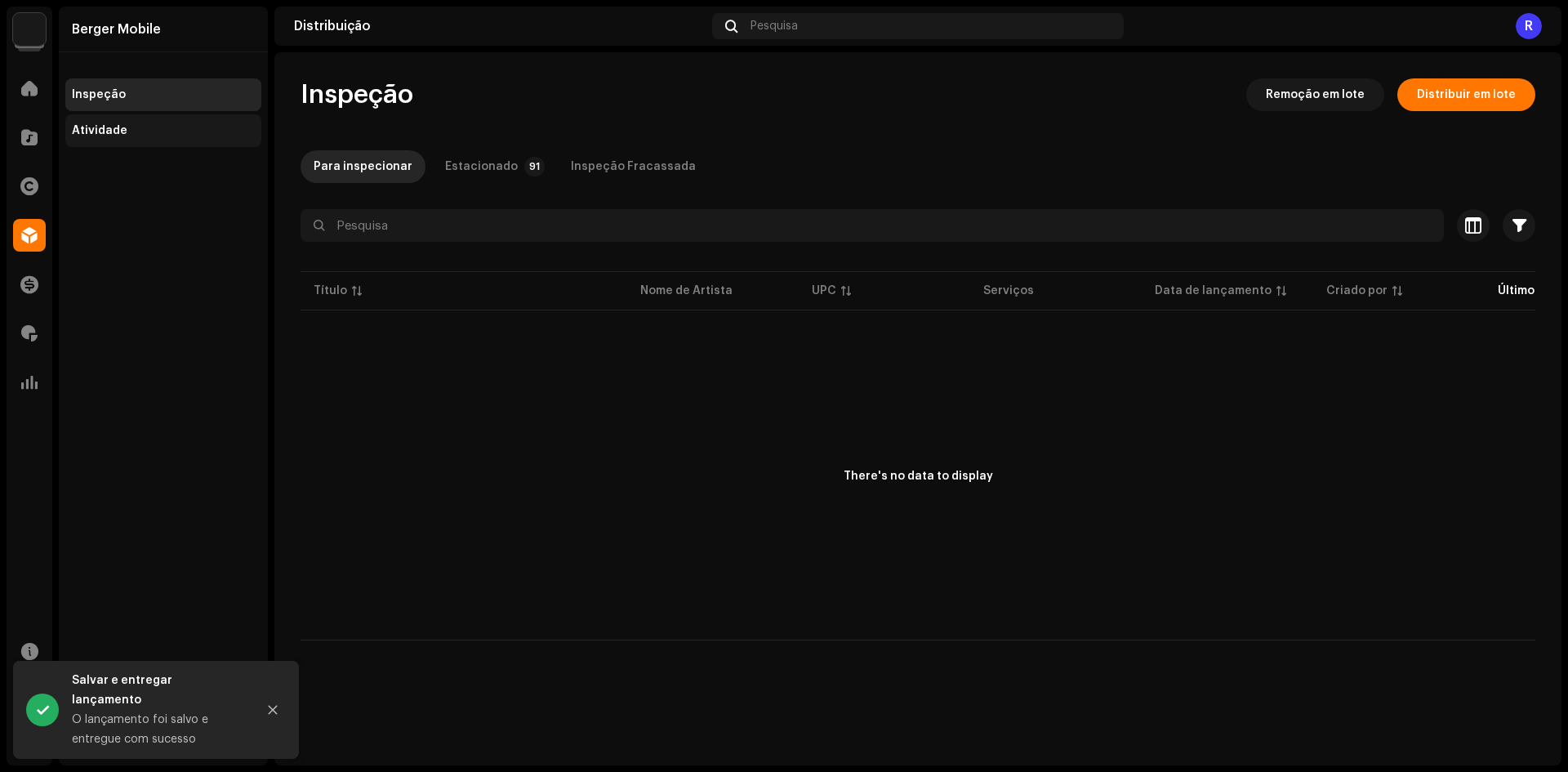
click at [163, 132] on div "Atividade" at bounding box center [163, 130] width 183 height 13
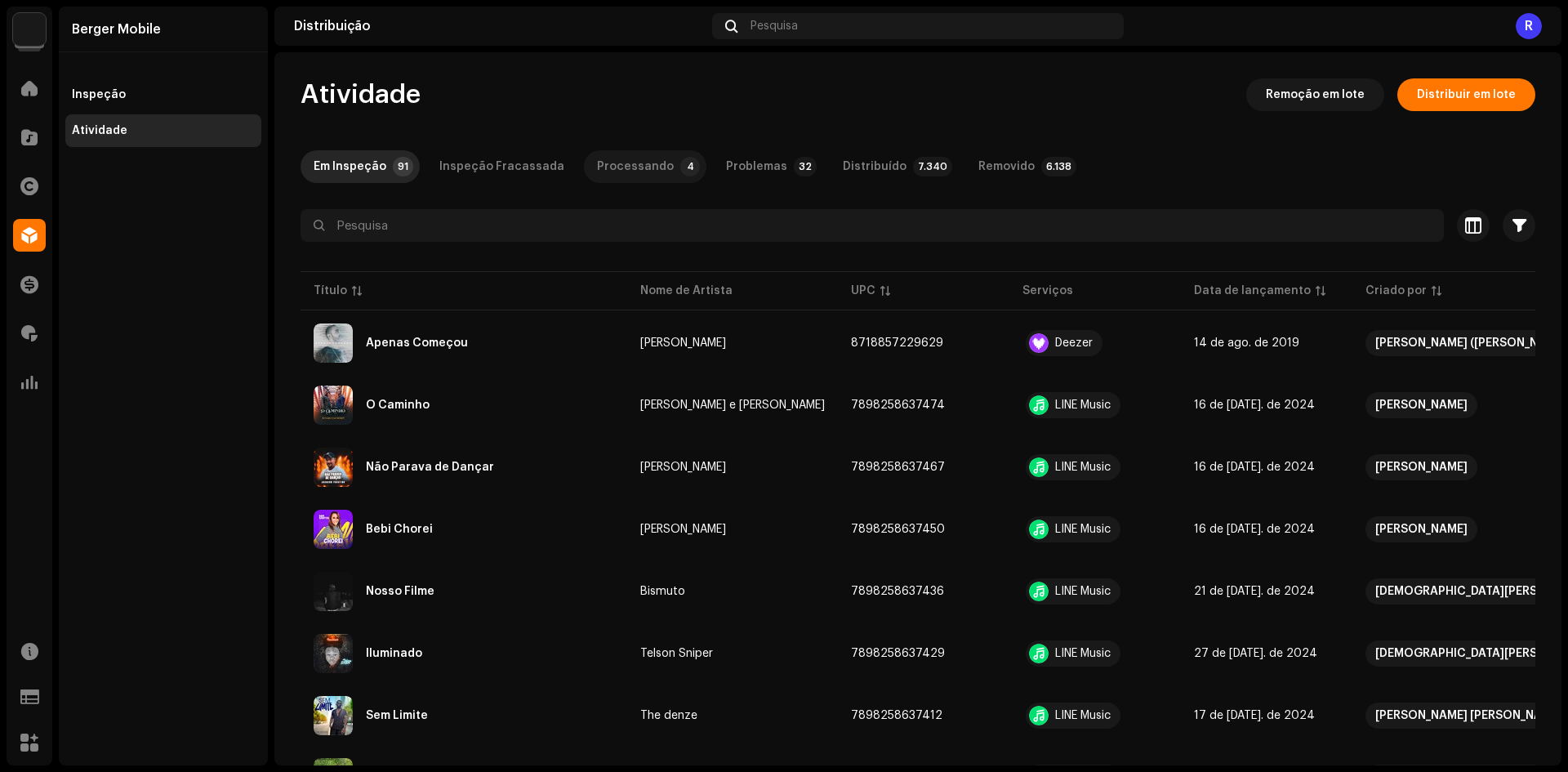
click at [638, 162] on div "Processando" at bounding box center [636, 166] width 77 height 33
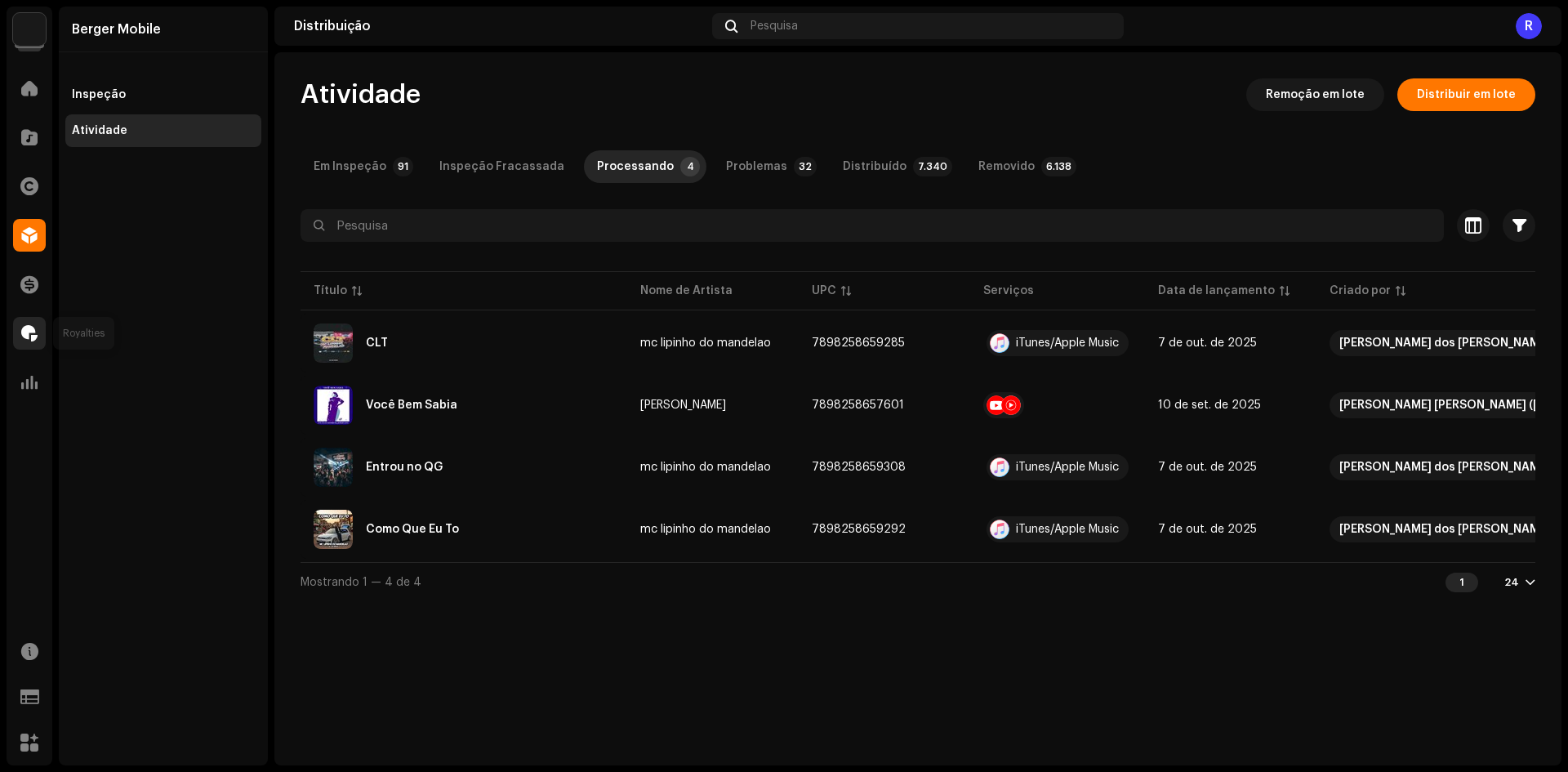
click at [44, 335] on div at bounding box center [29, 333] width 33 height 33
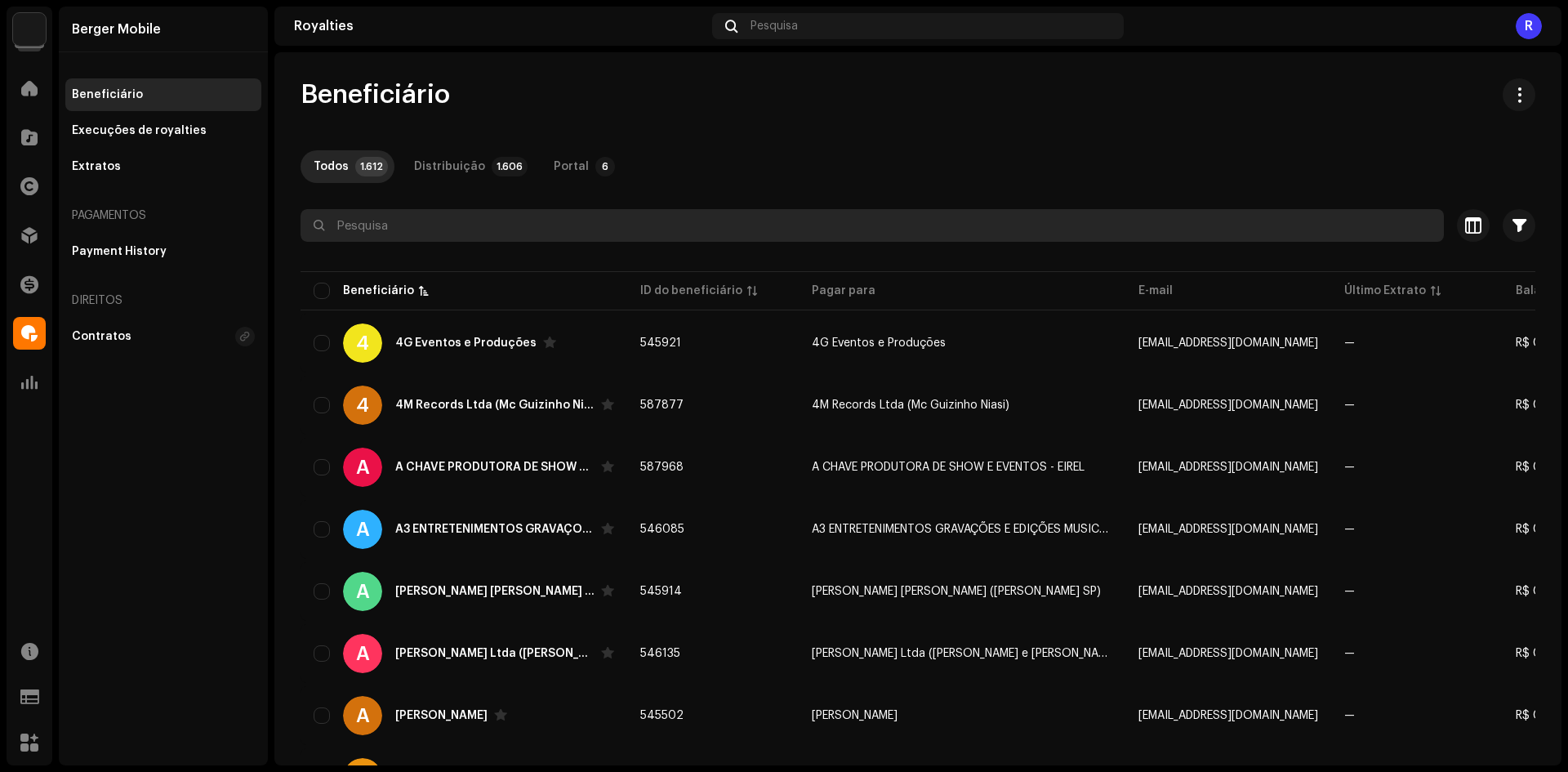
click at [420, 235] on input "text" at bounding box center [872, 225] width 1144 height 33
paste input "[PERSON_NAME]"
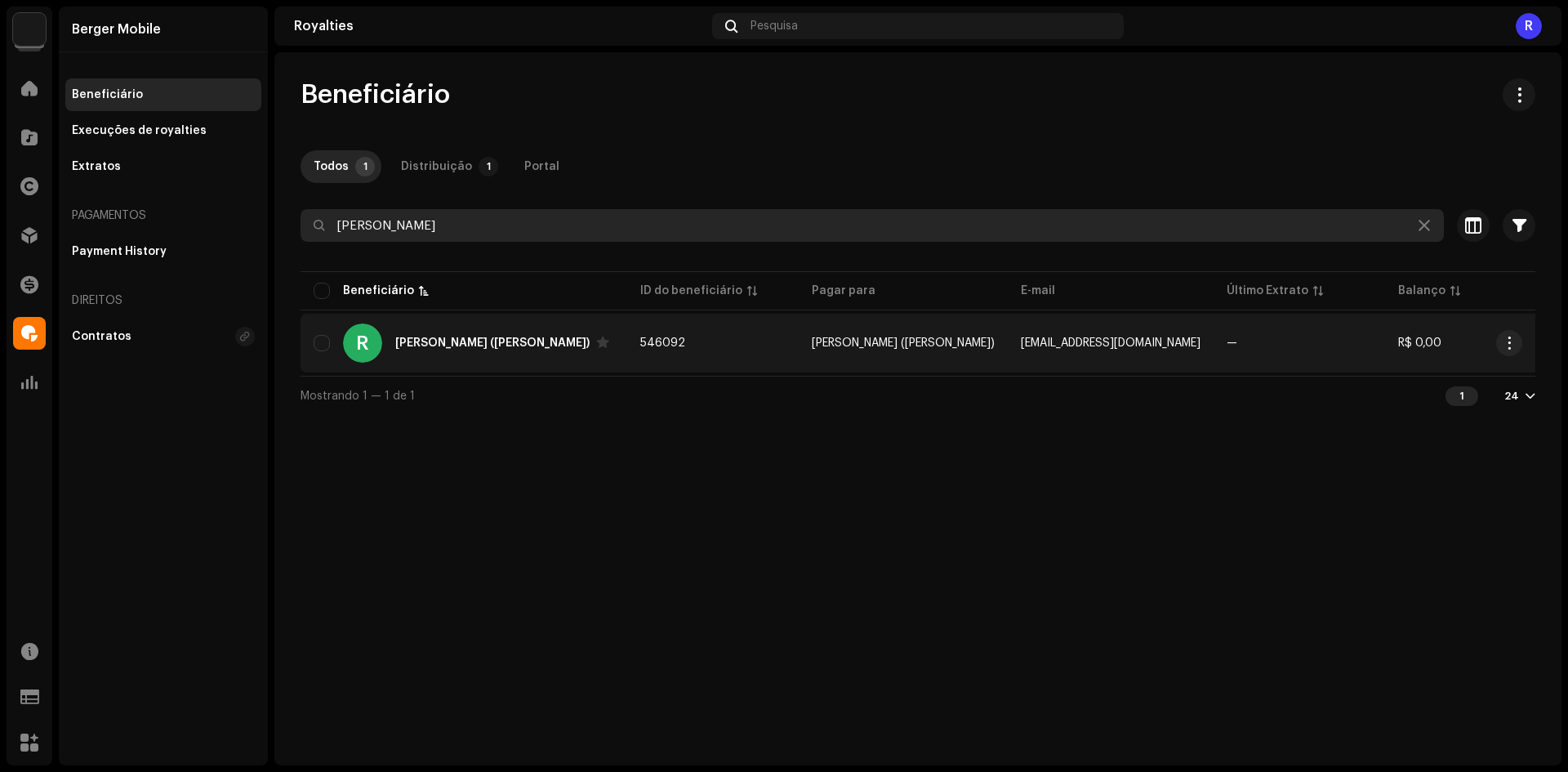
type input "[PERSON_NAME]"
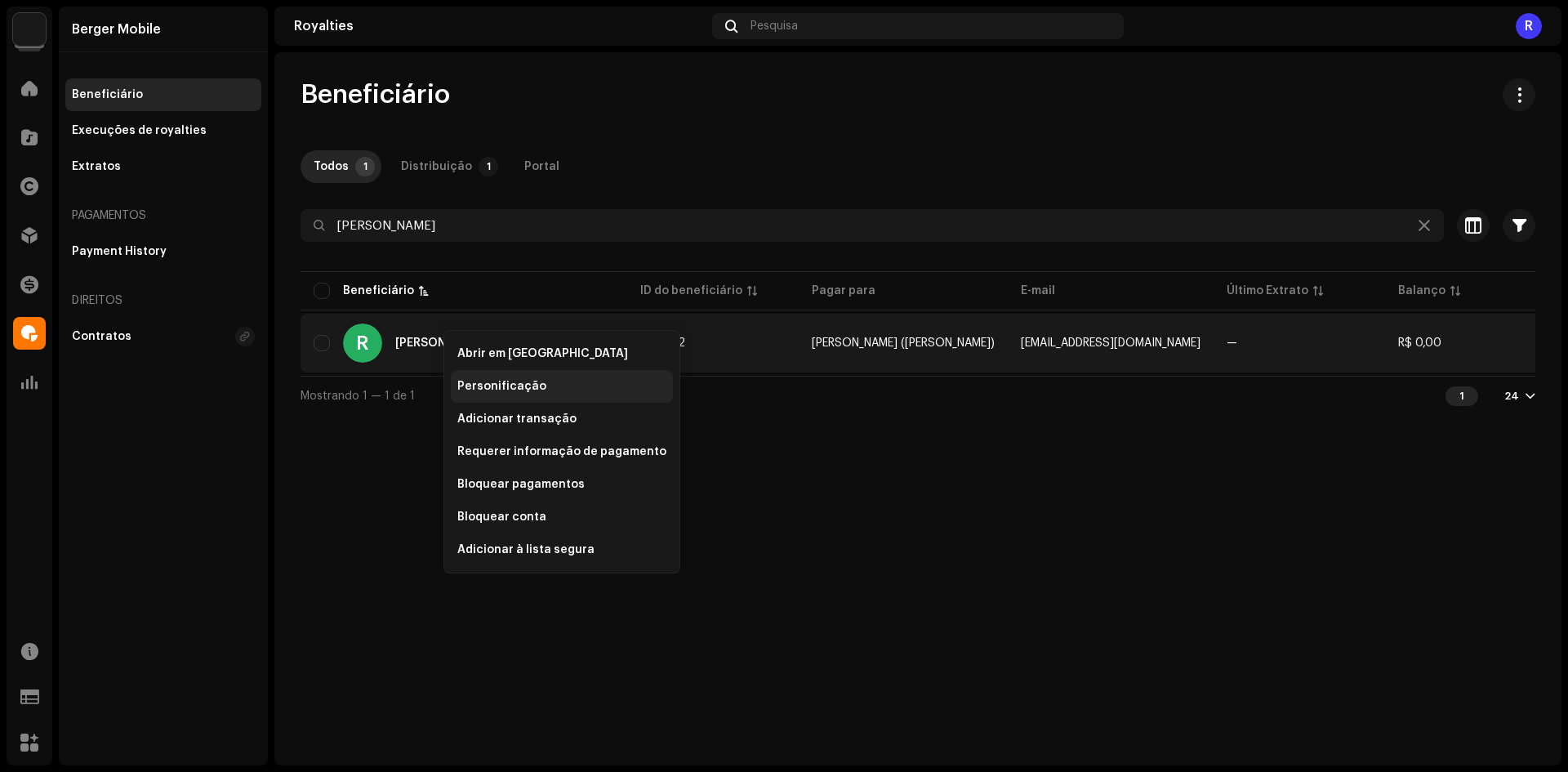
click at [473, 387] on span "Personificação" at bounding box center [502, 386] width 89 height 13
